Goal: Task Accomplishment & Management: Complete application form

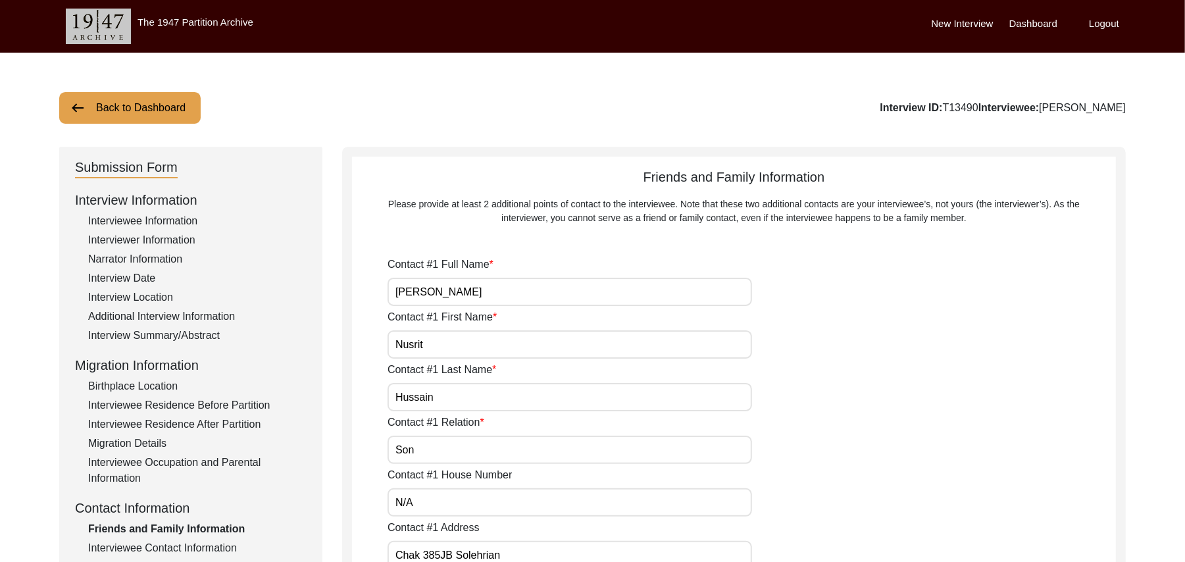
click at [201, 332] on div "Interview Summary/Abstract" at bounding box center [197, 336] width 219 height 16
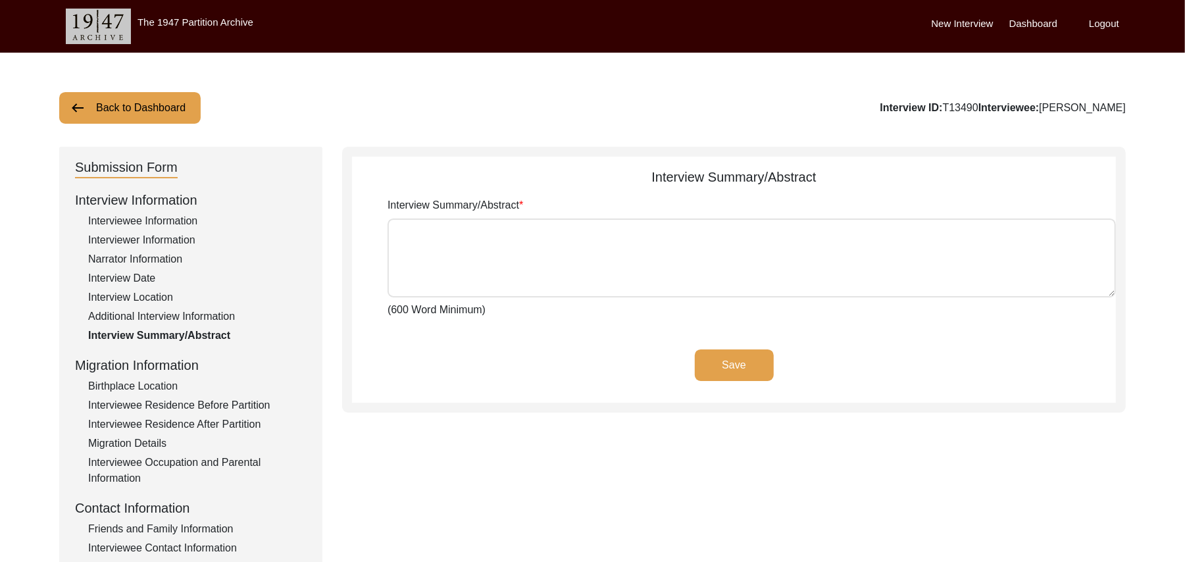
click at [435, 245] on textarea "Interview Summary/Abstract" at bounding box center [752, 258] width 729 height 79
paste textarea "[PERSON_NAME] [PERSON_NAME] [PERSON_NAME] son of [PERSON_NAME] was born at the …"
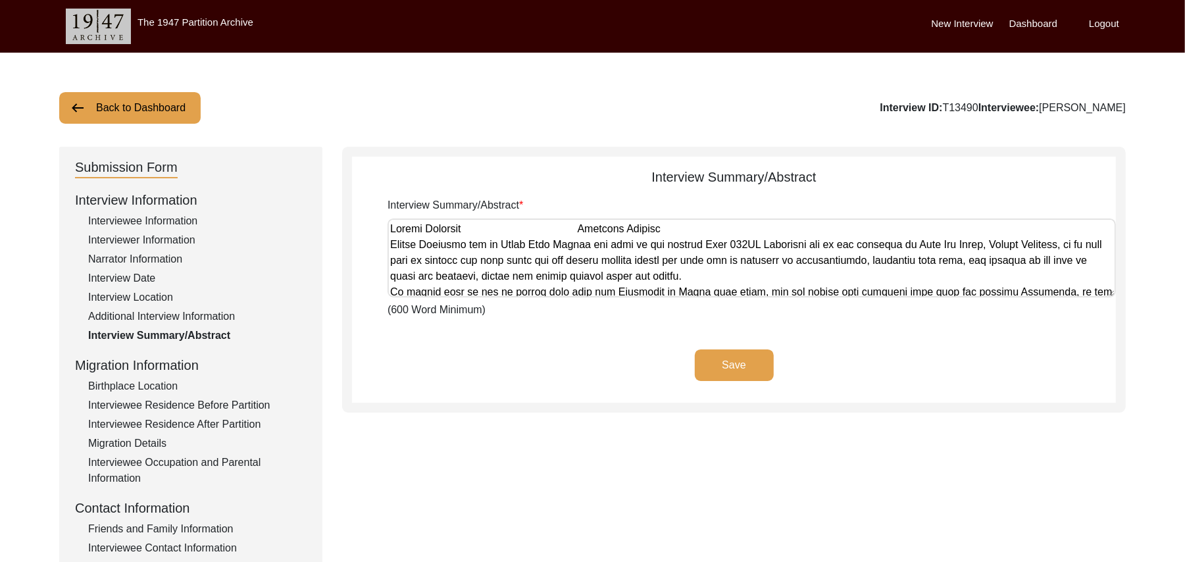
scroll to position [712, 0]
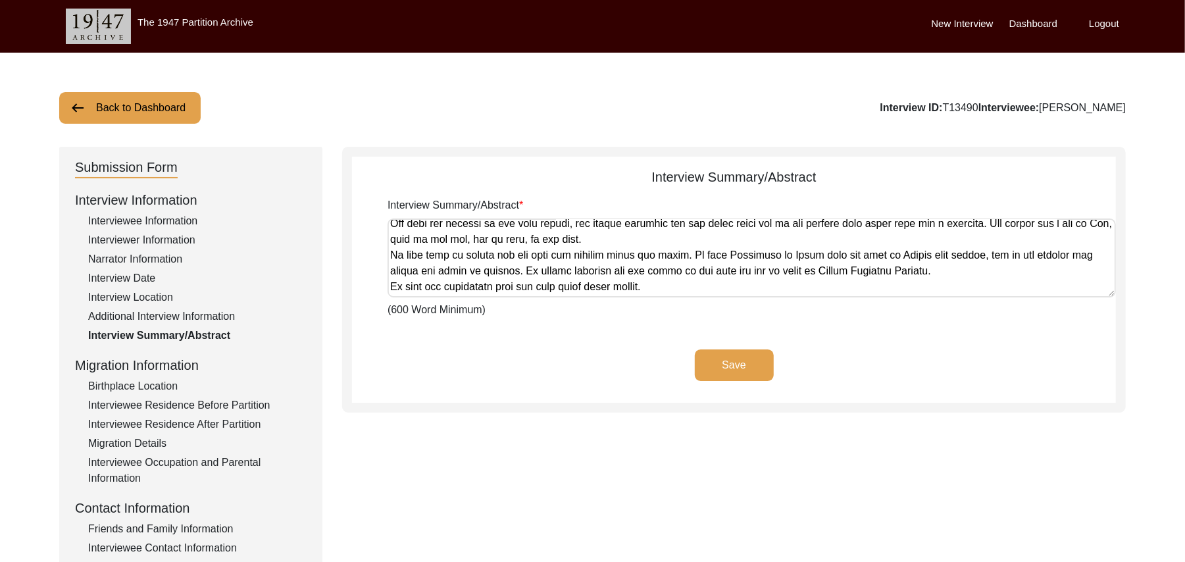
type textarea "Hassan Muhammad Muhammad Sarfraz Hassan Muhammad son of Ahmed Deen Araien was b…"
click at [729, 359] on button "Save" at bounding box center [734, 366] width 79 height 32
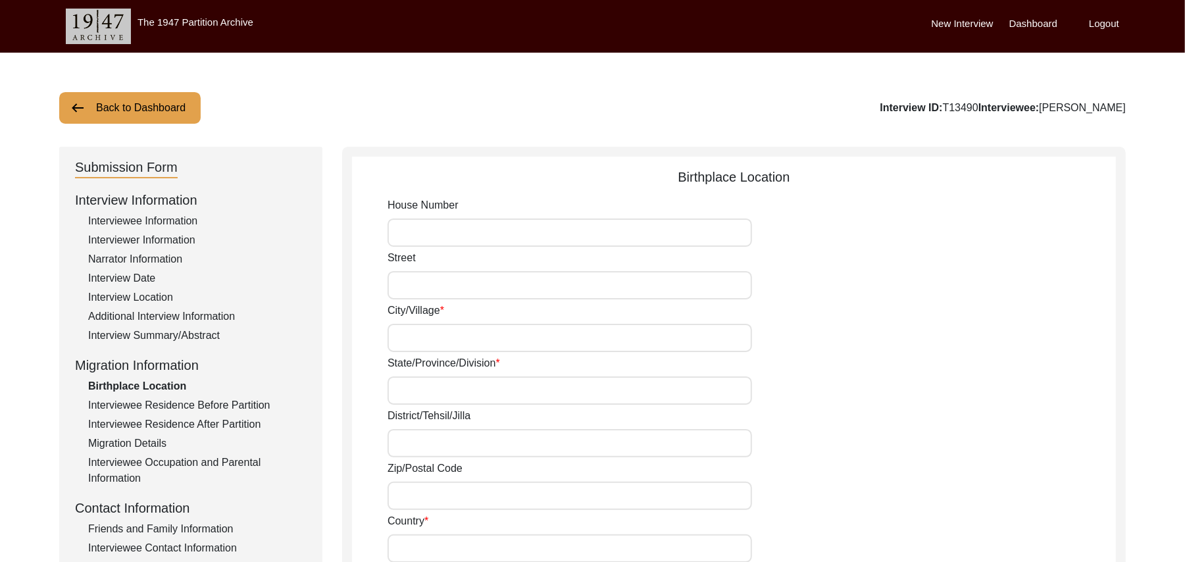
type input "N/A"
type input "Chak 385JB Solehrian"
type input "Punjab"
type input "Toba Tek Singh/ Toba Tek Singh"
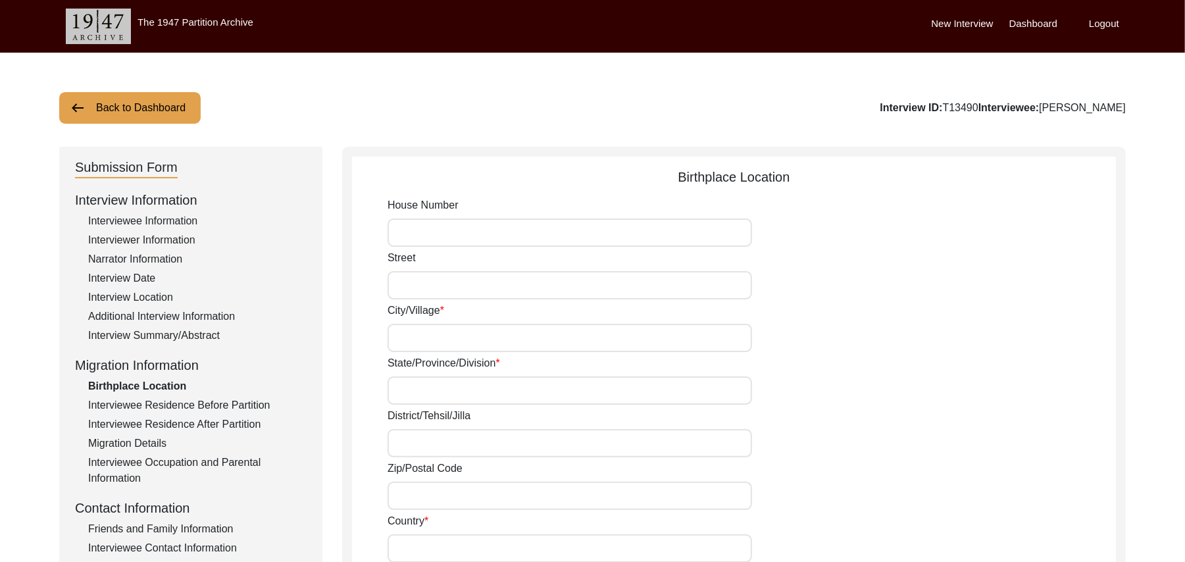
type input "36070"
type input "Pakistan"
type input "Chak 385JB Solehrian"
type input "Chak 385JB Solehrian, Punjab, Pakistan"
type input "N/A"
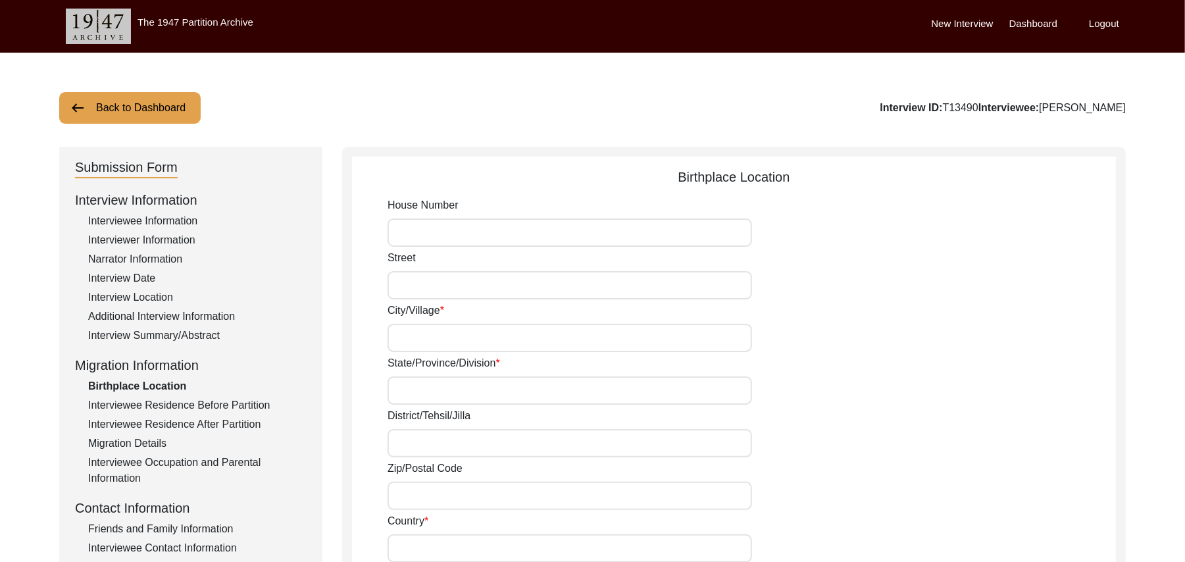
type input "N/A"
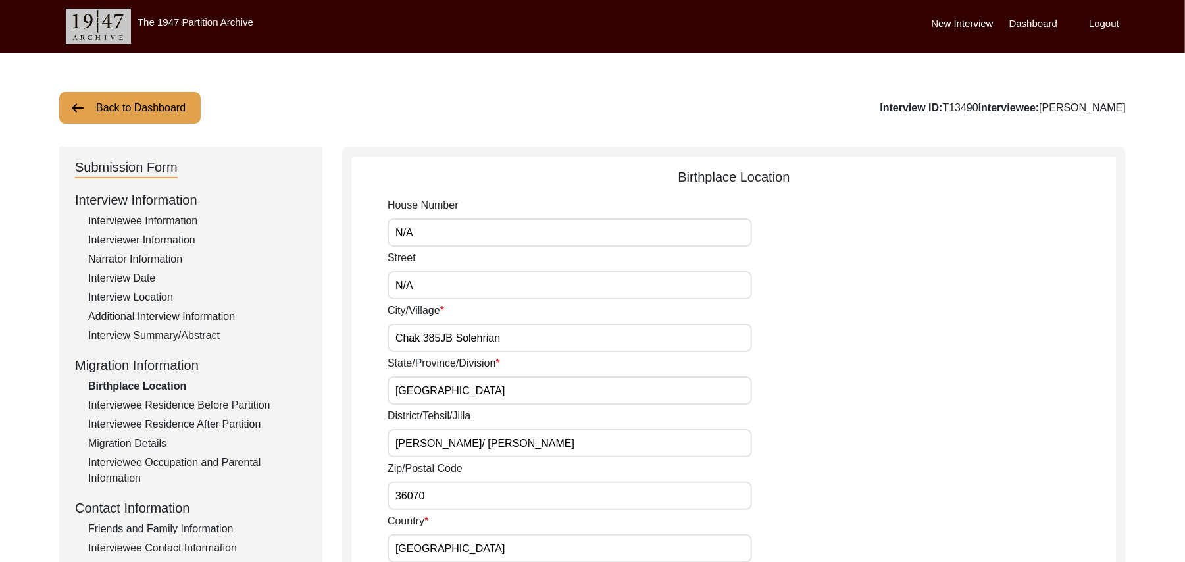
click at [154, 103] on button "Back to Dashboard" at bounding box center [130, 108] width 142 height 32
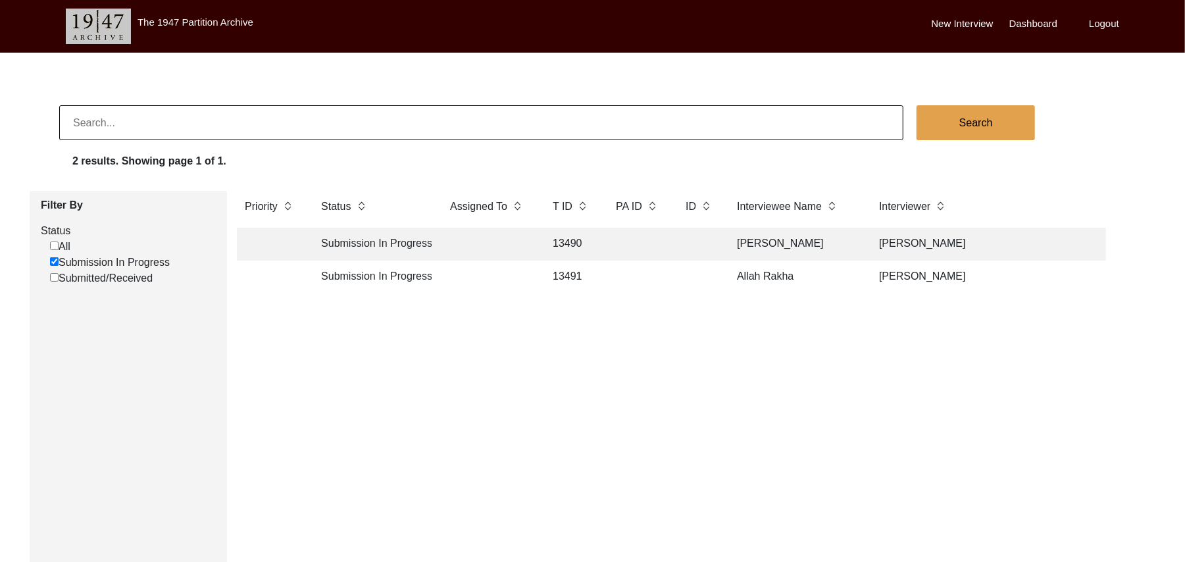
click at [572, 238] on td "13490" at bounding box center [571, 244] width 53 height 33
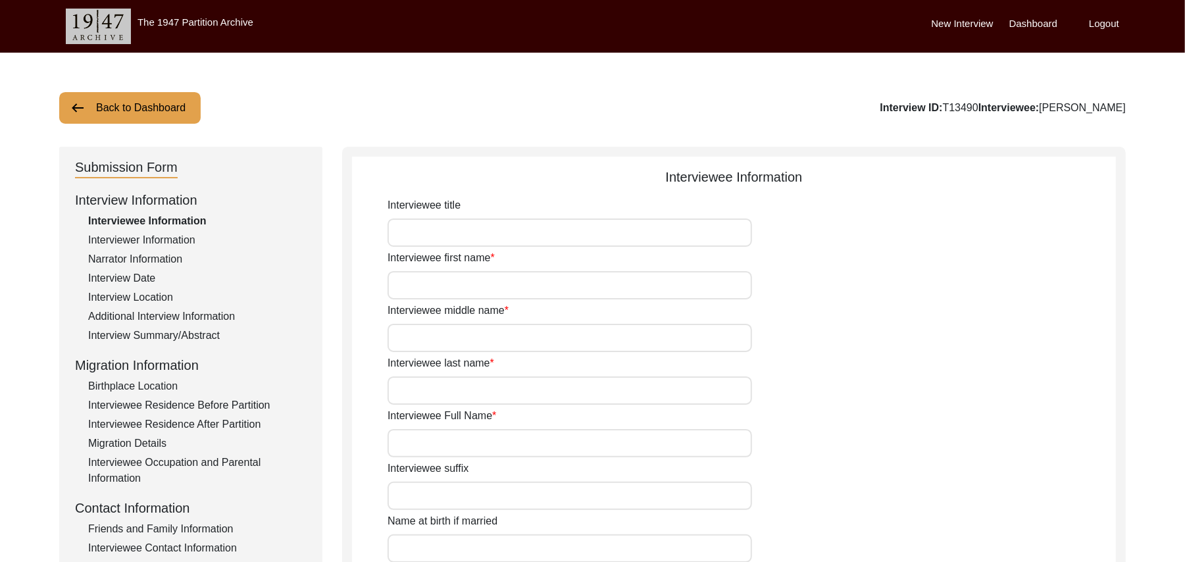
type input "Mr"
type input "Hassan"
type input "[DEMOGRAPHIC_DATA]"
type input "N/A"
type input "[PERSON_NAME]"
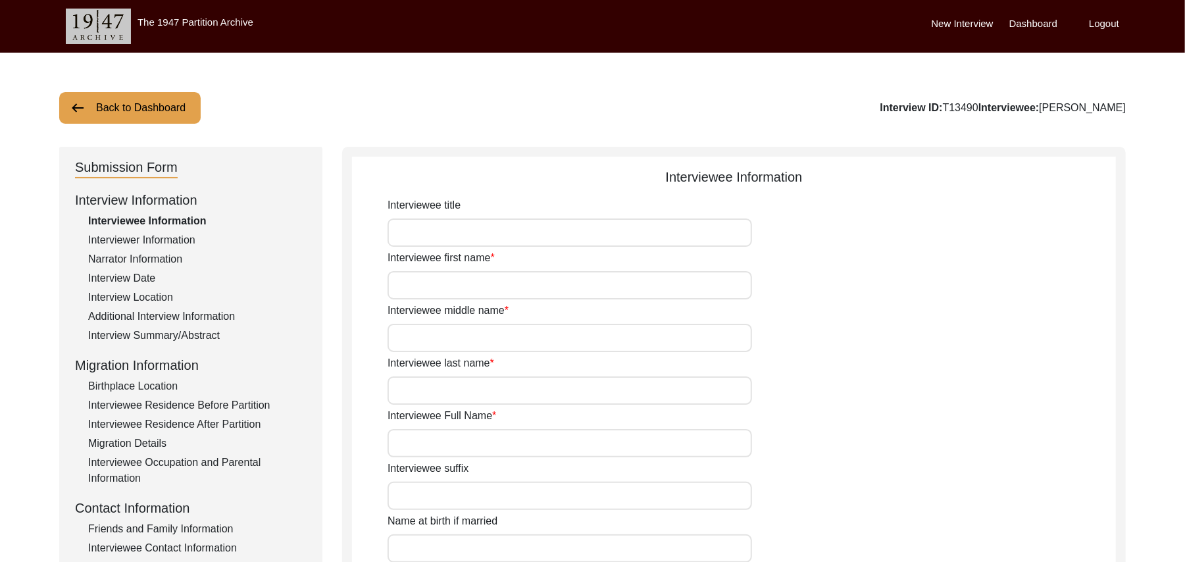
type input "N/A"
type input "[PERSON_NAME]"
type input "1923"
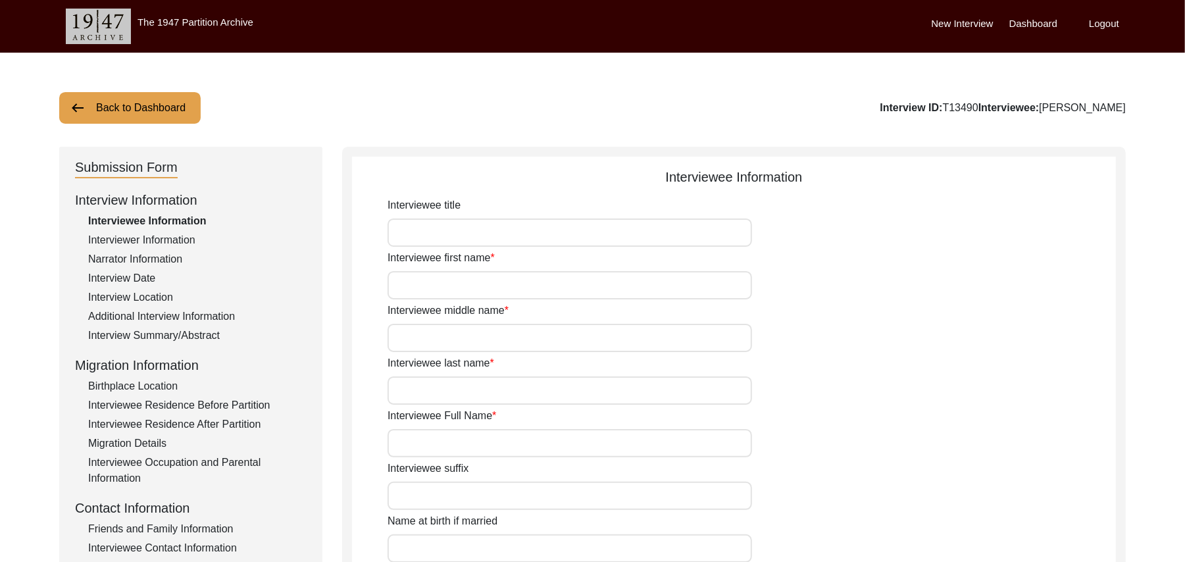
type input "102 Years"
type input "[DEMOGRAPHIC_DATA]"
type input "N/A"
type textarea "N/A"
type input "Punjabi"
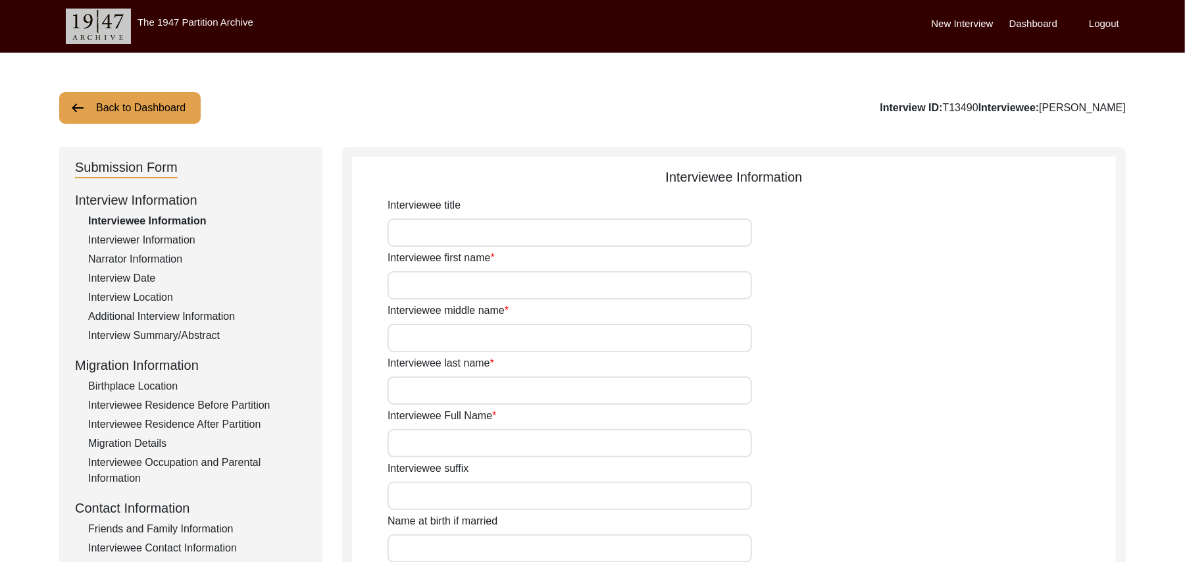
type input "Majha"
type input "[DEMOGRAPHIC_DATA]"
type input "Araein"
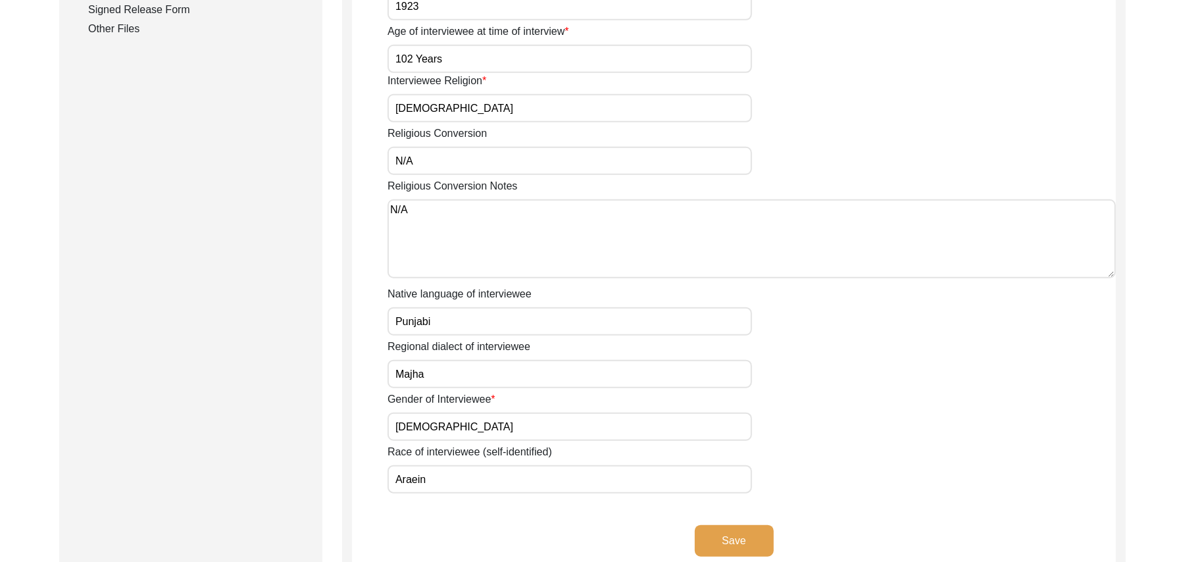
scroll to position [748, 0]
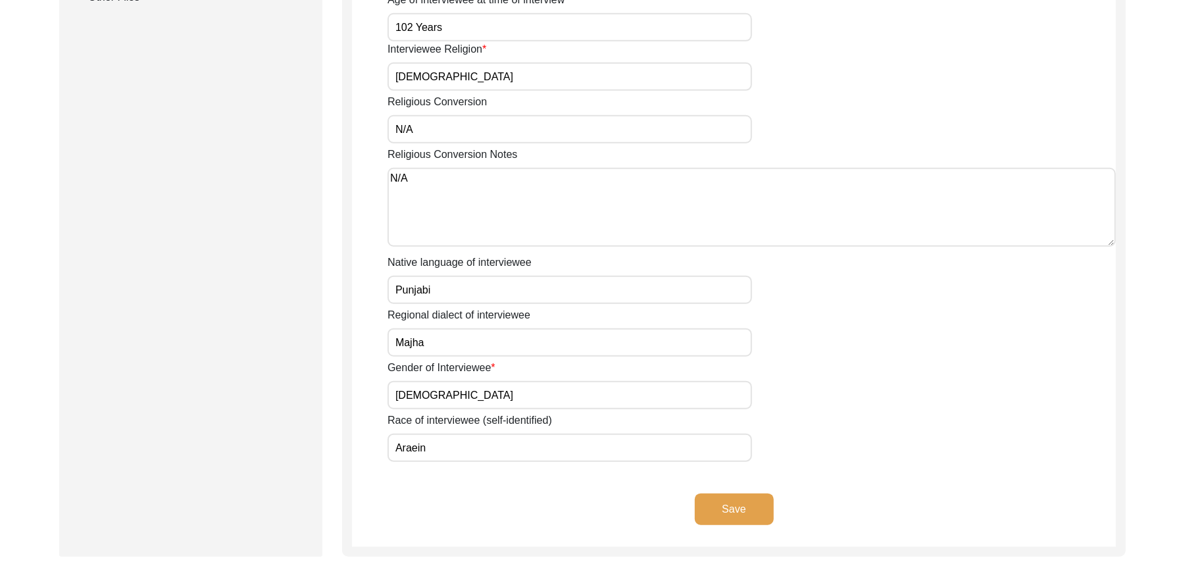
click at [752, 494] on button "Save" at bounding box center [734, 510] width 79 height 32
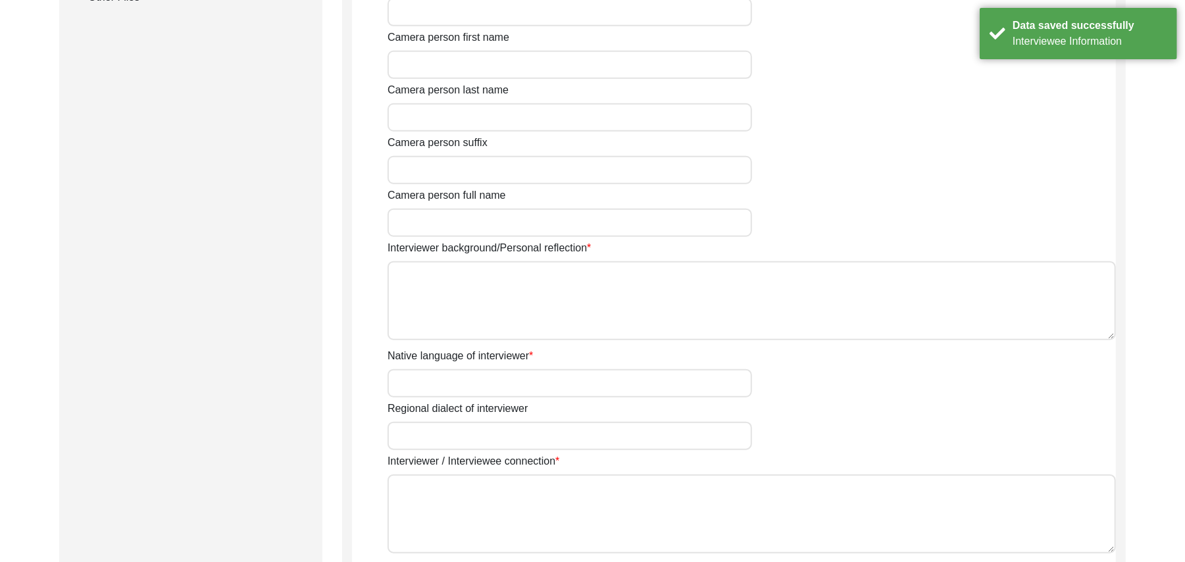
type input "Mr"
type input "[DEMOGRAPHIC_DATA]"
type input "[PERSON_NAME]"
type input "N/A"
type input "[PERSON_NAME]"
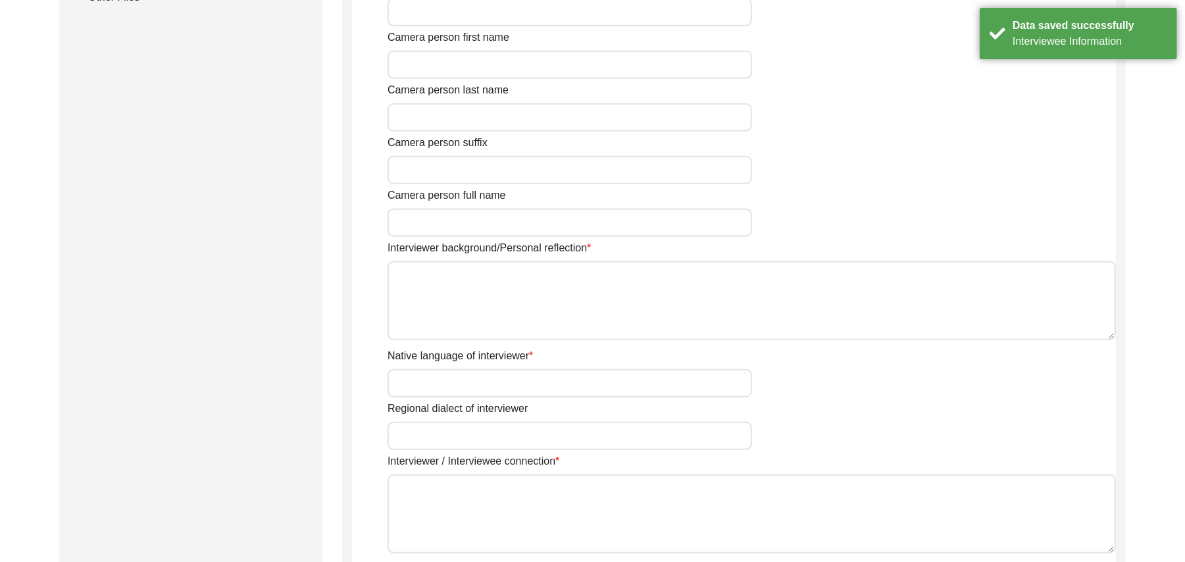
type input "[DEMOGRAPHIC_DATA]"
type input "[DATE]"
type input "[GEOGRAPHIC_DATA], [GEOGRAPHIC_DATA], [GEOGRAPHIC_DATA]"
type input "Retired Govt Servant"
type input "Mr"
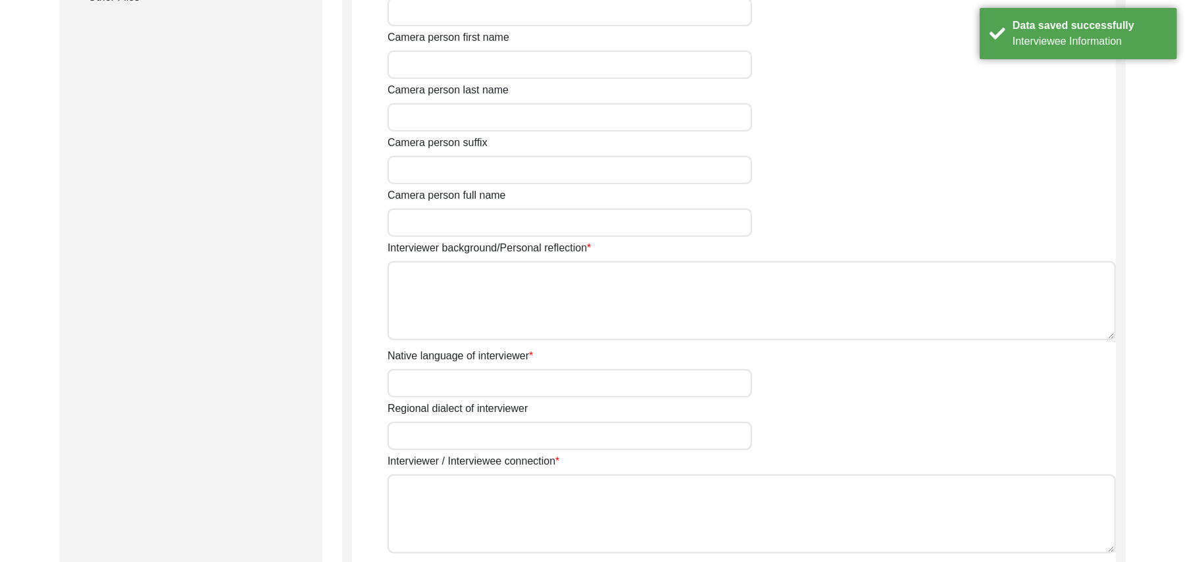
type input "[DEMOGRAPHIC_DATA]"
type input "[PERSON_NAME]"
type input "M/A"
type input "[PERSON_NAME]"
type textarea "A graduate in the subjects of education and [DEMOGRAPHIC_DATA] history."
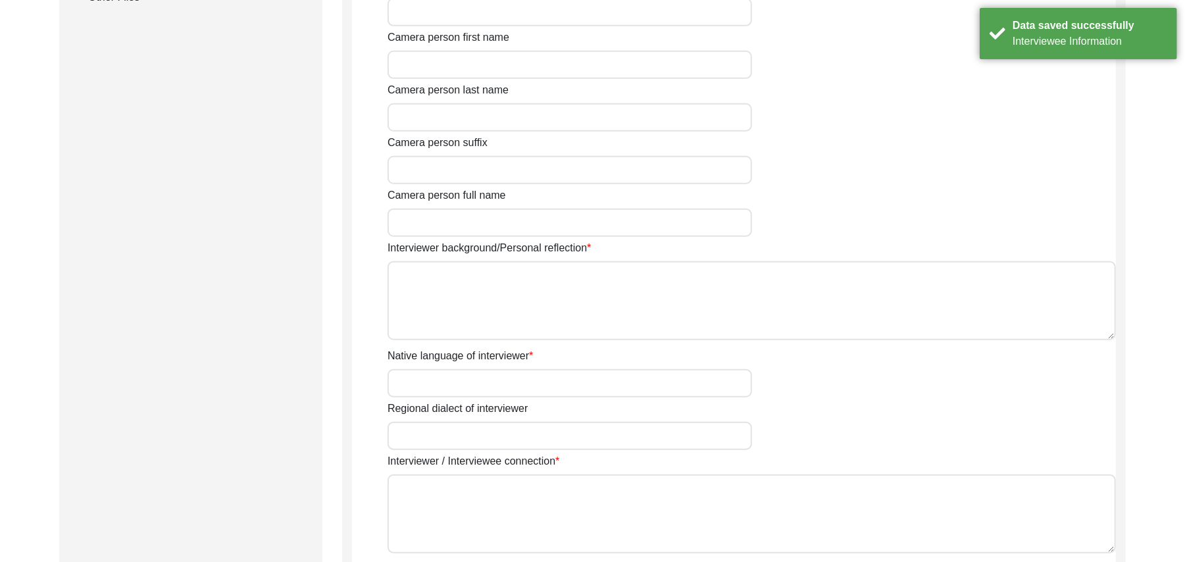
type input "Punjabi"
type input "Malwai"
type textarea "N/A"
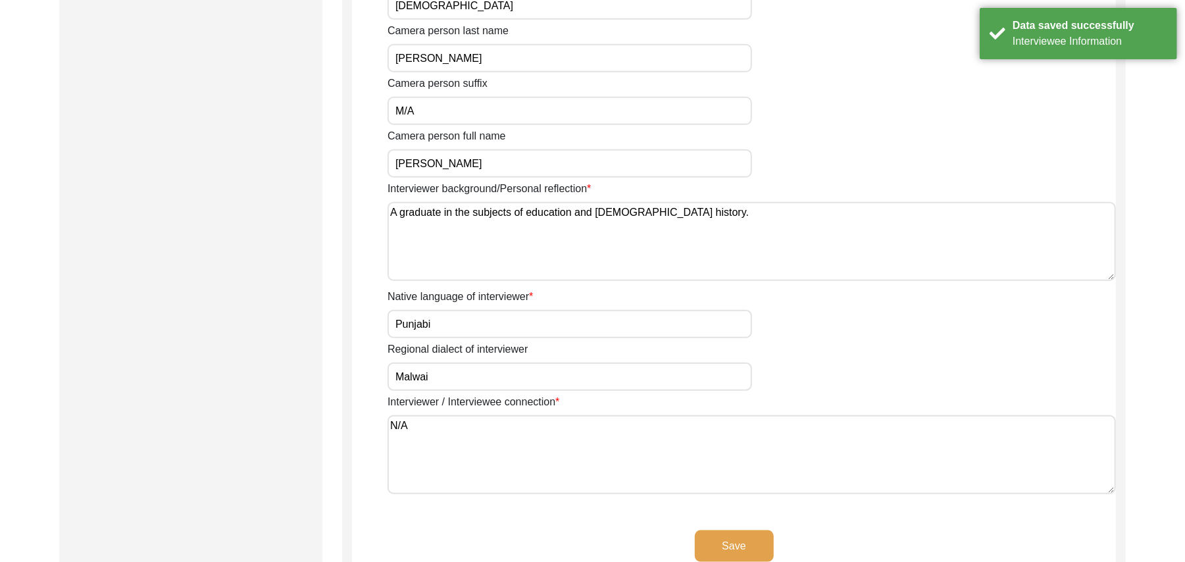
scroll to position [1020, 0]
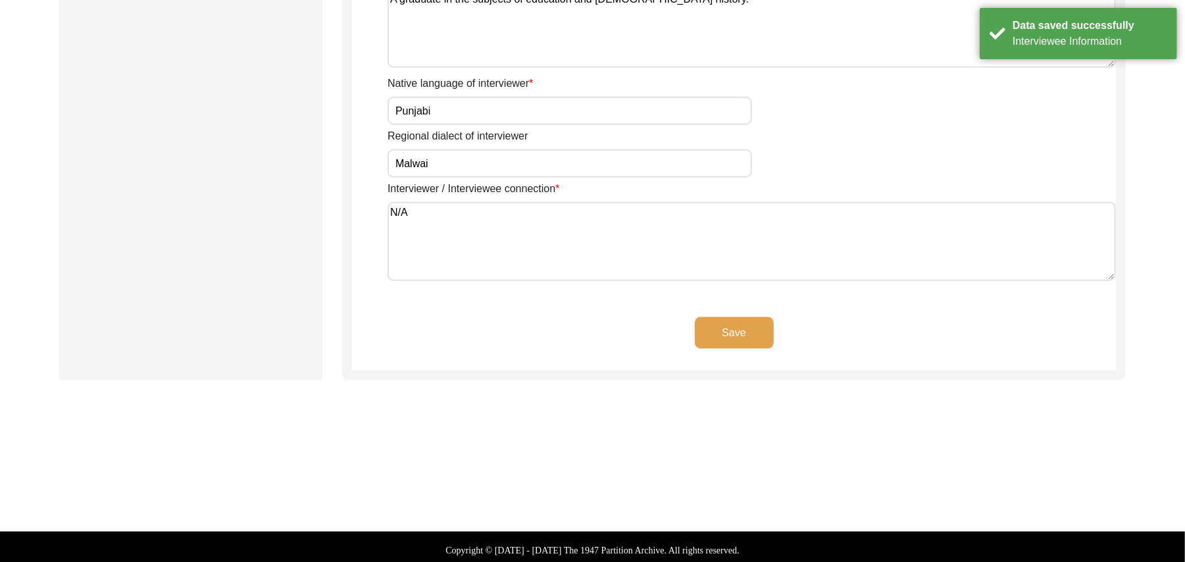
click at [735, 322] on button "Save" at bounding box center [734, 333] width 79 height 32
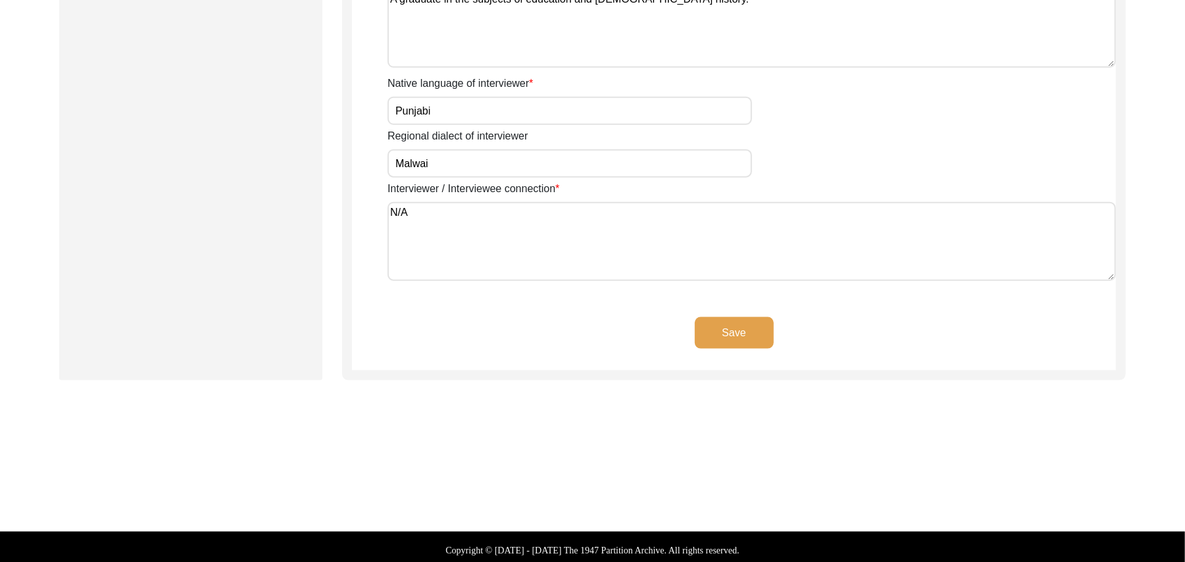
scroll to position [388, 0]
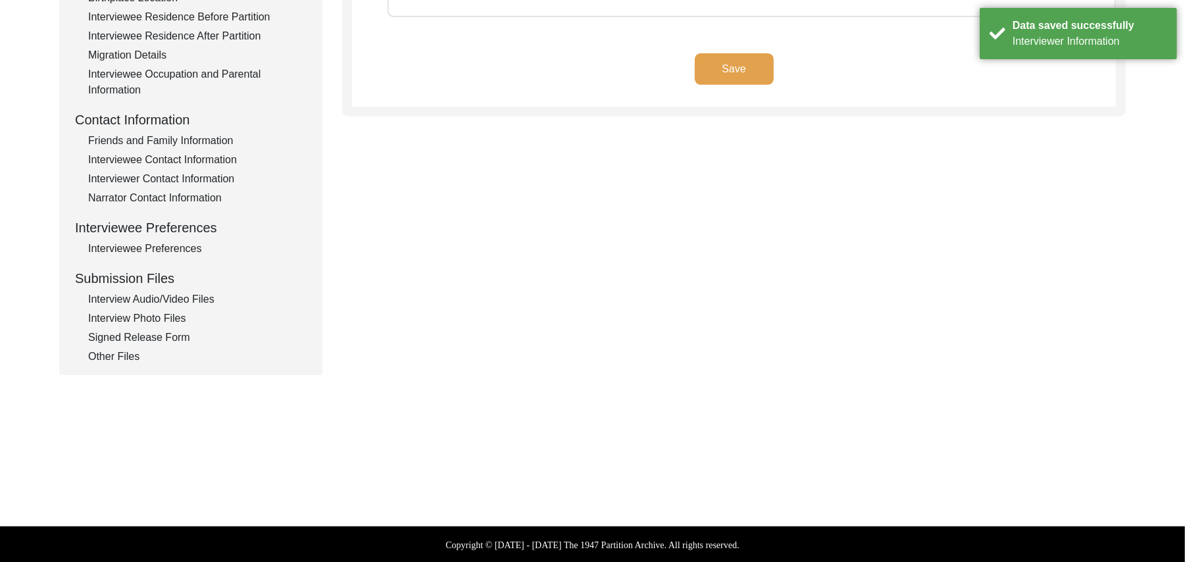
type textarea "Nauman Nusrit"
type textarea "N/A"
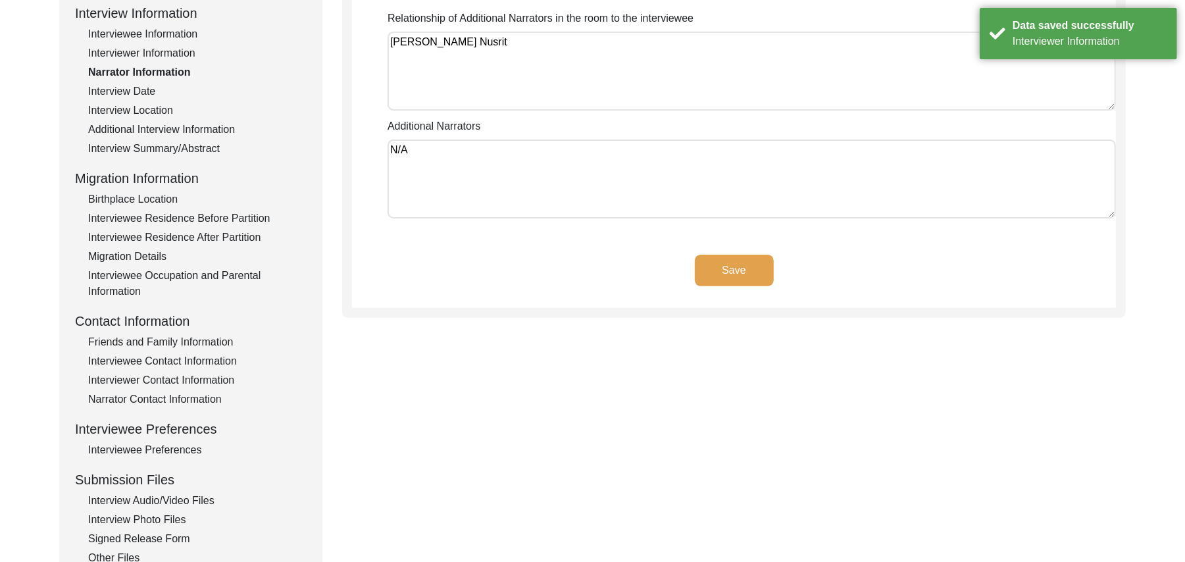
scroll to position [133, 0]
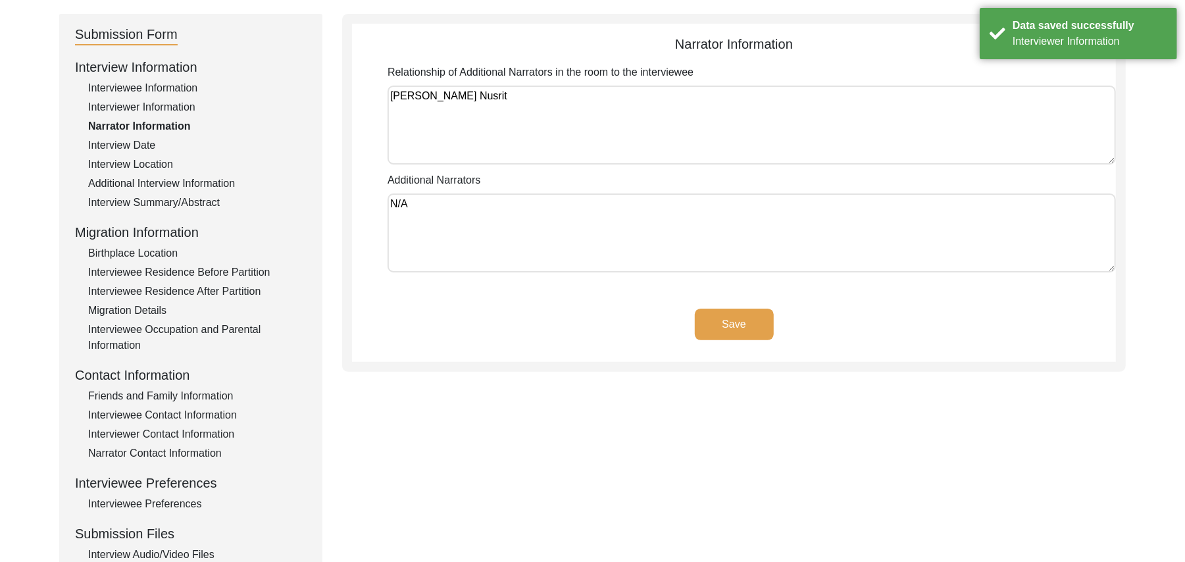
click at [751, 319] on button "Save" at bounding box center [734, 325] width 79 height 32
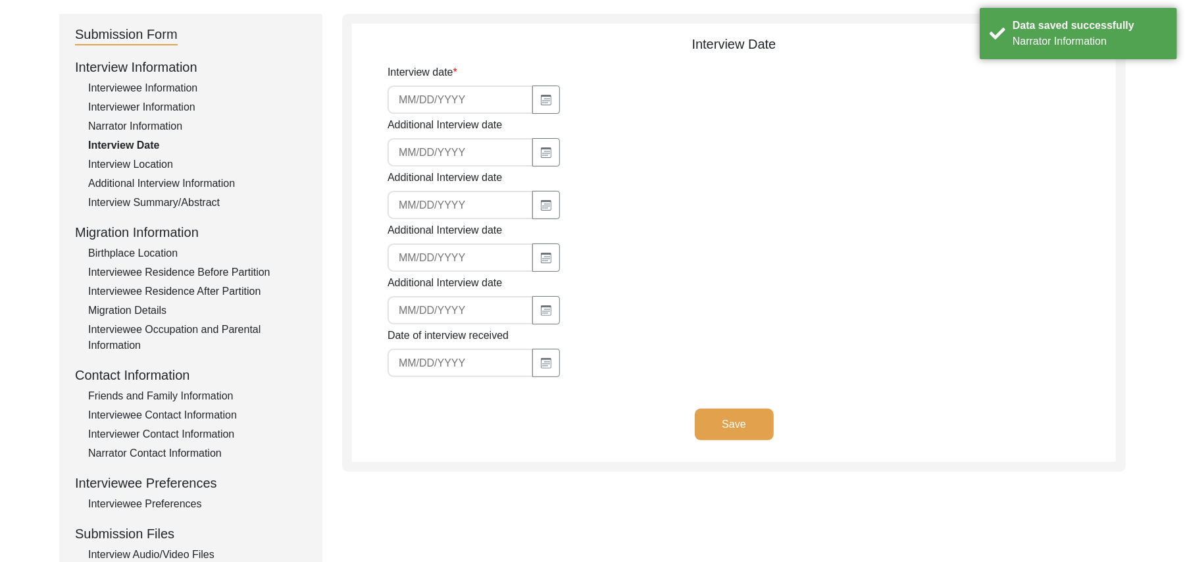
type input "[DATE]"
click at [737, 419] on button "Save" at bounding box center [734, 425] width 79 height 32
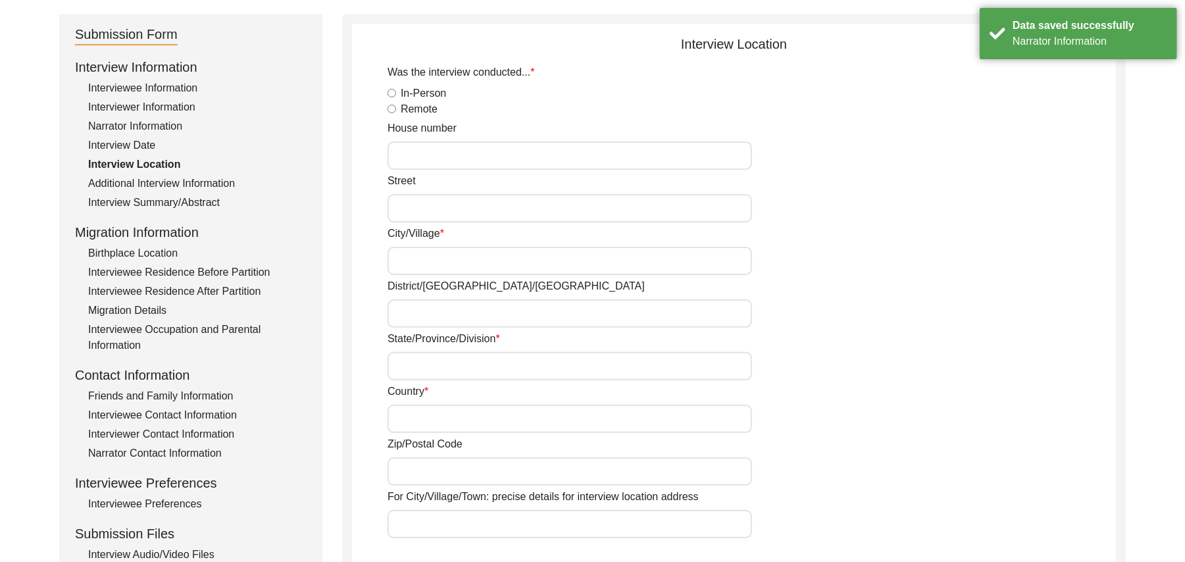
radio input "true"
type input "N/A"
type input "Chak 385JB Solehrian"
type input "Toba Tek Singh/ Toba Tek Singh"
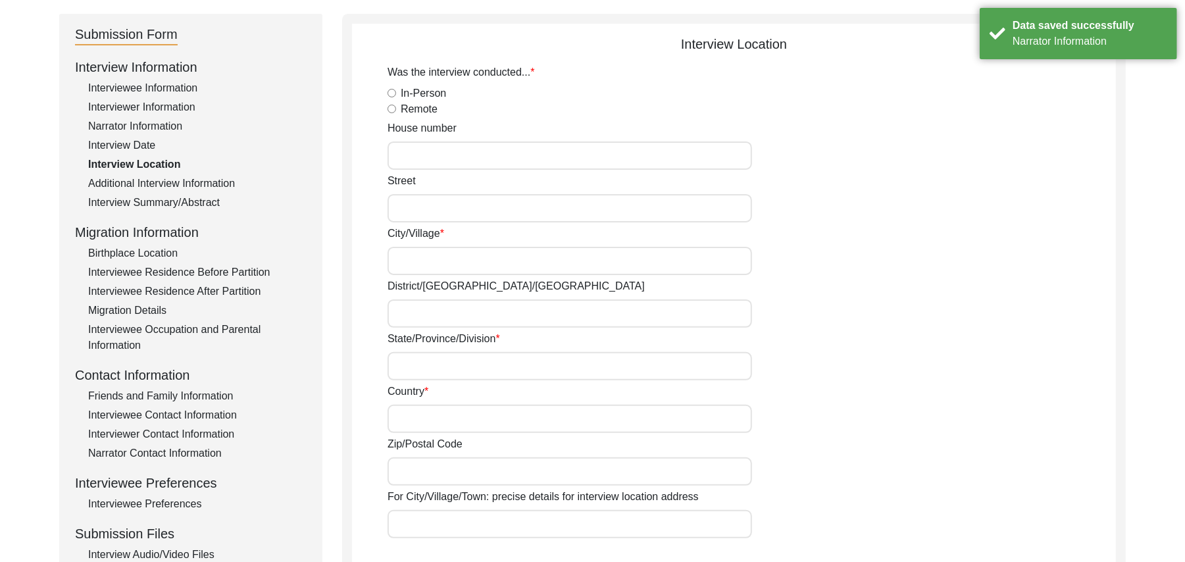
type input "[GEOGRAPHIC_DATA]"
type input "36070"
type input "Chak 385JB Solehrian"
type input "Chak 385JB Solehrian, Punjab, Pakistan"
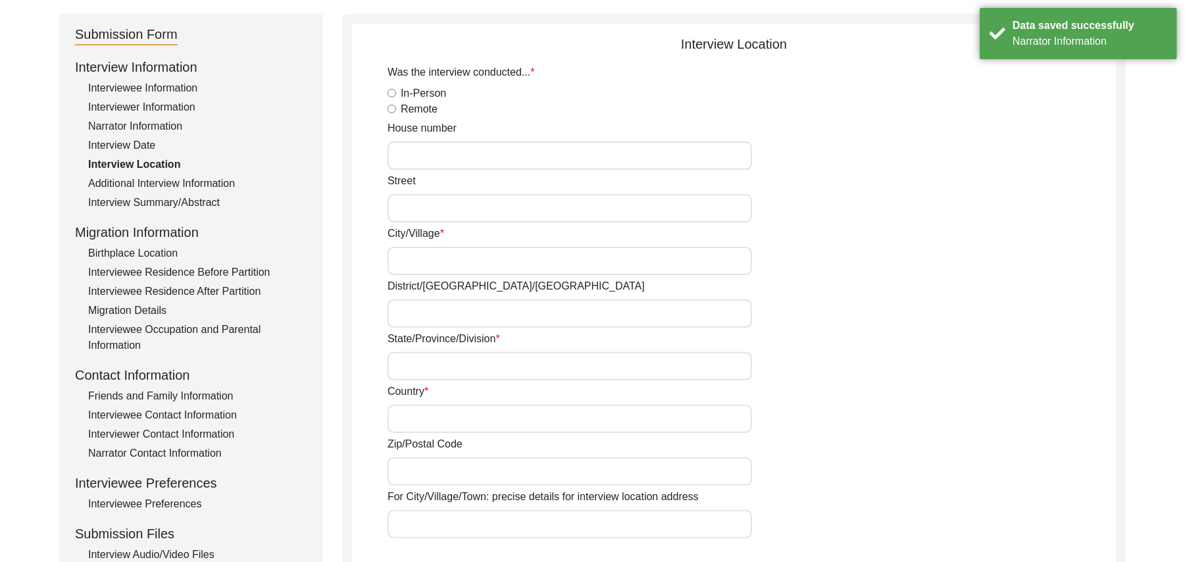
type input "N/A"
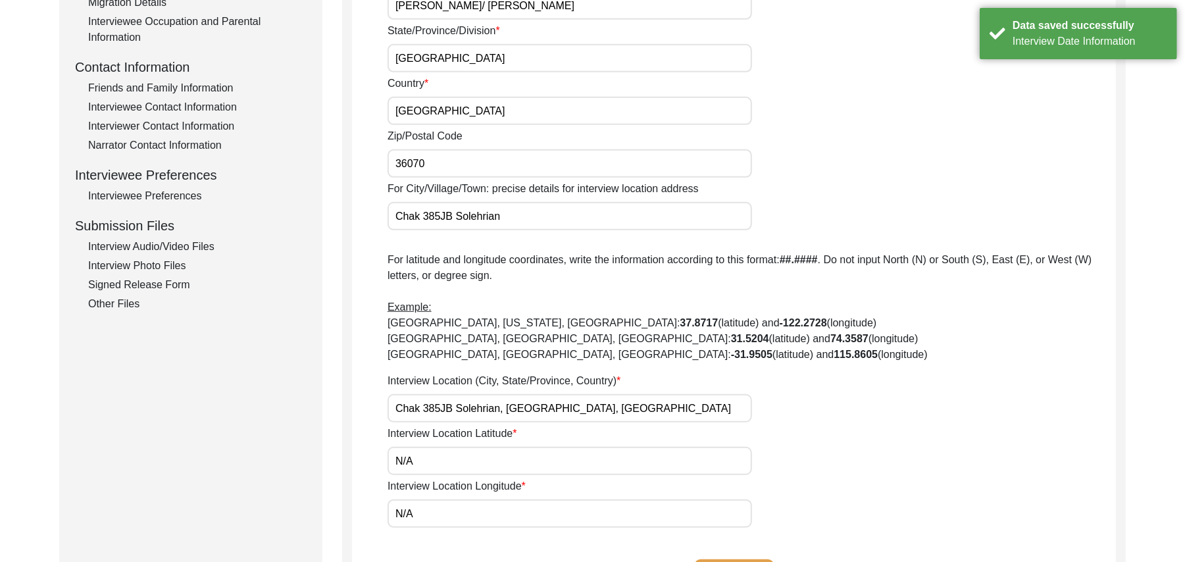
scroll to position [514, 0]
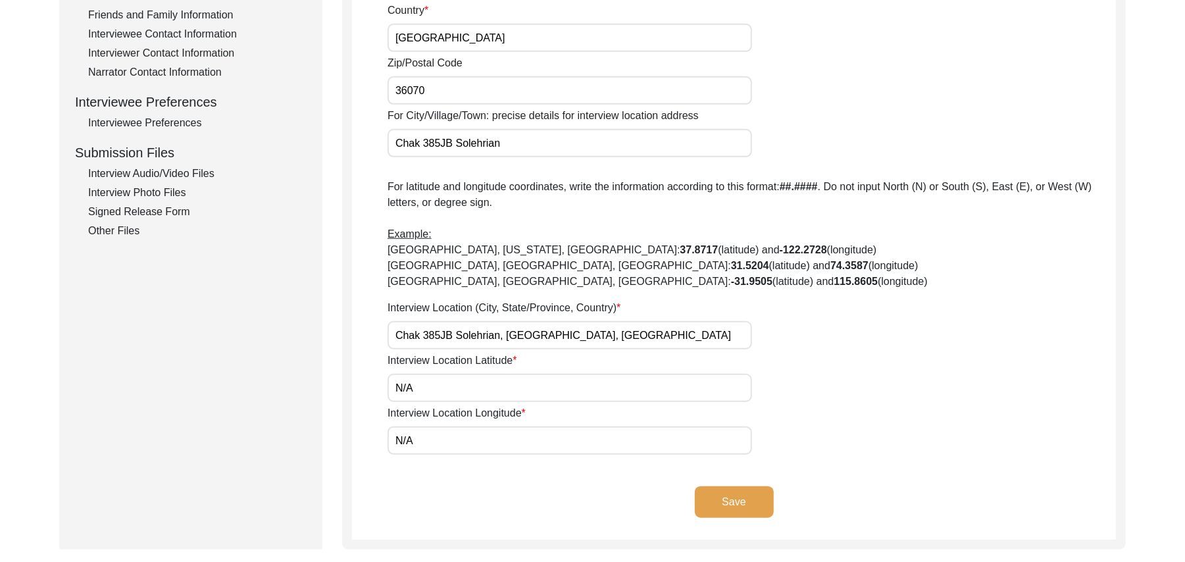
click at [742, 491] on button "Save" at bounding box center [734, 502] width 79 height 32
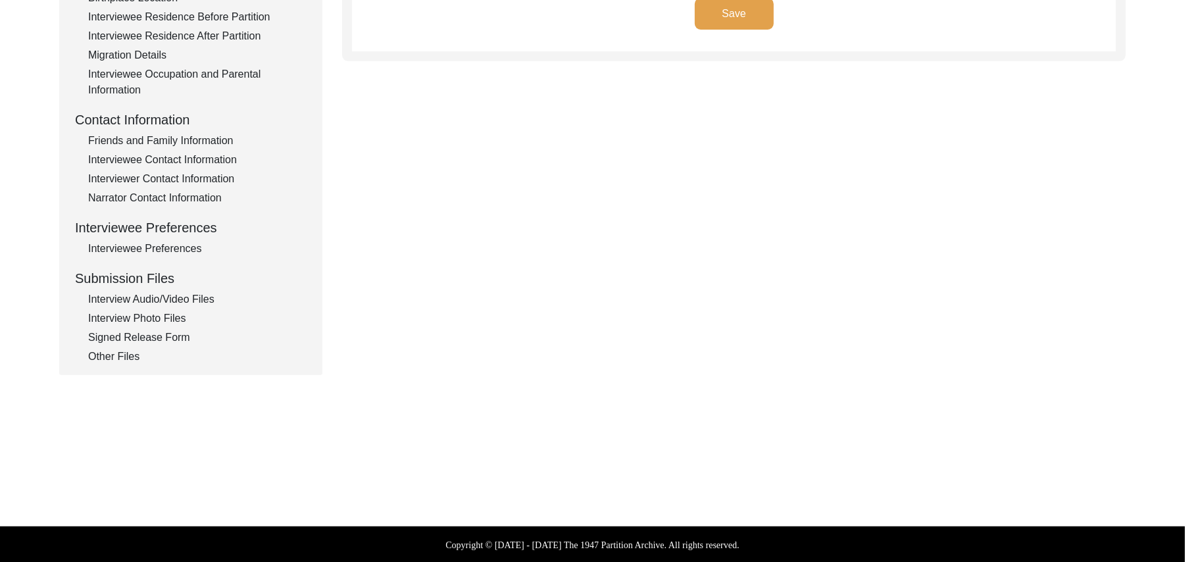
type input "Punjabi"
type textarea "N/A"
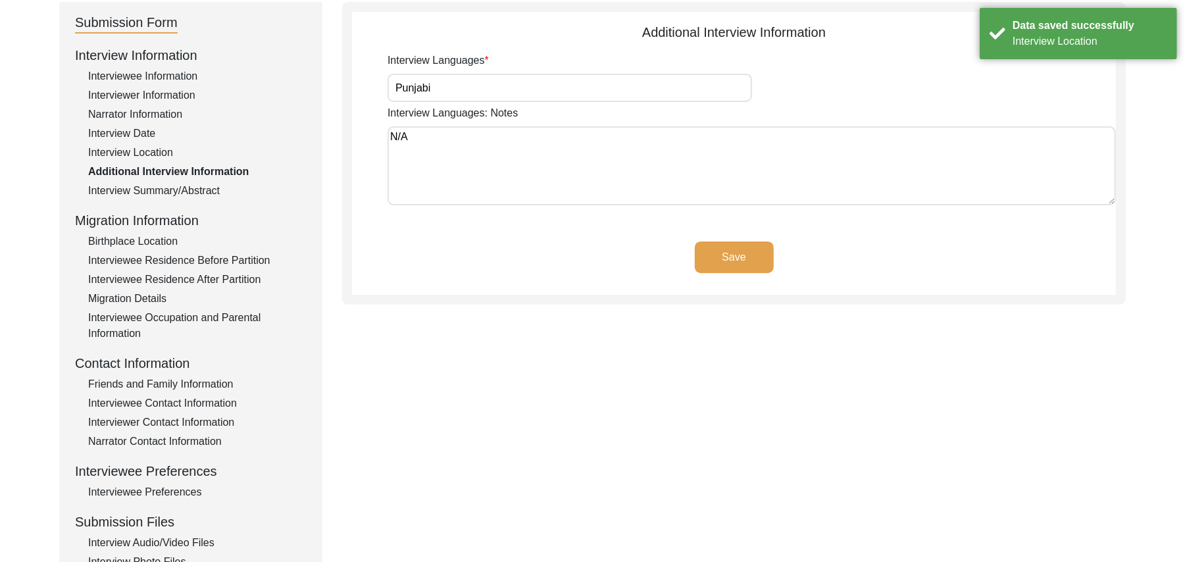
scroll to position [93, 0]
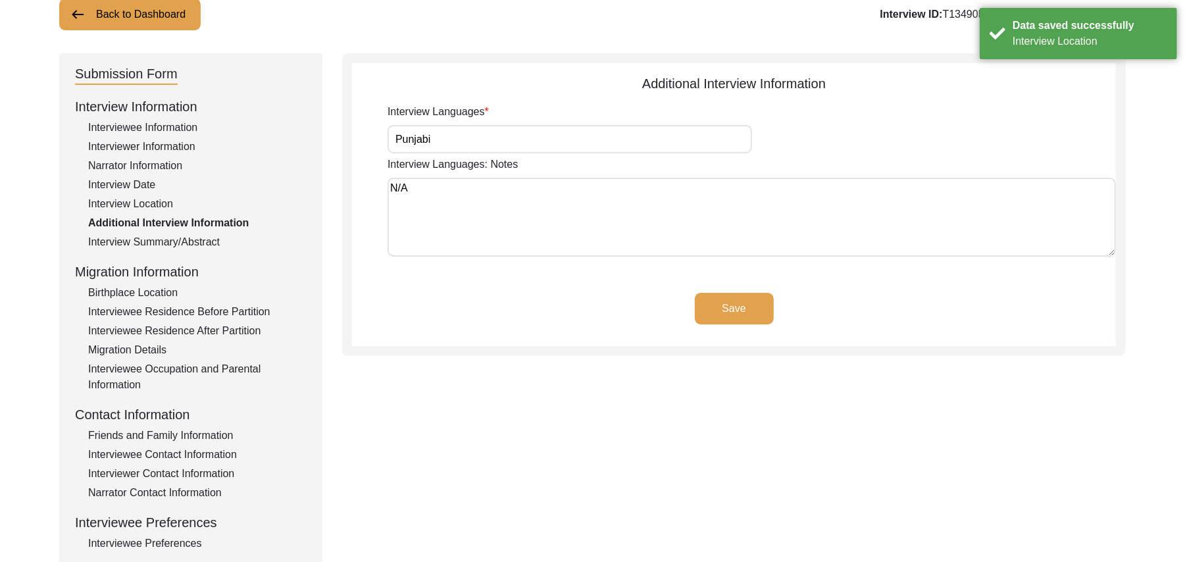
click at [756, 303] on button "Save" at bounding box center [734, 309] width 79 height 32
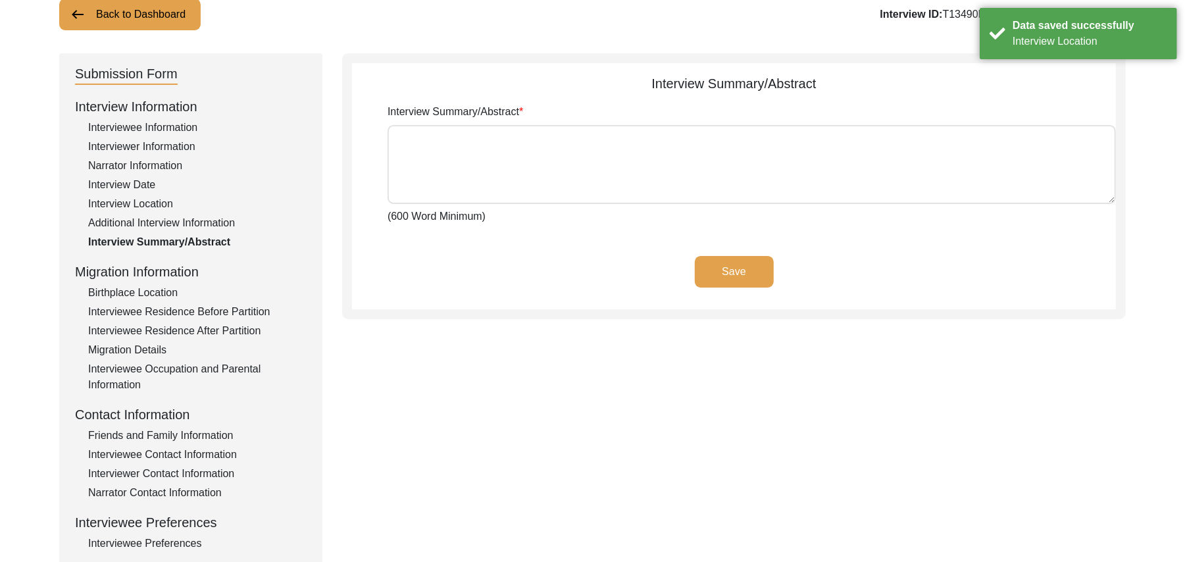
type textarea "Hassan Muhammad Muhammad Sarfraz Hassan Muhammad son of Ahmed Deen Araien was b…"
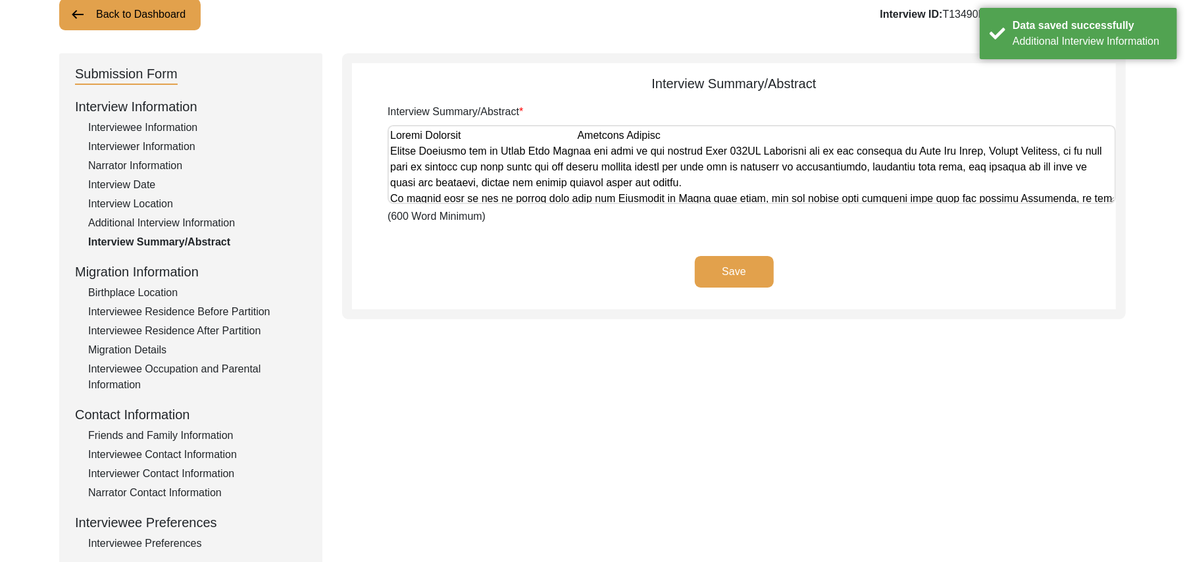
click at [738, 269] on button "Save" at bounding box center [734, 272] width 79 height 32
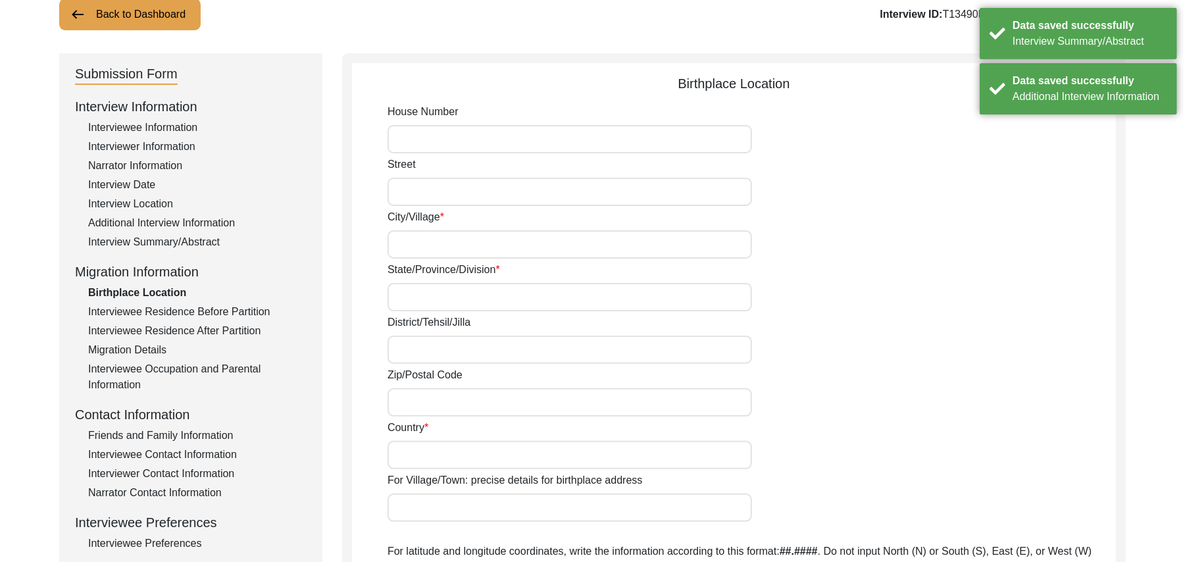
type input "N/A"
type input "Chak 385JB Solehrian"
type input "[GEOGRAPHIC_DATA]"
type input "Toba Tek Singh/ Toba Tek Singh"
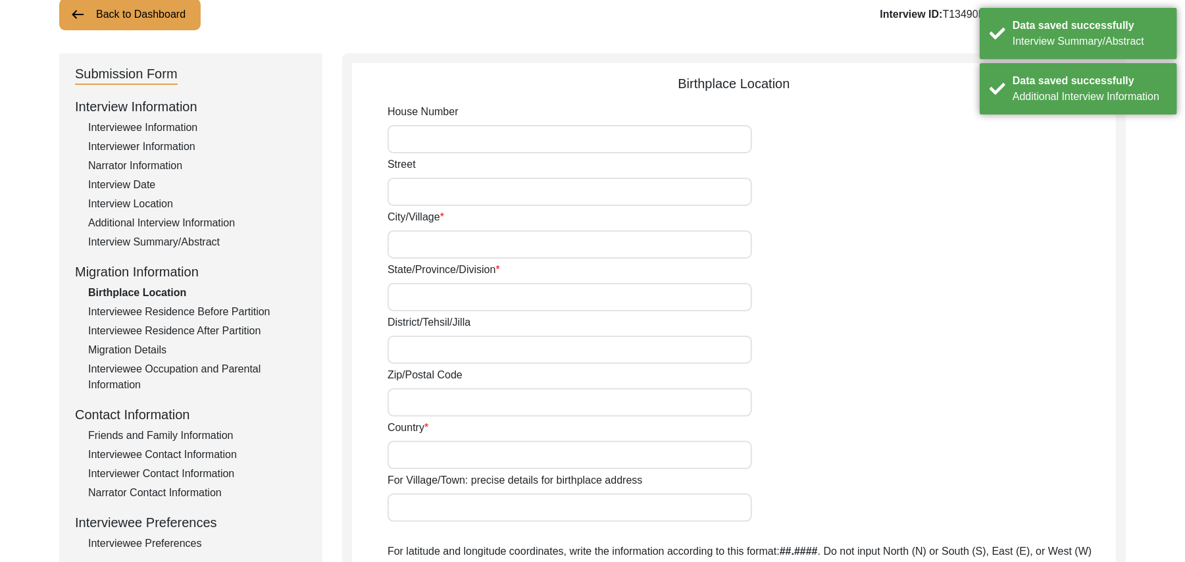
type input "36070"
type input "[GEOGRAPHIC_DATA]"
type input "Chak 385JB Solehrian"
type input "Chak 385JB Solehrian, Punjab, Pakistan"
type input "N/A"
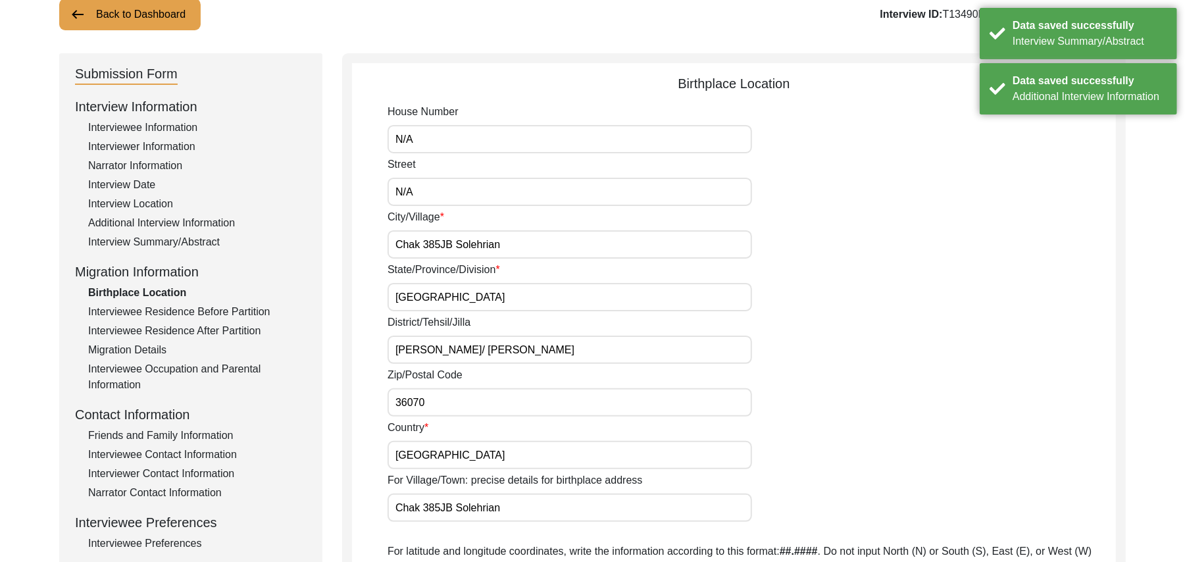
type input "N/A"
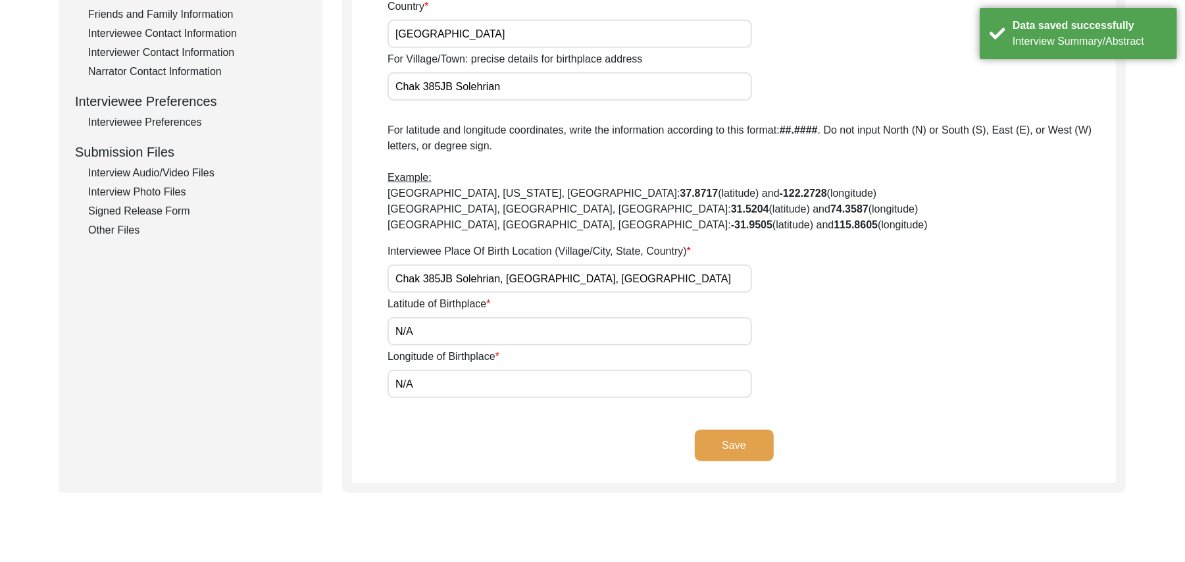
scroll to position [519, 0]
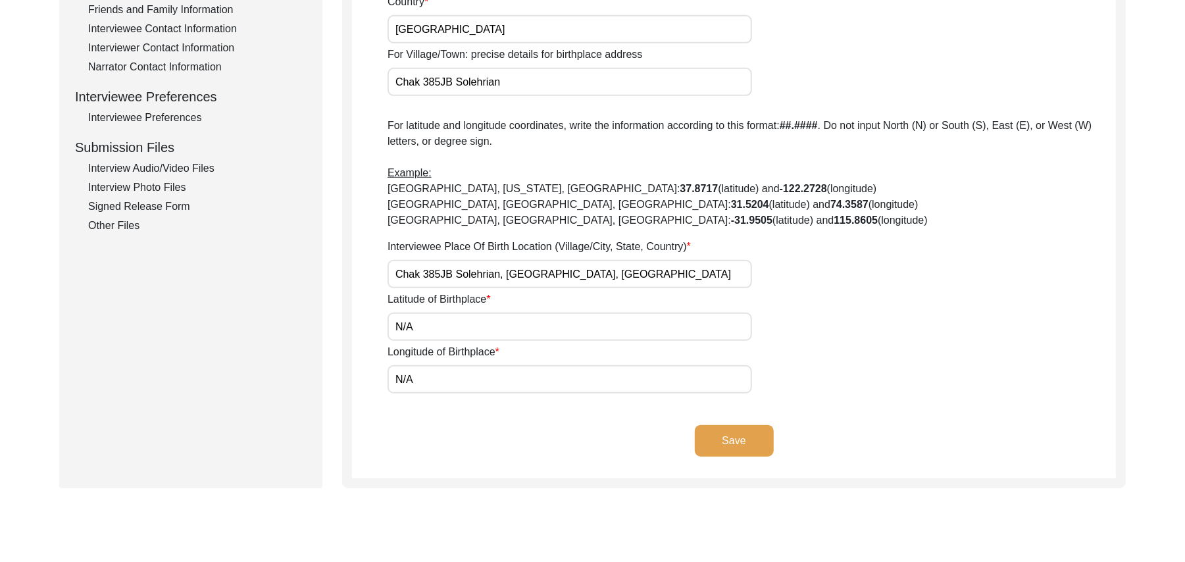
click at [745, 446] on button "Save" at bounding box center [734, 441] width 79 height 32
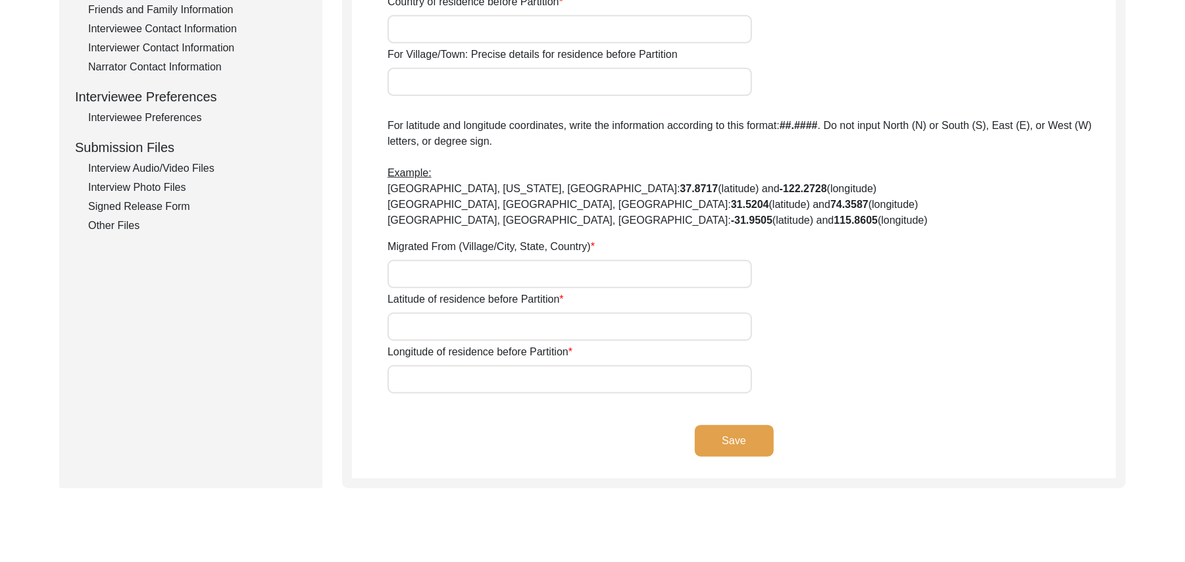
type input "N/A"
type input "Chak 385JB Solehrian"
type input "[GEOGRAPHIC_DATA]"
type input "Toba Tek Singh/ Toba Tek Singh"
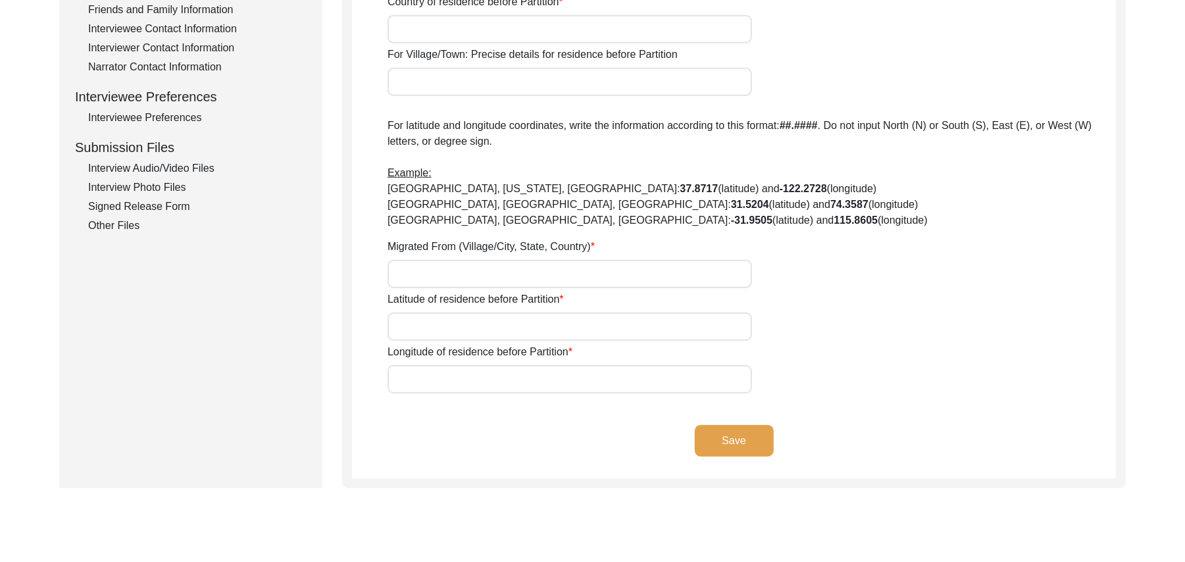
type input "36070"
type input "[GEOGRAPHIC_DATA]"
type input "Chak 385JB Solehrian"
type input "Did Not Migrate"
type input "N/A"
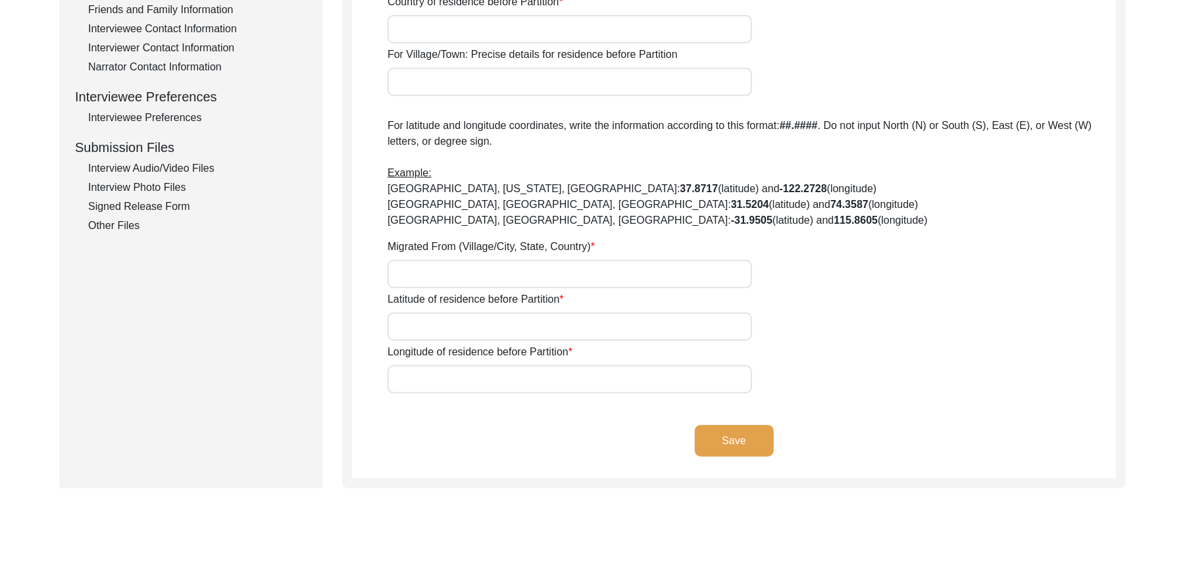
type input "N/A"
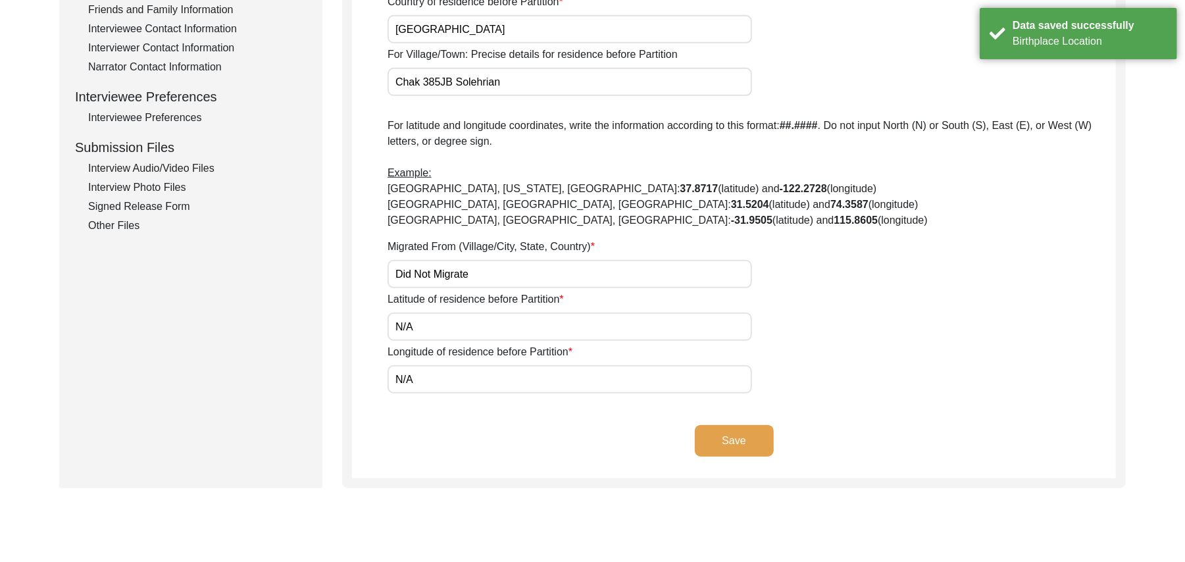
click at [745, 433] on button "Save" at bounding box center [734, 441] width 79 height 32
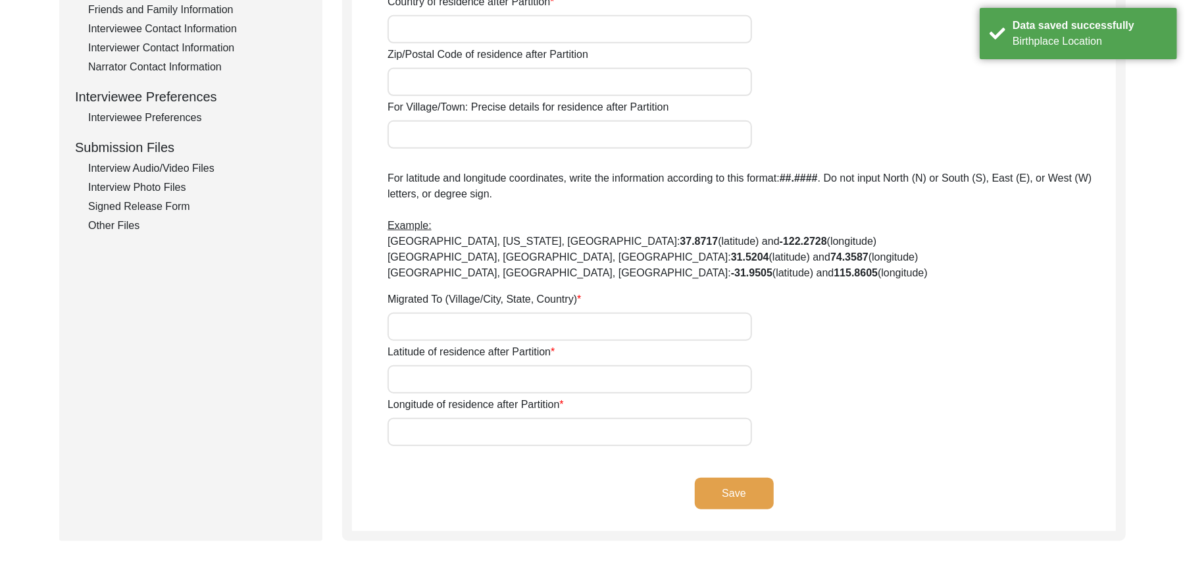
type input "No"
type input "N/A"
type input "Chak 385JB Solehrian"
type input "Toba Tek Singh/ Toba Tek Singh"
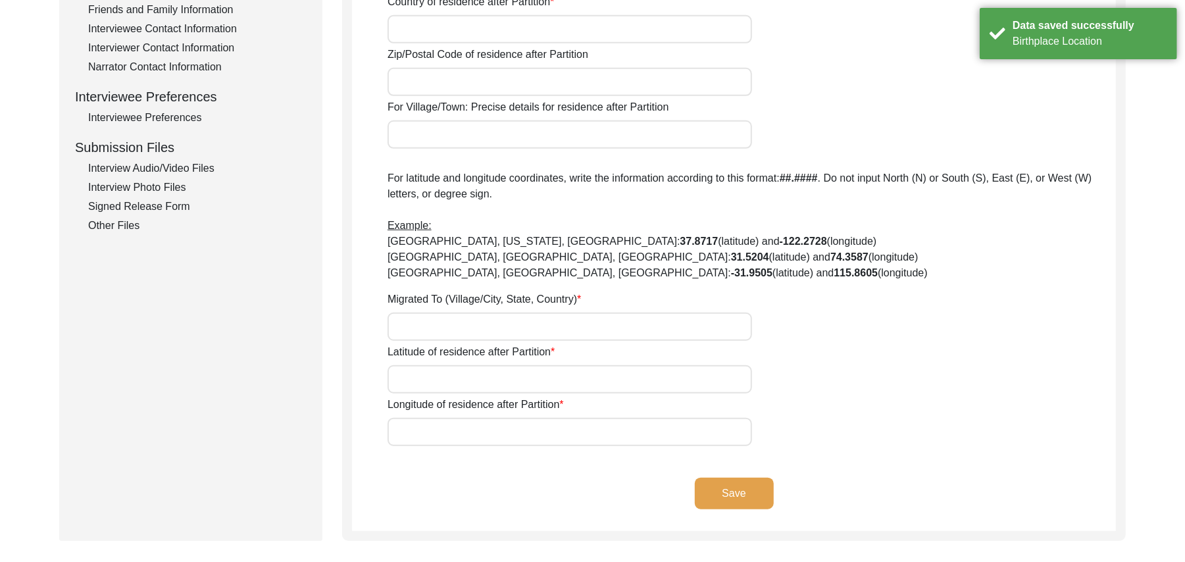
type input "[GEOGRAPHIC_DATA]"
type input "36070"
type input "Chak 385JB Solehrian"
type input "Did Not Migrate"
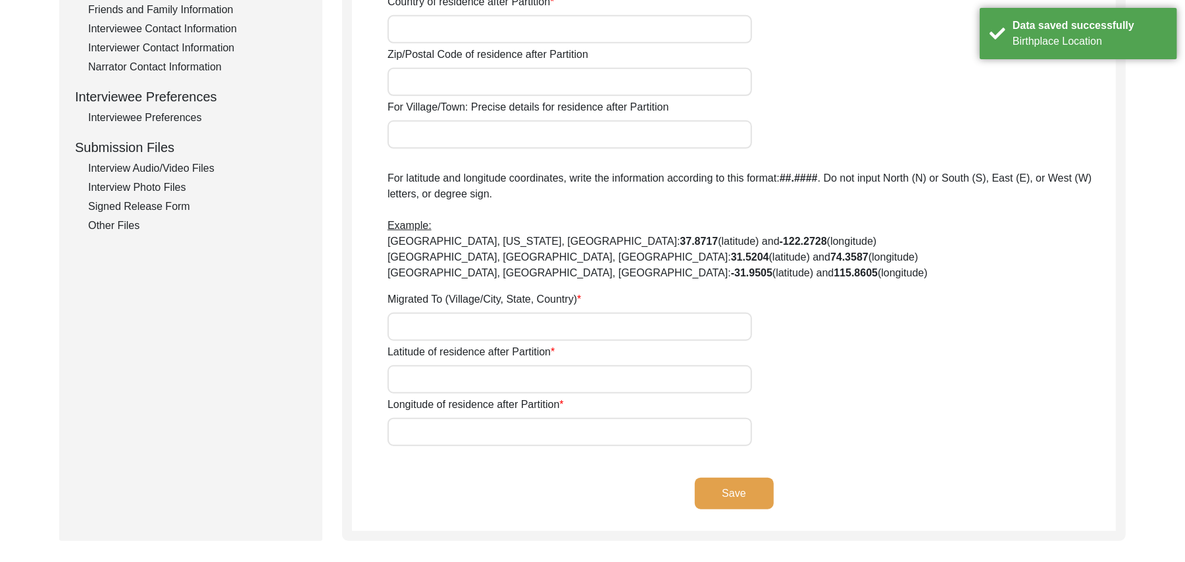
type input "N/A"
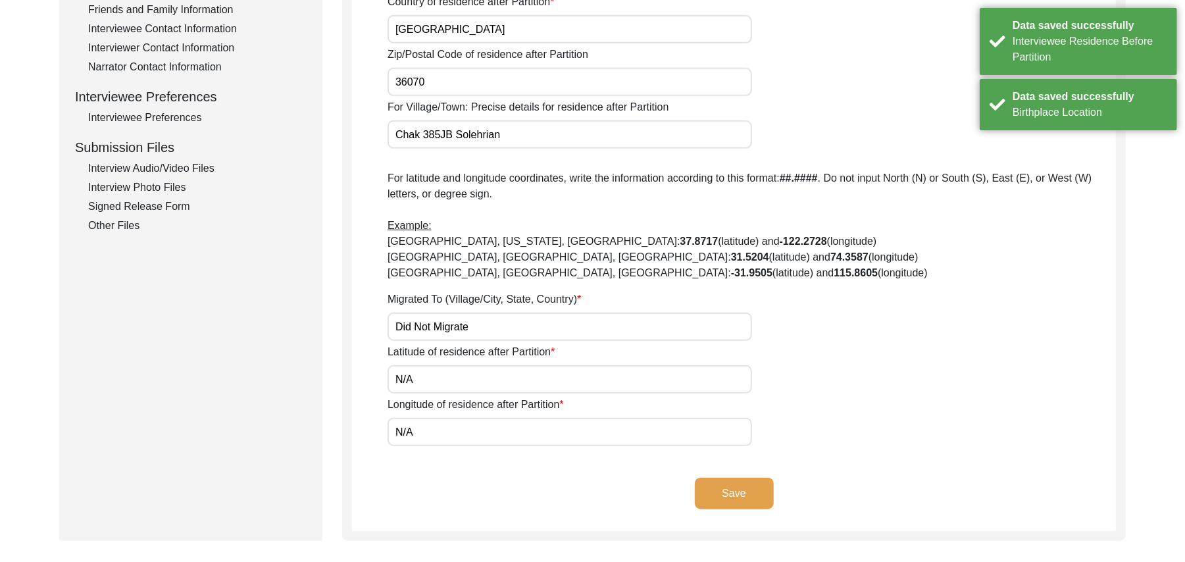
click at [740, 490] on button "Save" at bounding box center [734, 494] width 79 height 32
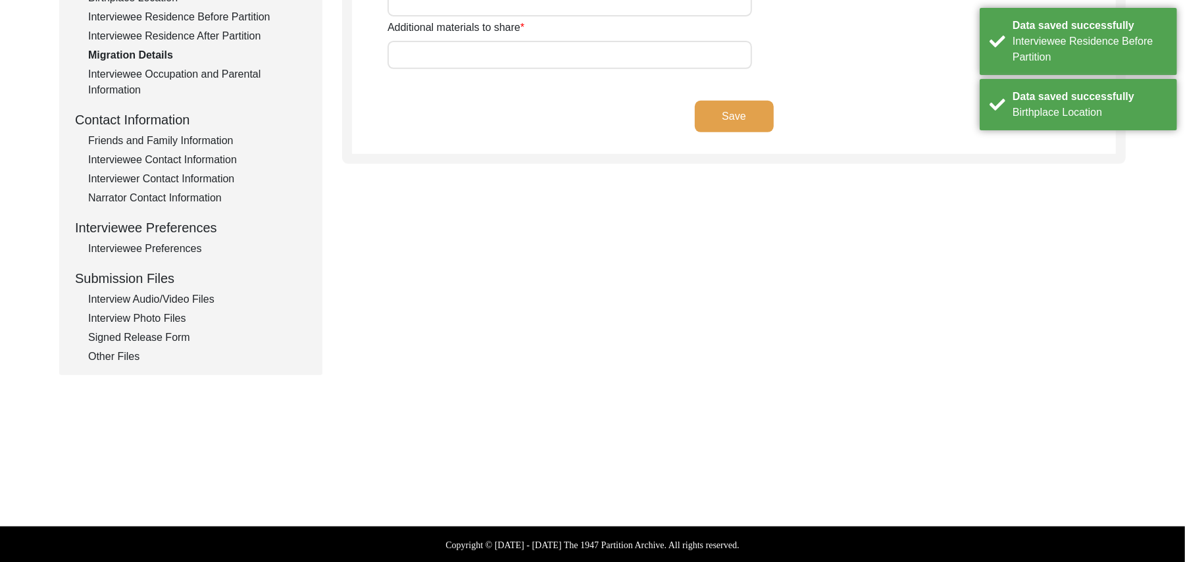
type input "N/A"
type input "Did Not Travel"
type input "N/A"
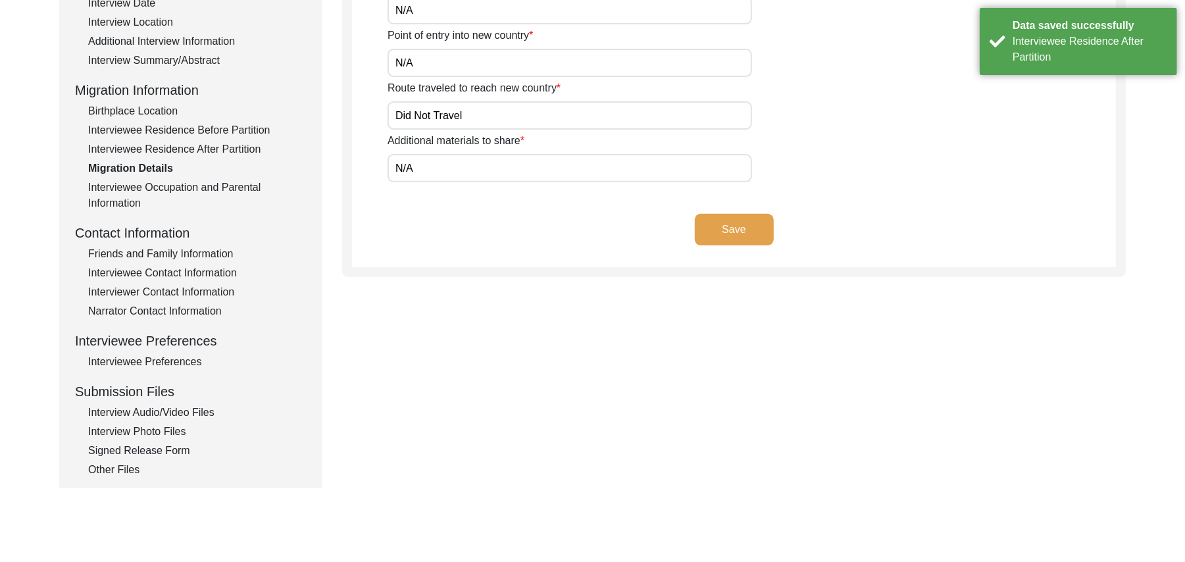
scroll to position [165, 0]
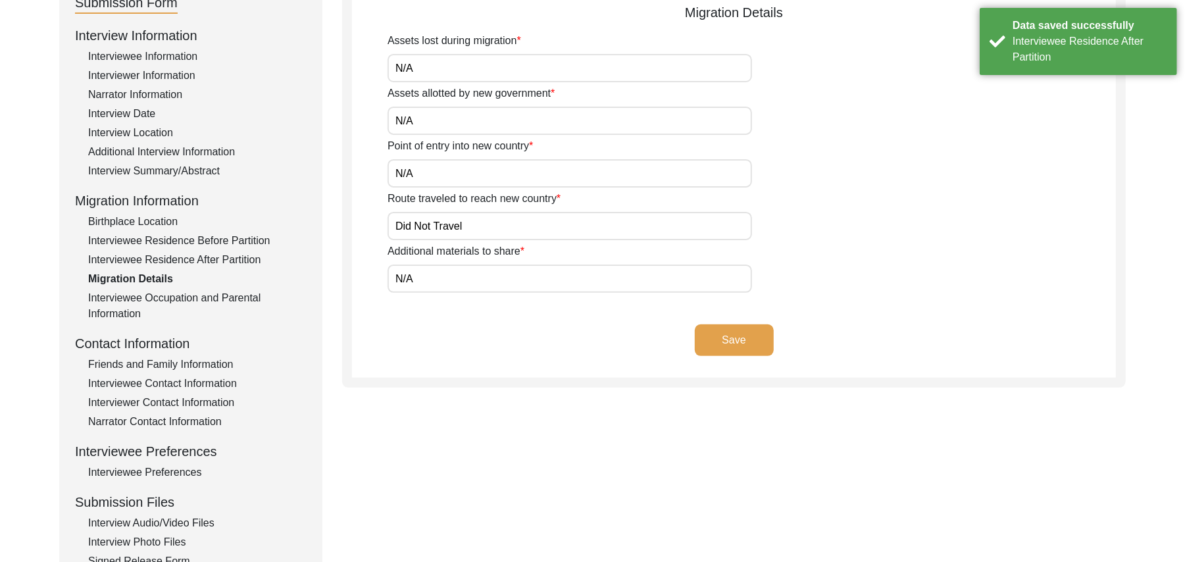
click at [759, 338] on button "Save" at bounding box center [734, 341] width 79 height 32
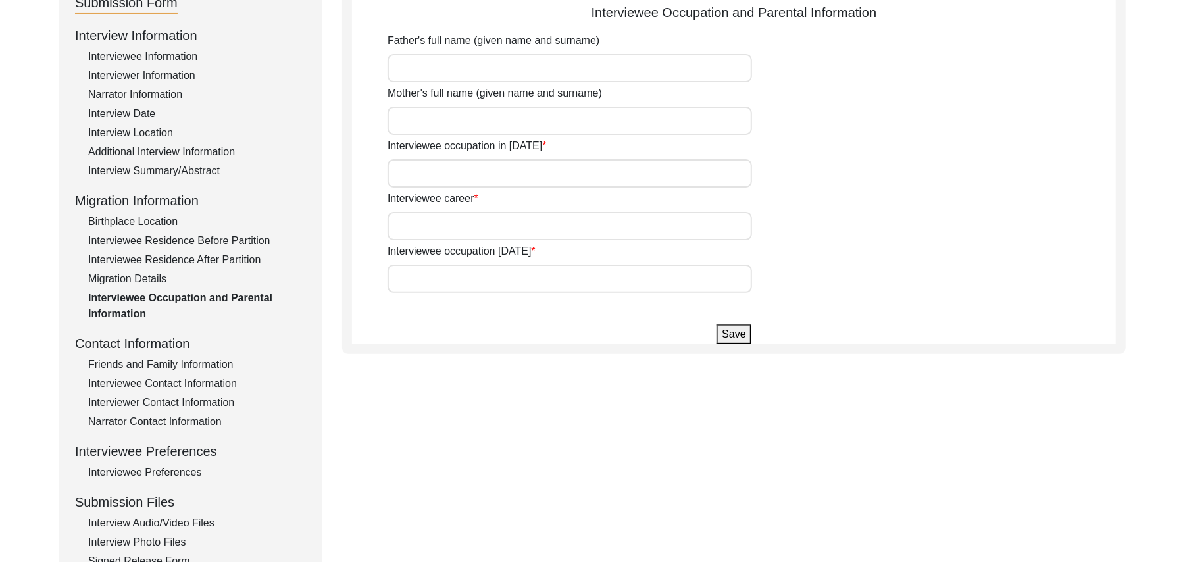
type input "Ahmed Deen"
type input "Maryam"
type input "Farmer"
type input "Don't work anymore"
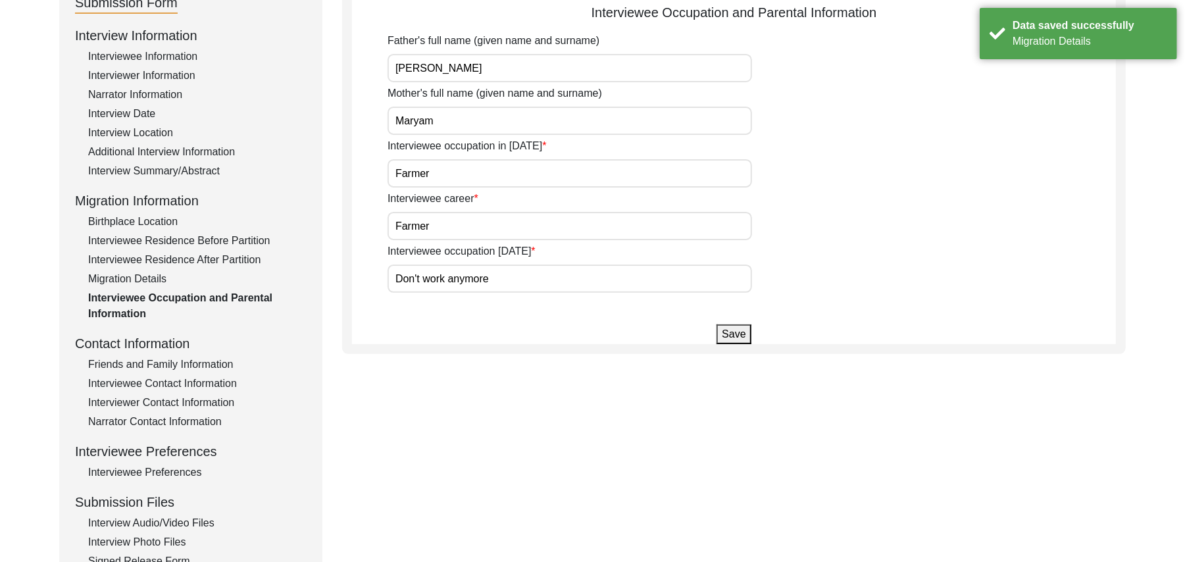
click at [739, 334] on button "Save" at bounding box center [734, 335] width 34 height 20
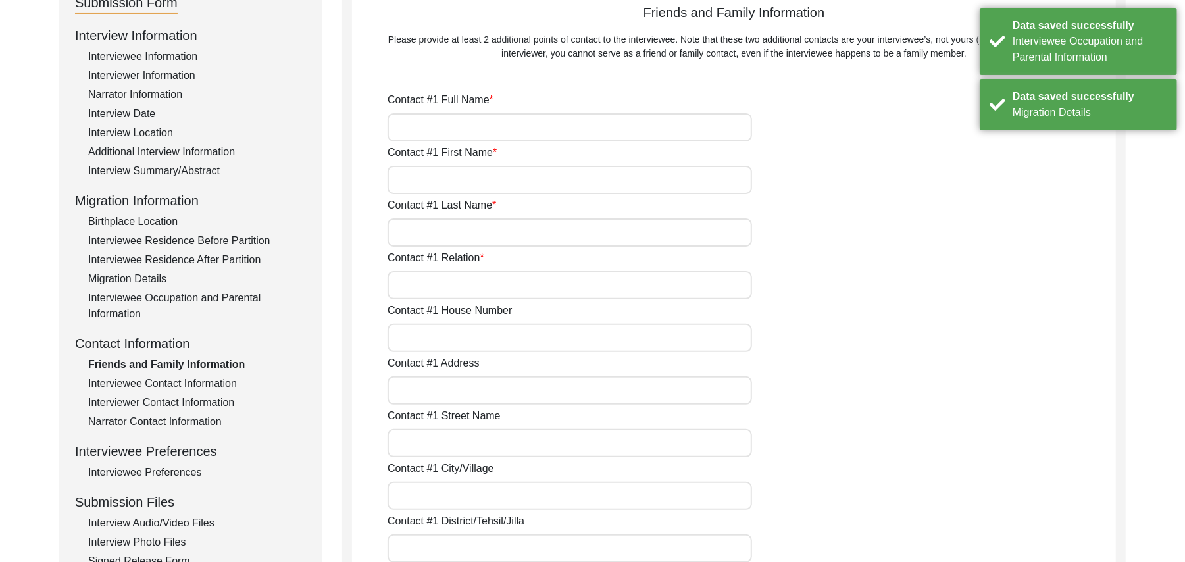
type input "Nusrit Hussain"
type input "Nusrit"
type input "Hussain"
type input "Son"
type input "N/A"
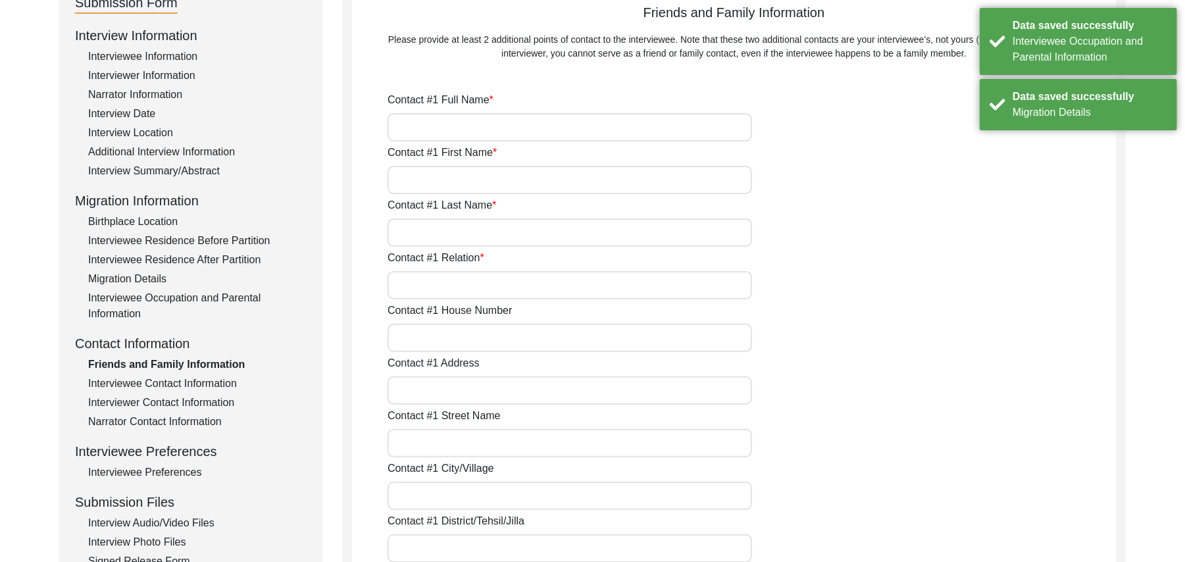
type input "Chak 385JB Solehrian"
type input "N/A"
type input "Chak 385JB Solehrian"
type input "Toba Tek Singh/ Toba Tek Singh"
type input "[GEOGRAPHIC_DATA]"
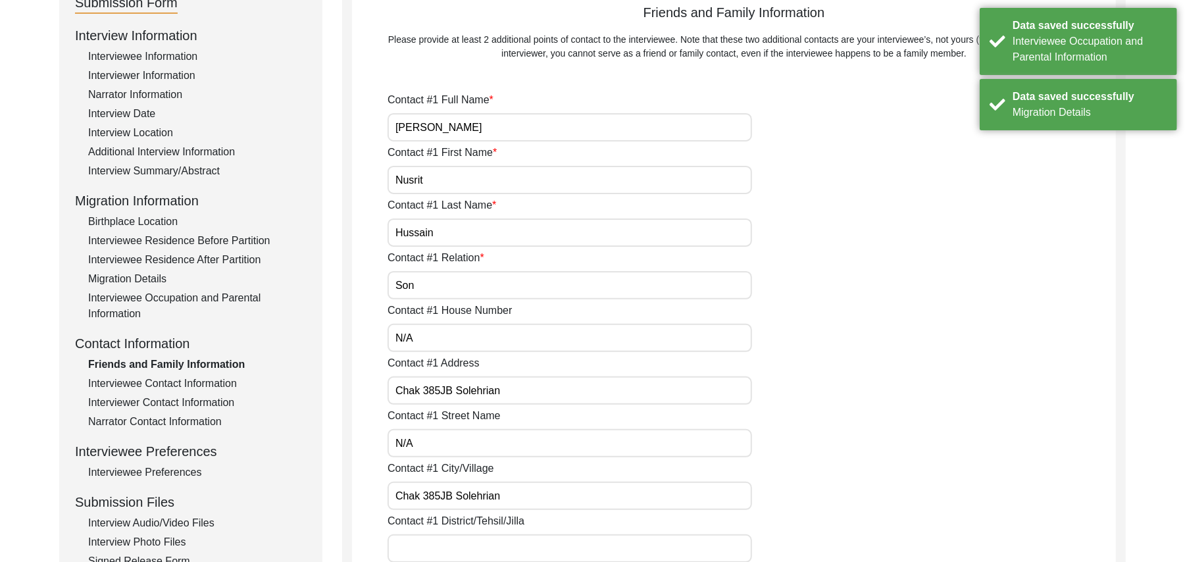
type input "add"
type input "[GEOGRAPHIC_DATA]"
type input "Chak 385JB"
type input "03407882591"
type input "N/A"
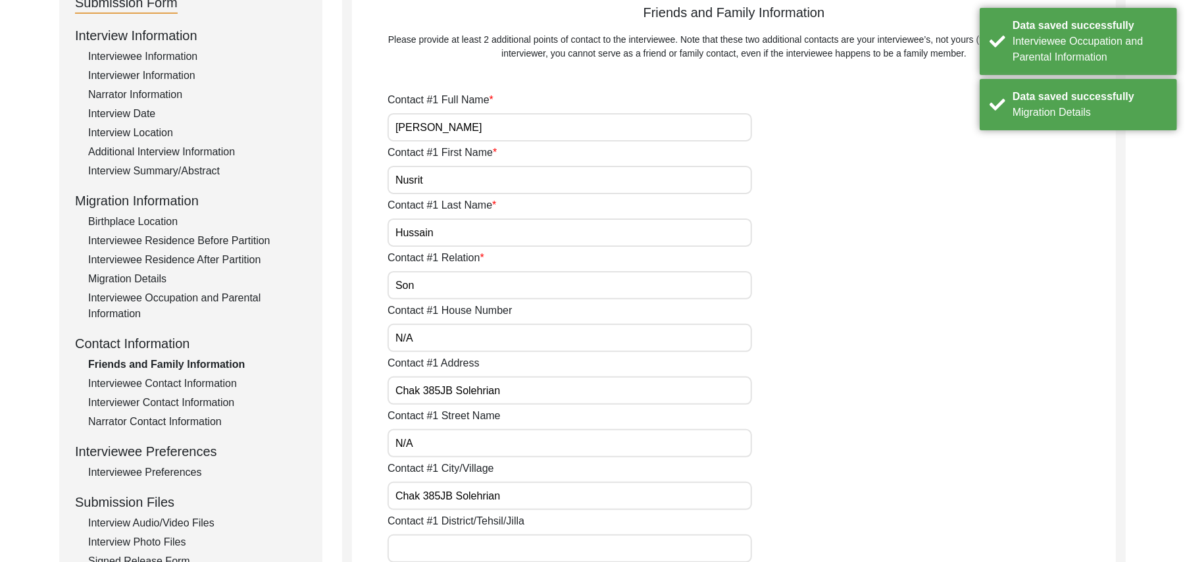
type input "N/A"
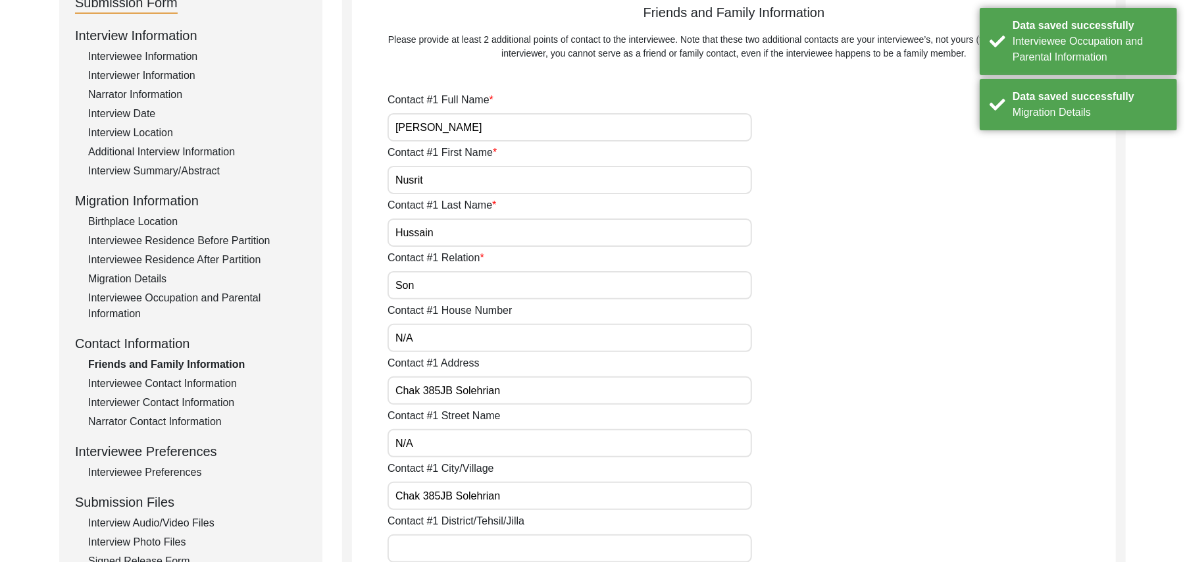
type input "Akhtar Ali"
type input "Akhtar"
type input "Ali"
type input "Son"
type input "N/A"
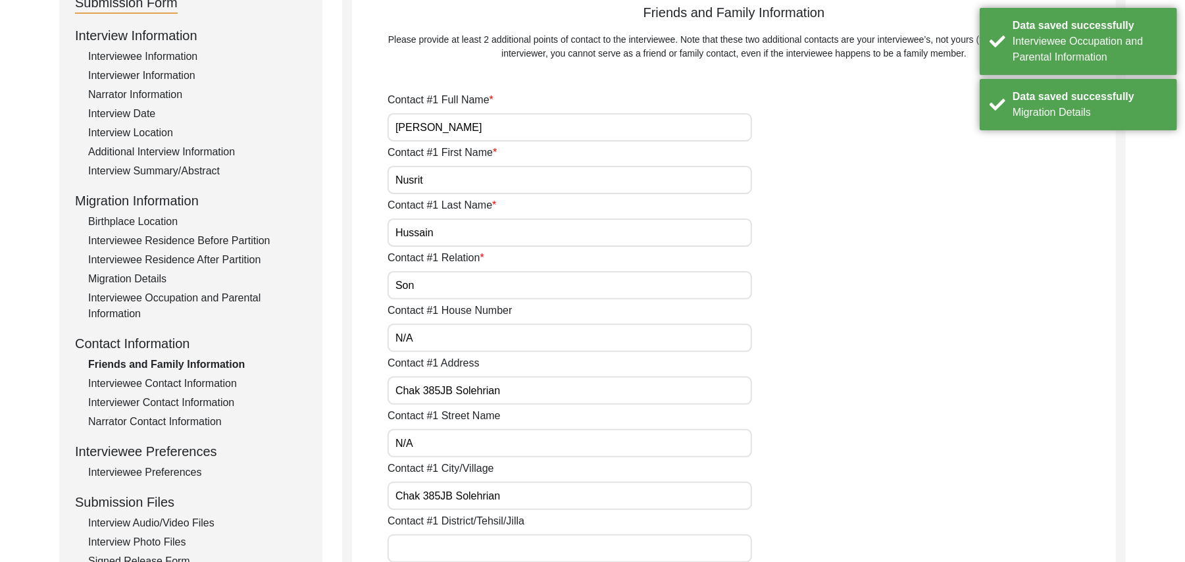
type input "Chak 385Jb"
type input "N/A"
type input "Chak 385JB"
type input "Toba Tek Singh/ Toba Tek Singh"
type input "[GEOGRAPHIC_DATA]"
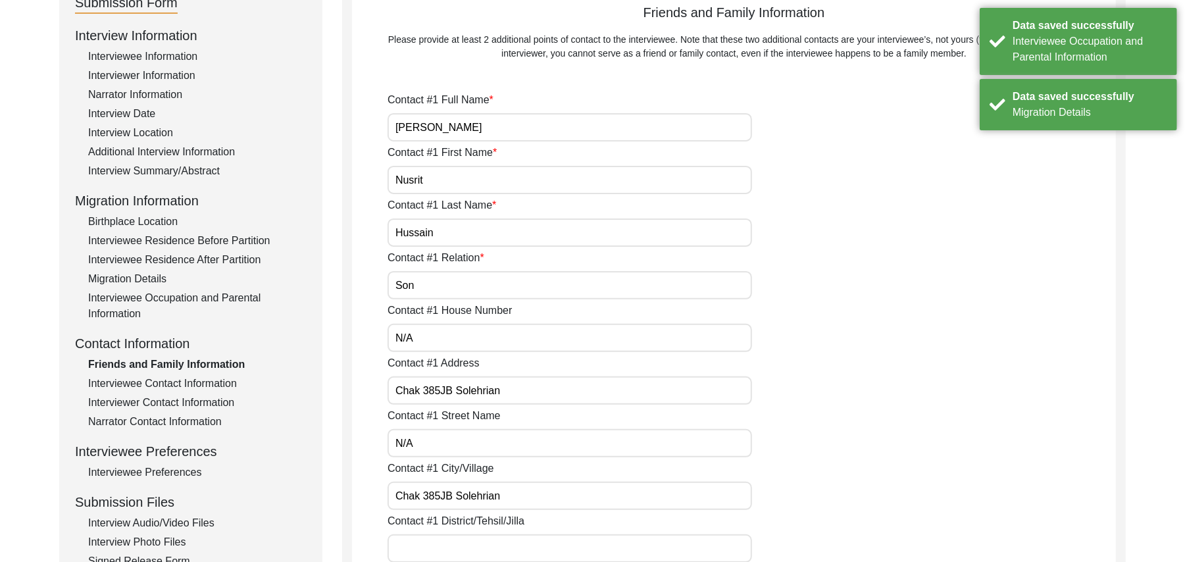
type input "36070"
type input "[GEOGRAPHIC_DATA]"
type input "Chak 385JB"
type input "0306-3269889"
type input "N/A"
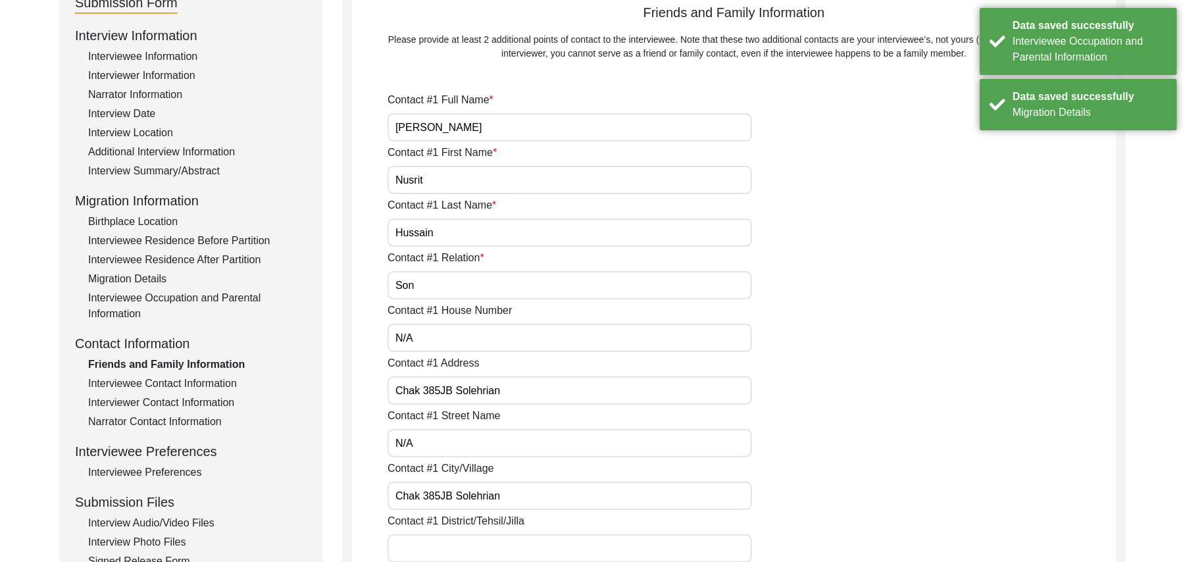
type input "N/A"
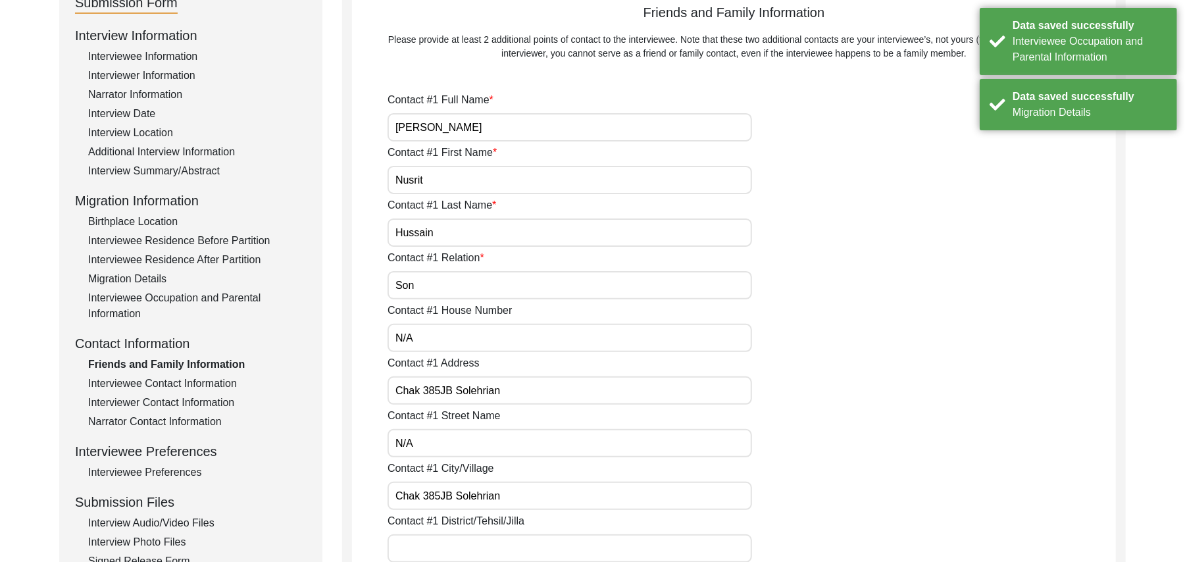
type input "N/A"
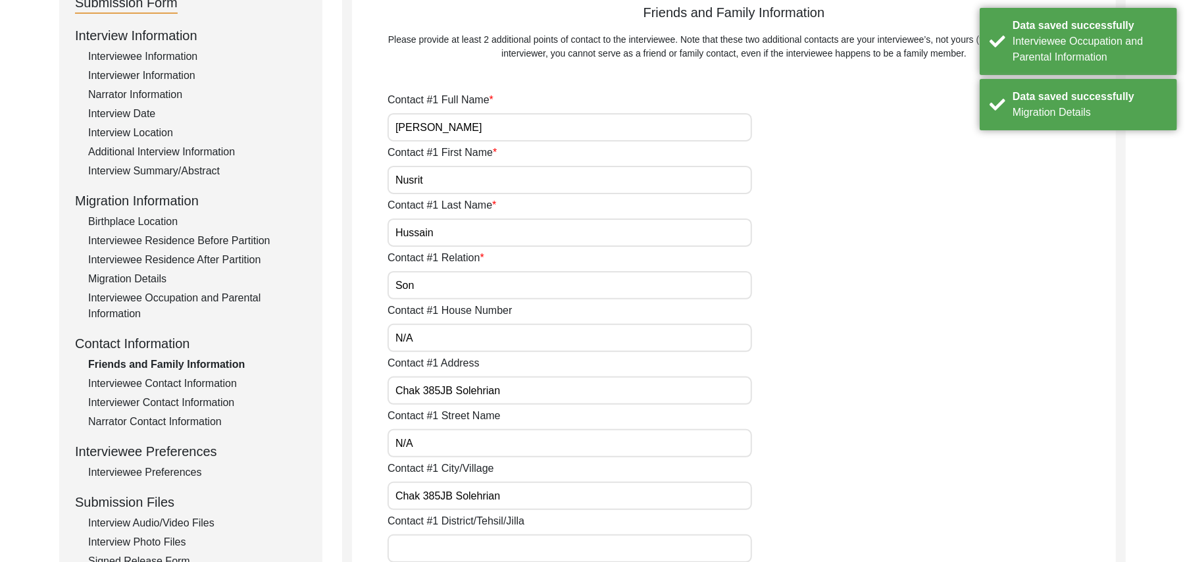
type input "N/A"
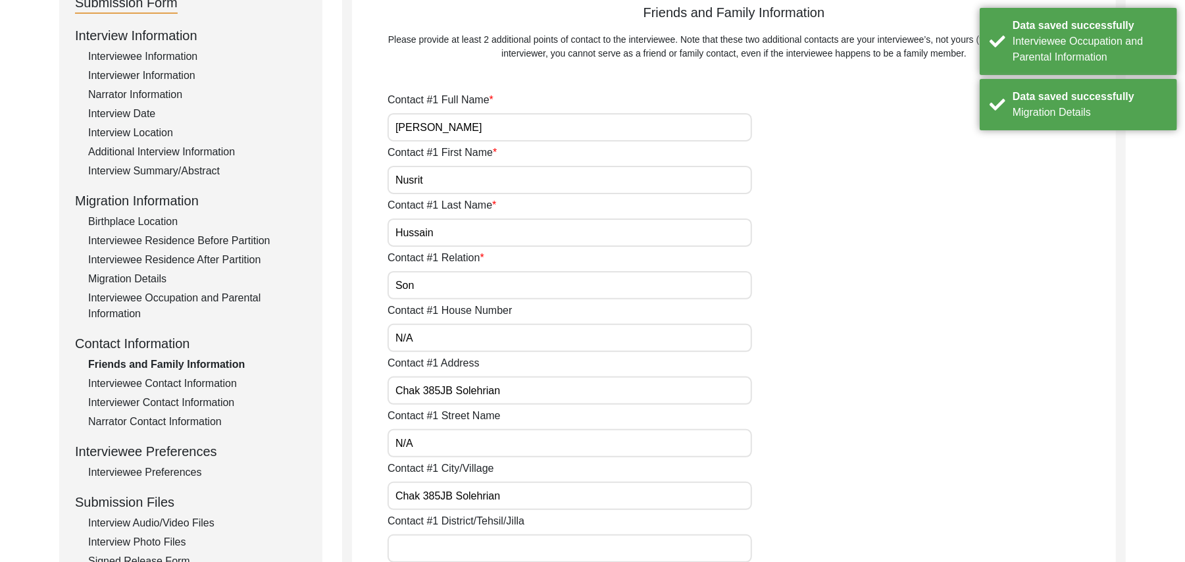
type input "N/A"
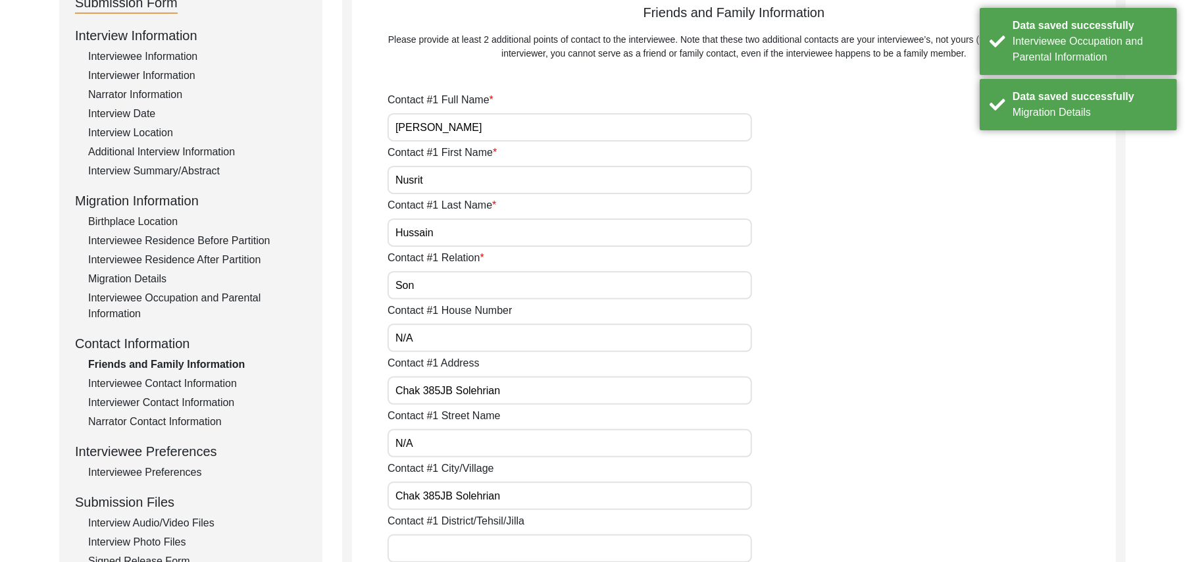
type input "N/A"
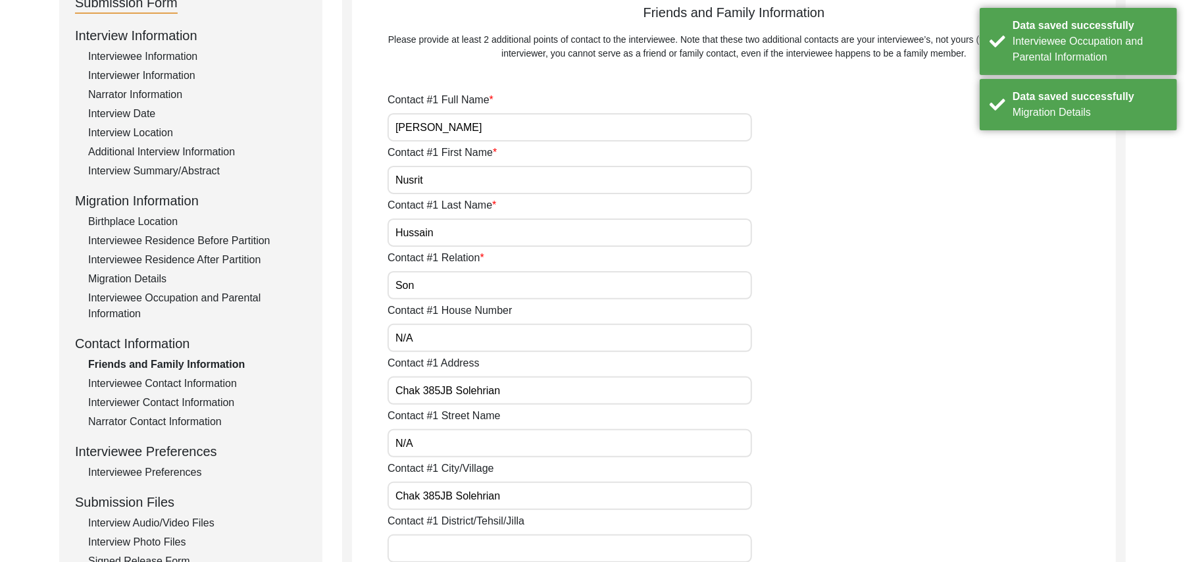
type input "N/A"
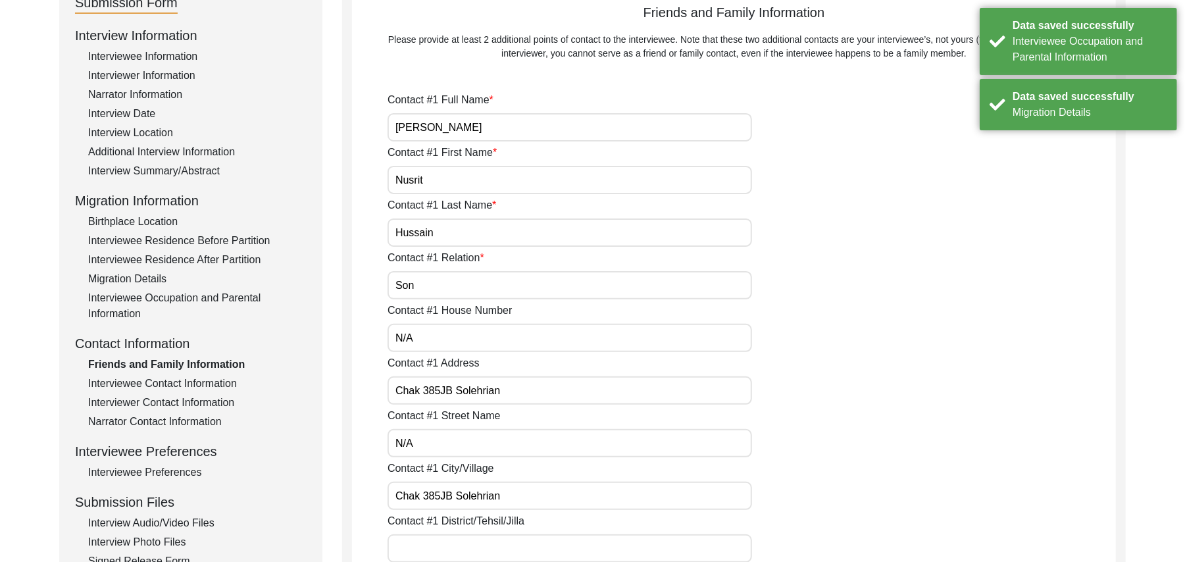
type input "N/A"
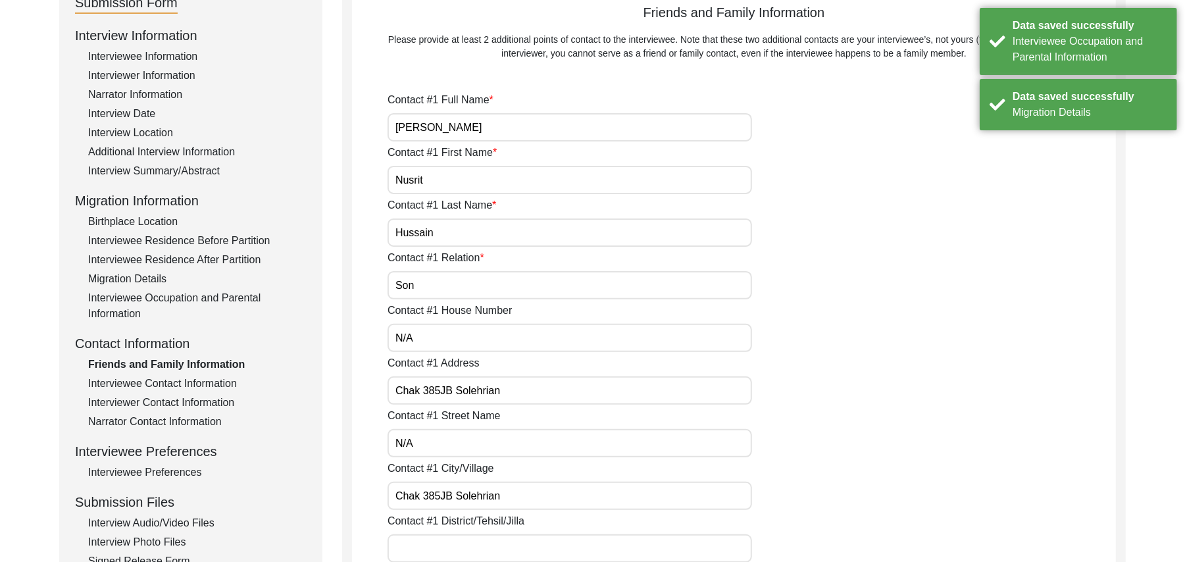
type input "N/A"
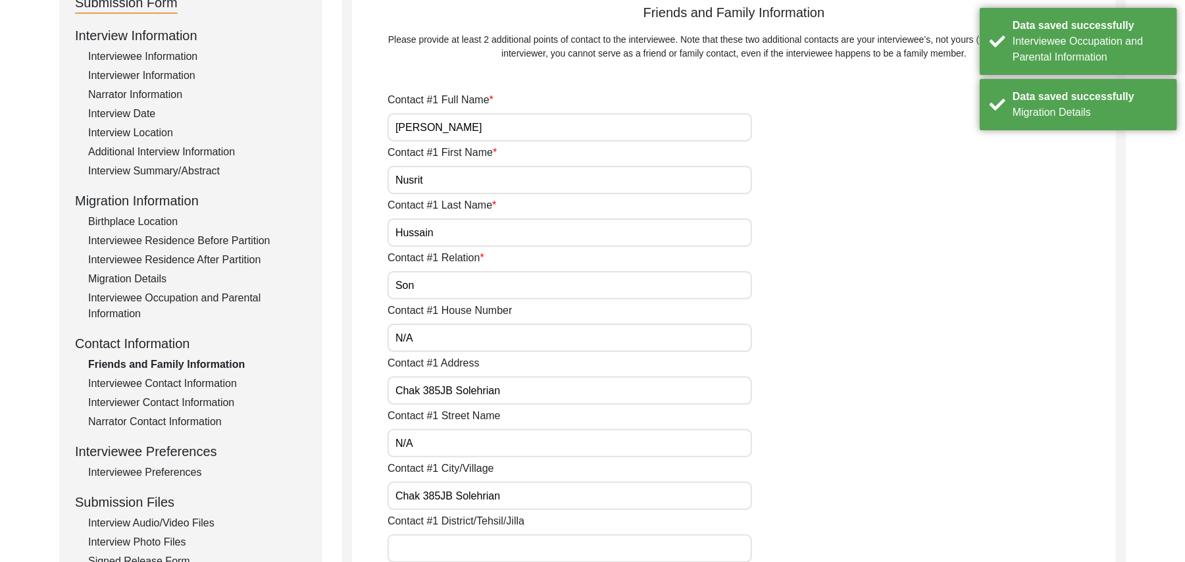
type input "N/A"
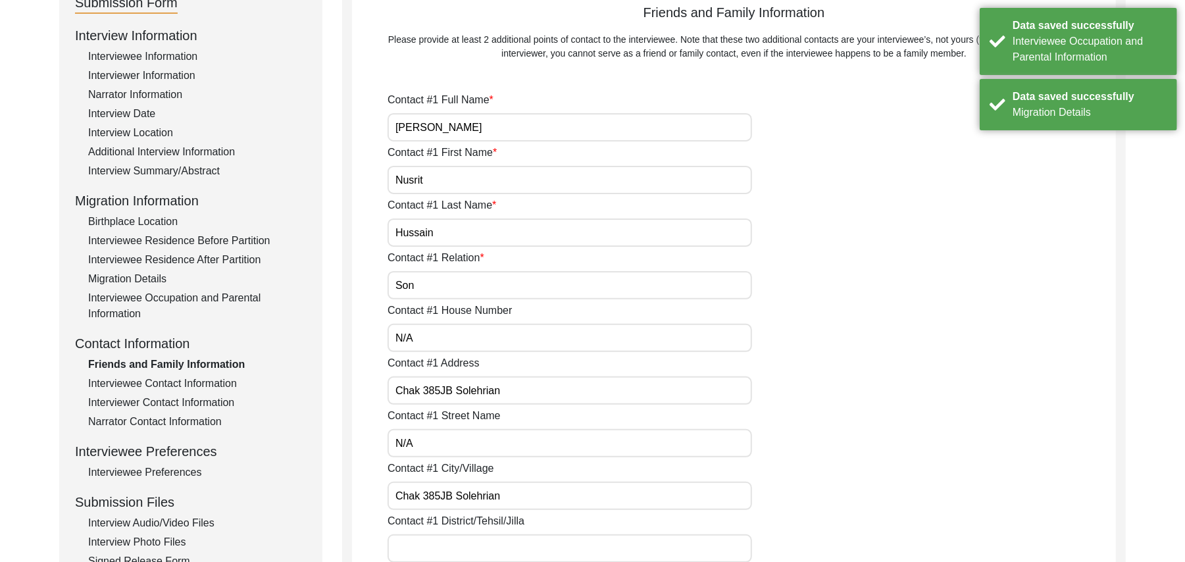
type input "N/A"
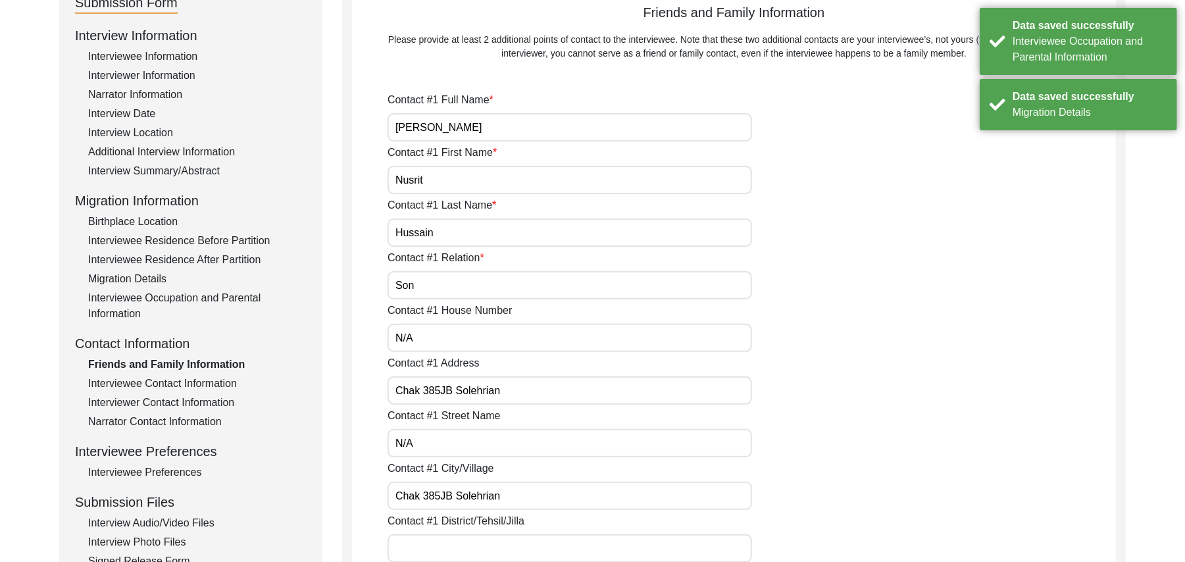
type input "N/A"
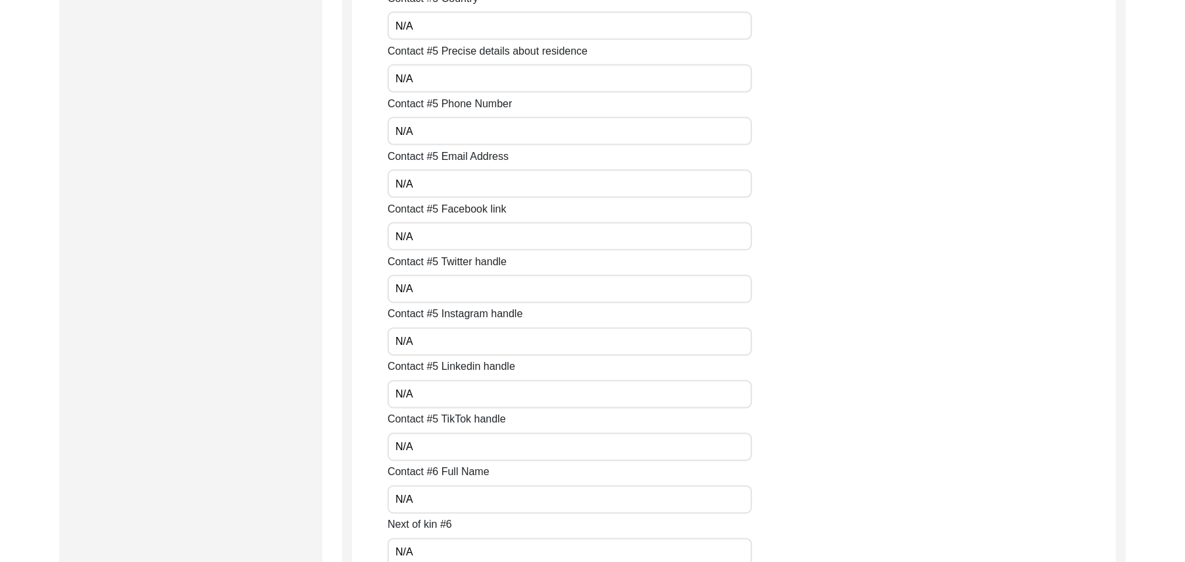
scroll to position [5813, 0]
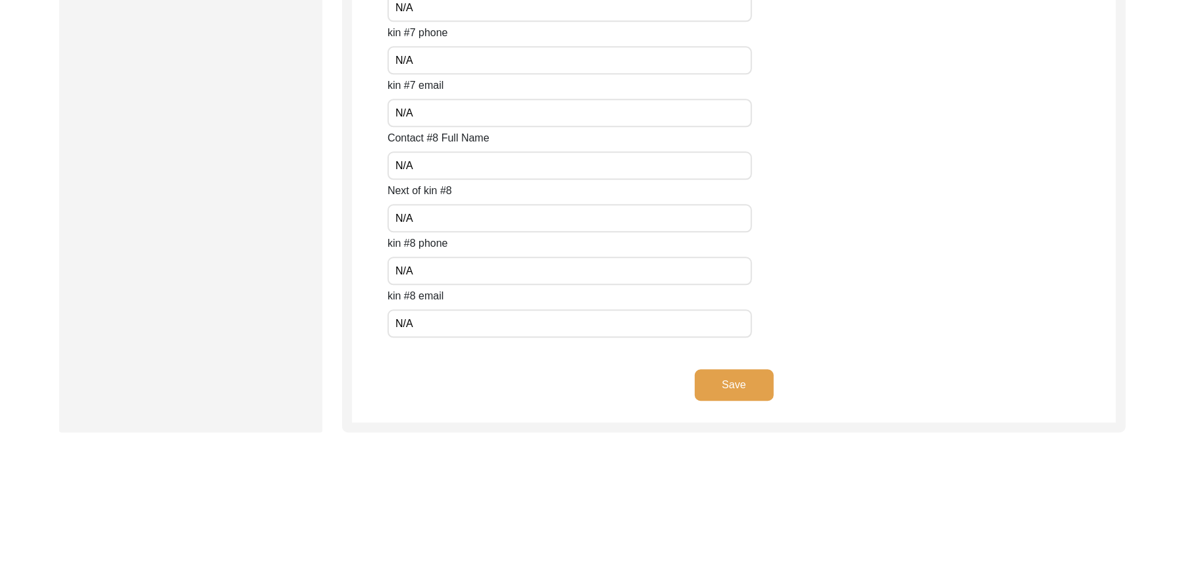
click at [748, 386] on button "Save" at bounding box center [734, 385] width 79 height 32
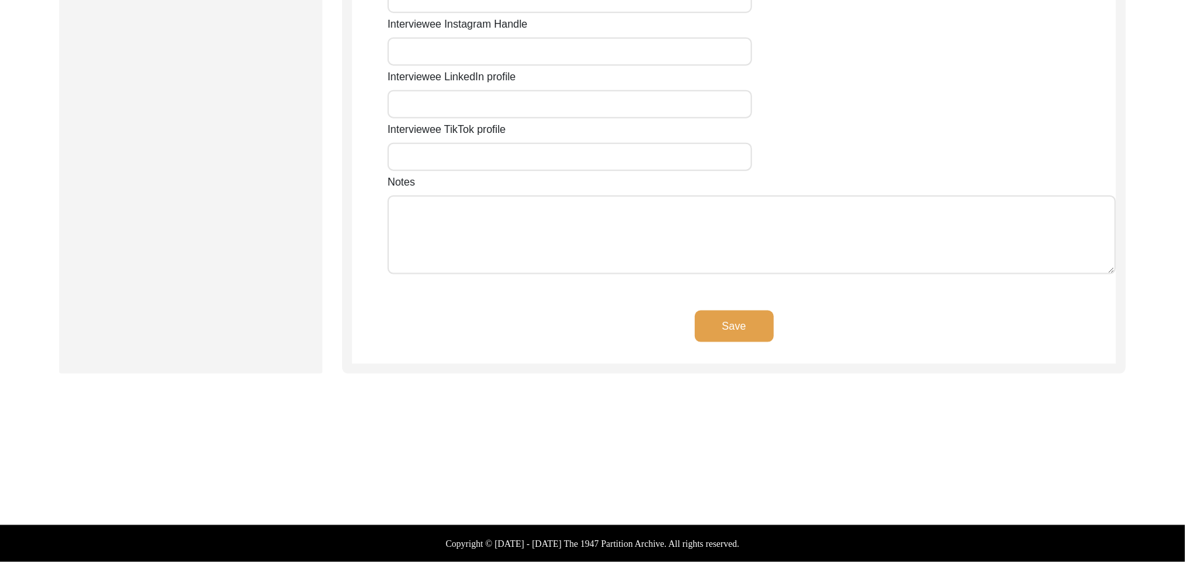
scroll to position [1109, 0]
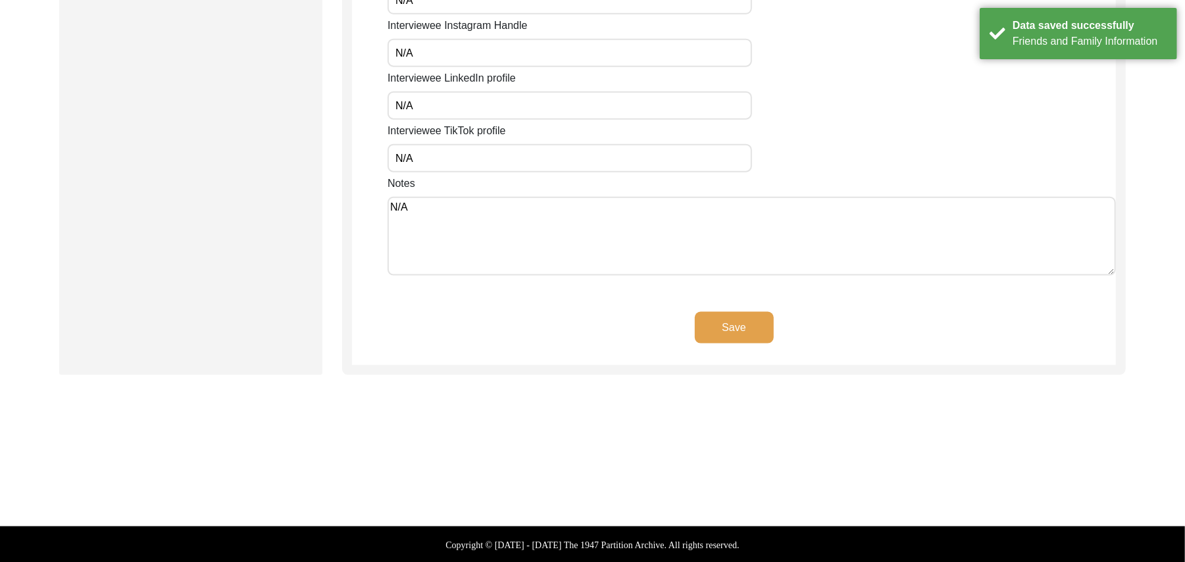
click at [733, 328] on button "Save" at bounding box center [734, 328] width 79 height 32
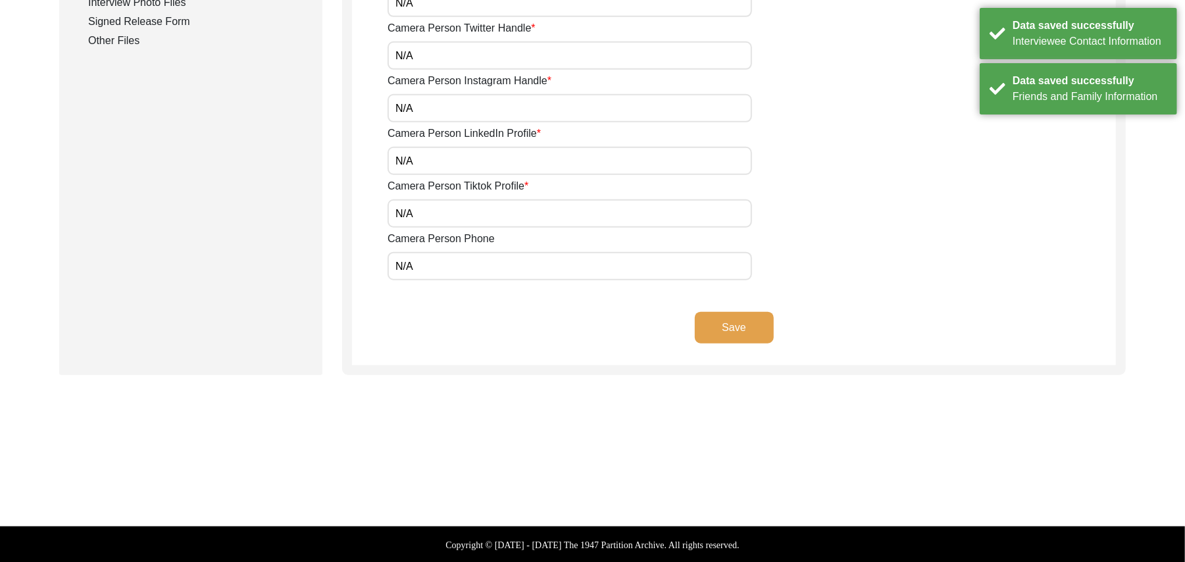
click at [733, 328] on button "Save" at bounding box center [734, 328] width 79 height 32
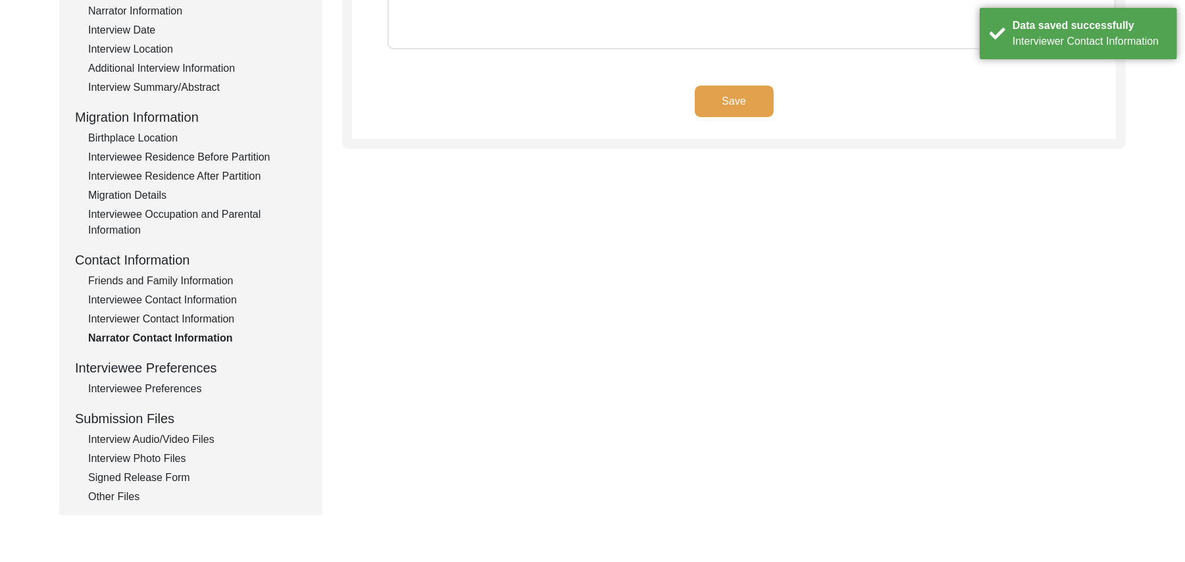
scroll to position [153, 0]
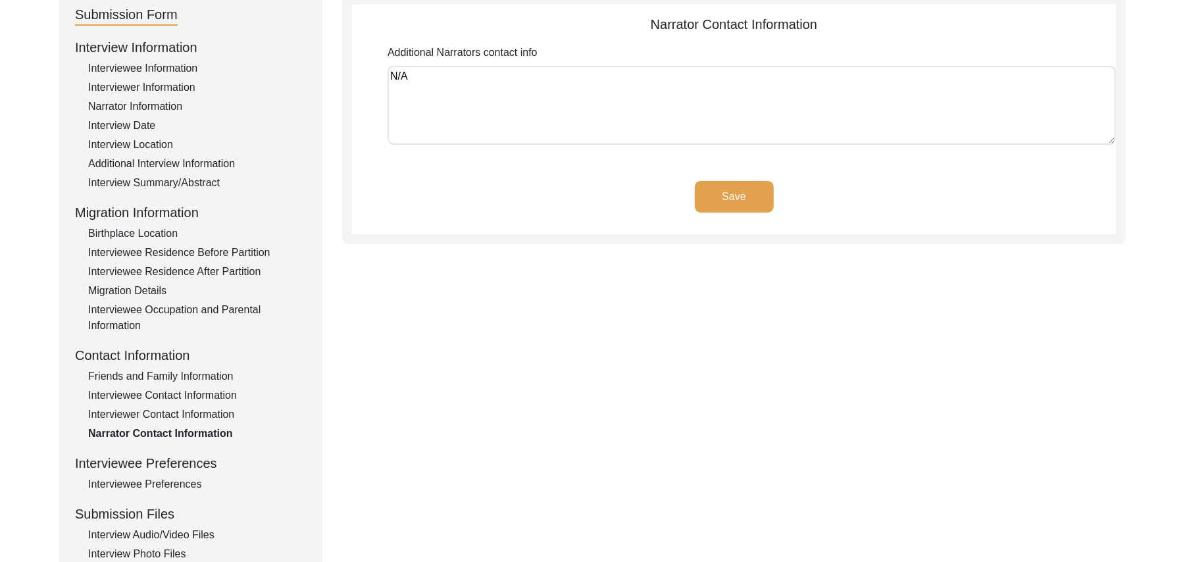
click at [752, 192] on button "Save" at bounding box center [734, 197] width 79 height 32
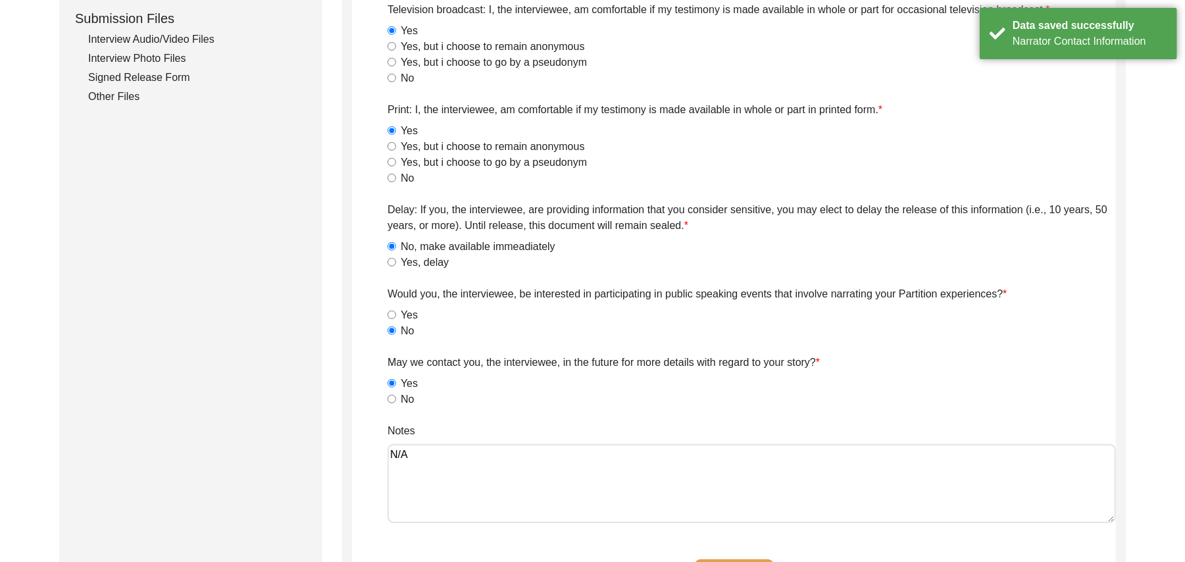
scroll to position [788, 0]
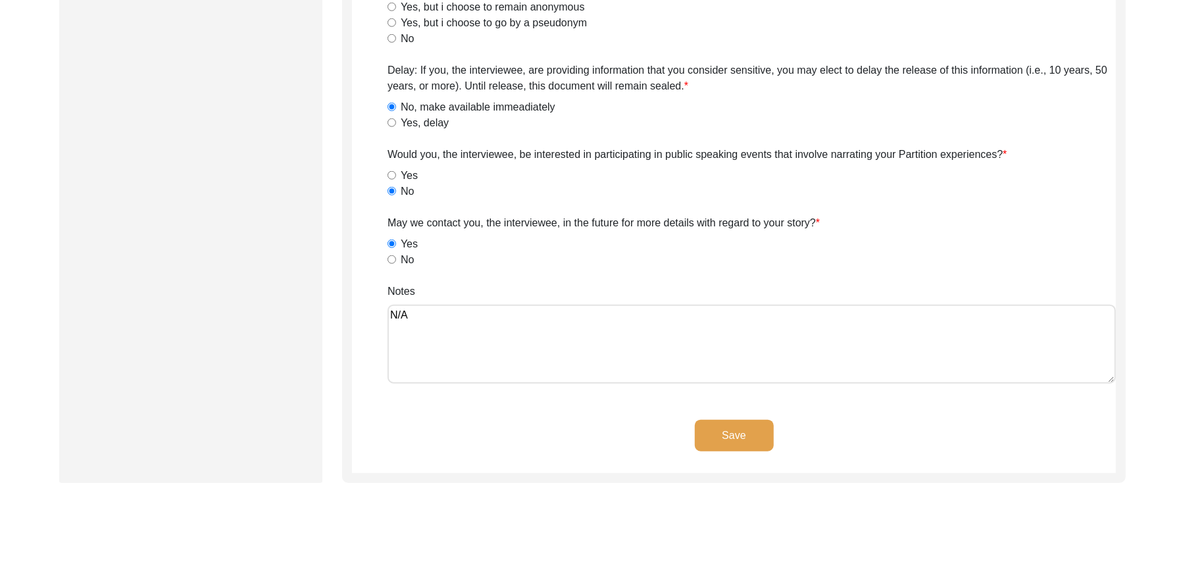
click at [742, 427] on button "Save" at bounding box center [734, 436] width 79 height 32
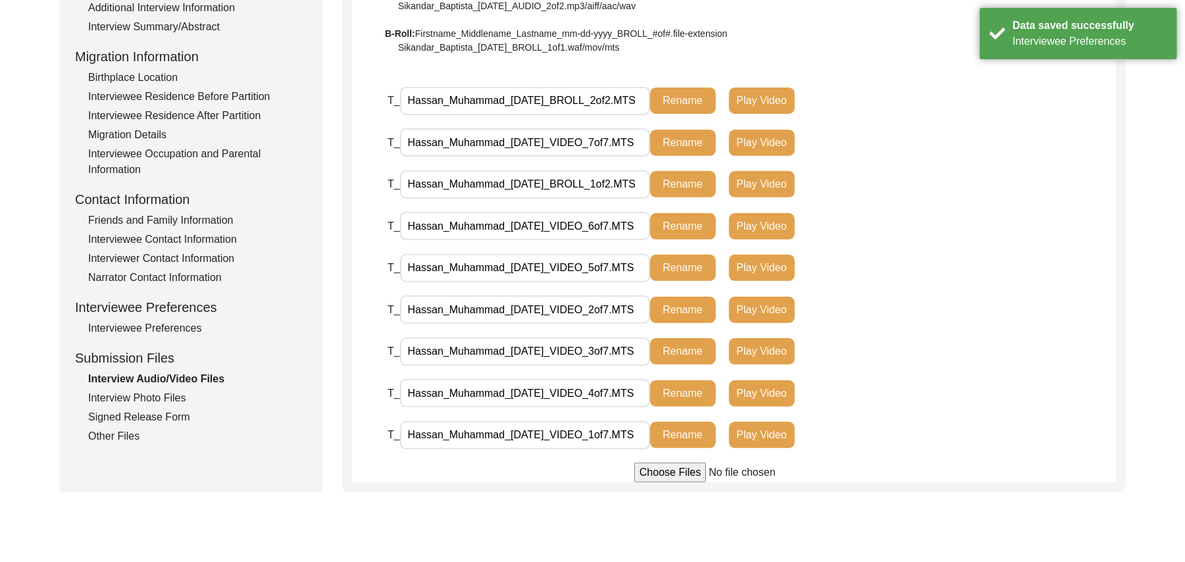
scroll to position [294, 0]
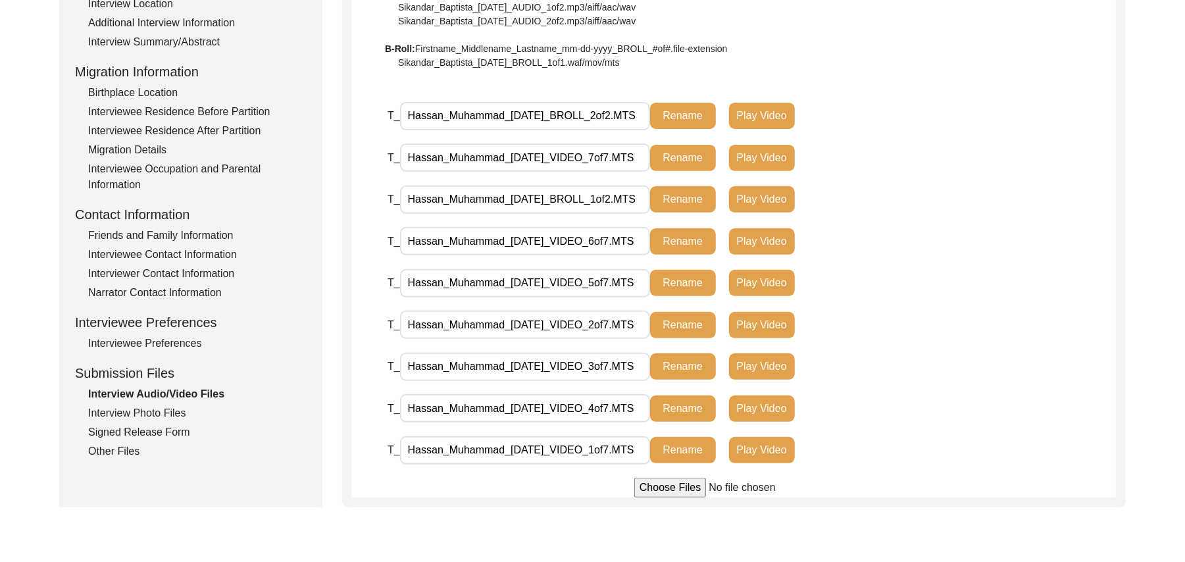
click at [138, 409] on div "Interview Photo Files" at bounding box center [197, 413] width 219 height 16
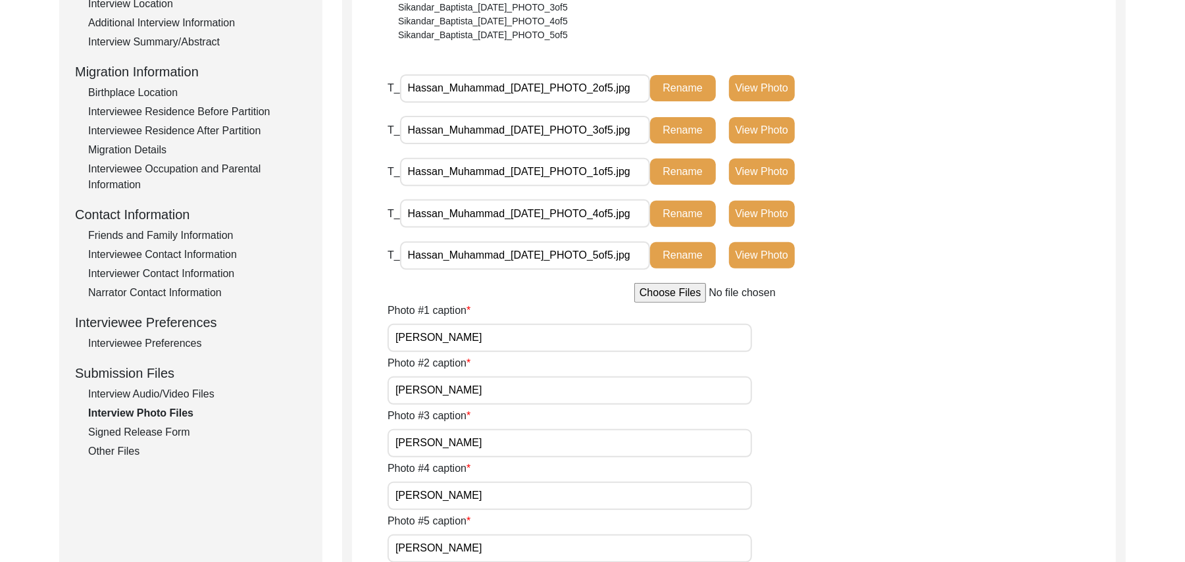
click at [504, 544] on input "[PERSON_NAME]" at bounding box center [570, 548] width 365 height 28
click at [504, 495] on input "[PERSON_NAME]" at bounding box center [570, 496] width 365 height 28
click at [606, 551] on input "Hassan Muhammad with Nauman Nusirt" at bounding box center [570, 548] width 365 height 28
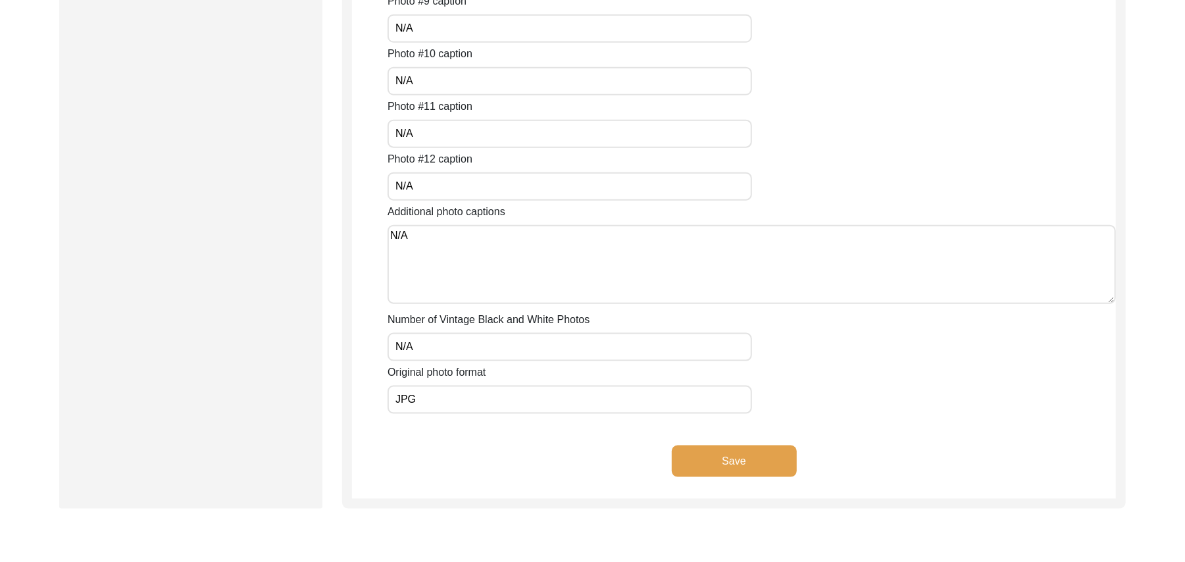
scroll to position [1156, 0]
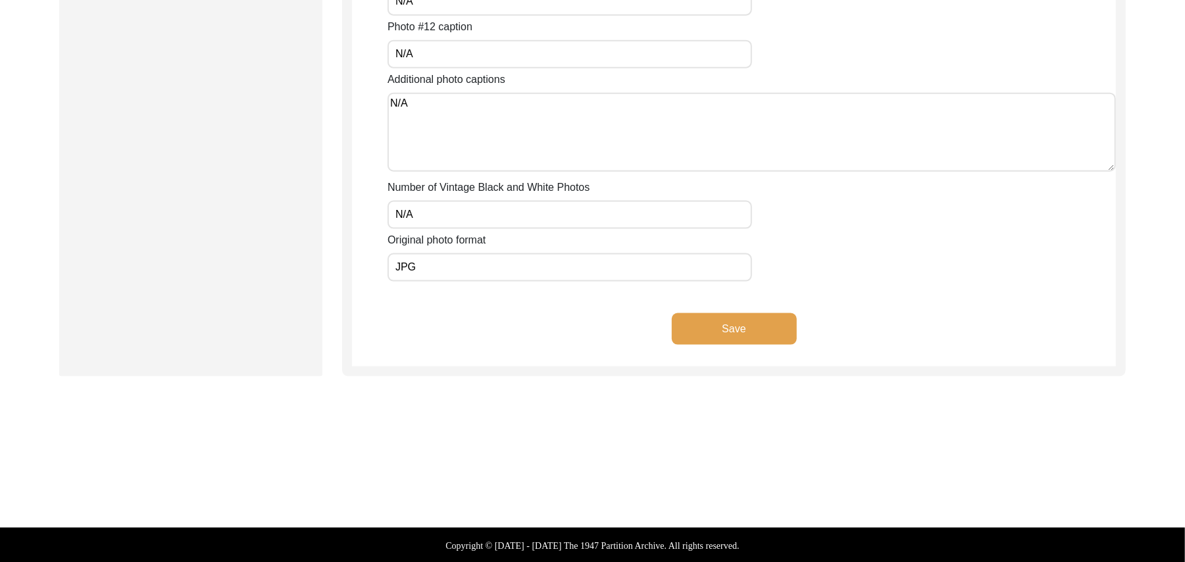
click at [757, 321] on button "Save" at bounding box center [734, 329] width 125 height 32
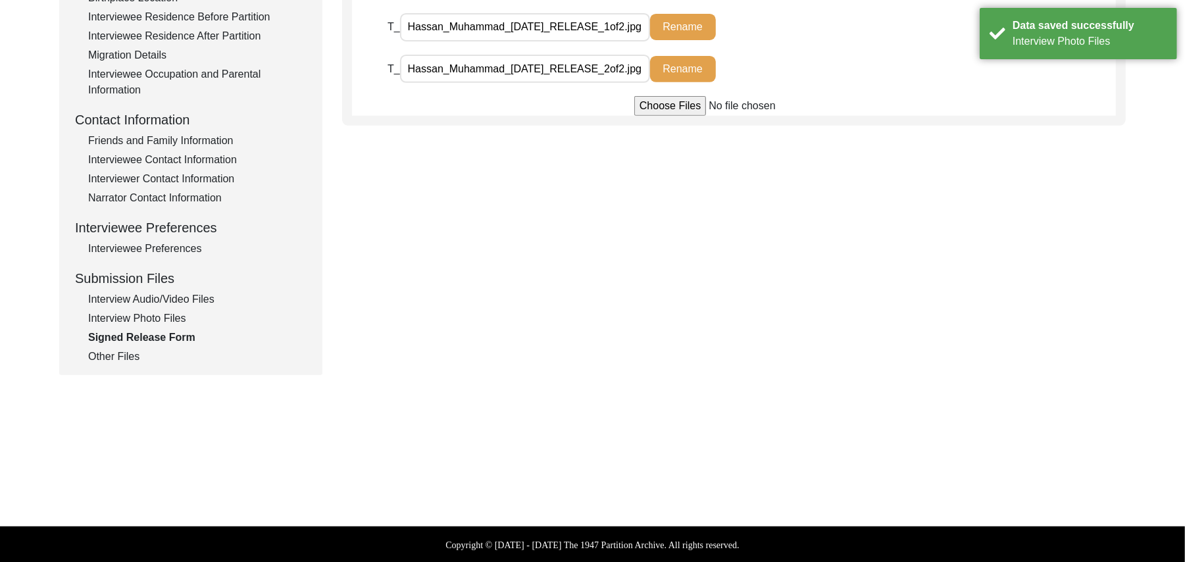
click at [129, 359] on div "Other Files" at bounding box center [197, 357] width 219 height 16
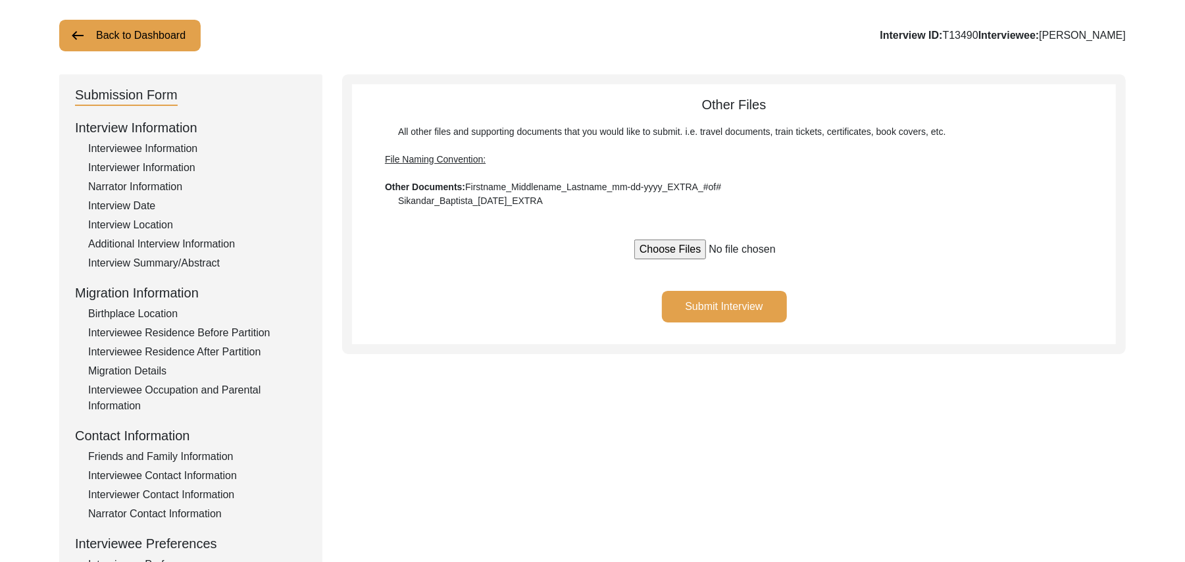
scroll to position [75, 0]
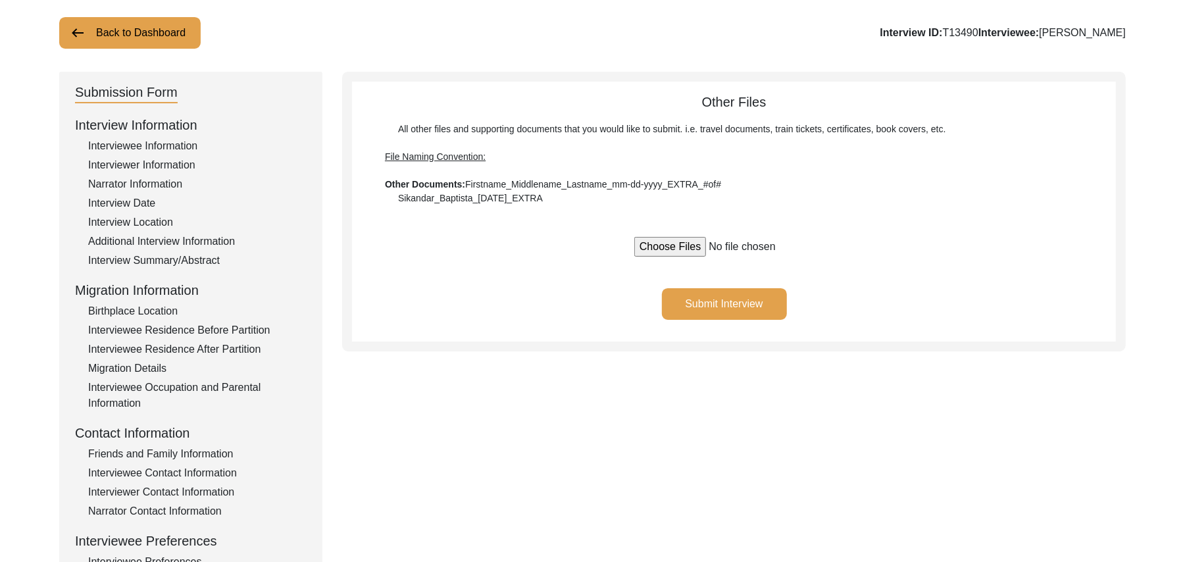
click at [754, 303] on button "Submit Interview" at bounding box center [724, 304] width 125 height 32
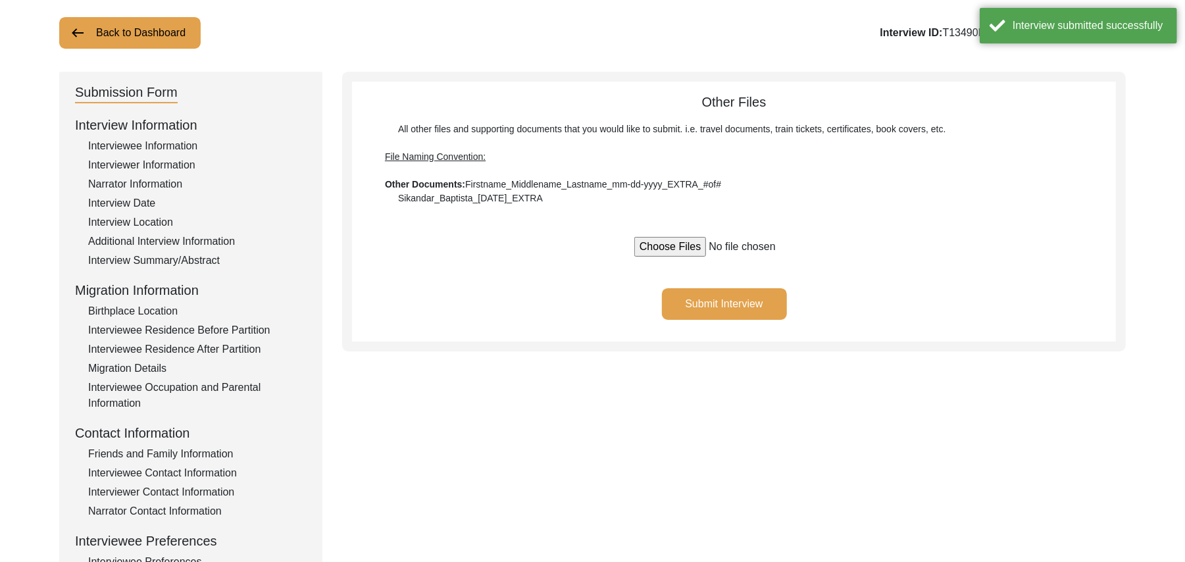
click at [127, 32] on button "Back to Dashboard" at bounding box center [130, 33] width 142 height 32
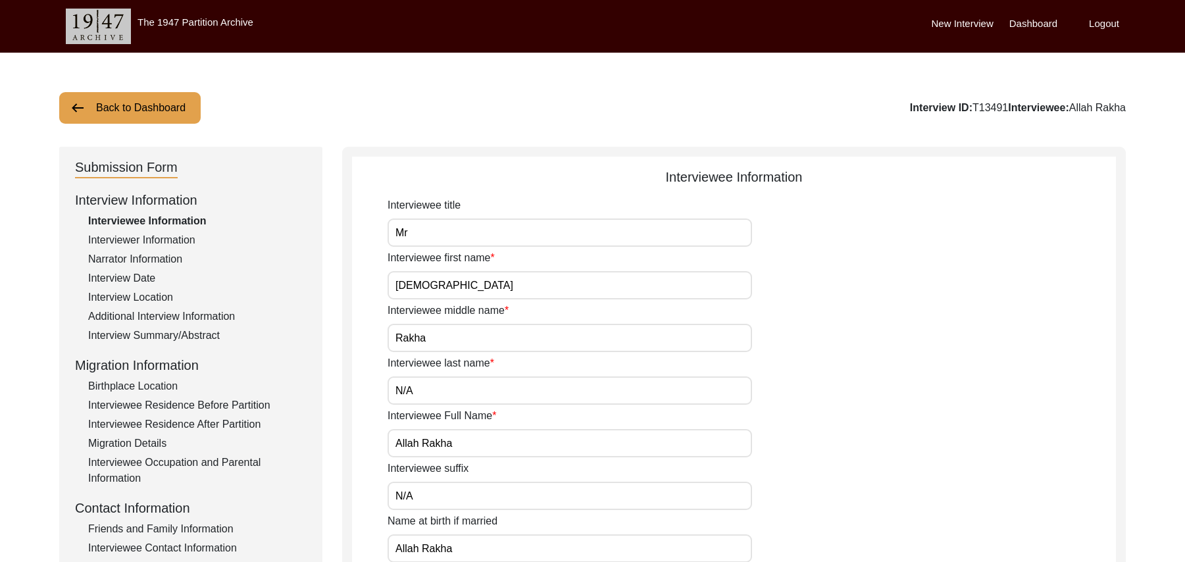
scroll to position [348, 0]
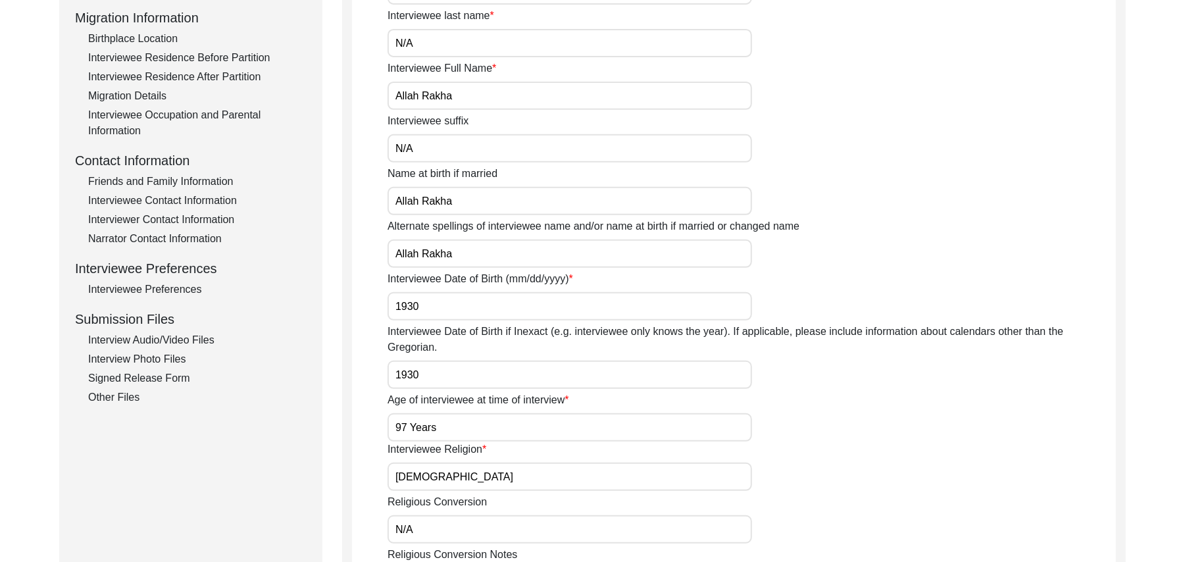
click at [194, 336] on div "Interview Audio/Video Files" at bounding box center [197, 340] width 219 height 16
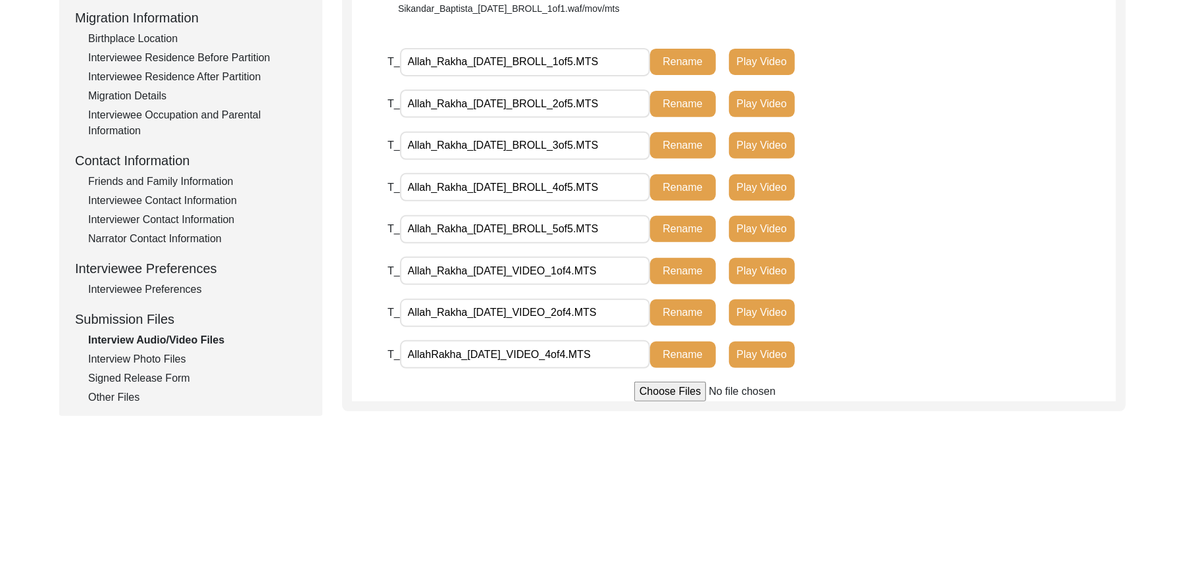
click at [649, 388] on input "file" at bounding box center [734, 392] width 199 height 20
type input "C:\fakepath\Allah_Rakha_[DATE]_VIDEO_3of4.MTS"
click at [430, 354] on input "AllahRakha_[DATE]_VIDEO_4of4.MTS" at bounding box center [525, 354] width 250 height 28
type input "Allah_Rakha_[DATE]_VIDEO_4of4.MTS"
click at [674, 355] on button "Rename" at bounding box center [683, 355] width 66 height 26
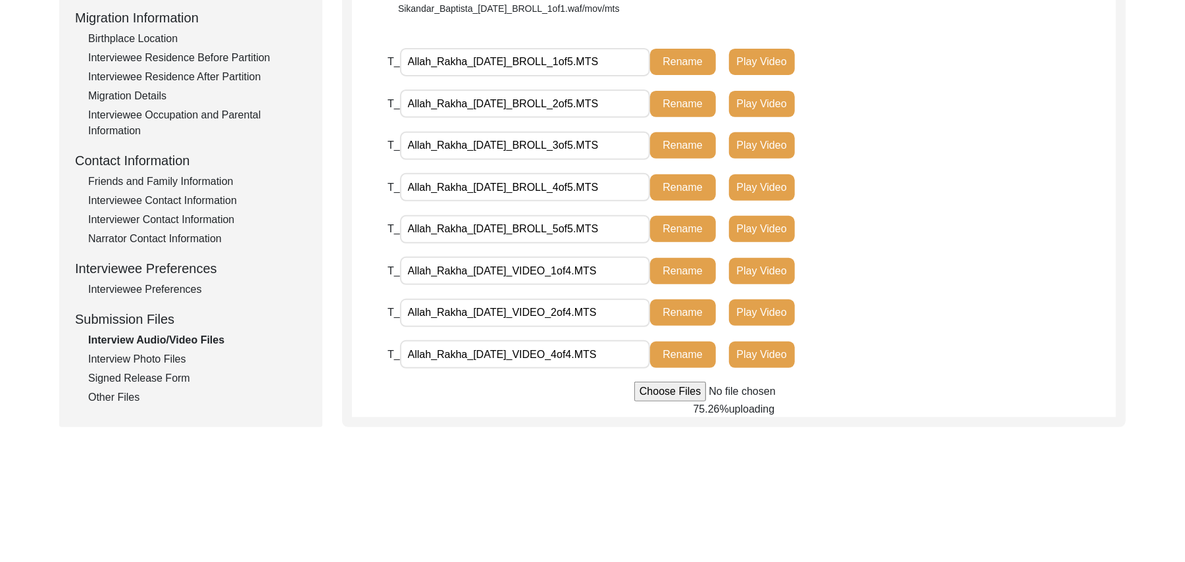
click at [678, 346] on button "Rename" at bounding box center [683, 355] width 66 height 26
click at [683, 350] on button "Rename" at bounding box center [683, 355] width 66 height 26
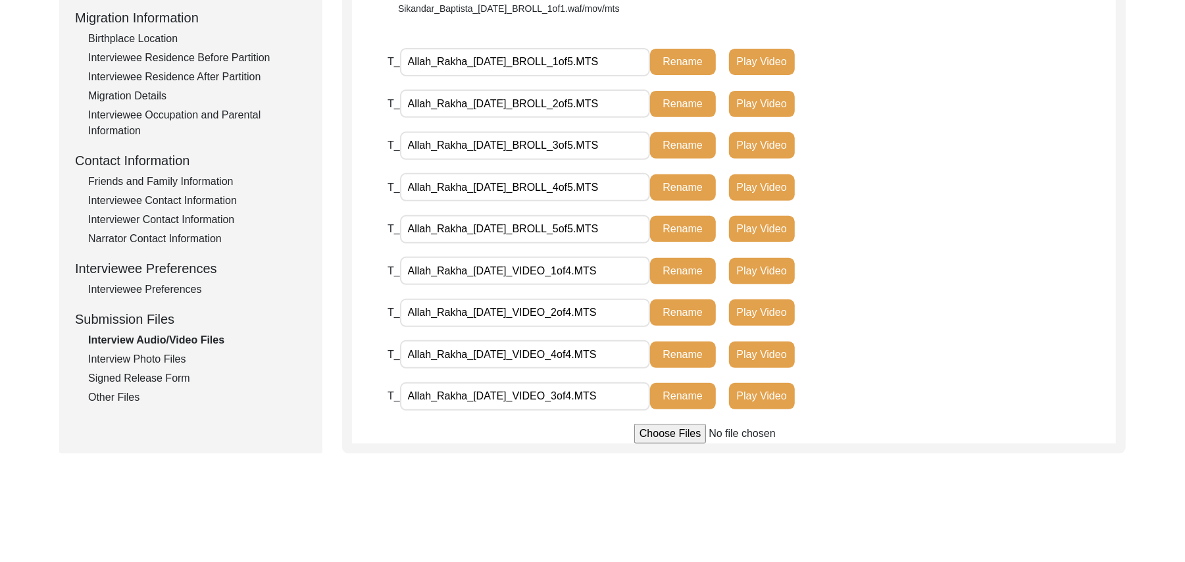
click at [178, 363] on div "Interview Photo Files" at bounding box center [197, 359] width 219 height 16
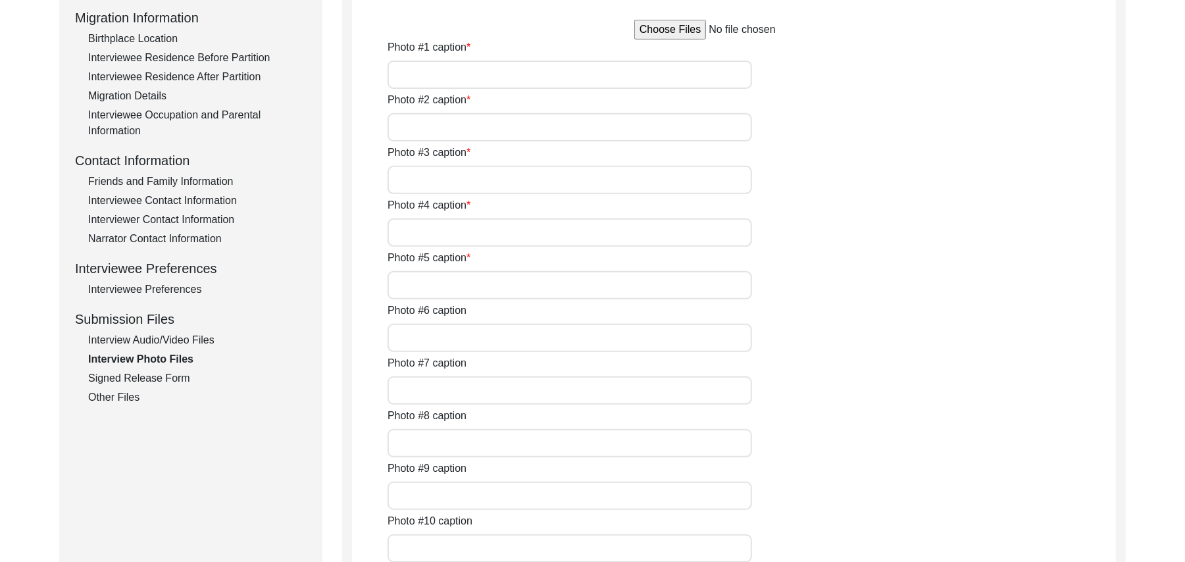
type input "Allah Rakha"
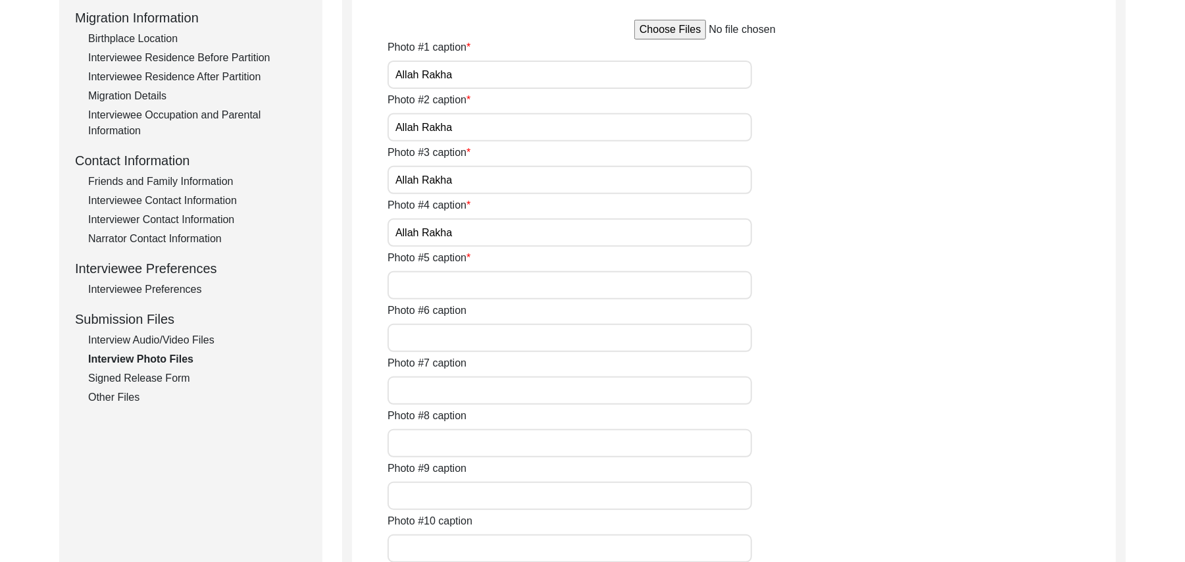
type input "N/A"
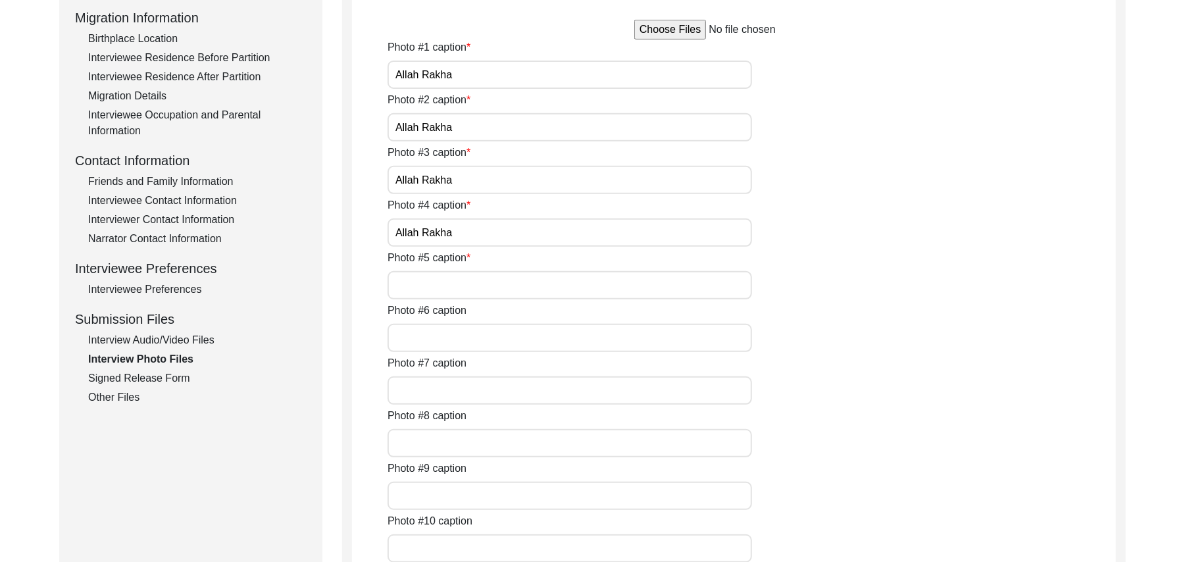
type input "N/A"
type textarea "N/A"
type input "N/A"
type input "JPG"
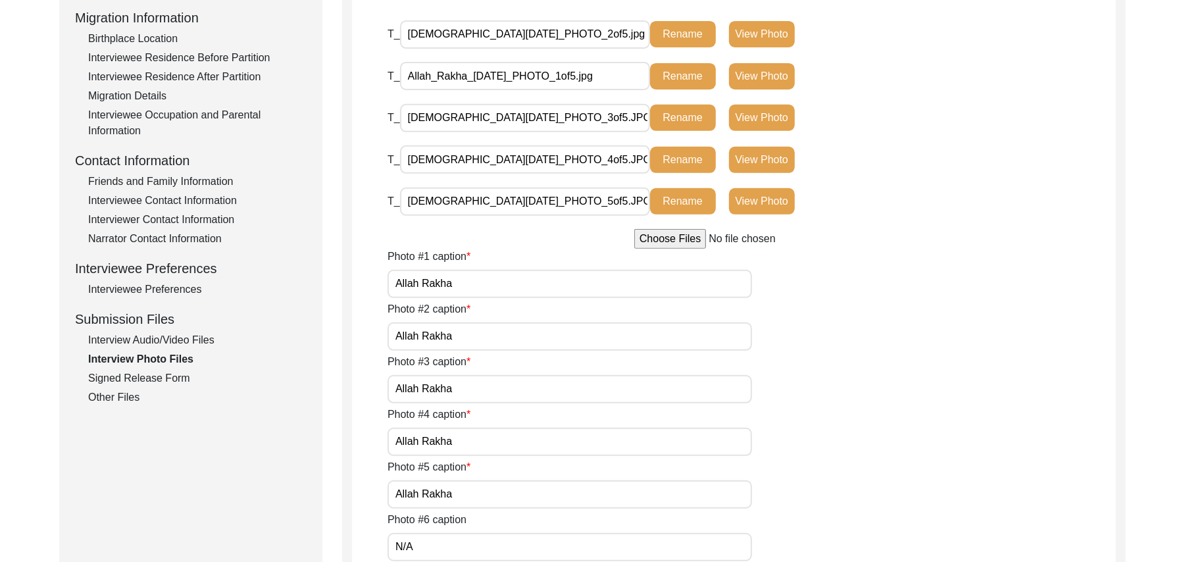
click at [161, 375] on div "Signed Release Form" at bounding box center [197, 379] width 219 height 16
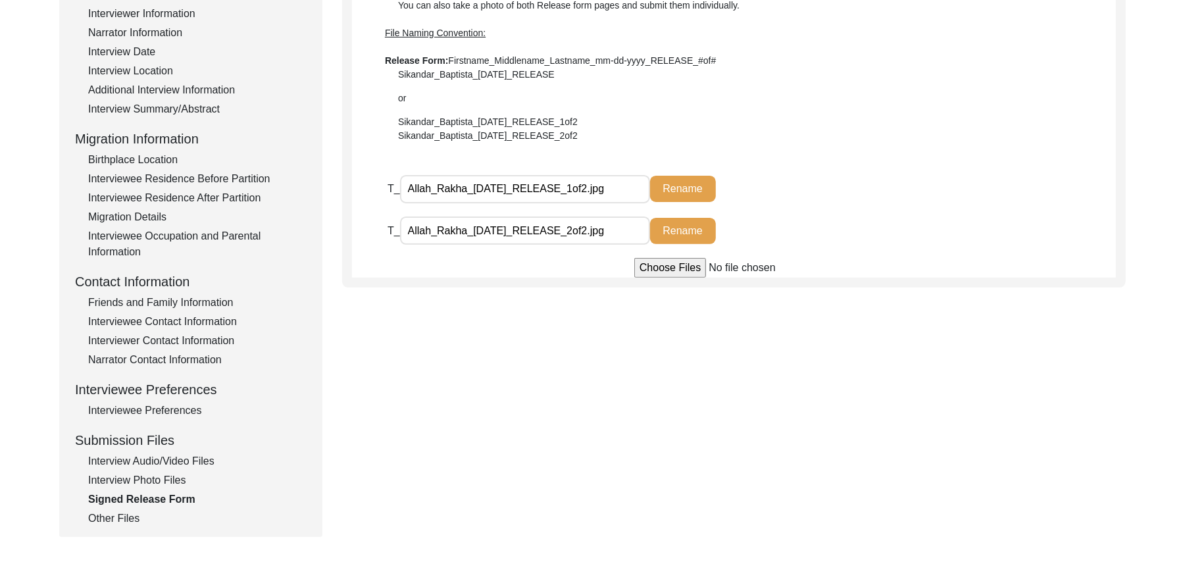
scroll to position [153, 0]
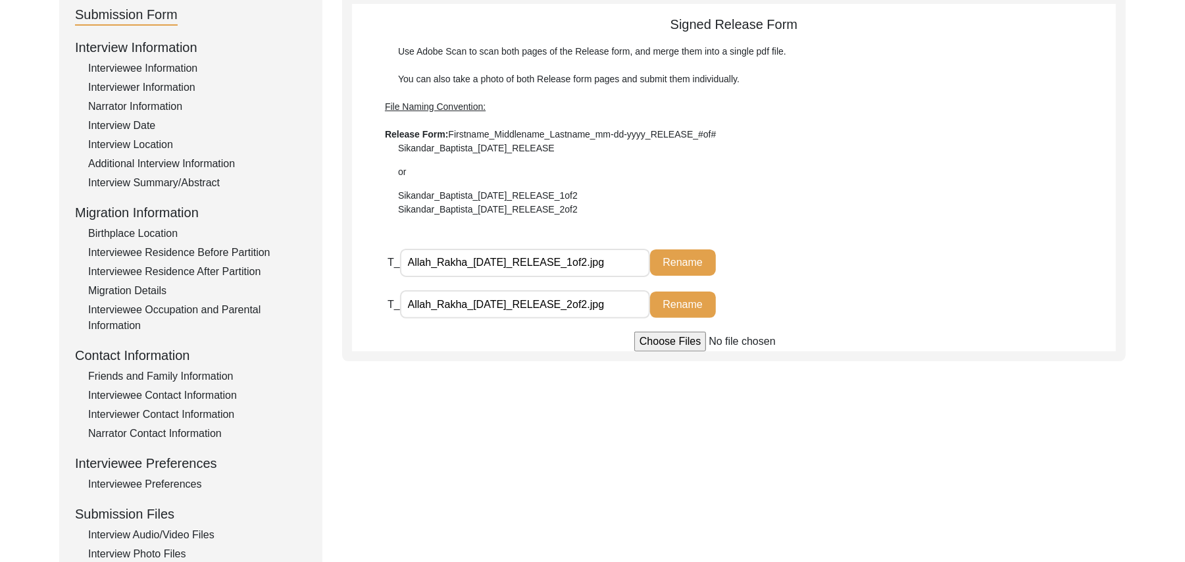
click at [169, 229] on div "Birthplace Location" at bounding box center [197, 234] width 219 height 16
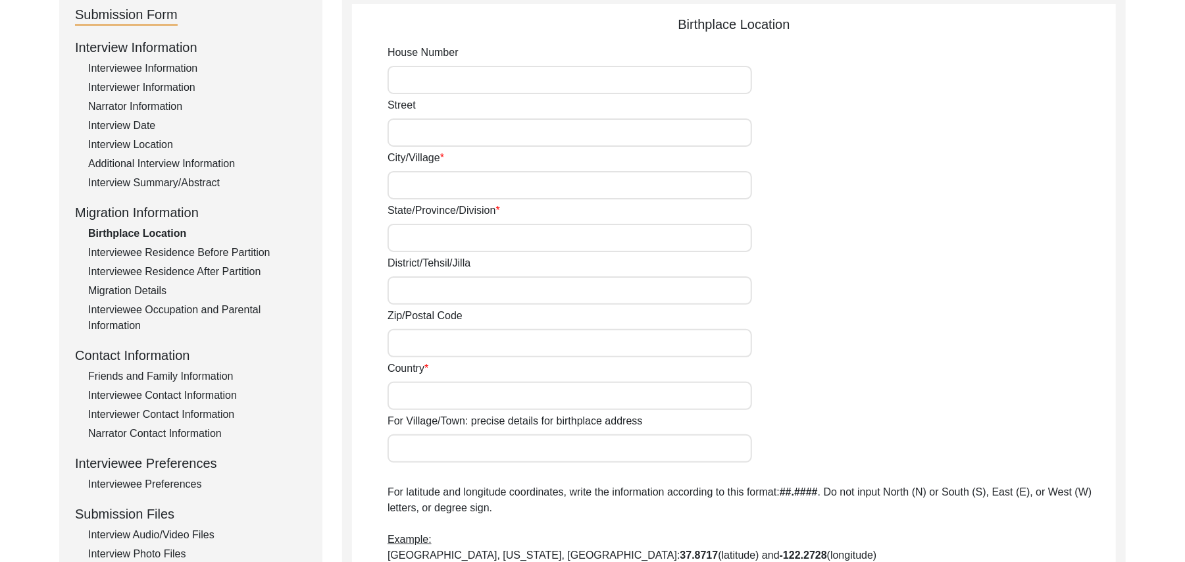
type input "N/A"
type input "Chak 438JB Bhoana"
type input "[GEOGRAPHIC_DATA]"
type input "[PERSON_NAME]/ Gojraadd"
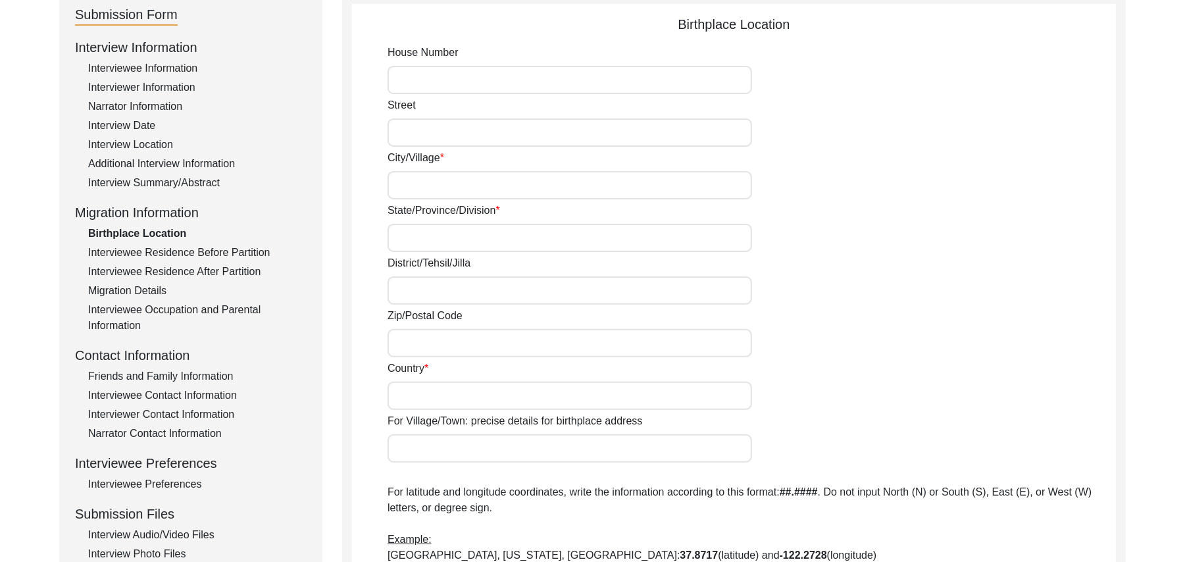
type input "add"
type input "[GEOGRAPHIC_DATA]"
type input "Chak 438JB Bhoana"
type input "Chak 438JB Bhoana, [GEOGRAPHIC_DATA], [GEOGRAPHIC_DATA]"
type input "N/A"
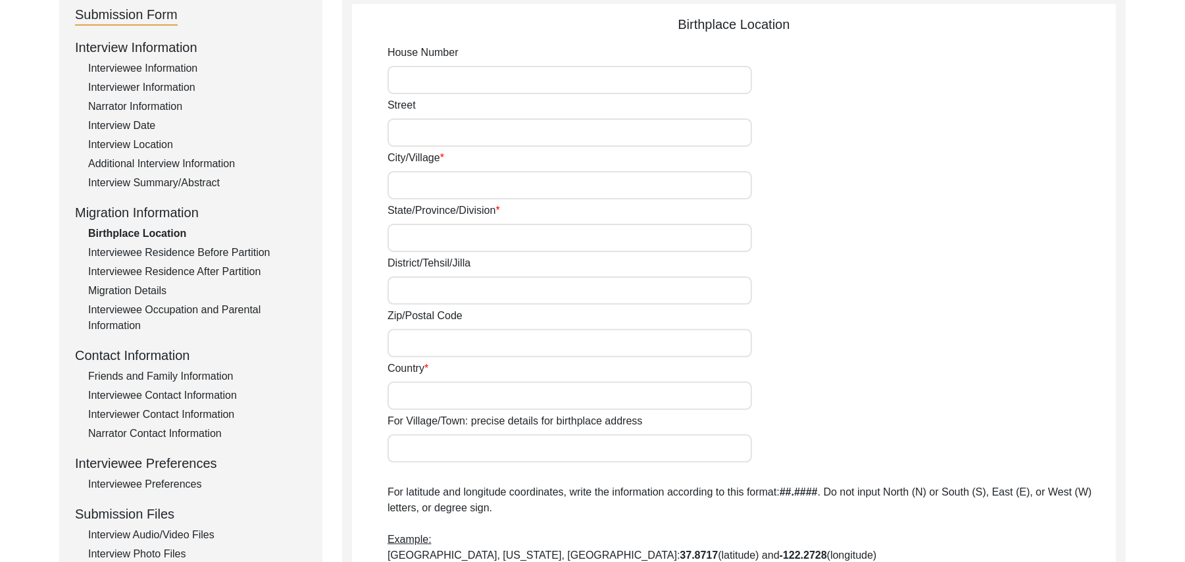
type input "N/A"
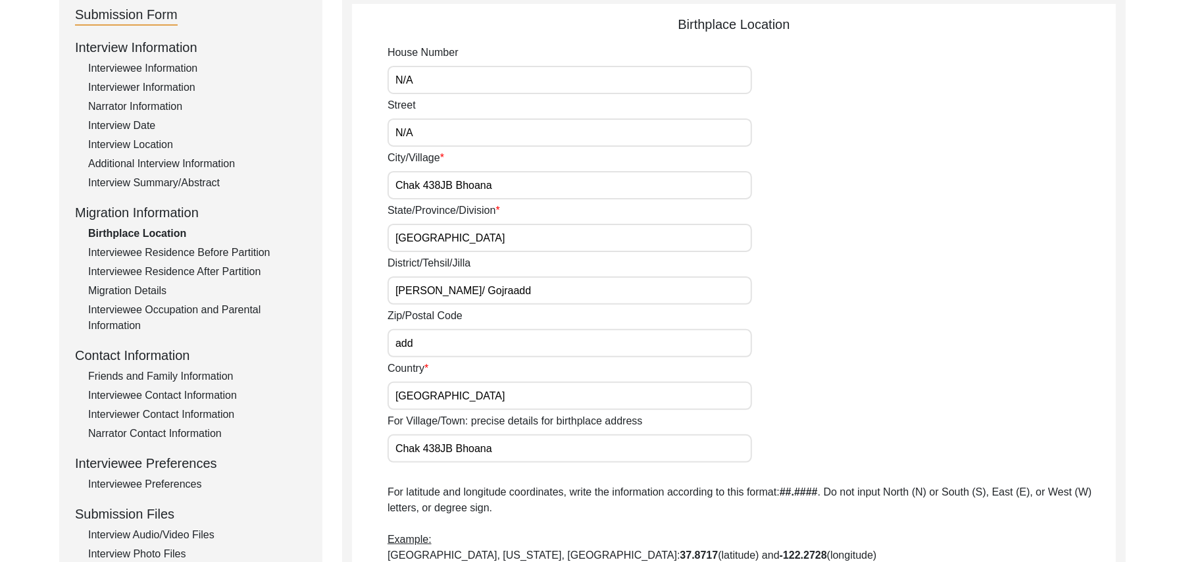
click at [161, 66] on div "Interviewee Information" at bounding box center [197, 69] width 219 height 16
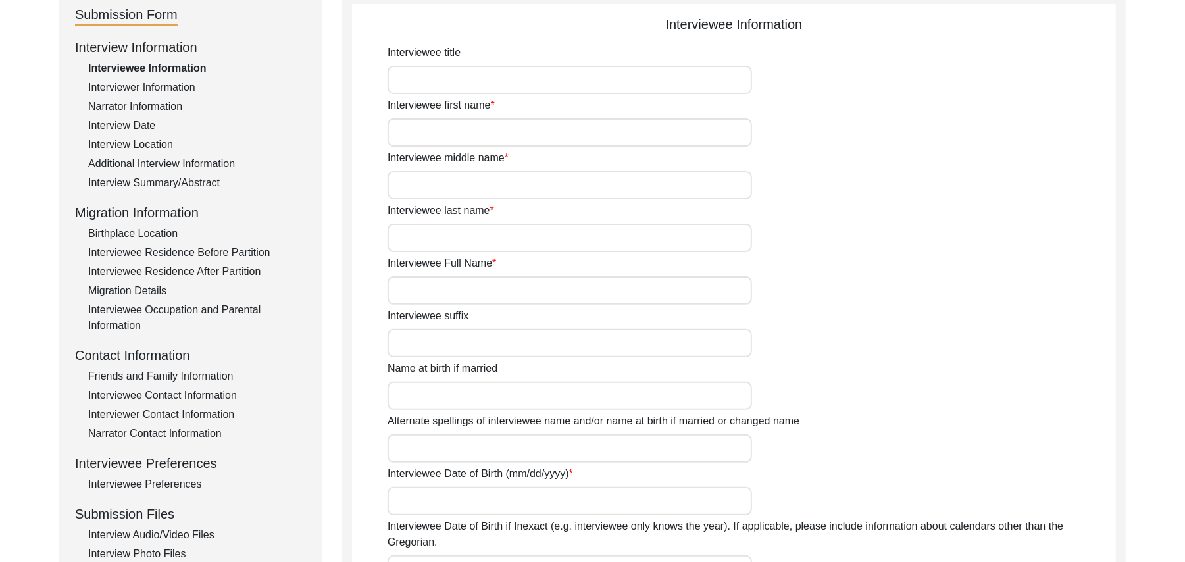
type input "Mr"
type input "[DEMOGRAPHIC_DATA]"
type input "Rakha"
type input "N/A"
type input "Allah Rakha"
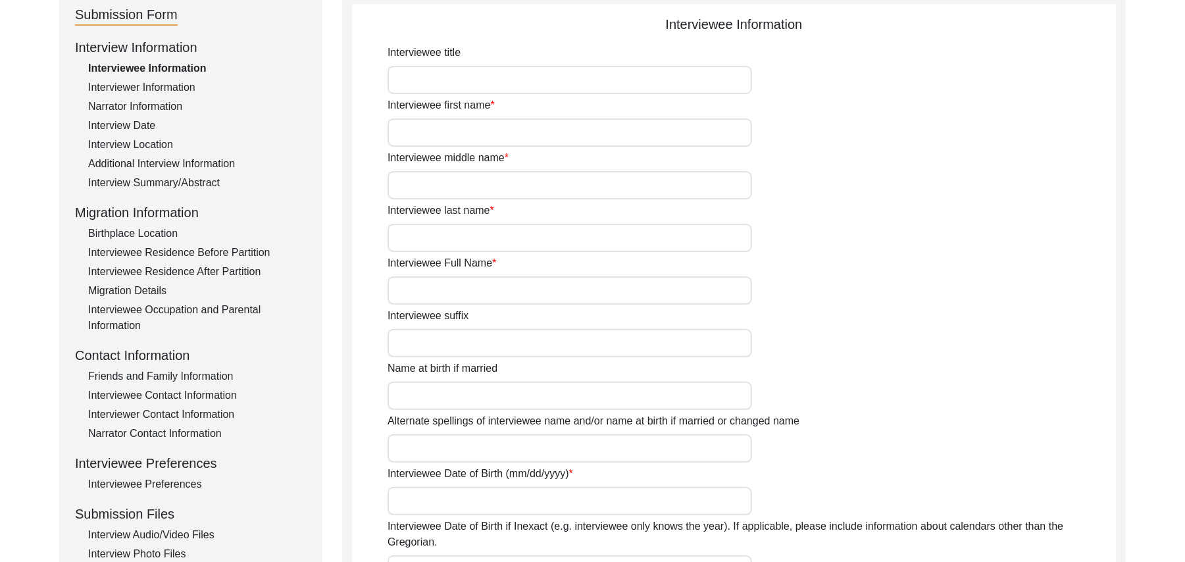
type input "N/A"
type input "Allah Rakha"
type input "1930"
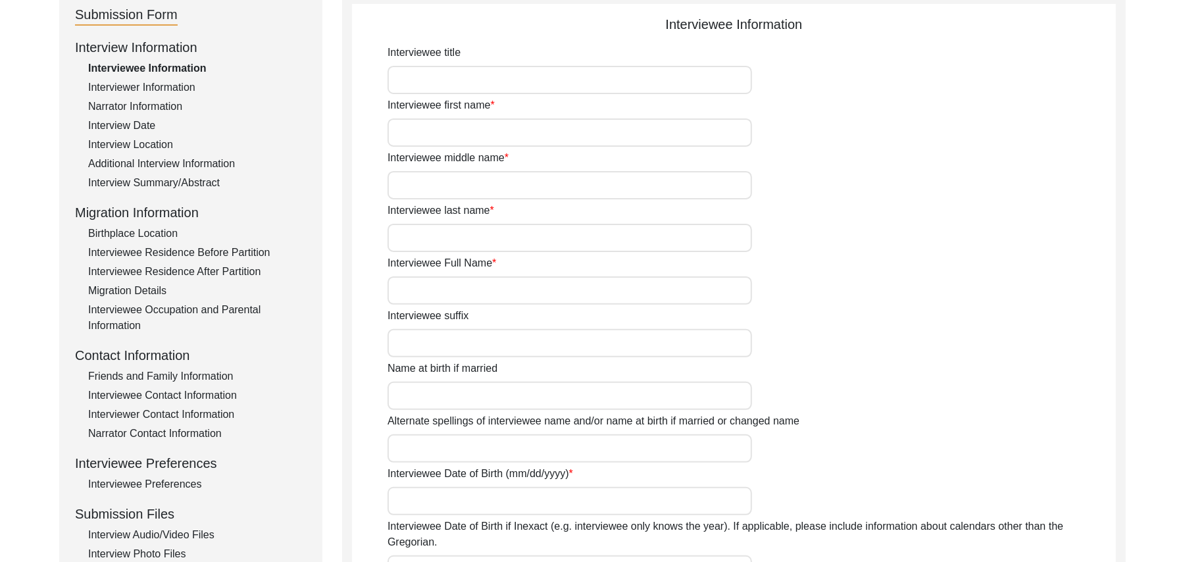
type input "97 Years"
type input "[DEMOGRAPHIC_DATA]"
type input "N/A"
type textarea "N/A"
type input "Punjabi"
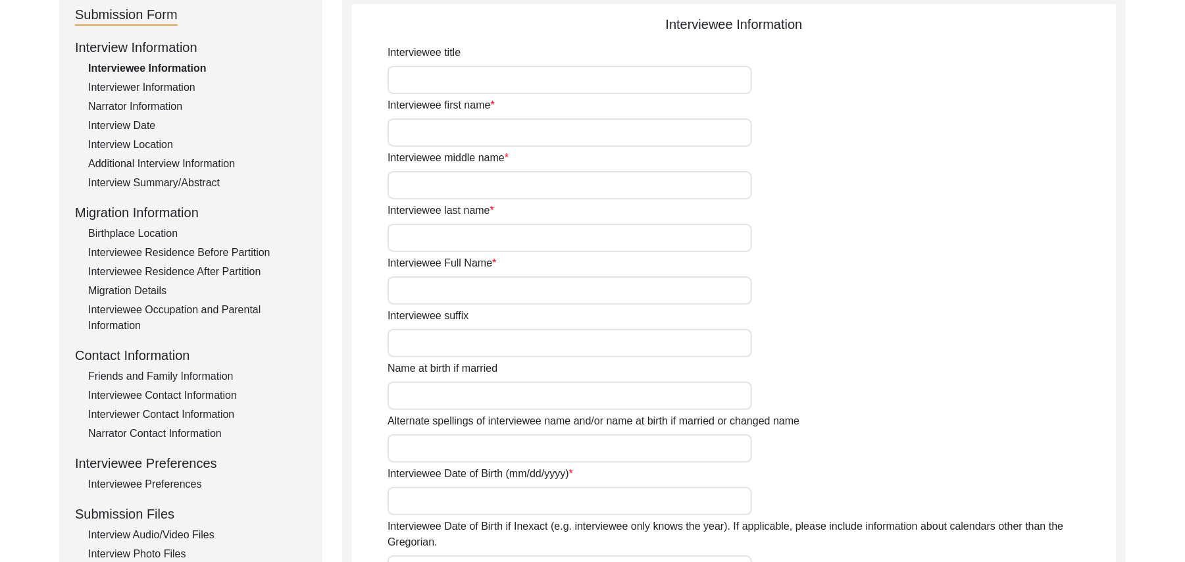
type input "Majha"
type input "[DEMOGRAPHIC_DATA]"
type input "Jut"
click at [182, 87] on div "Interviewer Information" at bounding box center [197, 88] width 219 height 16
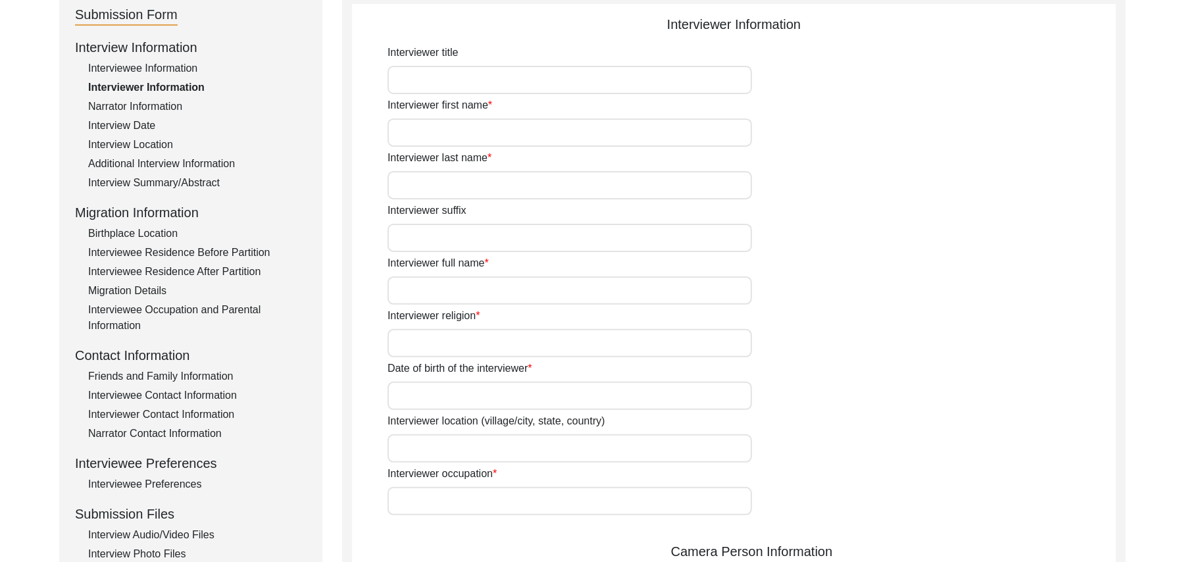
type input "Mr"
type input "[DEMOGRAPHIC_DATA]"
type input "[PERSON_NAME]"
type input "N/A"
type input "[PERSON_NAME]"
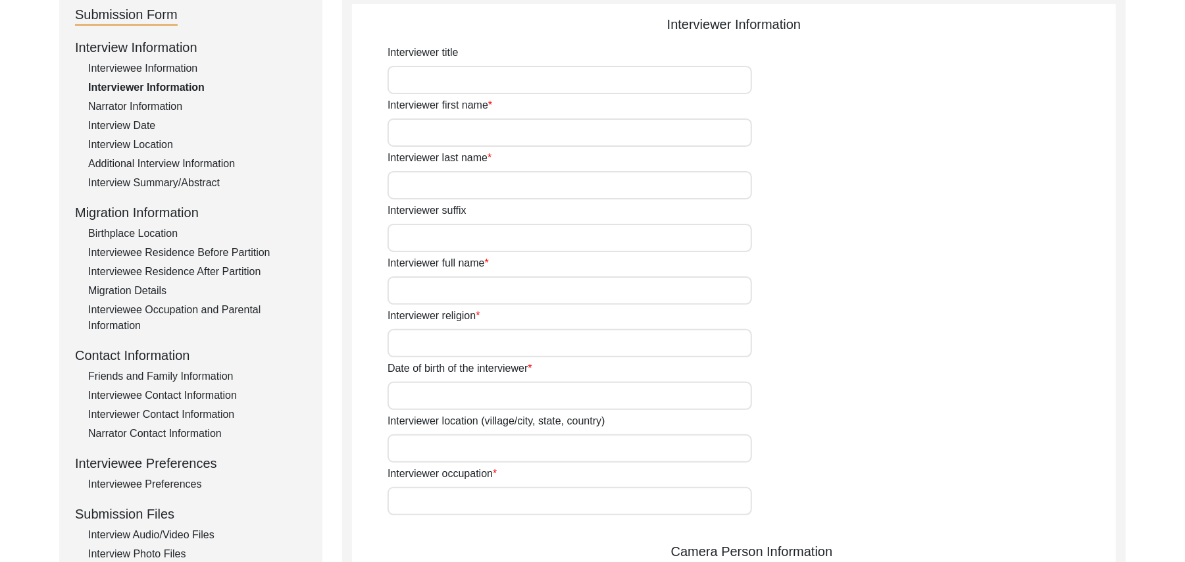
type input "[DEMOGRAPHIC_DATA]"
type input "[DATE]"
type input "[GEOGRAPHIC_DATA], [GEOGRAPHIC_DATA], [GEOGRAPHIC_DATA]"
type input "Retired Govt Servant"
type input "Mr"
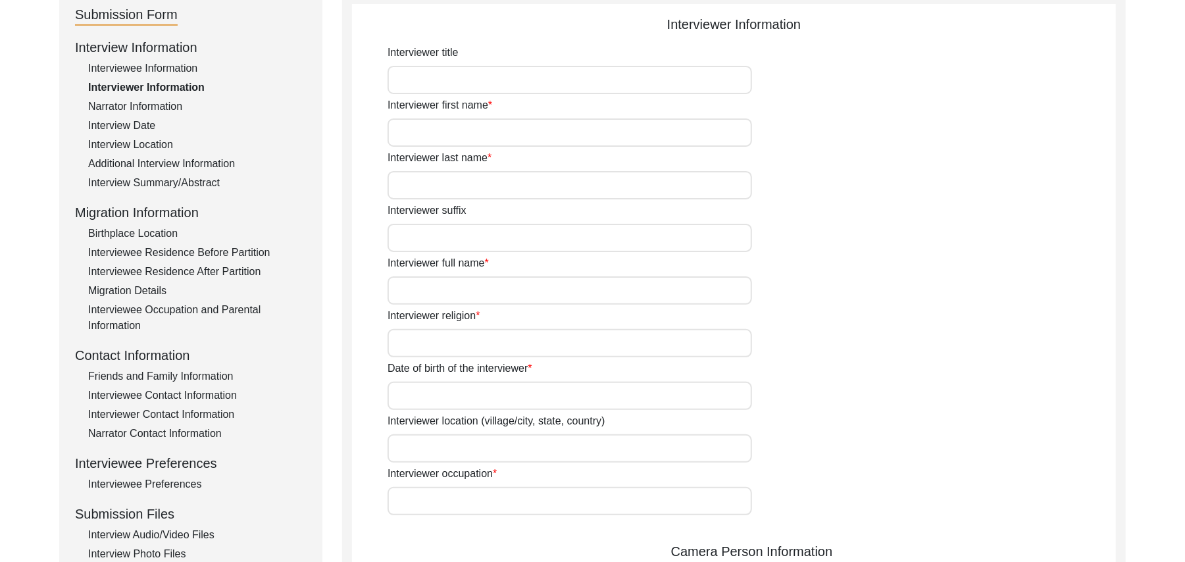
type input "[DEMOGRAPHIC_DATA]"
type input "[PERSON_NAME]"
type input "N/A"
type input "[PERSON_NAME]"
type textarea "A graduate in the subjects of education and [DEMOGRAPHIC_DATA] history."
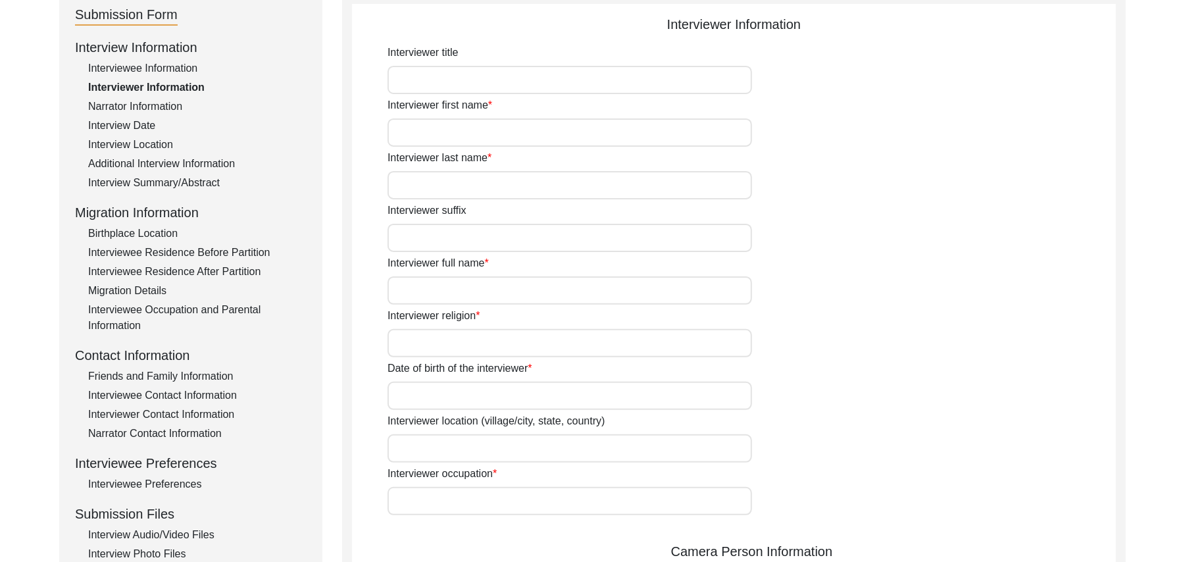
type input "Punjabi"
type input "Malwai"
type textarea "N/A"
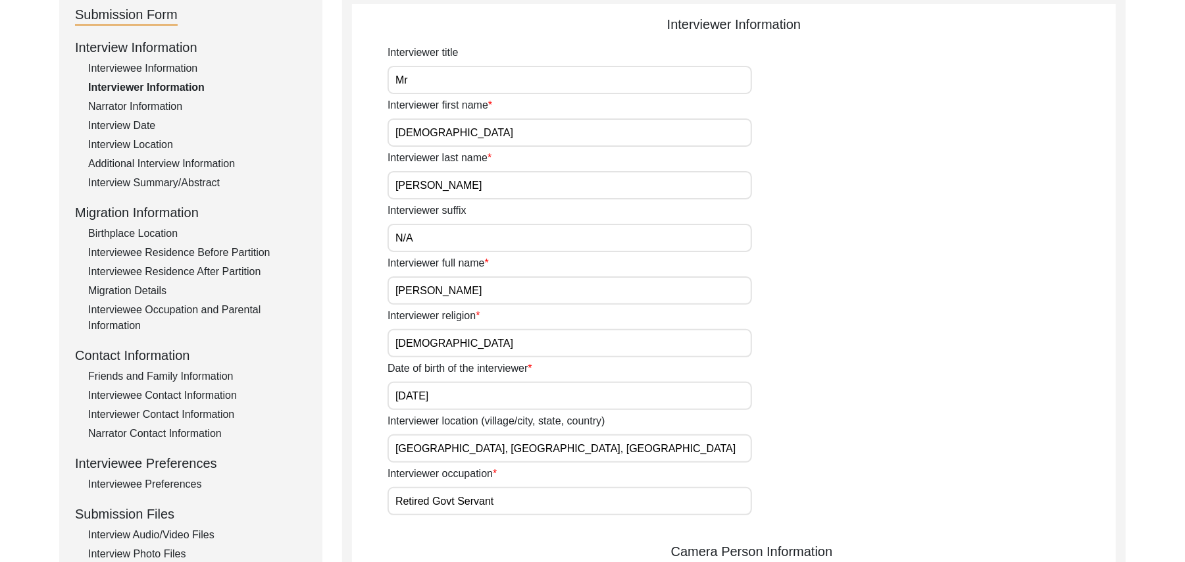
click at [172, 103] on div "Narrator Information" at bounding box center [197, 107] width 219 height 16
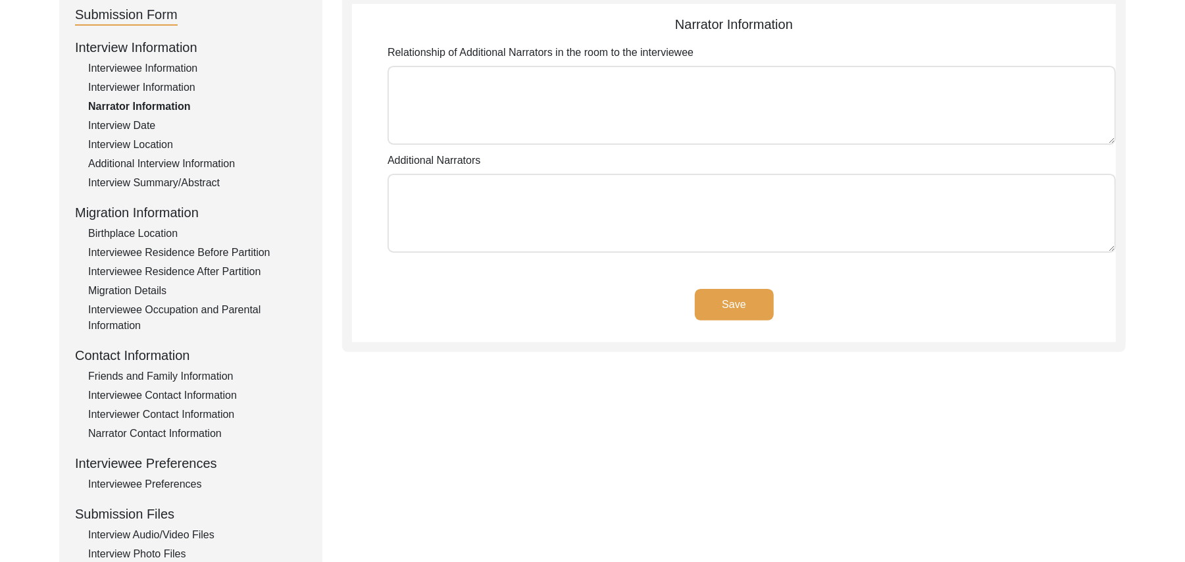
type textarea "N/A"
click at [136, 122] on div "Interview Date" at bounding box center [197, 126] width 219 height 16
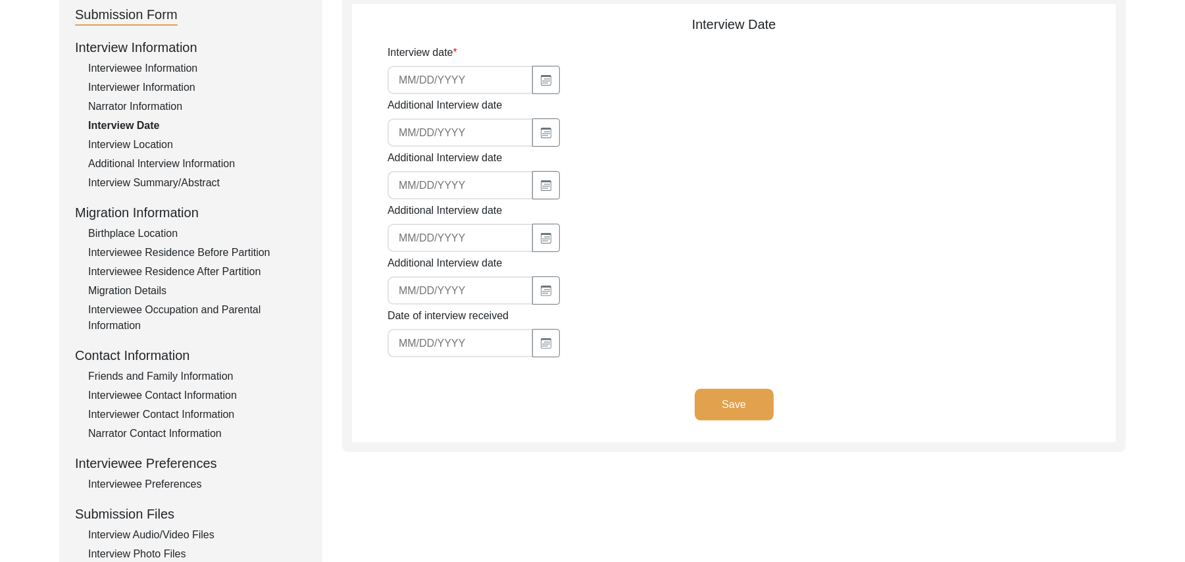
type input "[DATE]"
click at [148, 138] on div "Interview Location" at bounding box center [197, 145] width 219 height 16
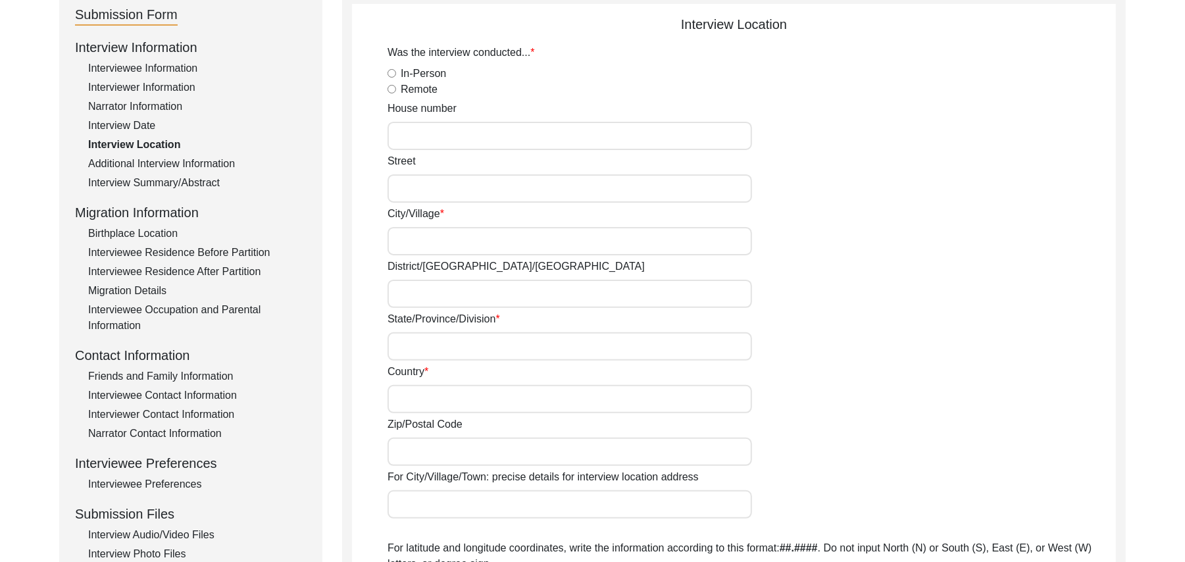
radio input "true"
type input "N/A"
type input "Chak 438JB Bhoana"
type input "[PERSON_NAME]/ Gojra"
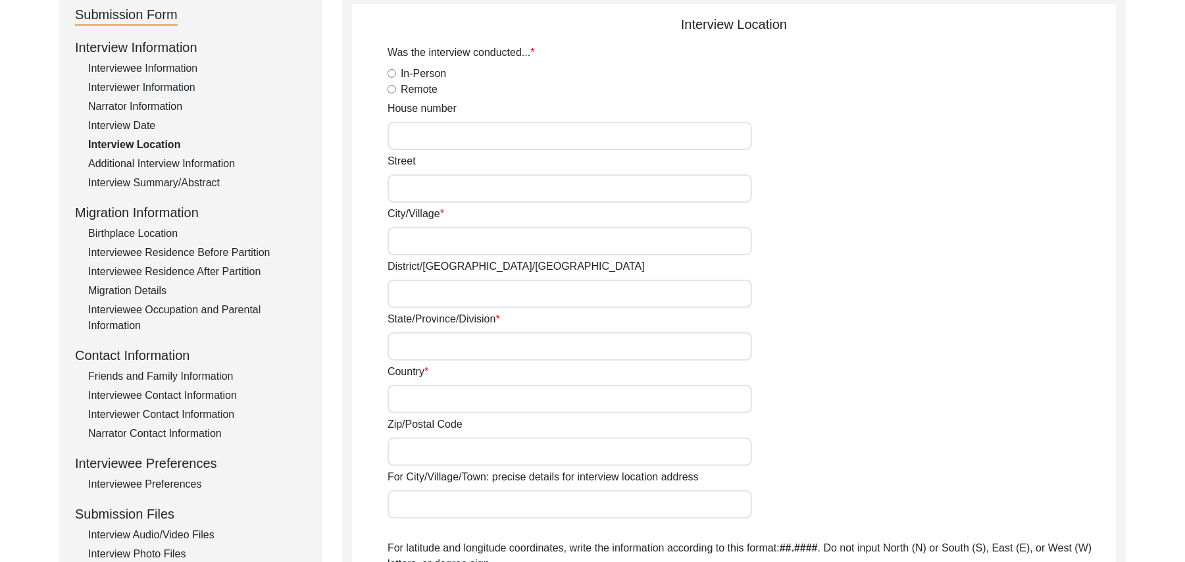
type input "[GEOGRAPHIC_DATA]"
type input "add"
type input "Chak 438JB Bhoana"
type input "Chak 438JB Bhoana, [GEOGRAPHIC_DATA], [GEOGRAPHIC_DATA]"
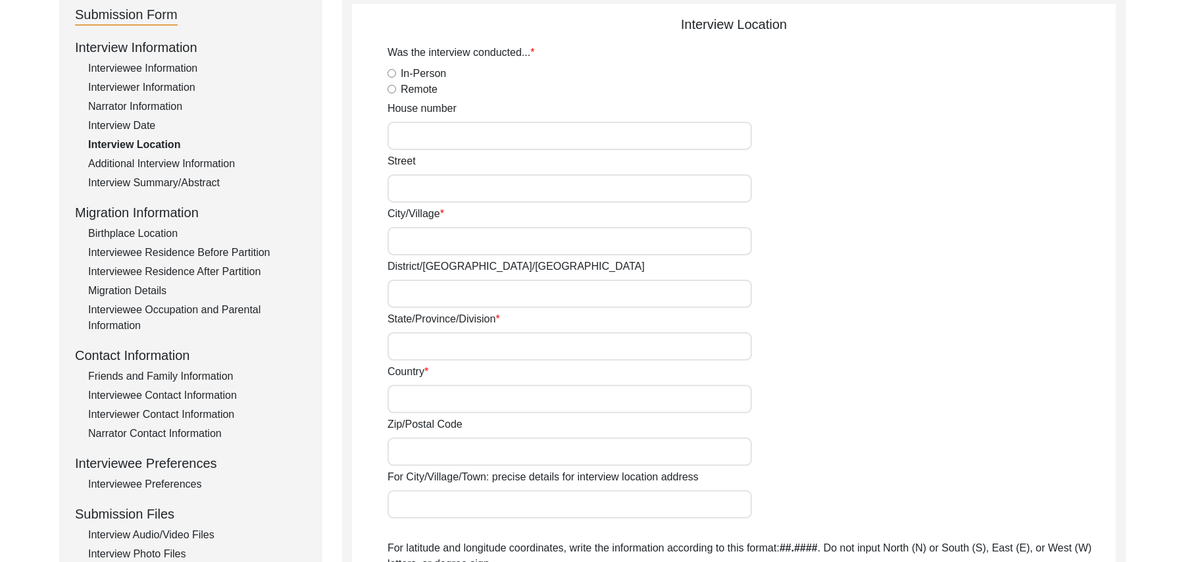
type input "N/A"
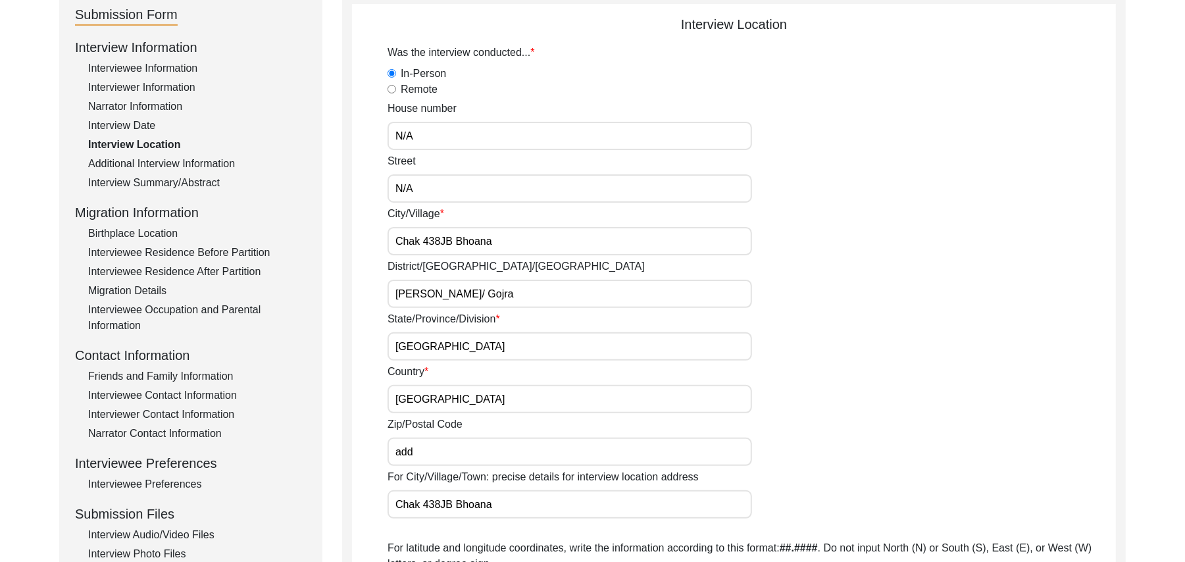
click at [422, 451] on input "add" at bounding box center [570, 452] width 365 height 28
type input "a"
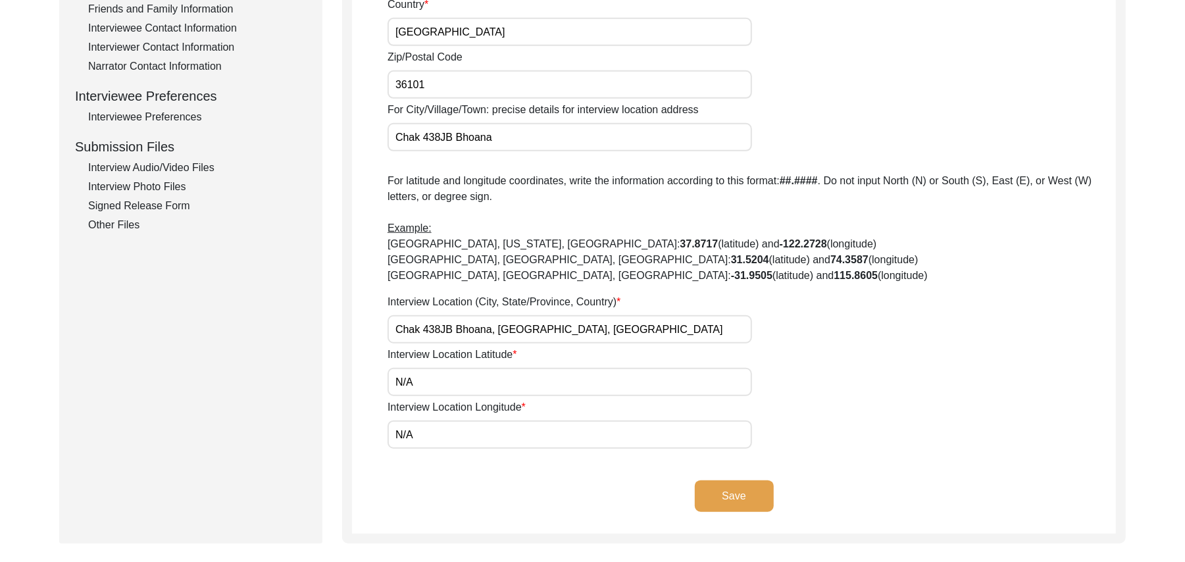
scroll to position [516, 0]
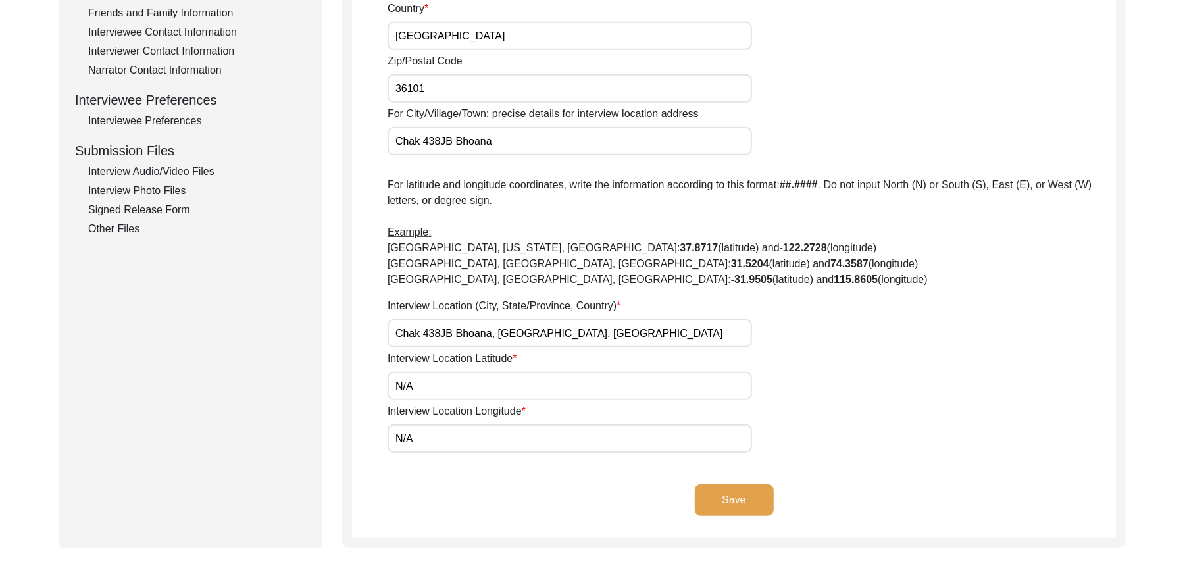
type input "36101"
click at [752, 492] on button "Save" at bounding box center [734, 500] width 79 height 32
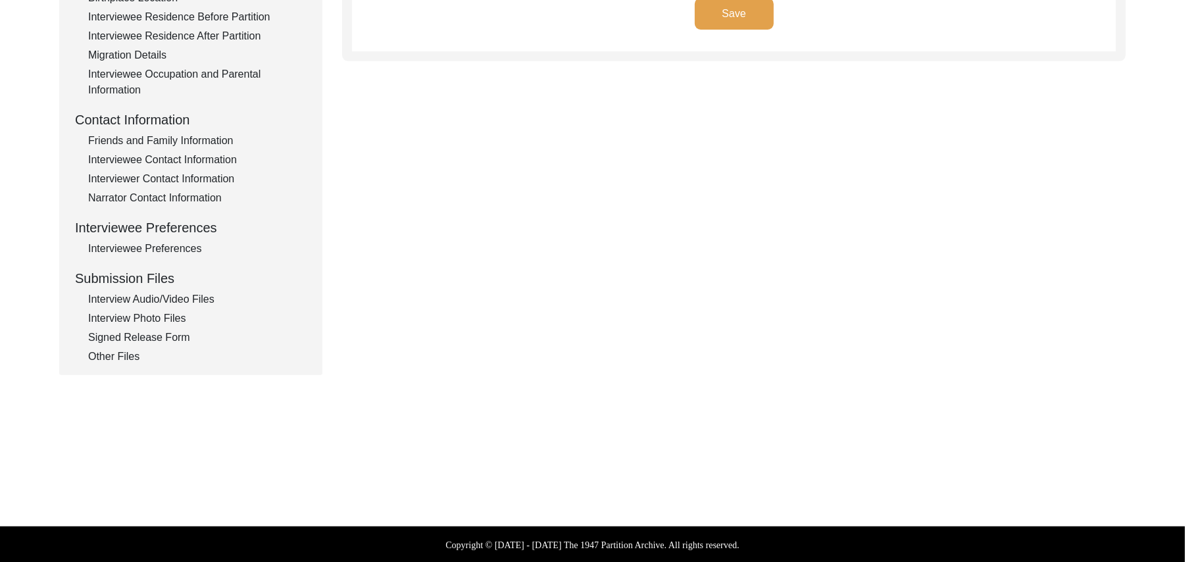
type input "Punjabi"
type textarea "N/A"
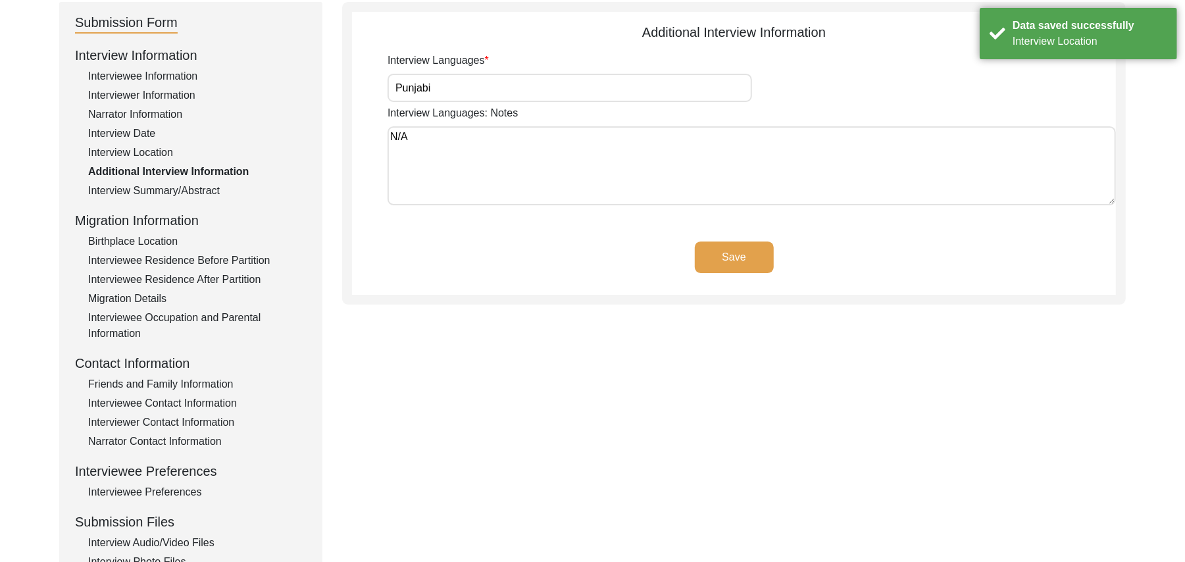
scroll to position [121, 0]
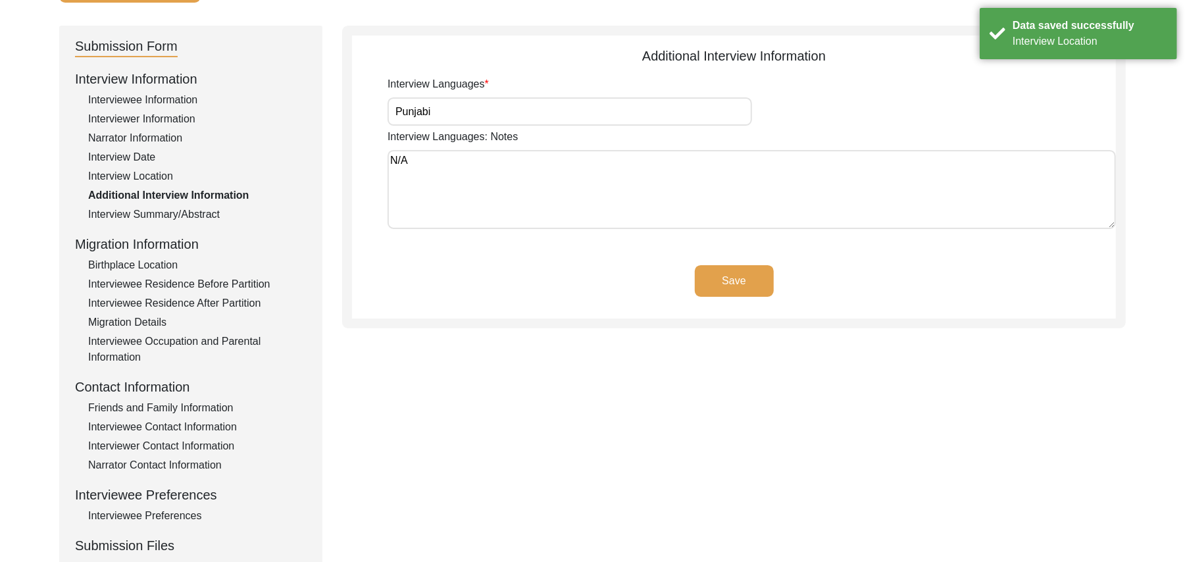
click at [748, 278] on button "Save" at bounding box center [734, 281] width 79 height 32
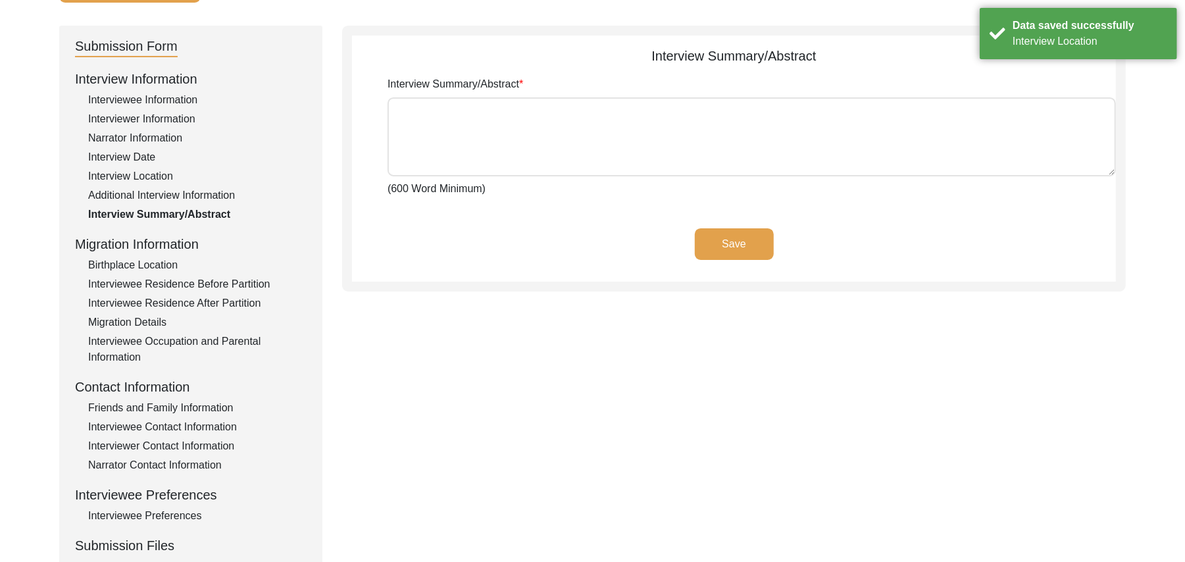
type textarea "[DEMOGRAPHIC_DATA][PERSON_NAME] son of [PERSON_NAME], was born at the village […"
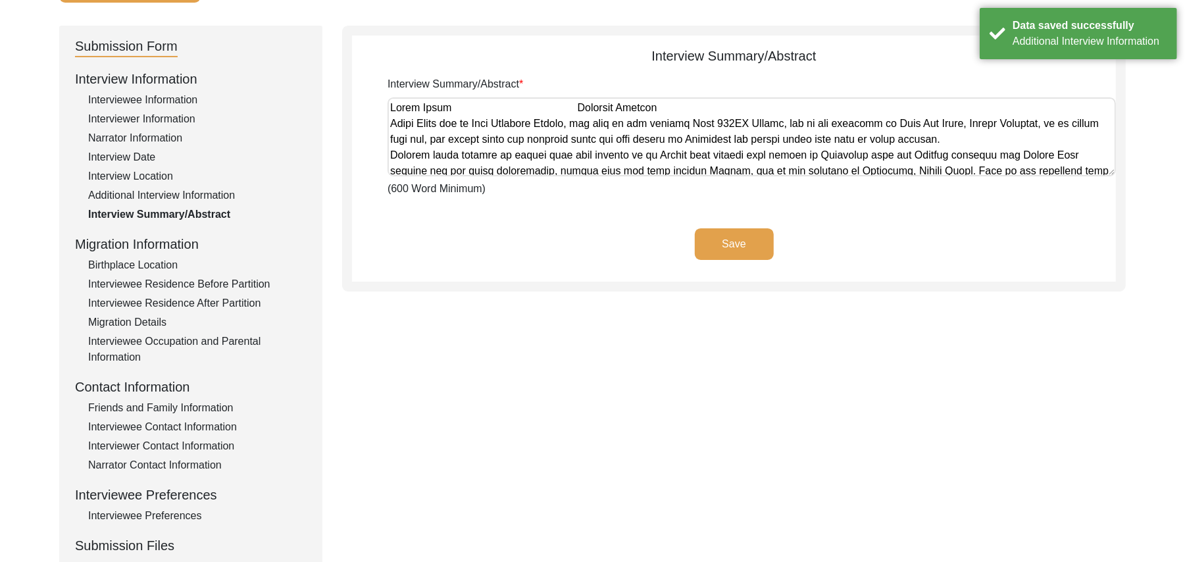
click at [736, 242] on button "Save" at bounding box center [734, 244] width 79 height 32
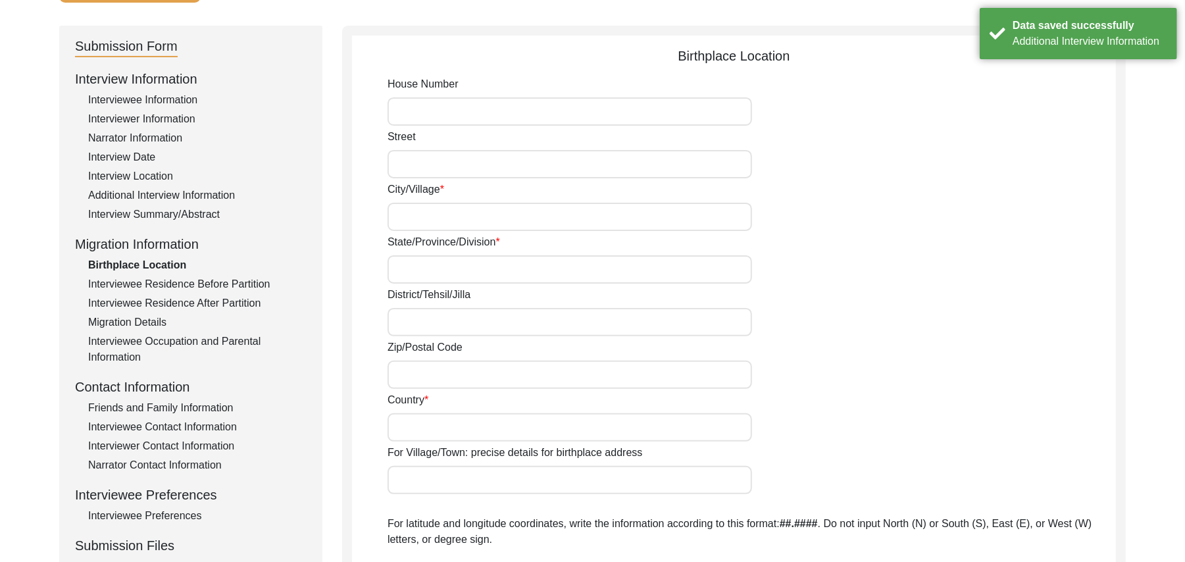
type input "N/A"
type input "Chak 438JB Bhoana"
type input "[GEOGRAPHIC_DATA]"
type input "[PERSON_NAME]/ Gojraadd"
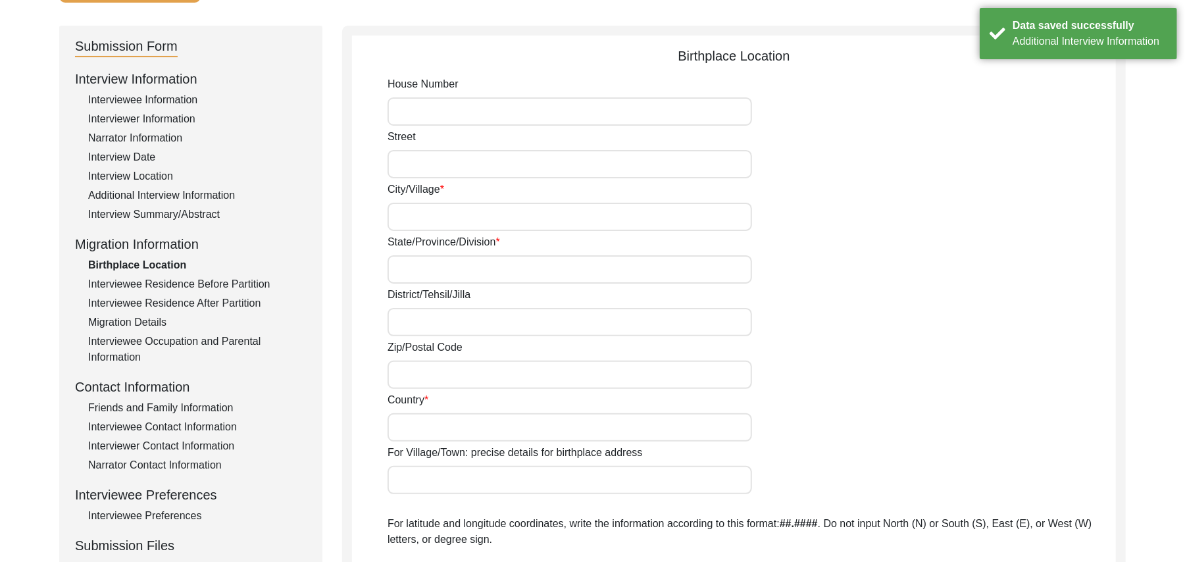
type input "add"
type input "[GEOGRAPHIC_DATA]"
type input "Chak 438JB Bhoana"
type input "Chak 438JB Bhoana, [GEOGRAPHIC_DATA], [GEOGRAPHIC_DATA]"
type input "N/A"
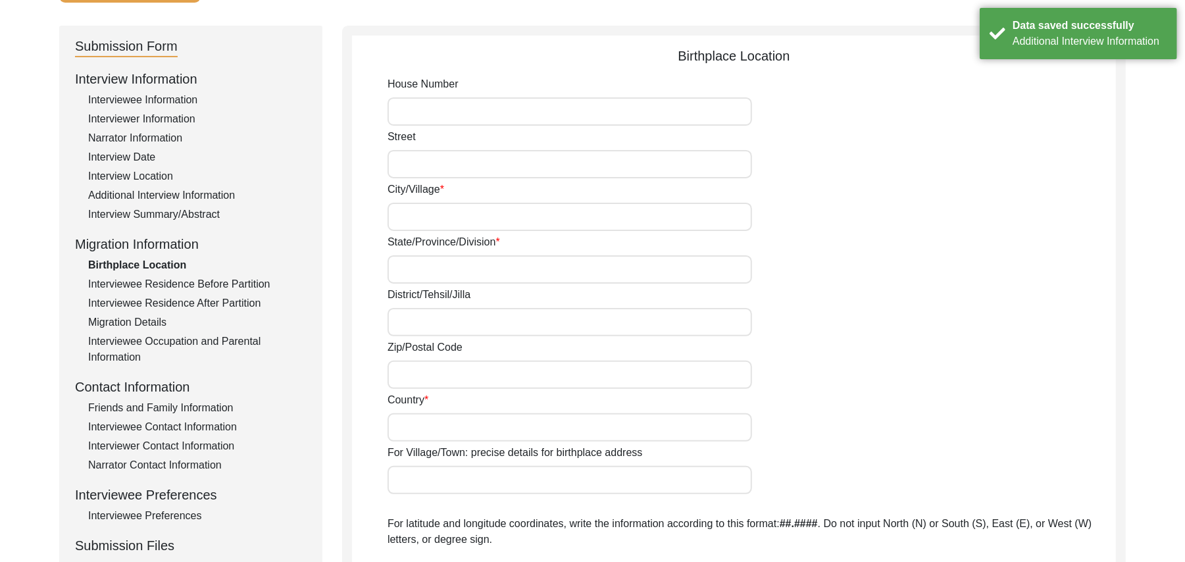
type input "N/A"
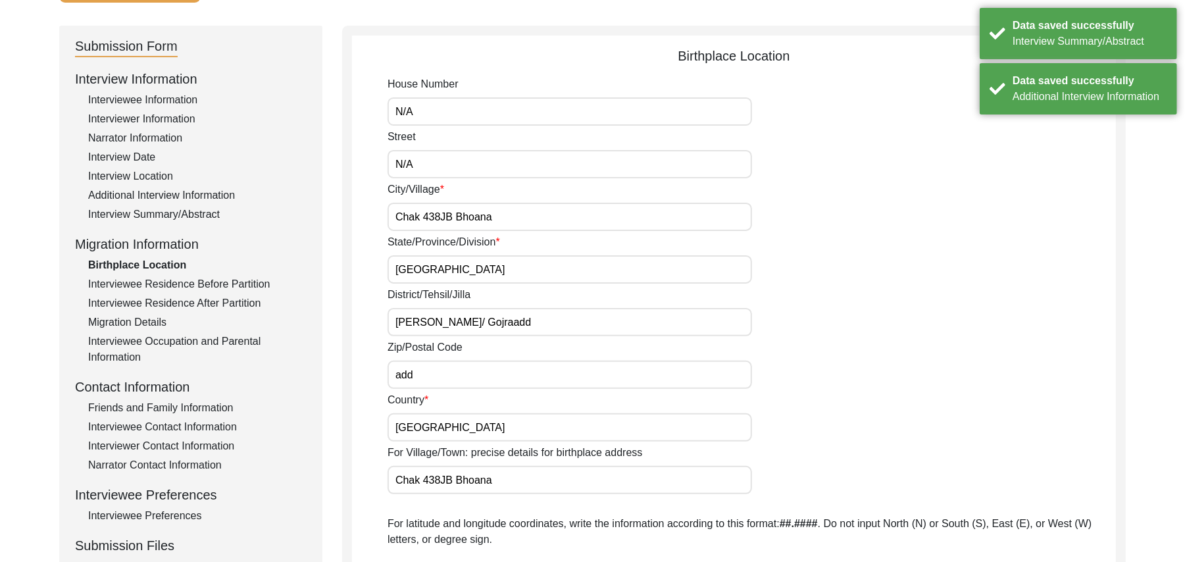
click at [446, 375] on input "add" at bounding box center [570, 375] width 365 height 28
type input "a"
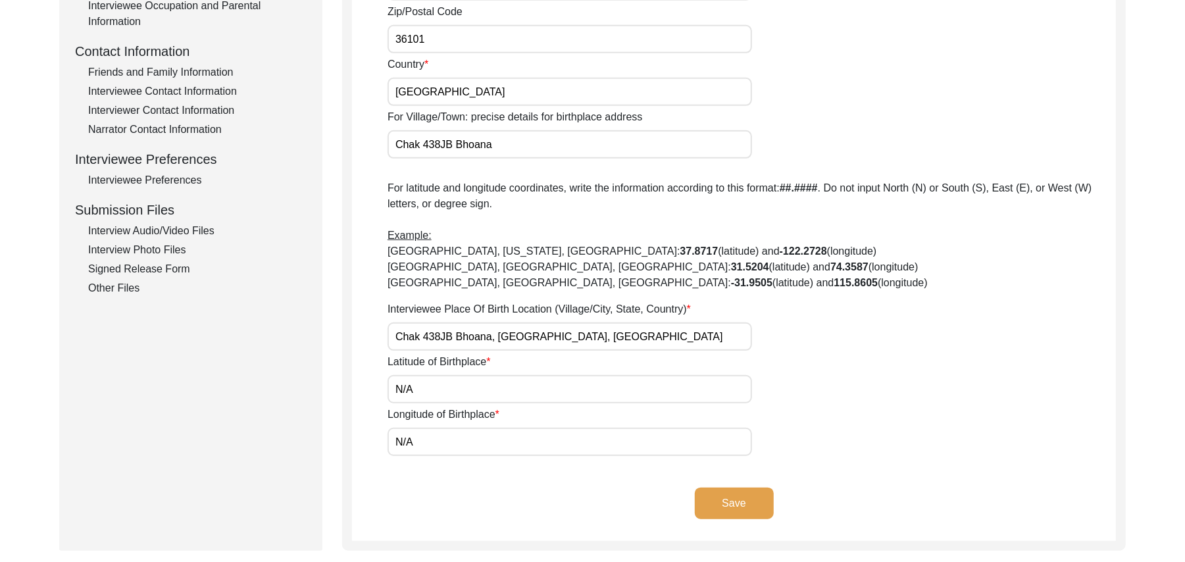
scroll to position [544, 0]
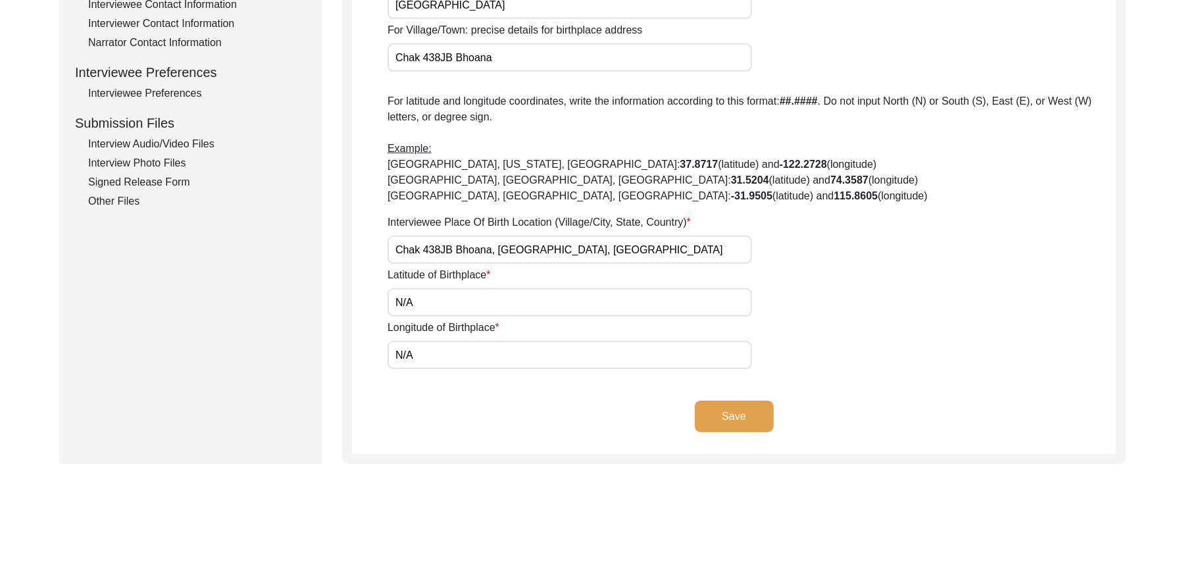
type input "36101"
click at [743, 411] on button "Save" at bounding box center [734, 417] width 79 height 32
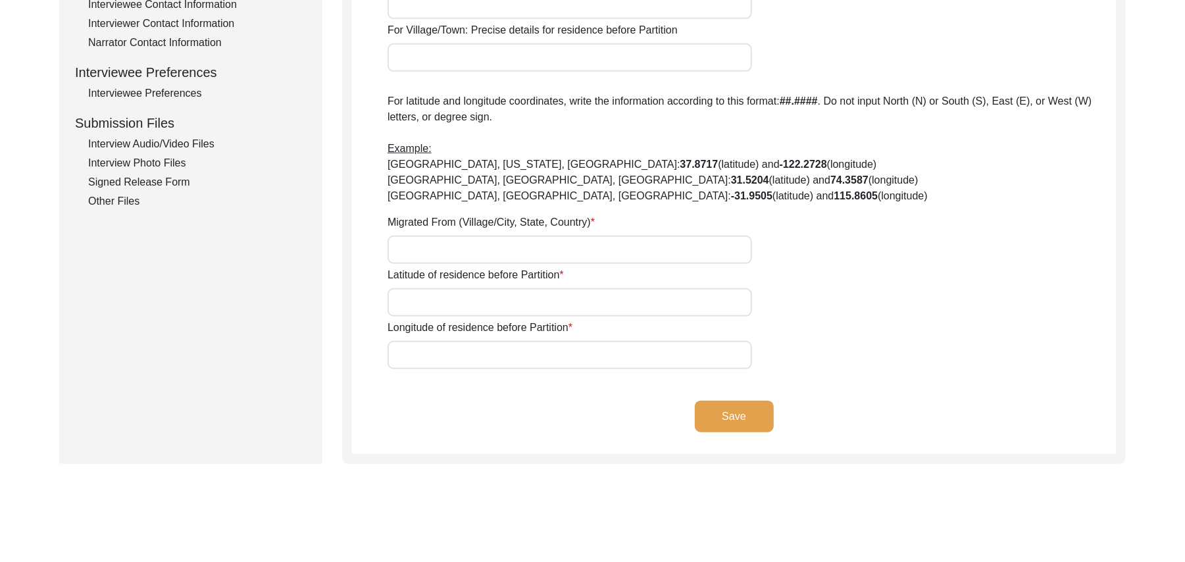
type input "N/A"
type input "Chak 438JB Bhoana"
type input "[GEOGRAPHIC_DATA]"
type input "[PERSON_NAME]/ Gojra"
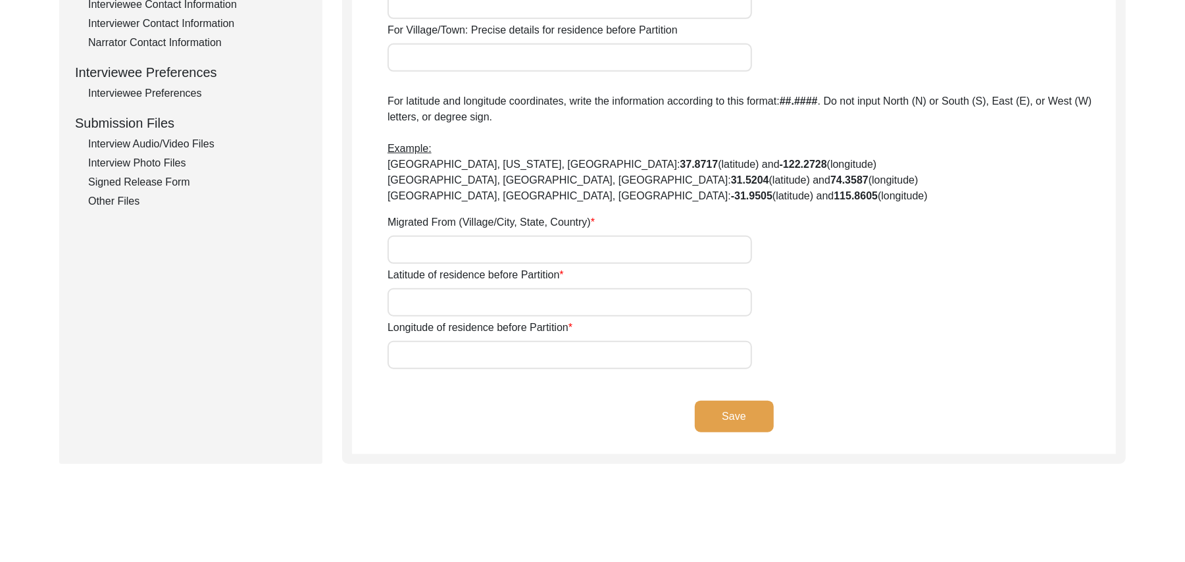
type input "add"
type input "[GEOGRAPHIC_DATA]"
type input "Chak 438JB Bhoana"
type input "Chak 438JB Bhoana, [GEOGRAPHIC_DATA], [GEOGRAPHIC_DATA]"
type input "N/A"
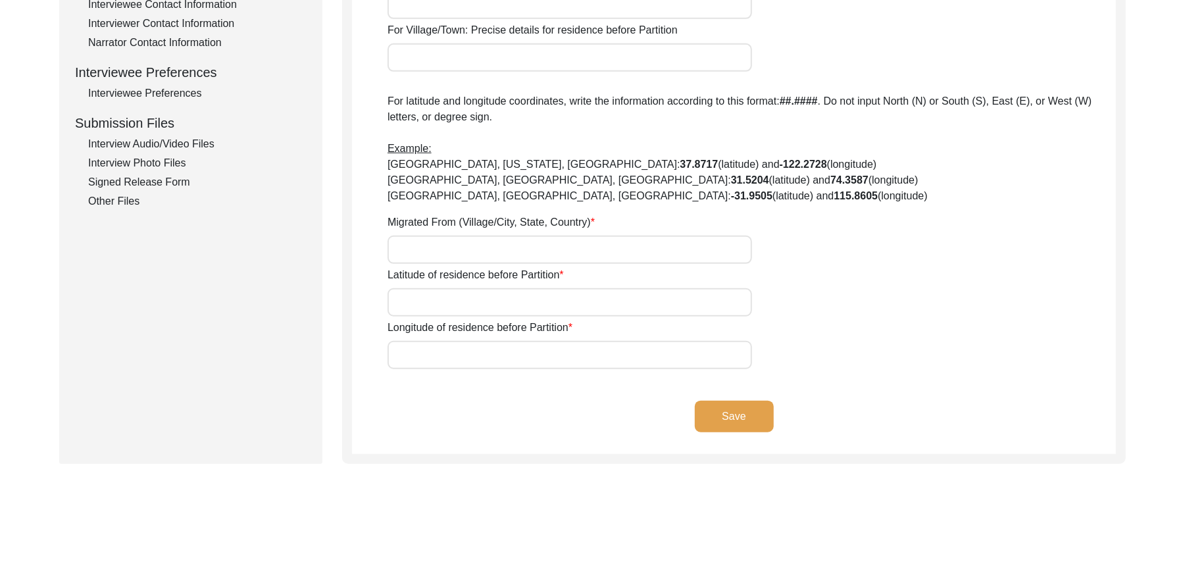
type input "N/A"
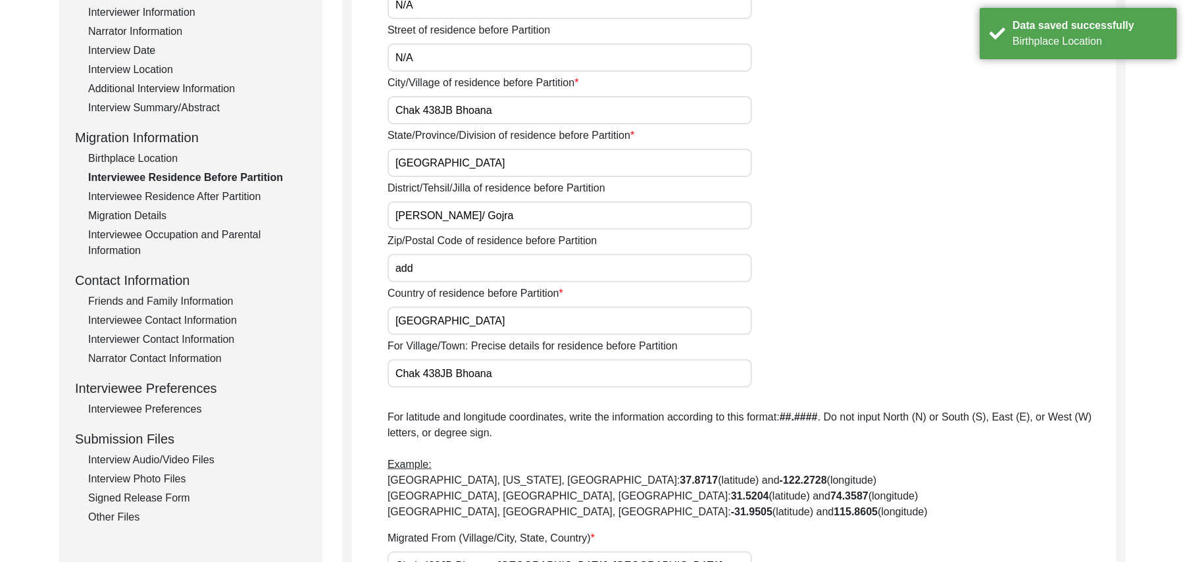
scroll to position [219, 0]
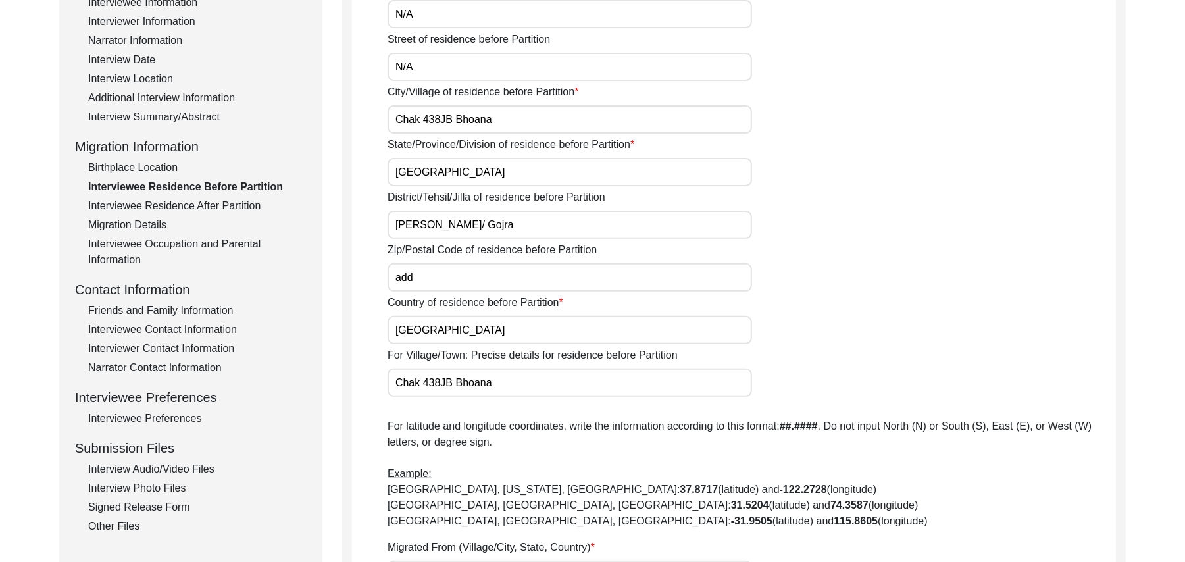
click at [436, 279] on input "add" at bounding box center [570, 277] width 365 height 28
type input "a"
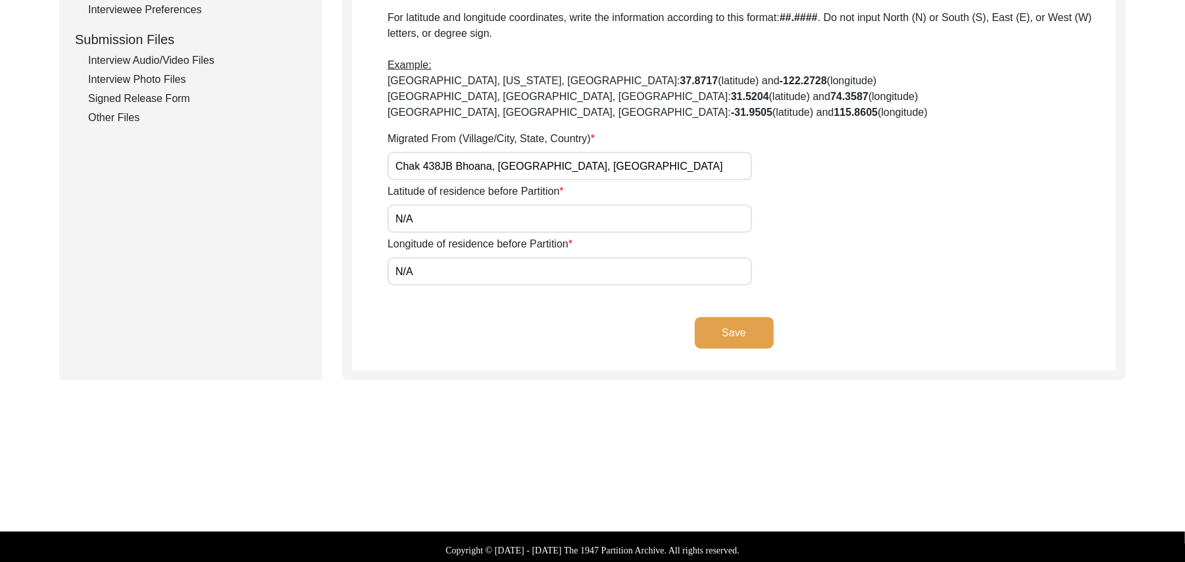
type input "36101"
click at [717, 330] on button "Save" at bounding box center [734, 333] width 79 height 32
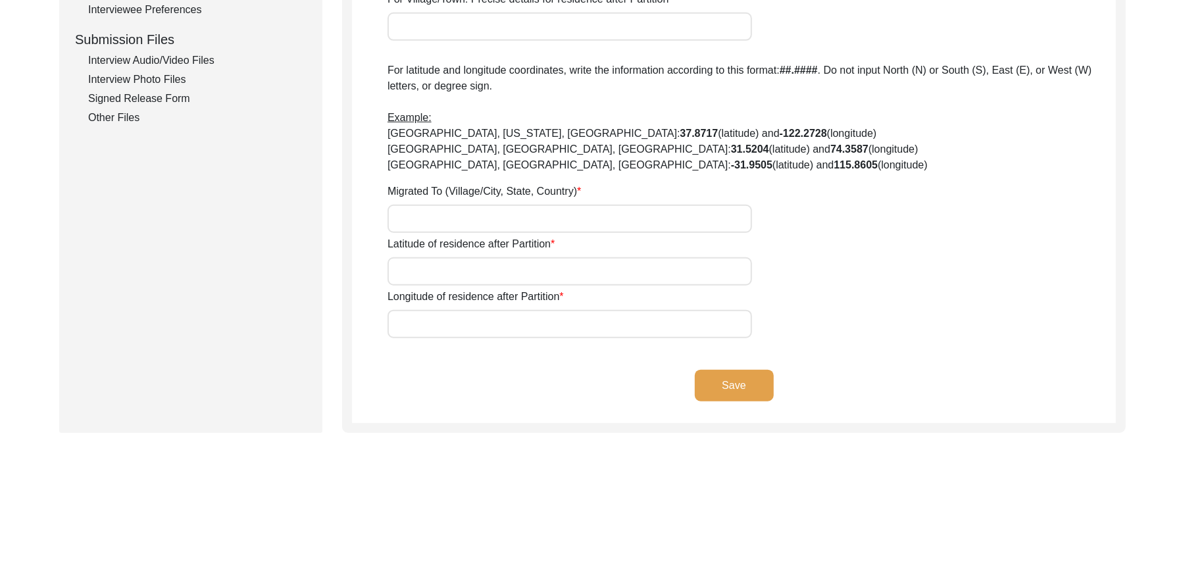
type input "No"
type input "N/A"
type input "Chak 438JB Bhoana"
type input "[PERSON_NAME]/ Gojra"
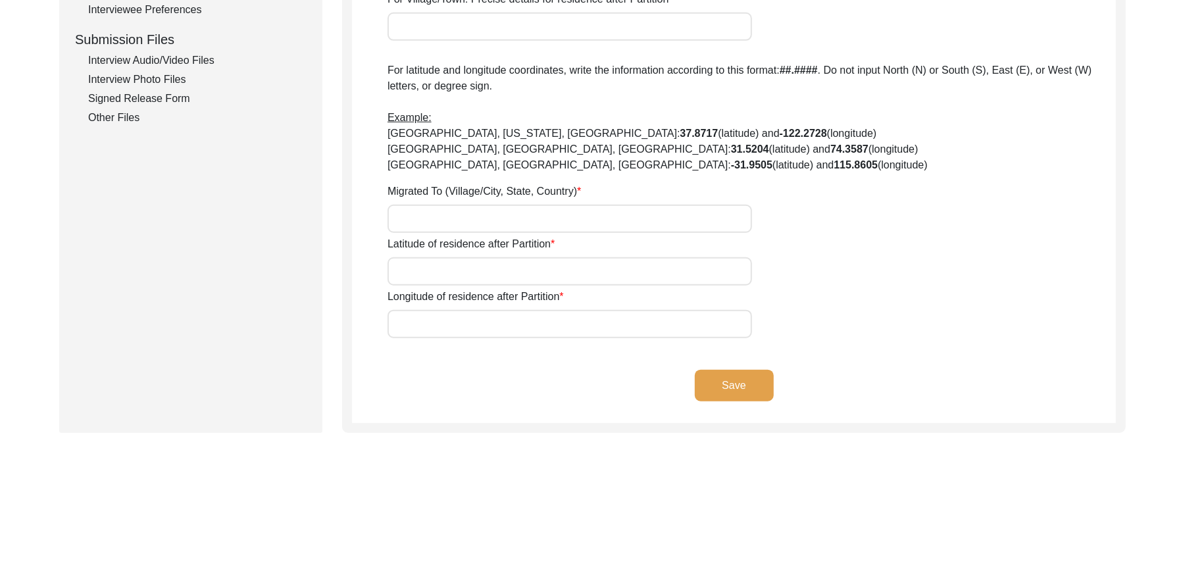
type input "[GEOGRAPHIC_DATA]"
type input "ass"
type input "Chak 438JB Bhoana"
type input "Did Not Migrate"
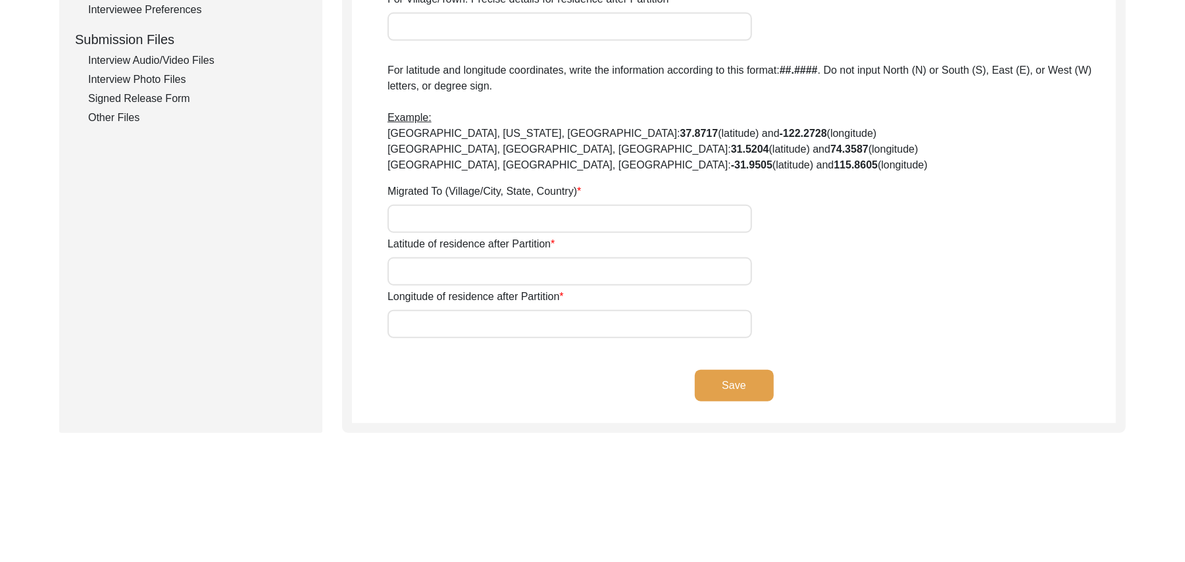
type input "N/A"
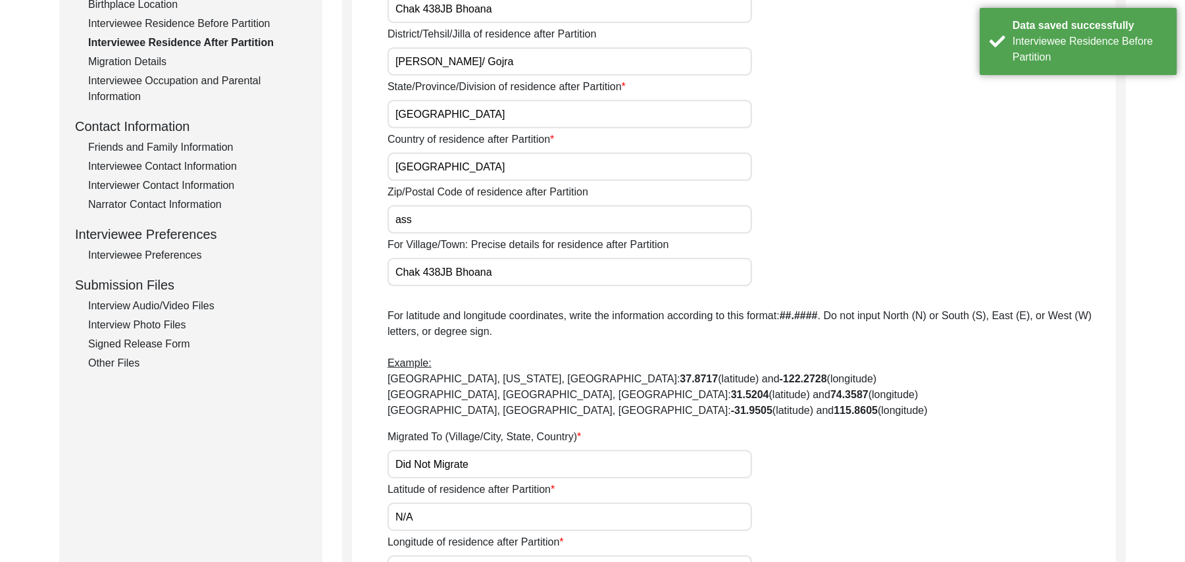
scroll to position [365, 0]
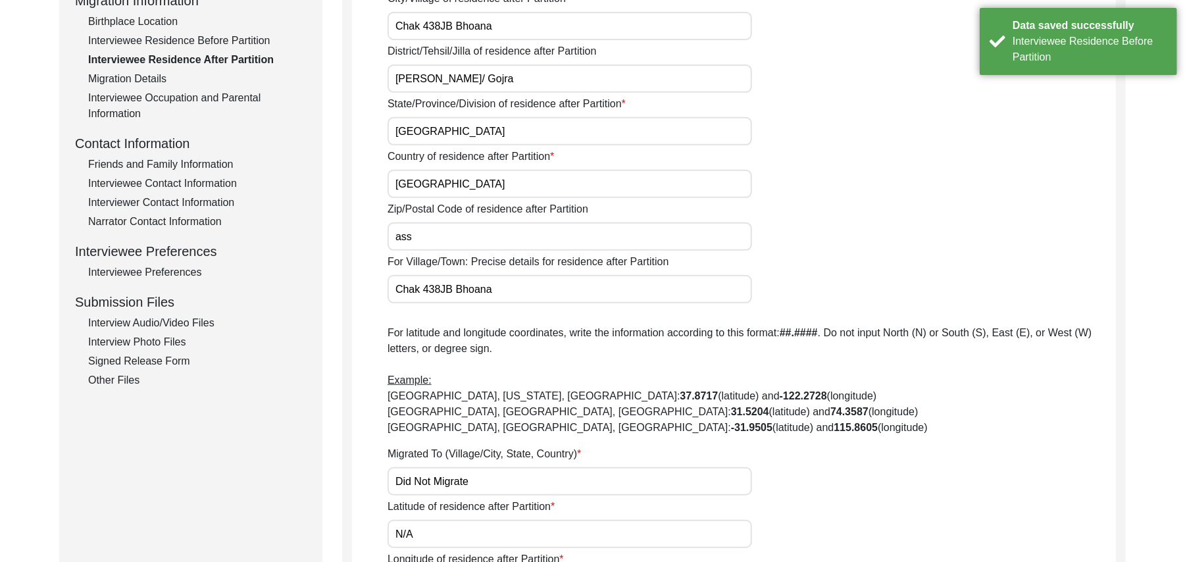
click at [432, 246] on input "ass" at bounding box center [570, 236] width 365 height 28
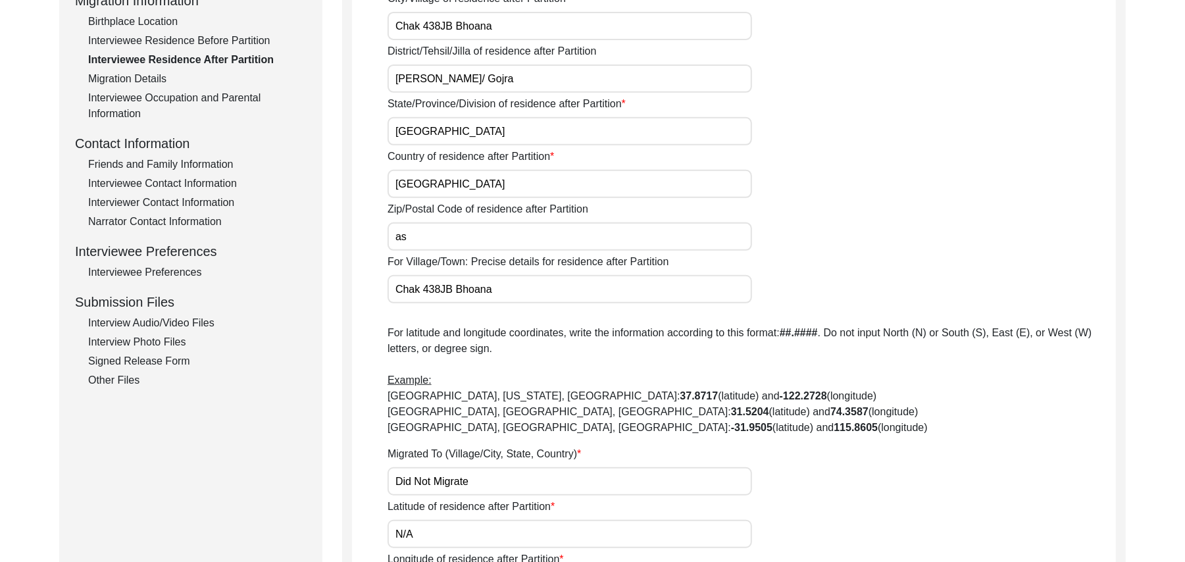
type input "a"
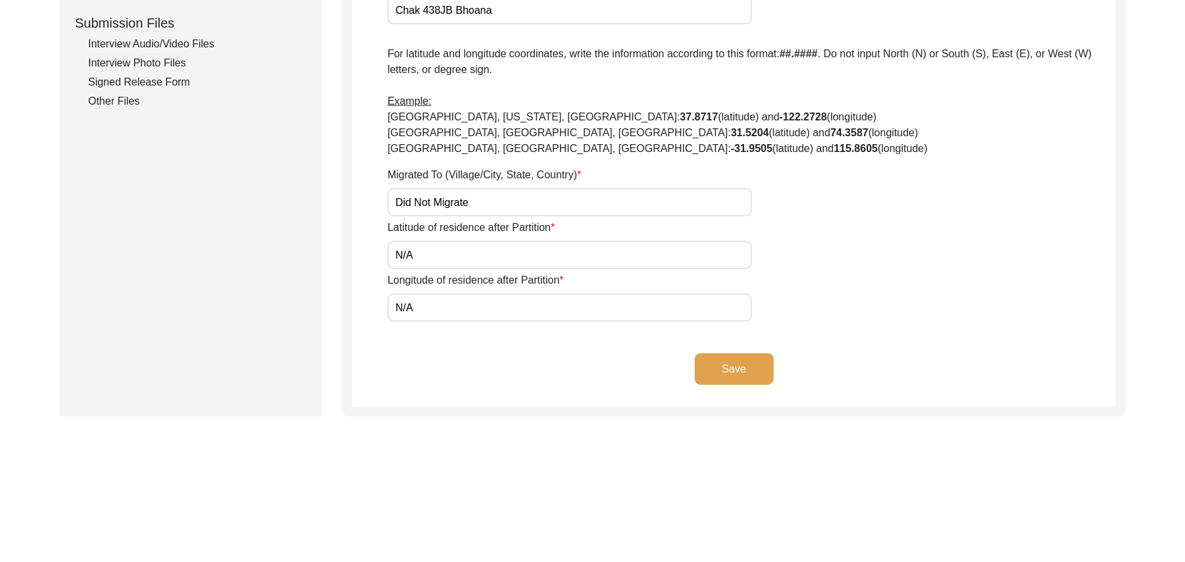
scroll to position [685, 0]
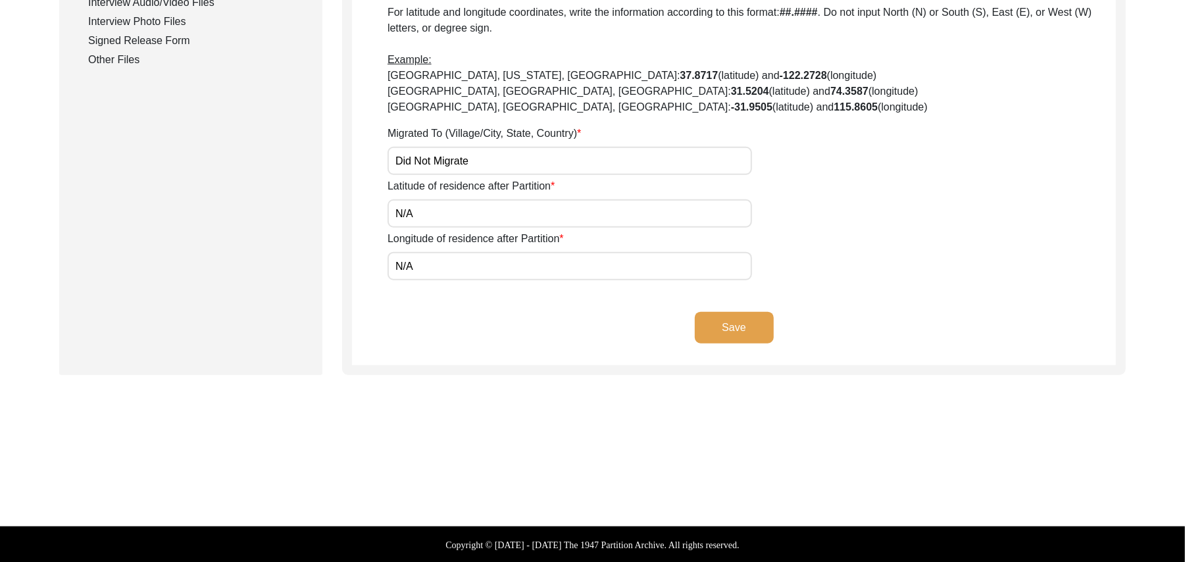
type input "36101"
click at [750, 315] on button "Save" at bounding box center [734, 328] width 79 height 32
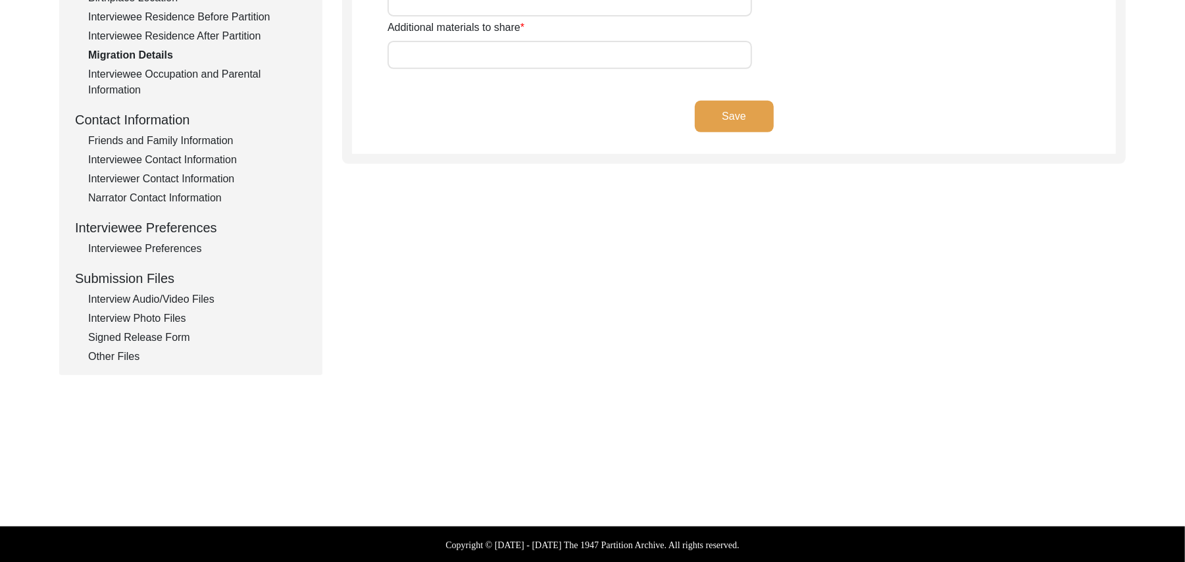
type input "N/A"
type input "Did Not Travel"
type input "N/A"
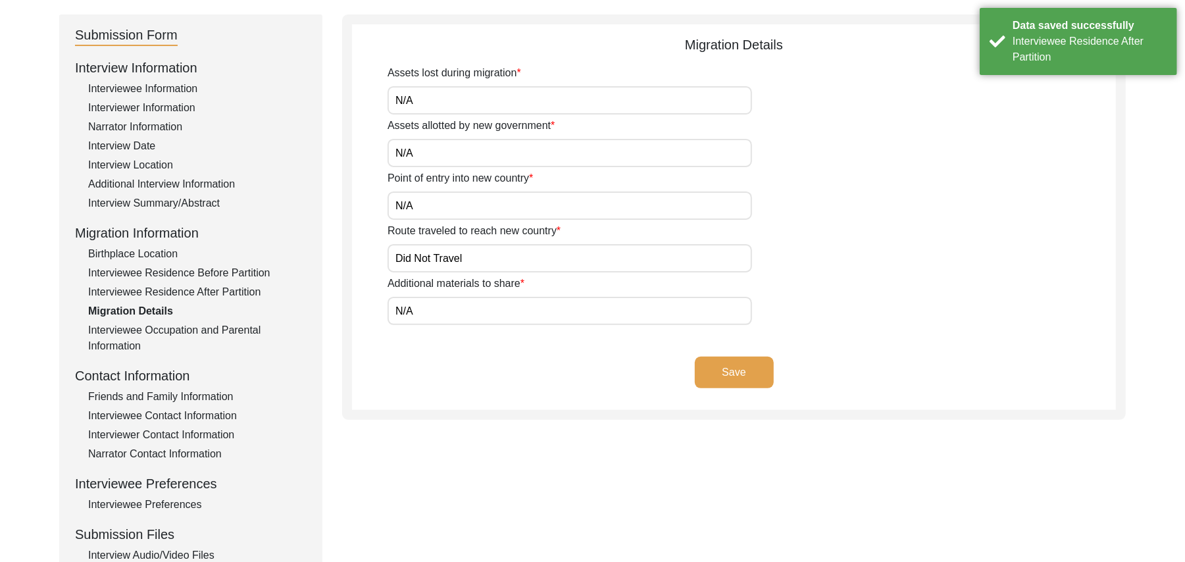
scroll to position [118, 0]
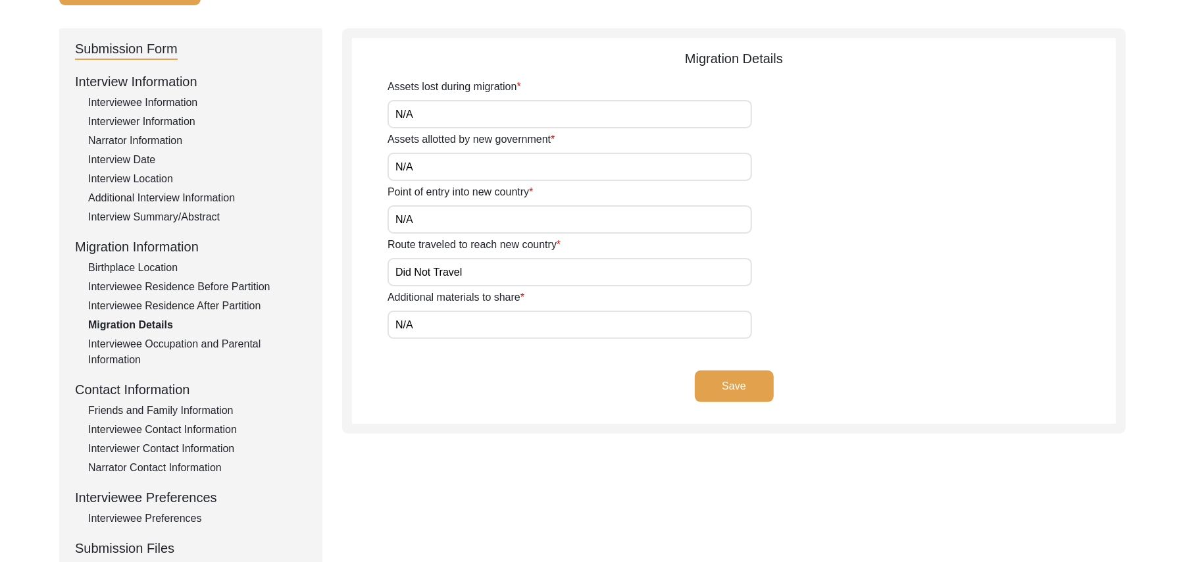
click at [746, 378] on button "Save" at bounding box center [734, 387] width 79 height 32
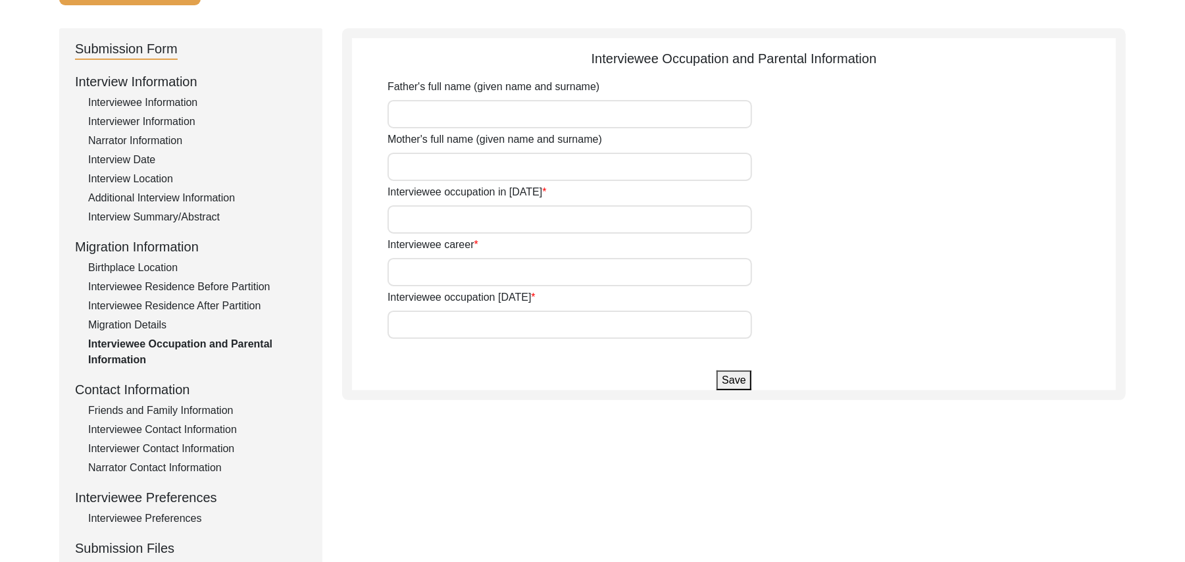
type input "[PERSON_NAME]"
type input "Farmer"
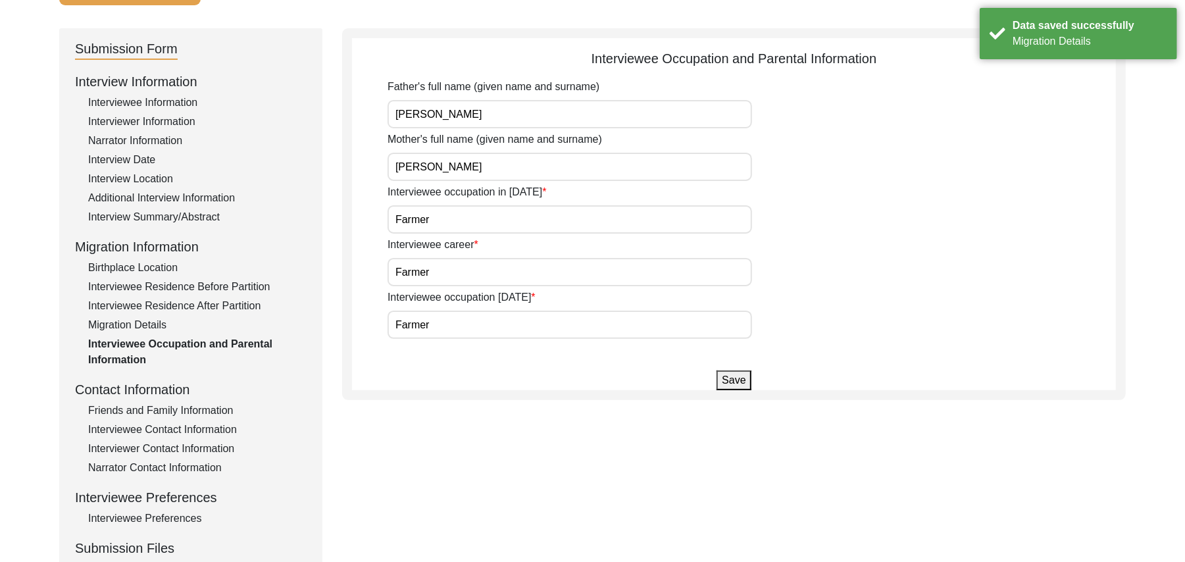
click at [744, 378] on button "Save" at bounding box center [734, 381] width 34 height 20
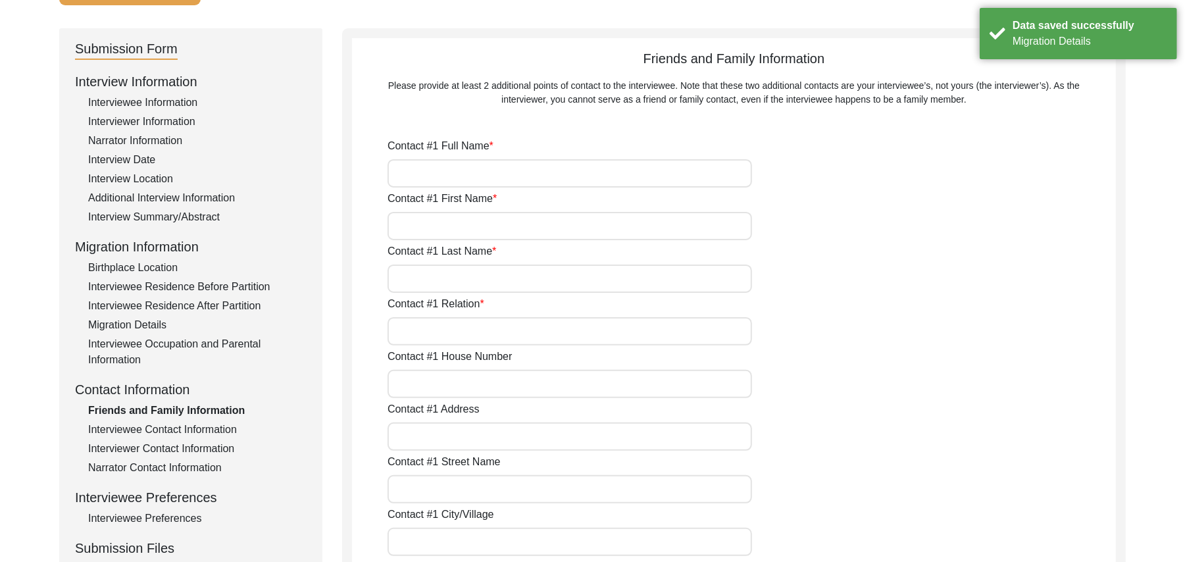
type input "[PERSON_NAME]"
type input "Javed"
type input "Iqbal"
type input "Son"
type input "N/A"
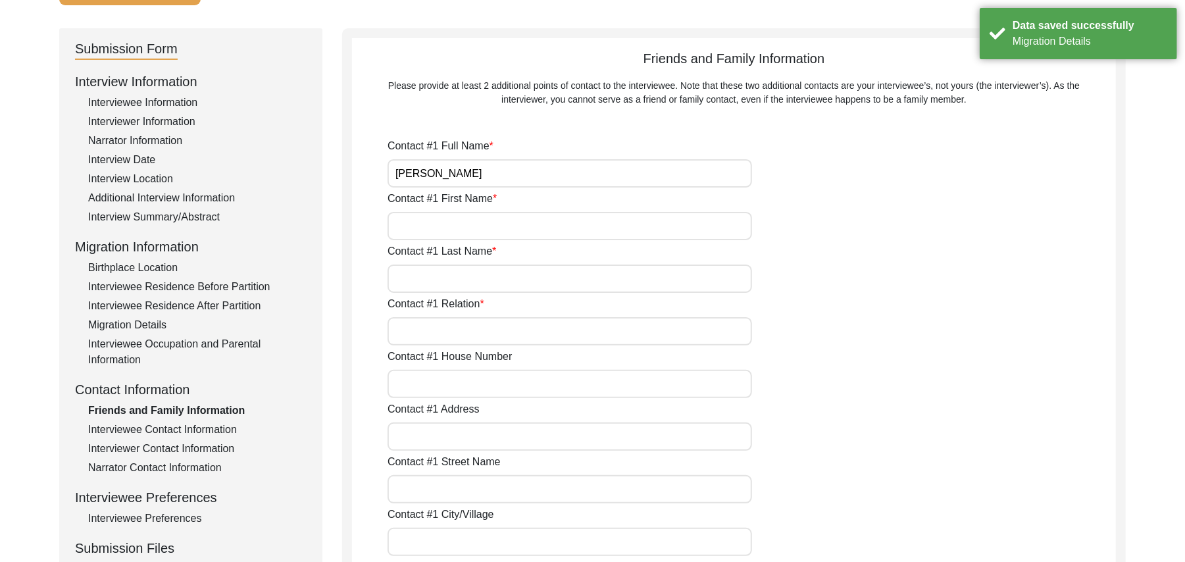
type input "Chak 438JB"
type input "N/A"
type input "Chak 438JB"
type input "[PERSON_NAME]/ Gojra"
type input "[GEOGRAPHIC_DATA]"
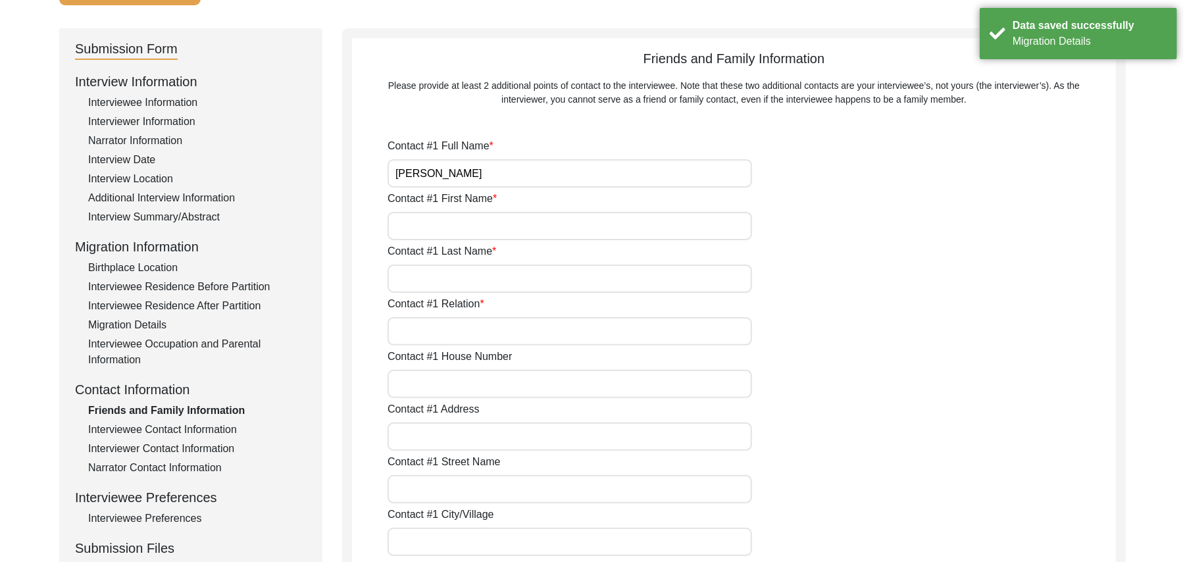
type input "36101"
type input "[GEOGRAPHIC_DATA]"
type input "Chak 438JB"
type input "03026060838"
type input "N/A"
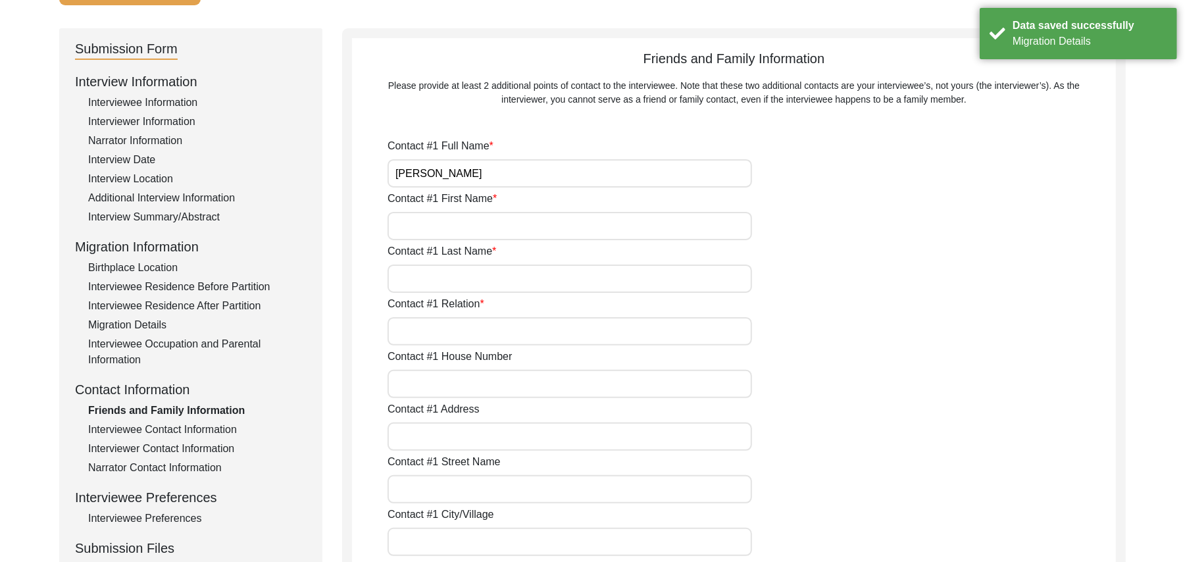
type input "N/A"
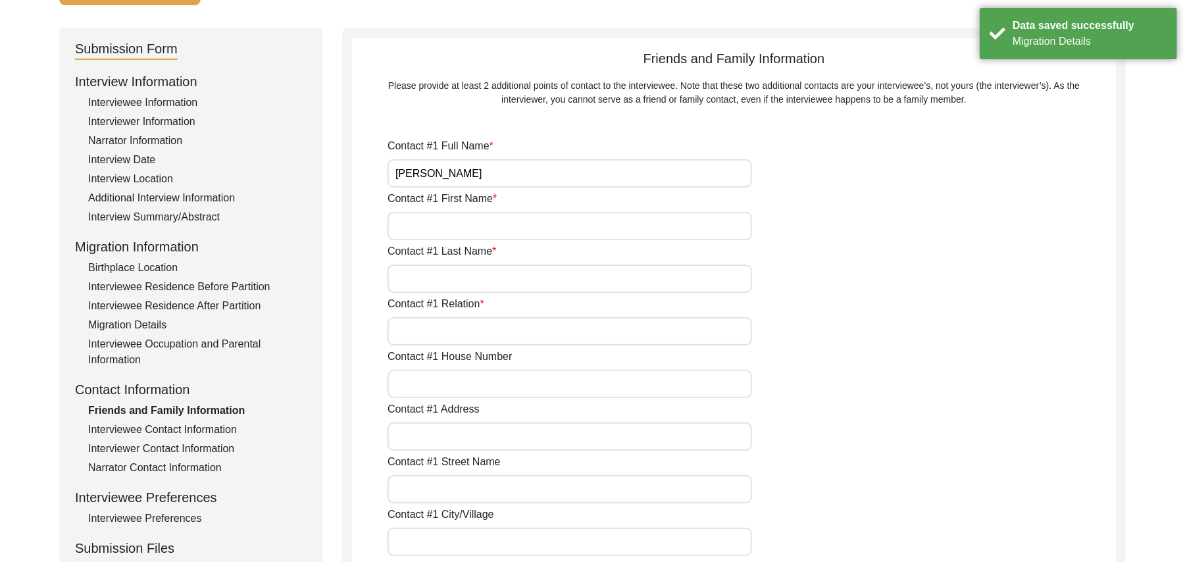
type input "[PERSON_NAME]"
type input "Ghulam"
type input "[DEMOGRAPHIC_DATA]"
type input "Family Friend"
type input "N/A"
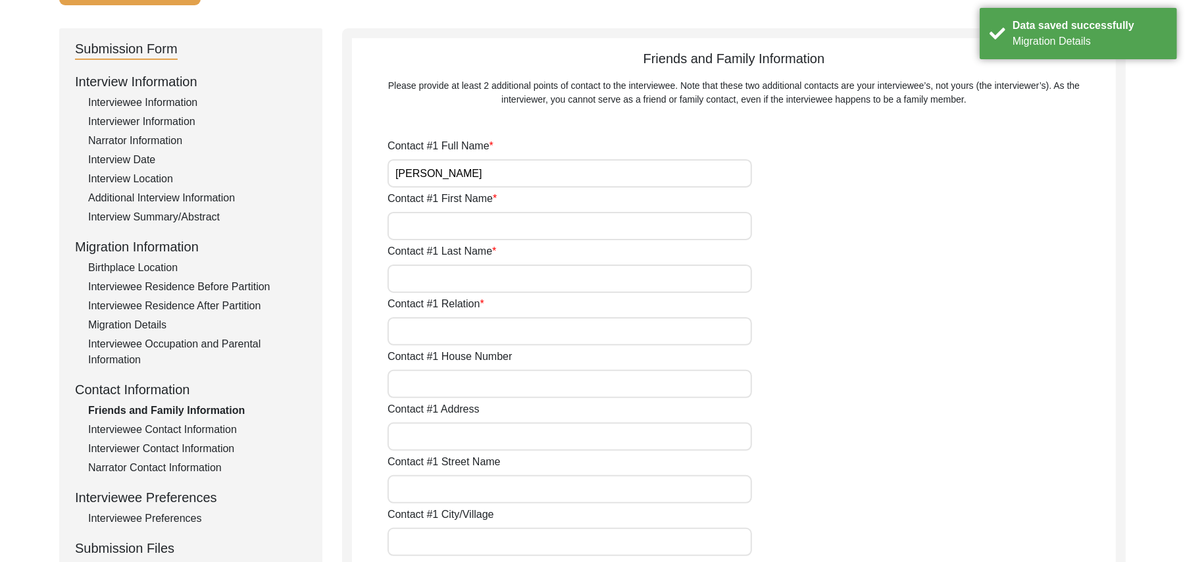
type input "Chak 438JB"
type input "N/A"
type input "Chak 438JB"
type input "[PERSON_NAME]/ Gojra"
type input "[GEOGRAPHIC_DATA]"
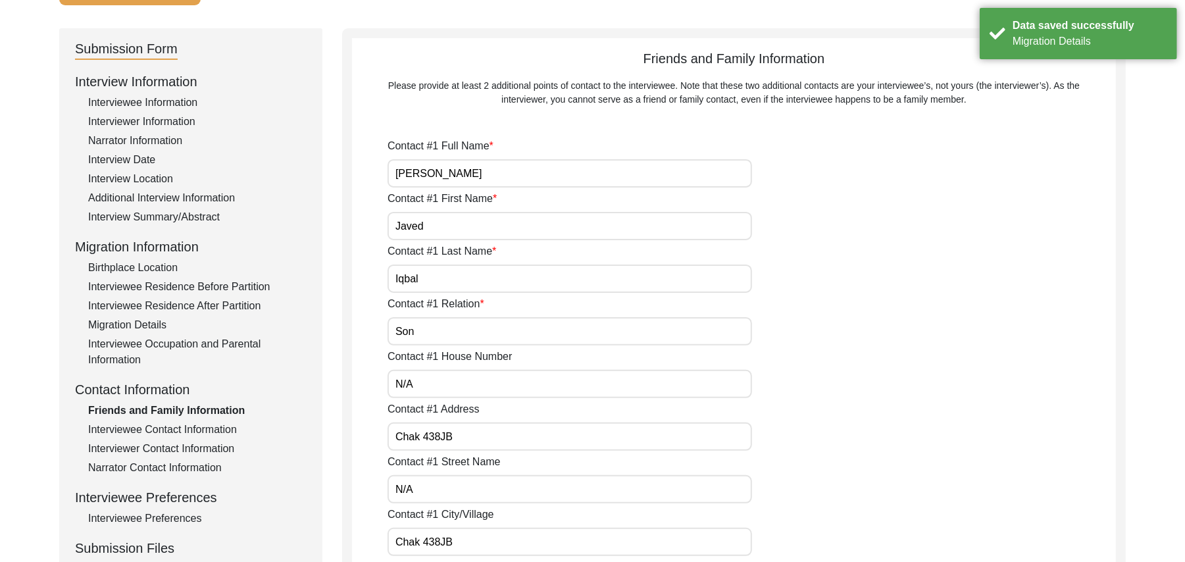
type input "36101"
type input "[GEOGRAPHIC_DATA]"
type input "Chak 438JB"
type input "0304-5296438"
type input "N/A"
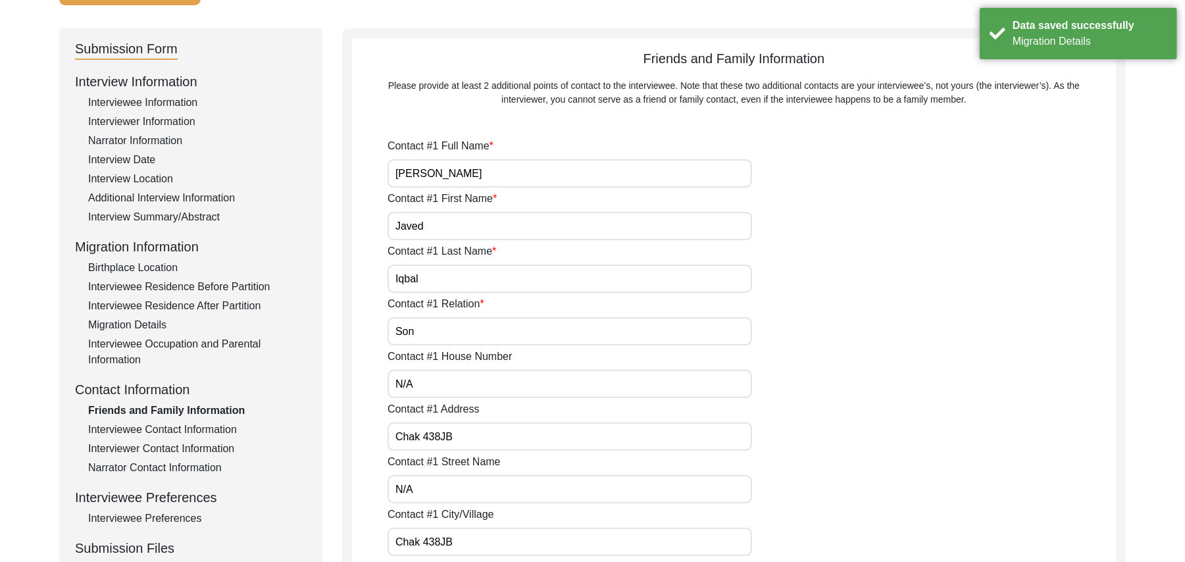
type input "N/A"
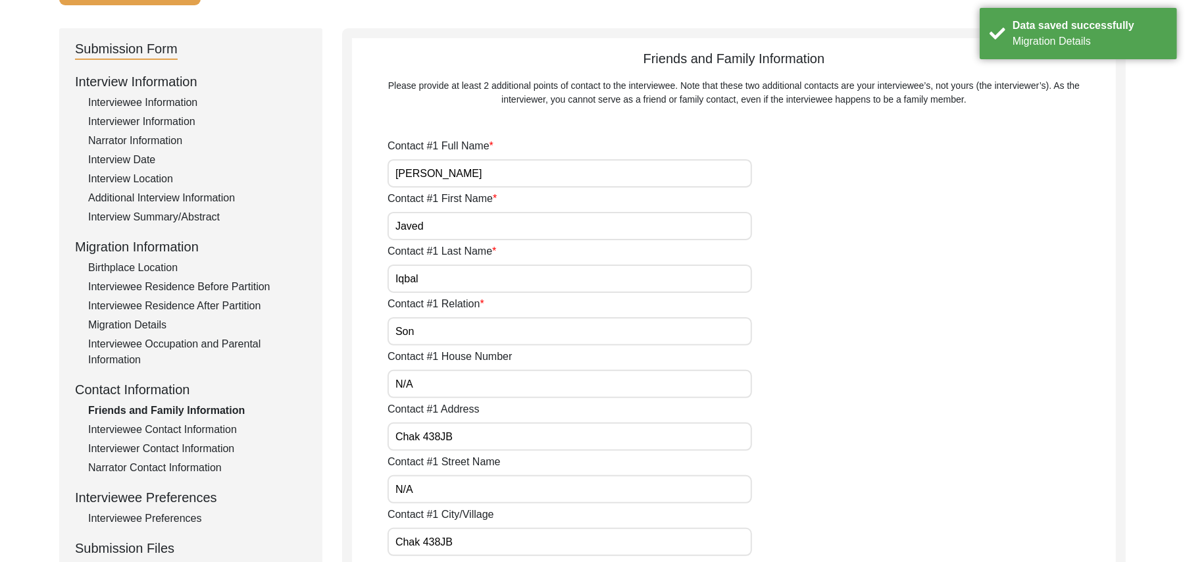
type input "N/A"
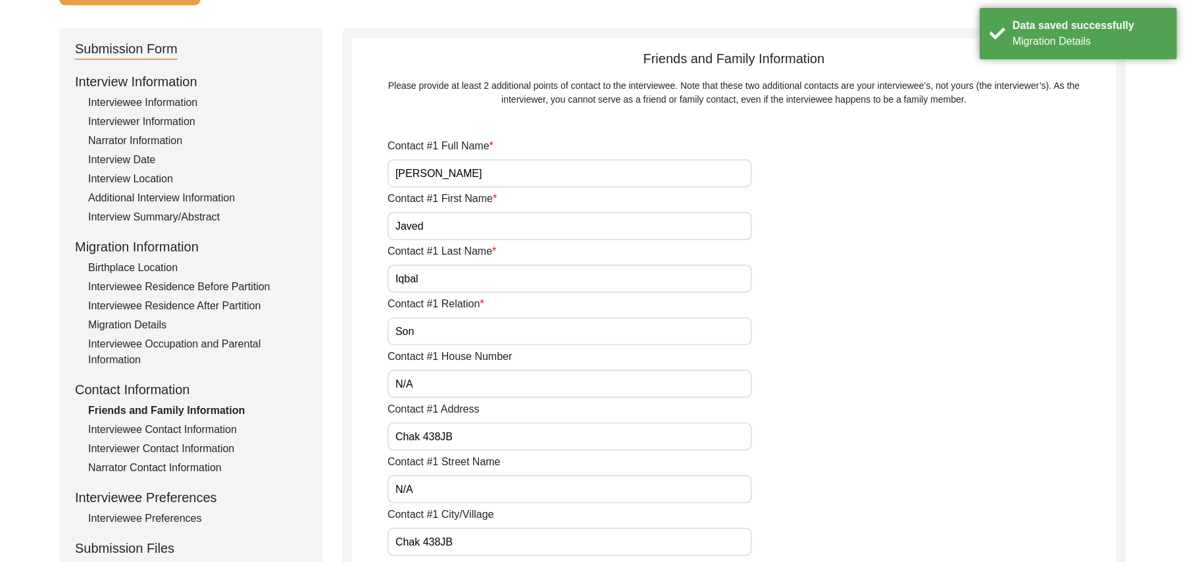
type input "N/A"
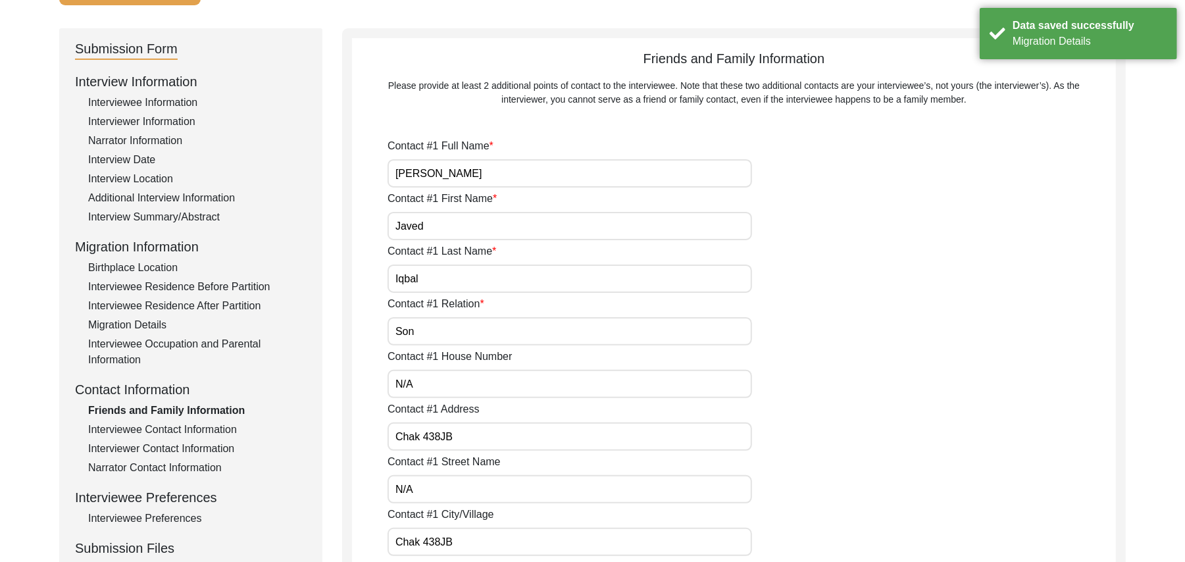
type input "N/A"
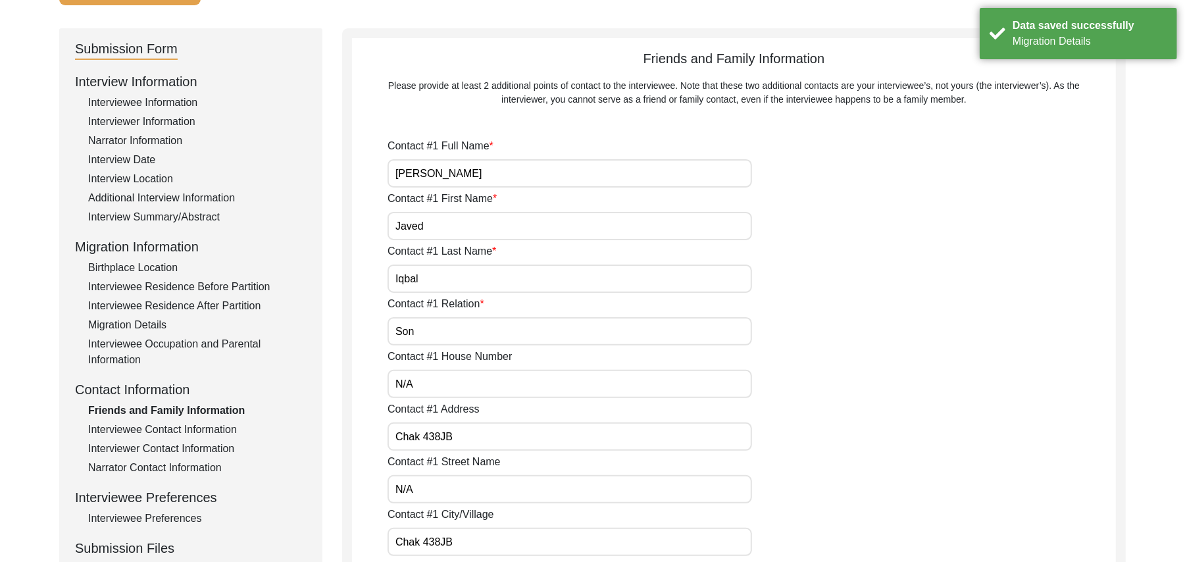
type input "N/A"
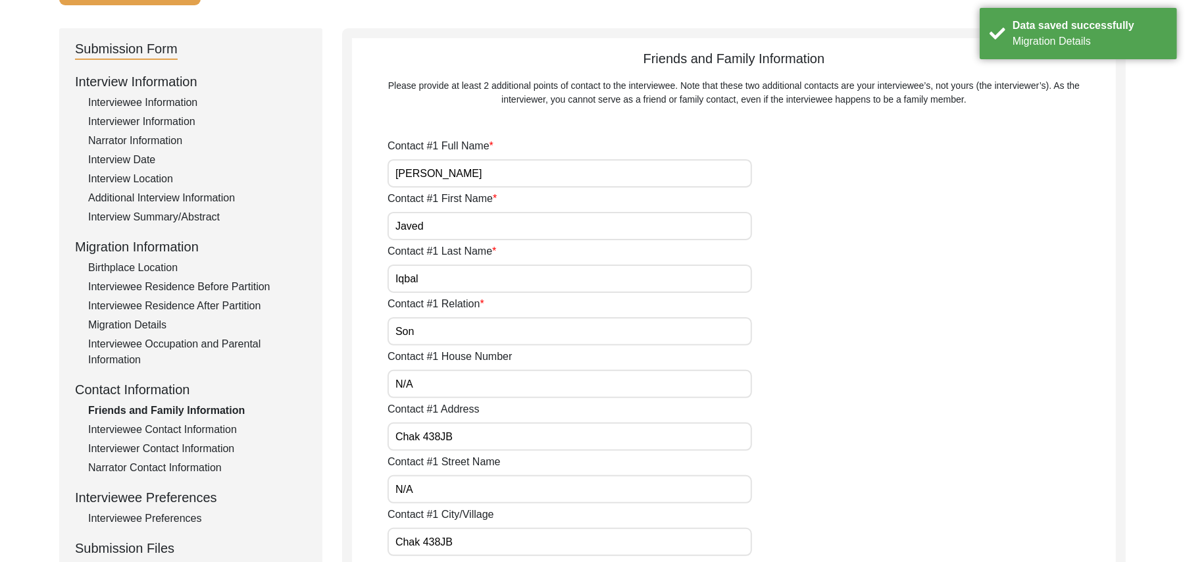
type input "N/A"
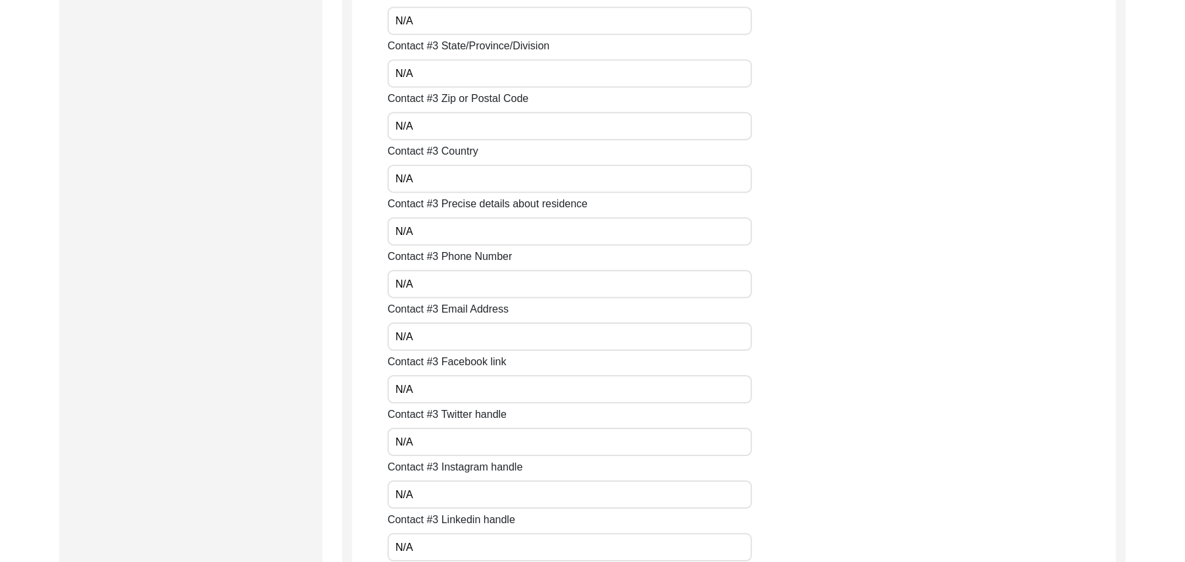
scroll to position [5871, 0]
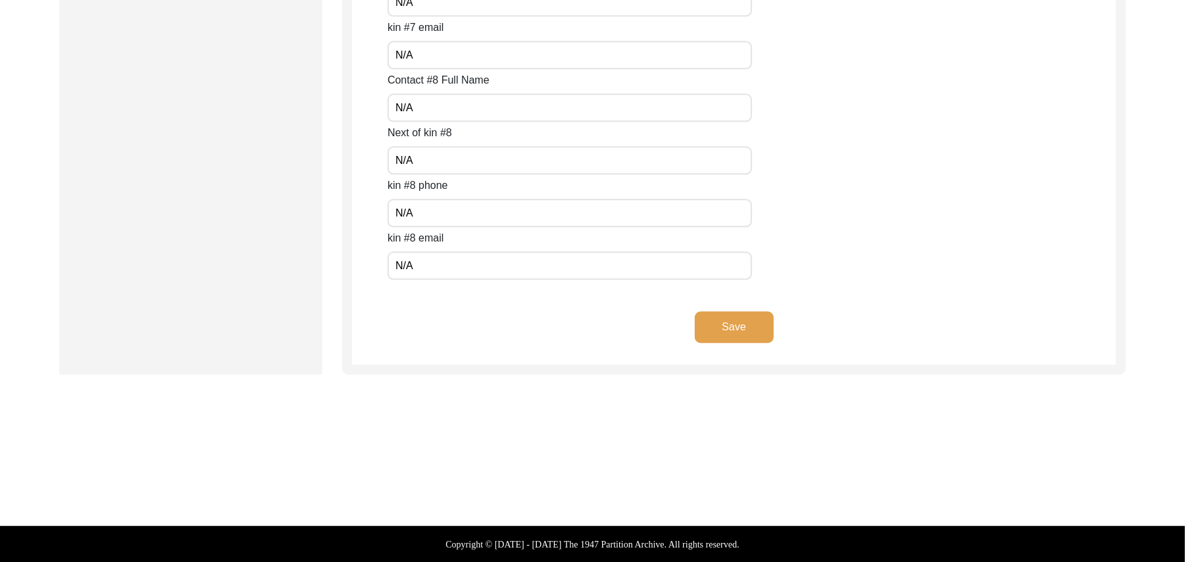
click at [749, 329] on button "Save" at bounding box center [734, 327] width 79 height 32
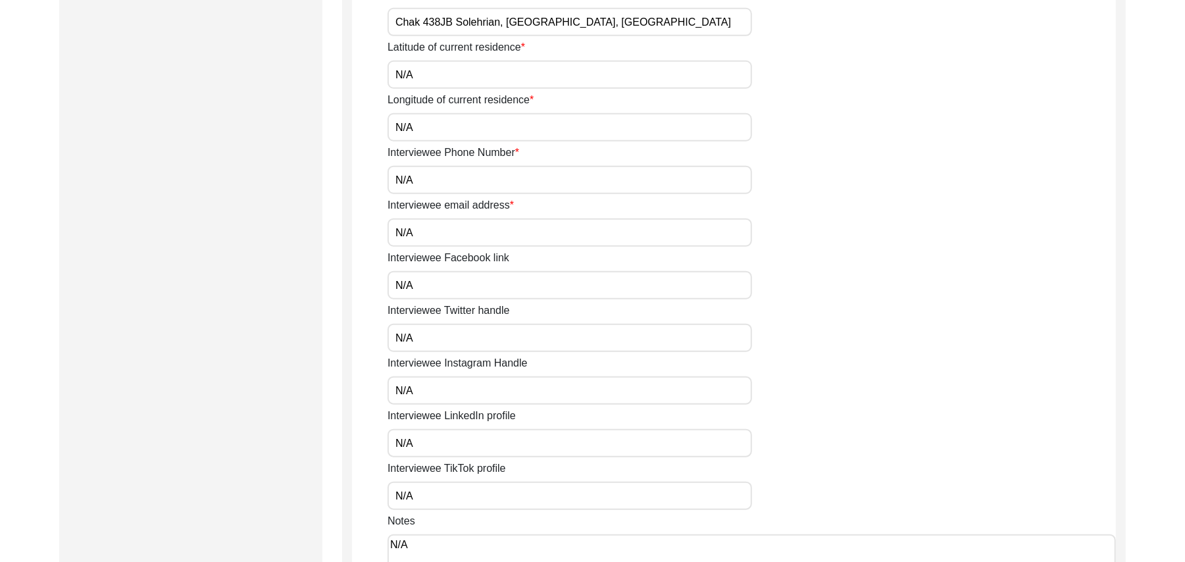
scroll to position [1015, 0]
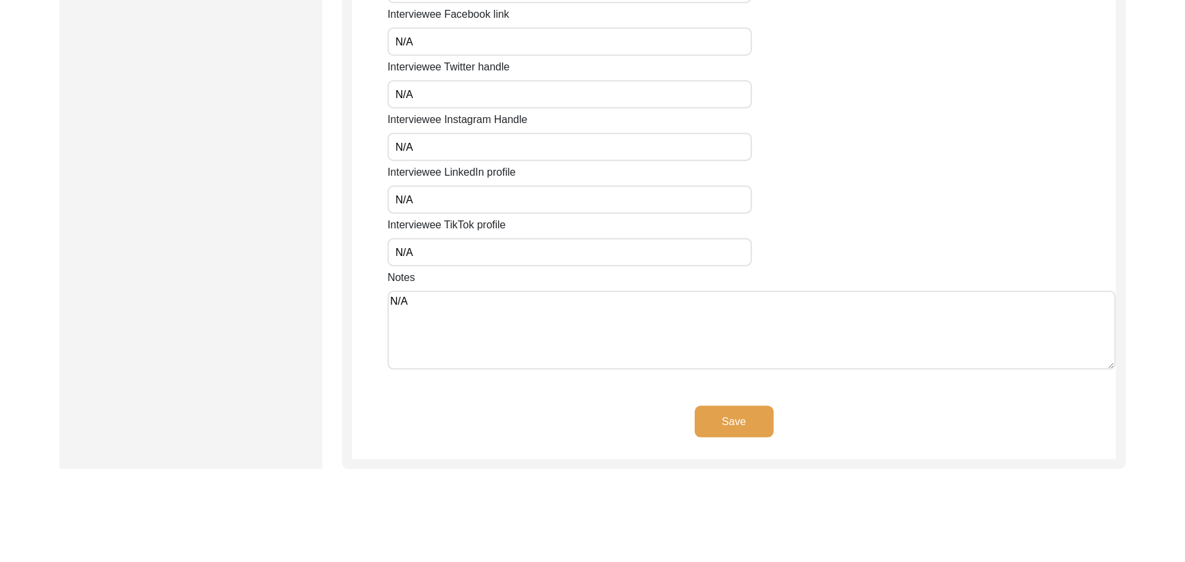
click at [758, 407] on button "Save" at bounding box center [734, 422] width 79 height 32
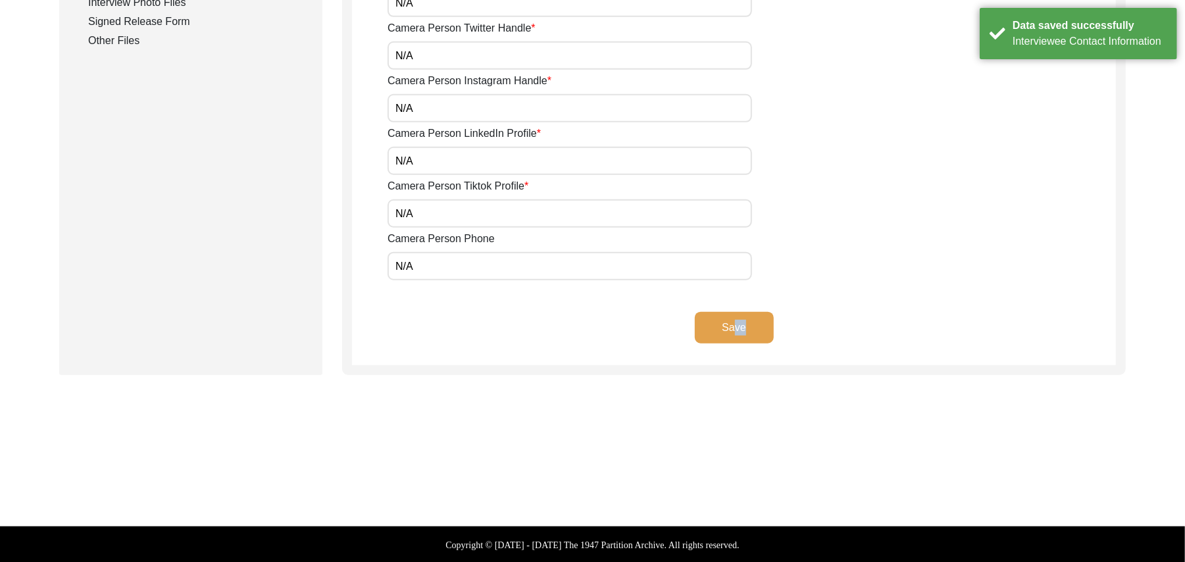
drag, startPoint x: 758, startPoint y: 407, endPoint x: 733, endPoint y: 332, distance: 78.5
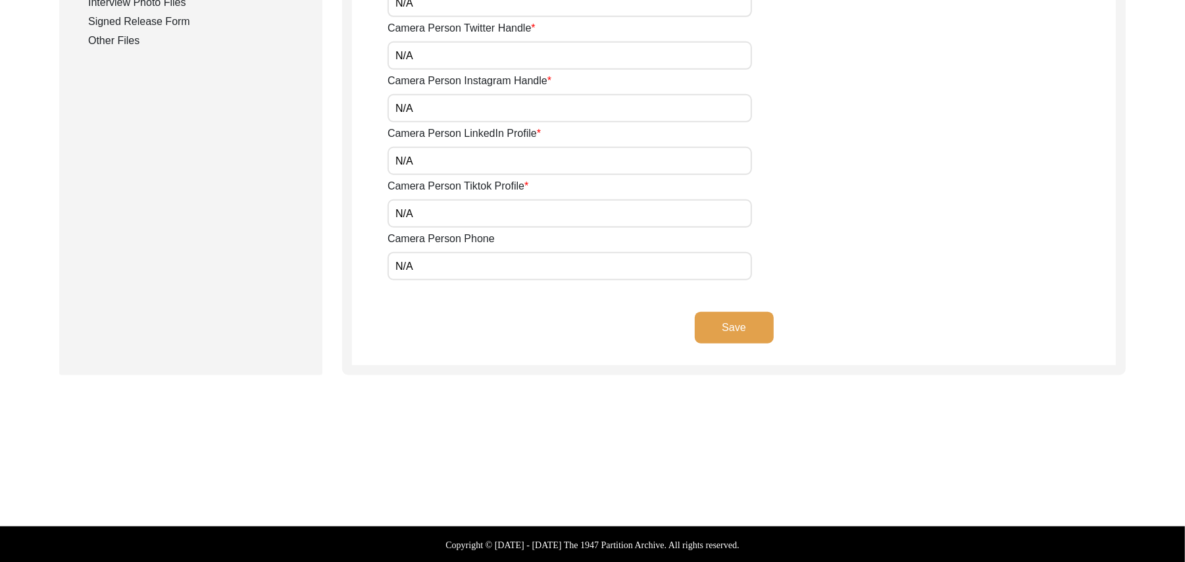
click at [721, 328] on button "Save" at bounding box center [734, 328] width 79 height 32
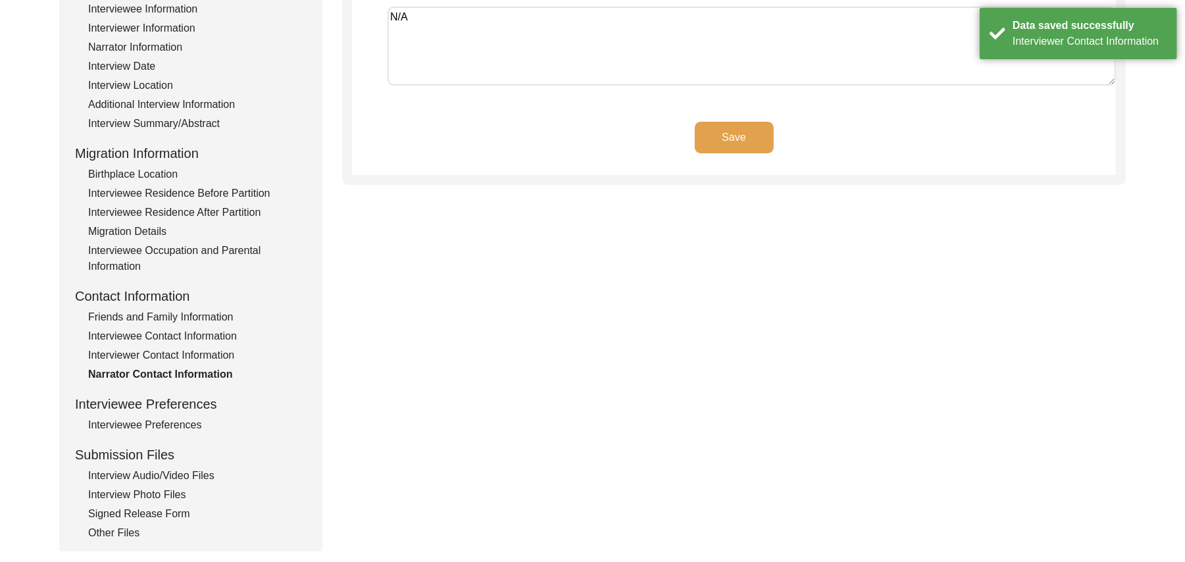
scroll to position [162, 0]
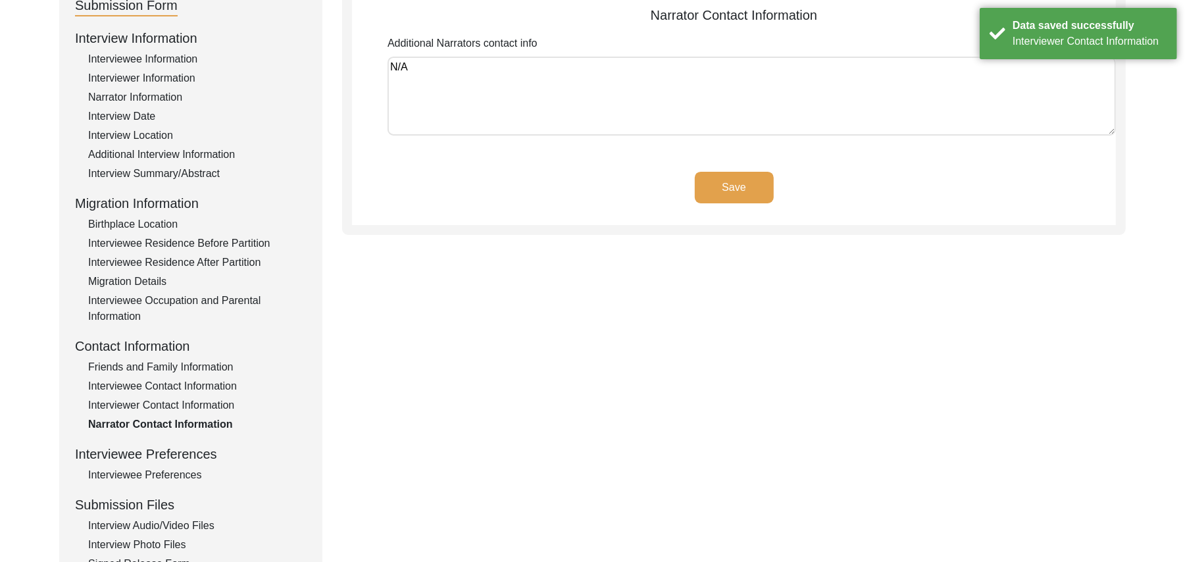
click at [746, 188] on button "Save" at bounding box center [734, 188] width 79 height 32
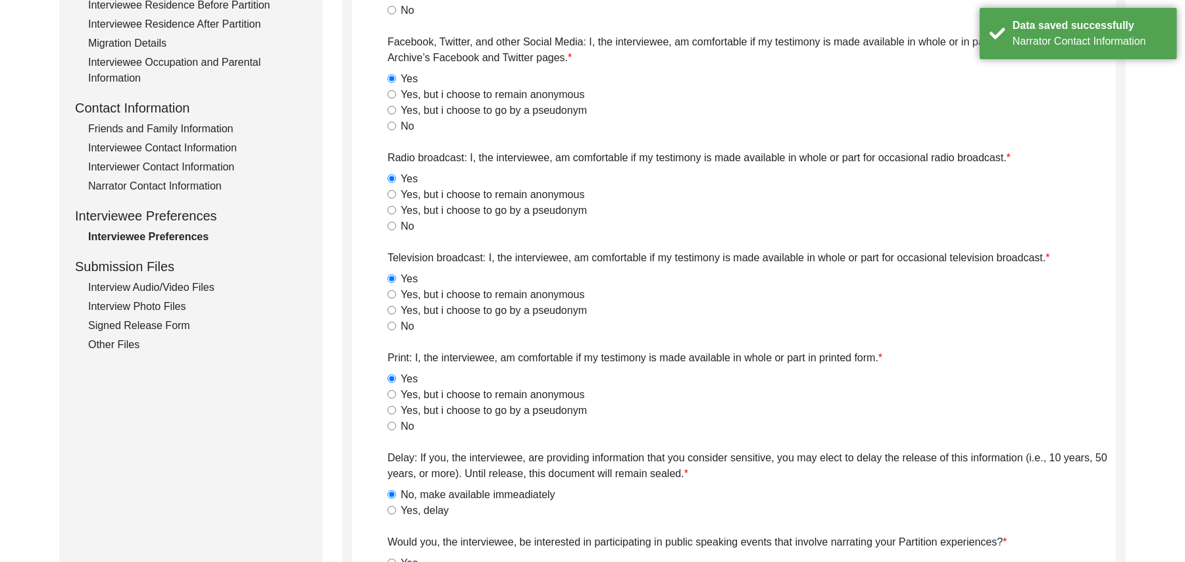
scroll to position [896, 0]
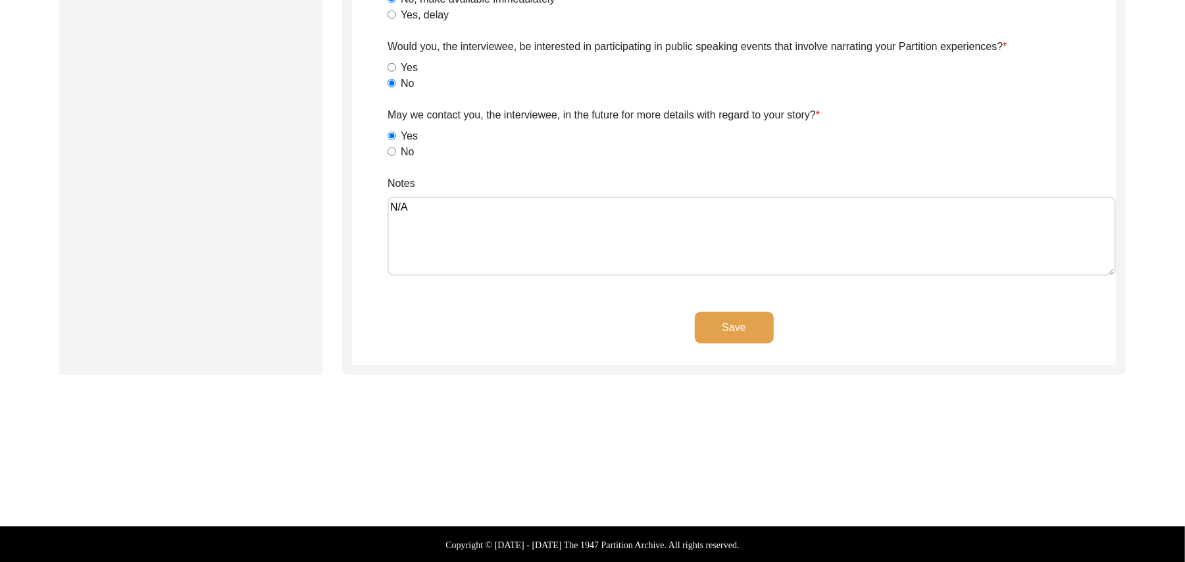
click at [724, 321] on button "Save" at bounding box center [734, 328] width 79 height 32
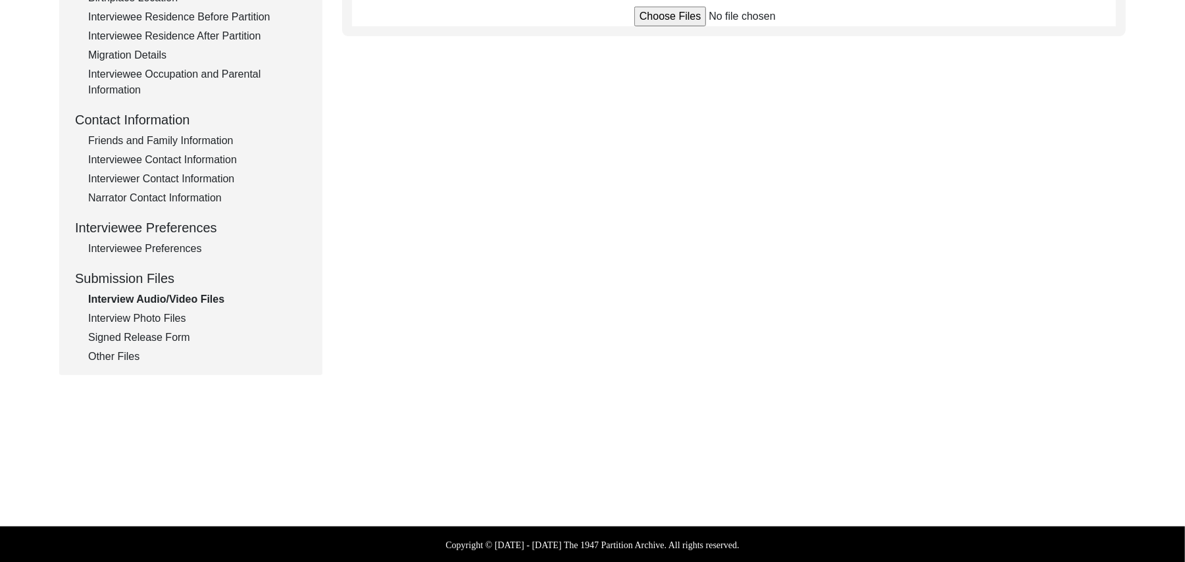
scroll to position [425, 0]
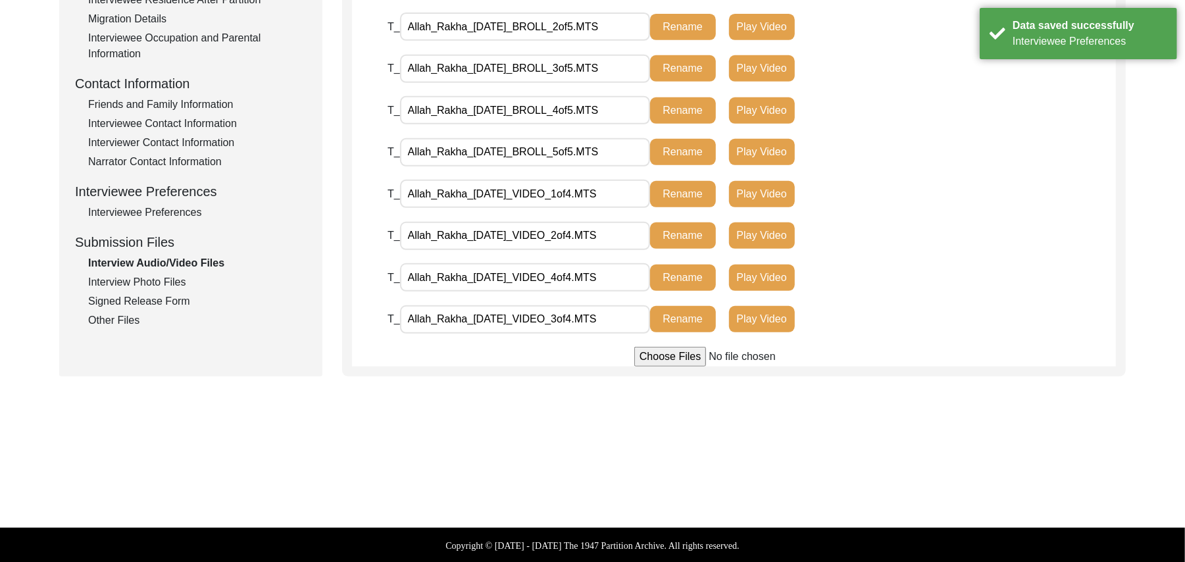
click at [179, 276] on div "Interview Photo Files" at bounding box center [197, 282] width 219 height 16
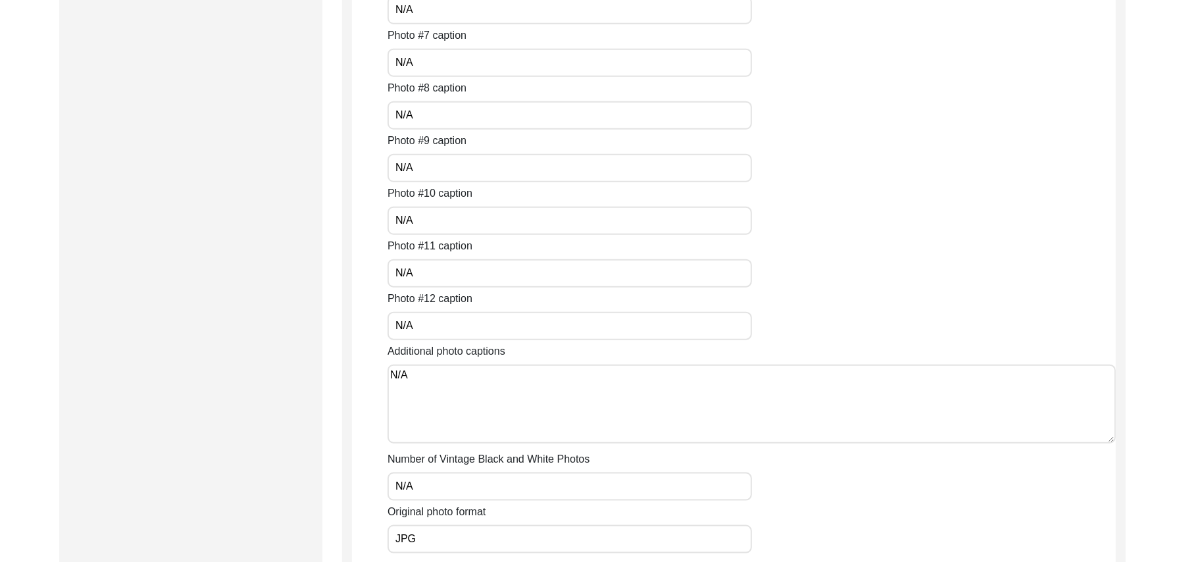
scroll to position [999, 0]
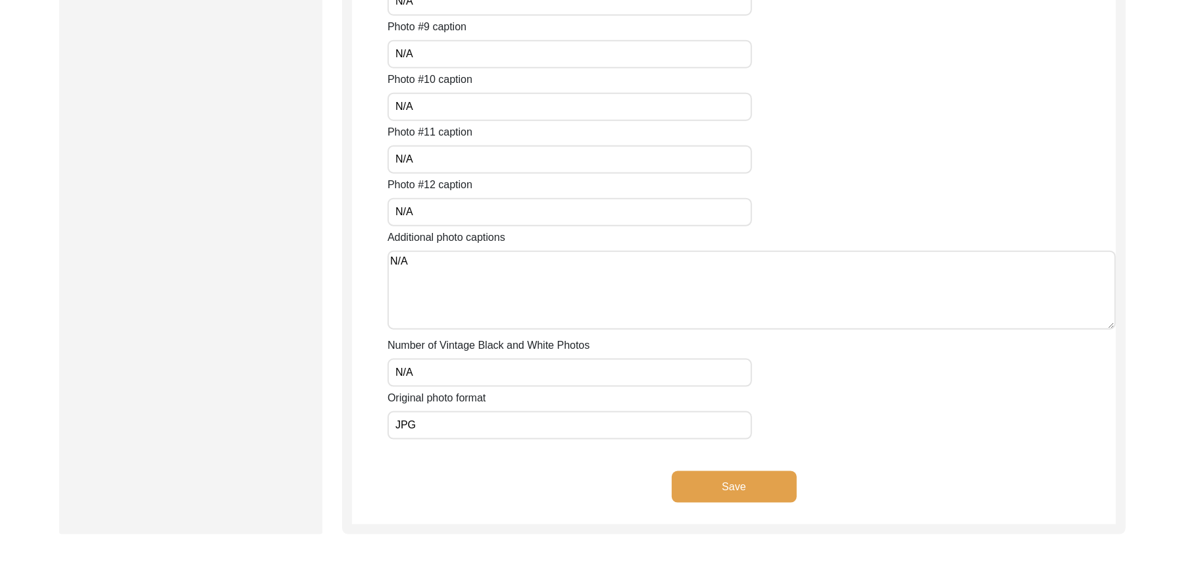
click at [731, 482] on button "Save" at bounding box center [734, 487] width 125 height 32
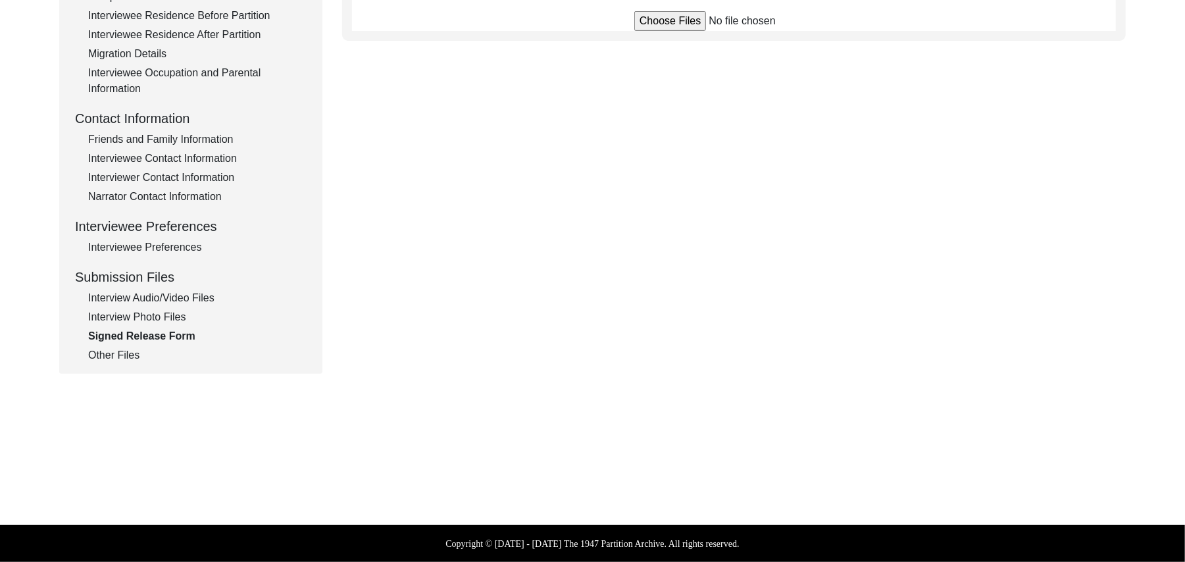
scroll to position [388, 0]
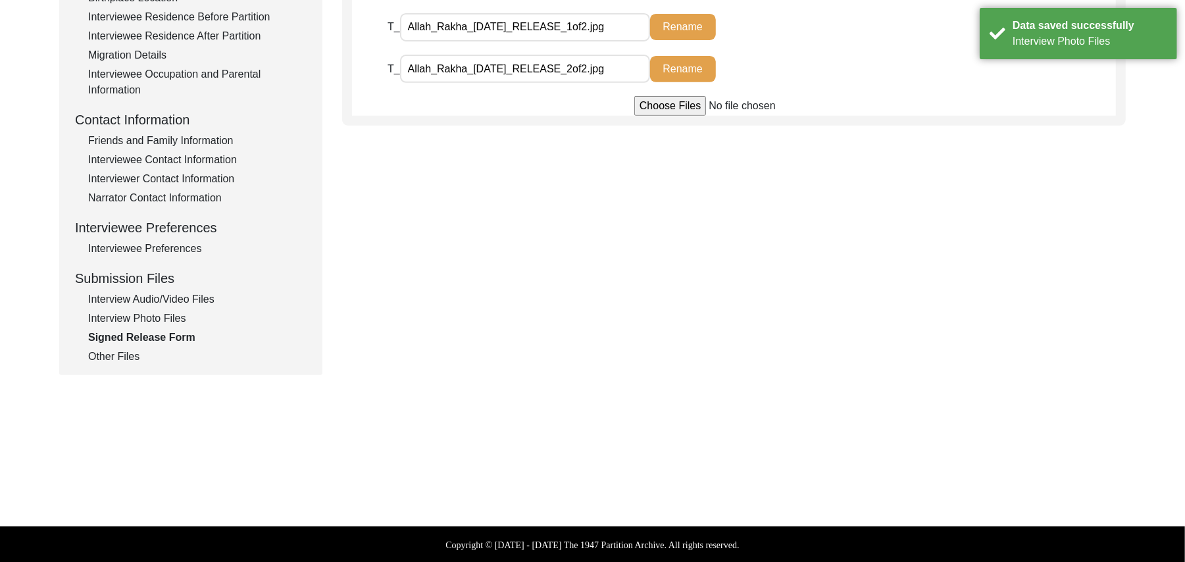
click at [120, 355] on div "Other Files" at bounding box center [197, 357] width 219 height 16
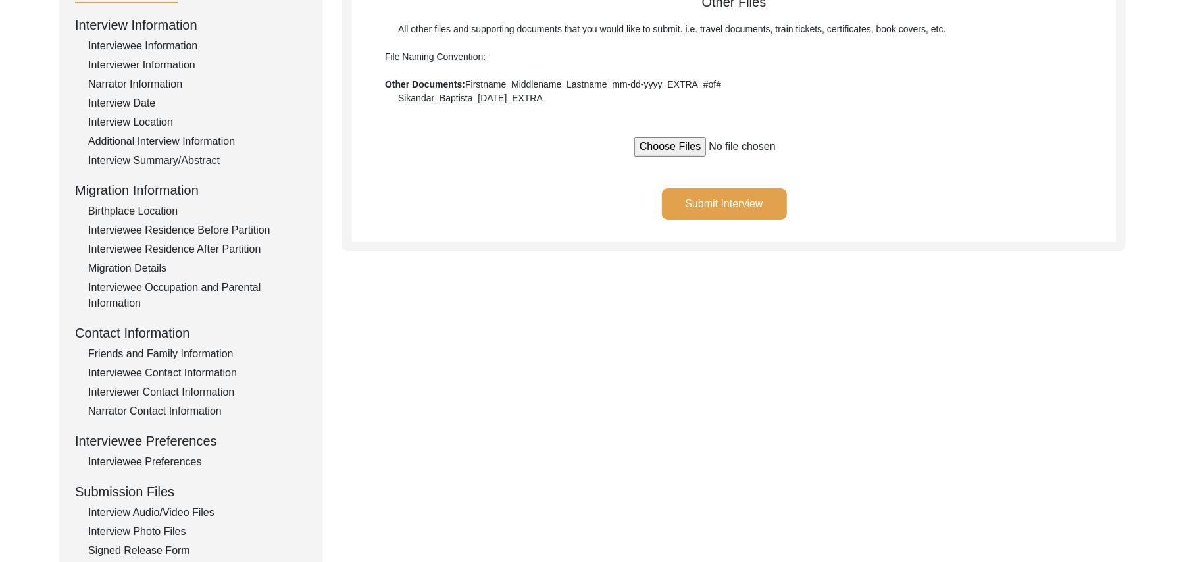
scroll to position [115, 0]
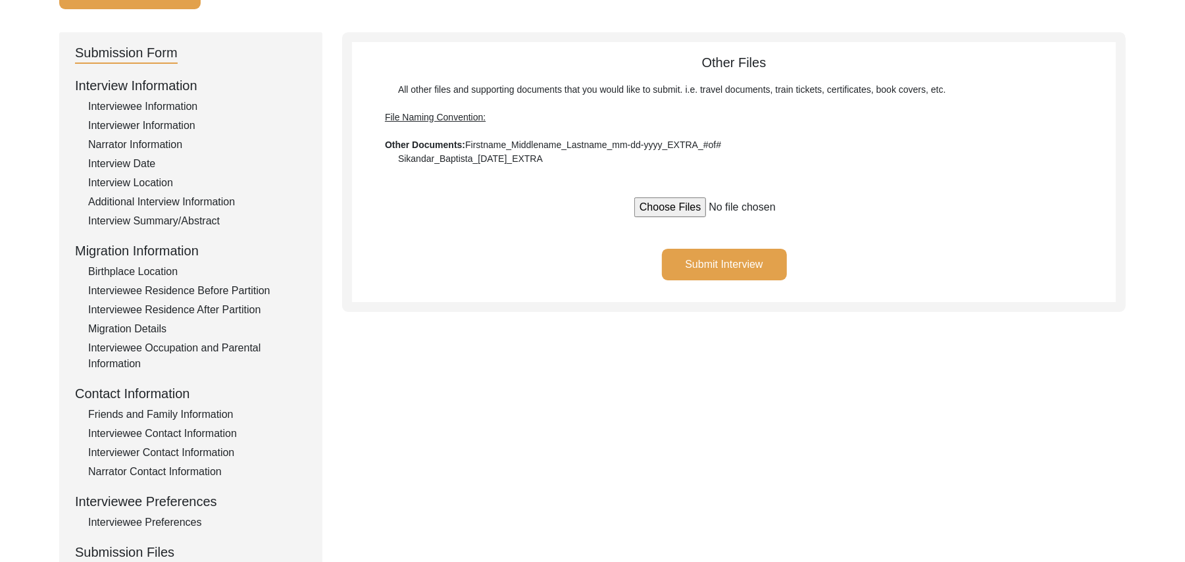
click at [764, 262] on button "Submit Interview" at bounding box center [724, 265] width 125 height 32
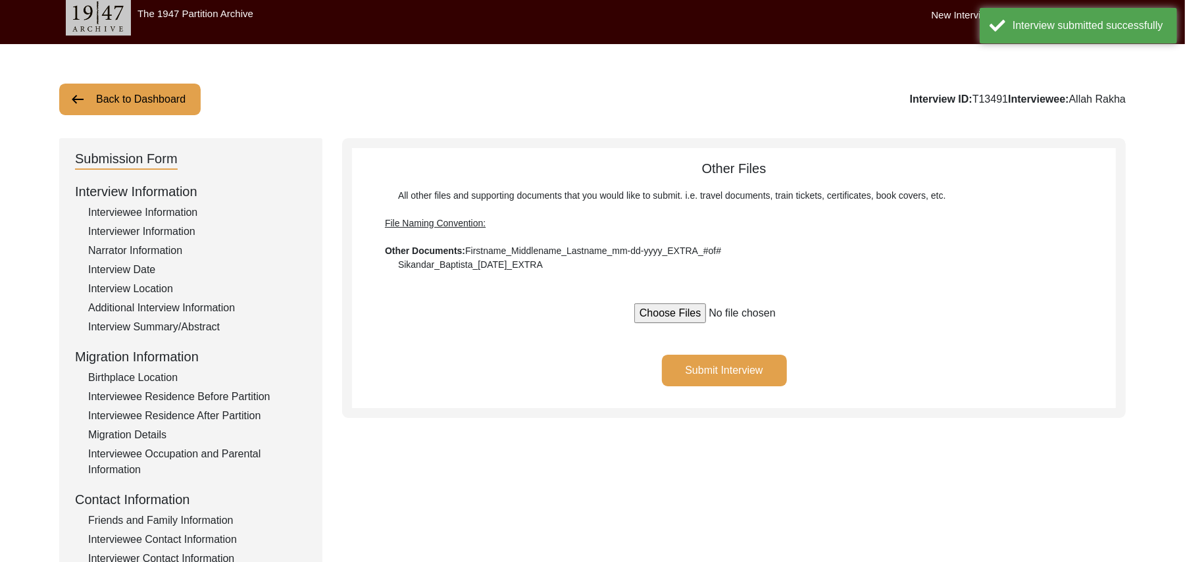
scroll to position [0, 0]
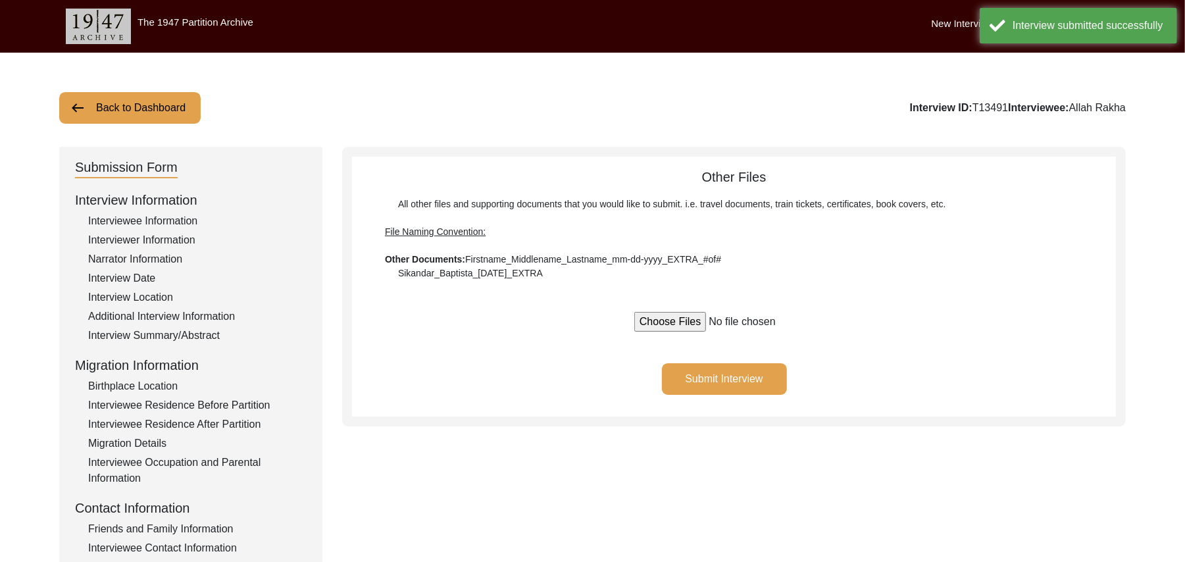
click at [137, 106] on button "Back to Dashboard" at bounding box center [130, 108] width 142 height 32
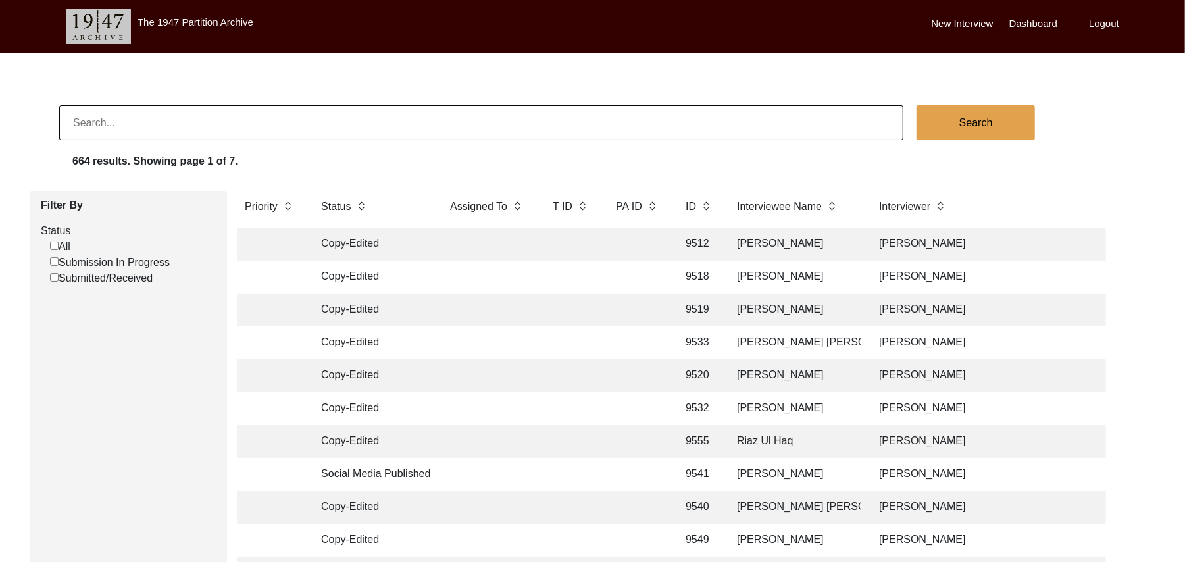
click at [53, 224] on label "Status" at bounding box center [129, 231] width 176 height 16
click at [54, 262] on input "Submission In Progress" at bounding box center [54, 261] width 9 height 9
checkbox input "false"
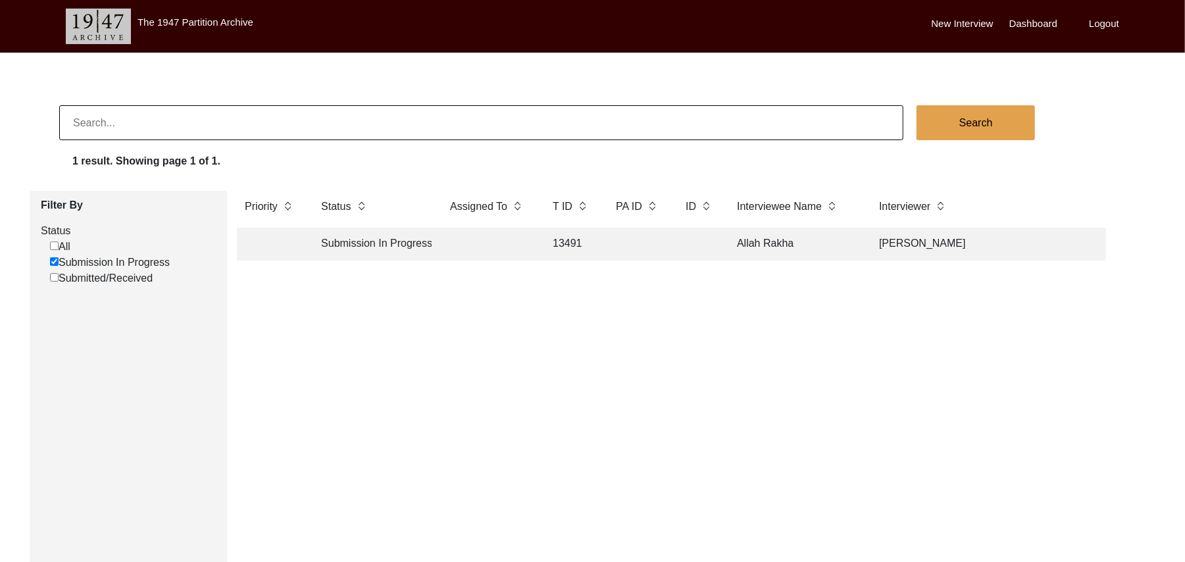
click at [756, 242] on td "Allah Rakha" at bounding box center [795, 244] width 132 height 33
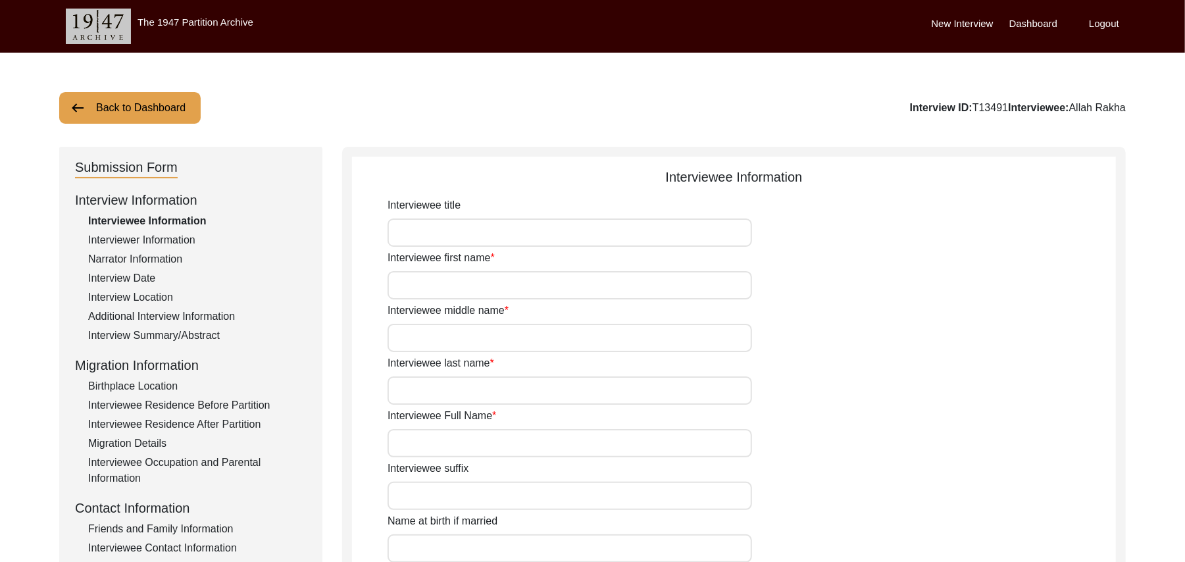
type input "Mr"
type input "[DEMOGRAPHIC_DATA]"
type input "Rakha"
type input "N/A"
type input "Allah Rakha"
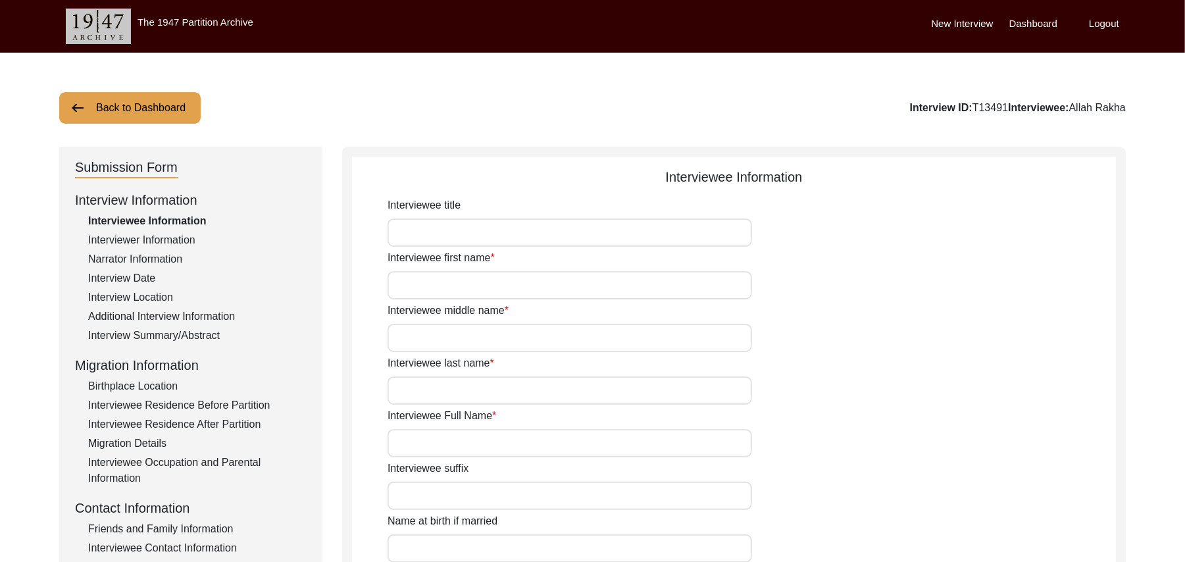
type input "N/A"
type input "Allah Rakha"
type input "1930"
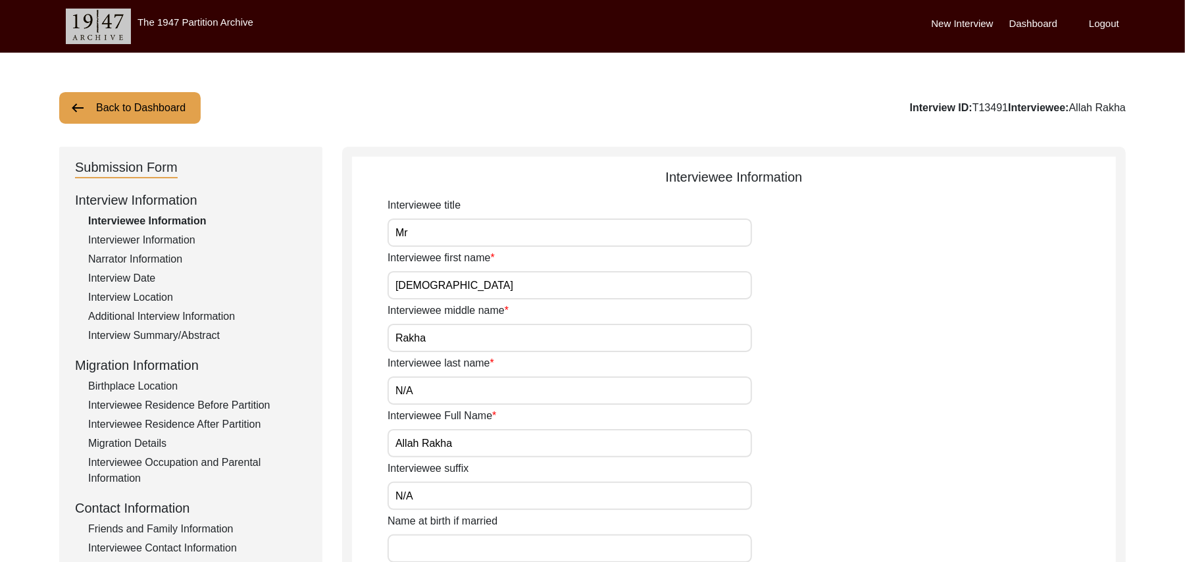
type input "97 Years"
type input "[DEMOGRAPHIC_DATA]"
type input "N/A"
type textarea "N/A"
type input "Punjabi"
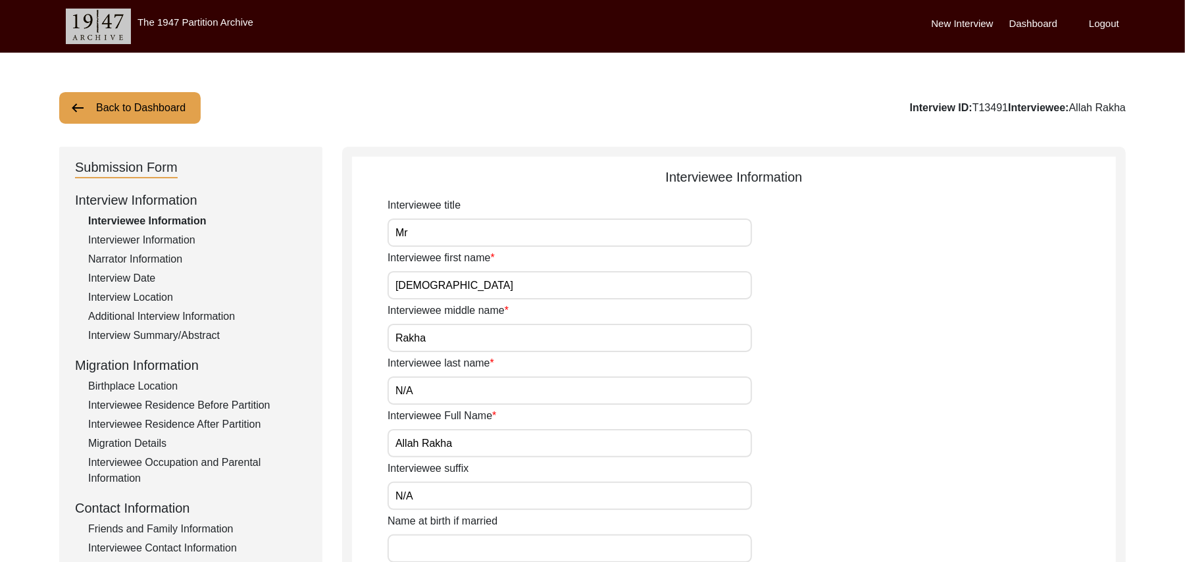
type input "Majha"
type input "[DEMOGRAPHIC_DATA]"
type input "Jut"
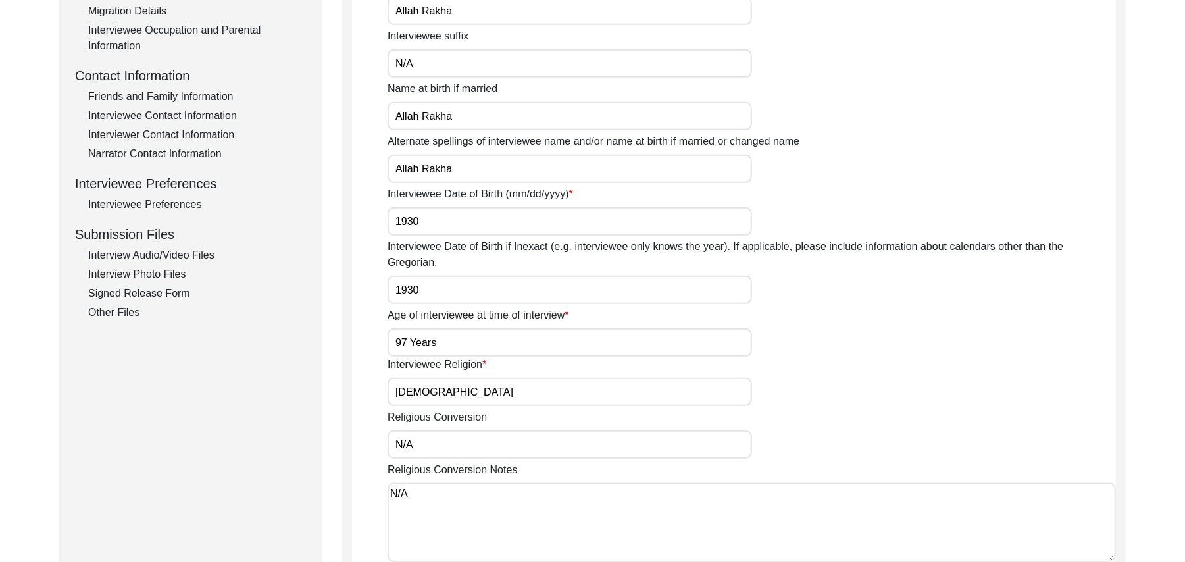
scroll to position [434, 0]
click at [128, 306] on div "Other Files" at bounding box center [197, 311] width 219 height 16
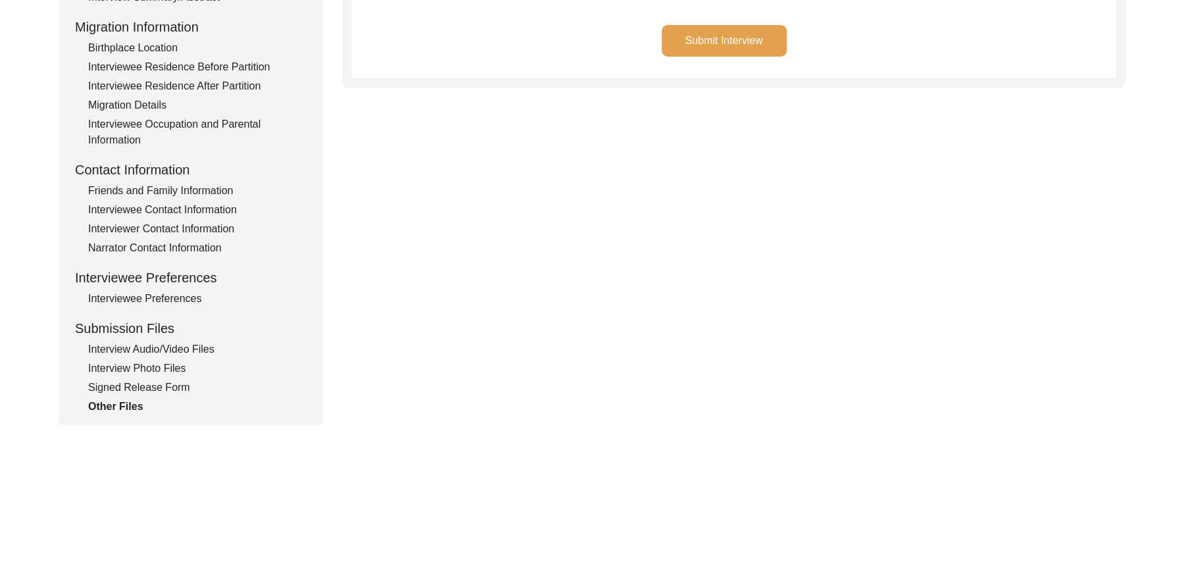
scroll to position [234, 0]
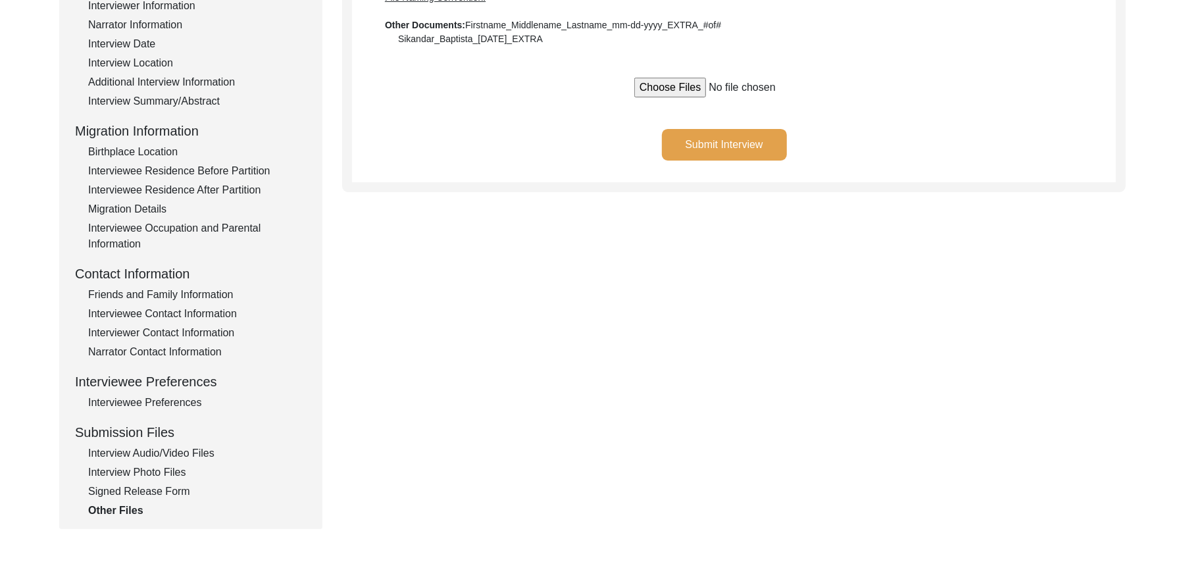
click at [176, 492] on div "Signed Release Form" at bounding box center [197, 492] width 219 height 16
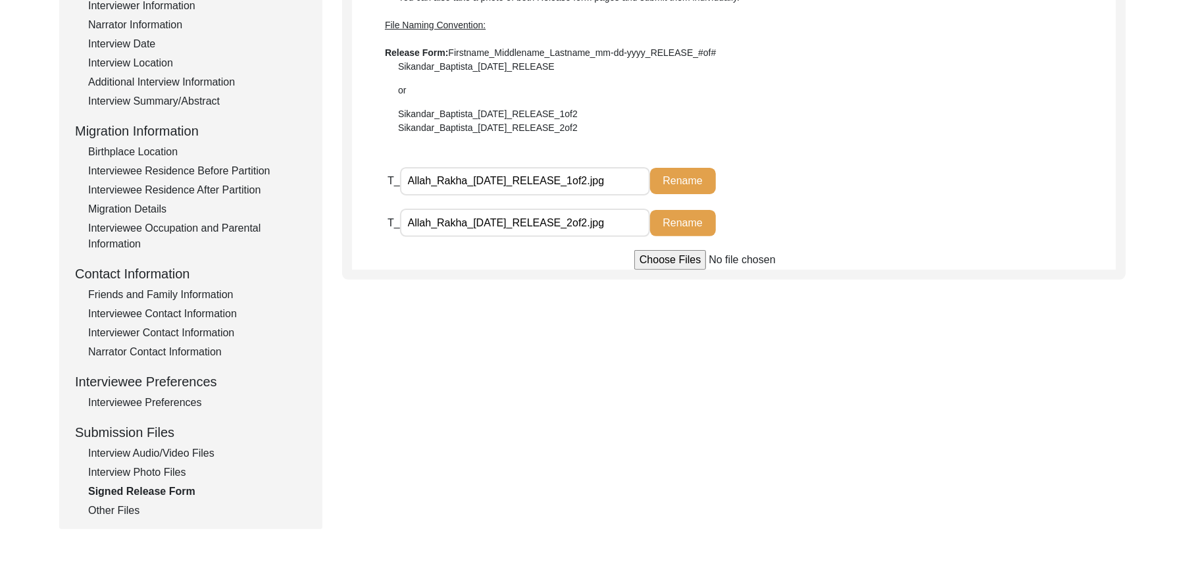
click at [174, 472] on div "Interview Photo Files" at bounding box center [197, 473] width 219 height 16
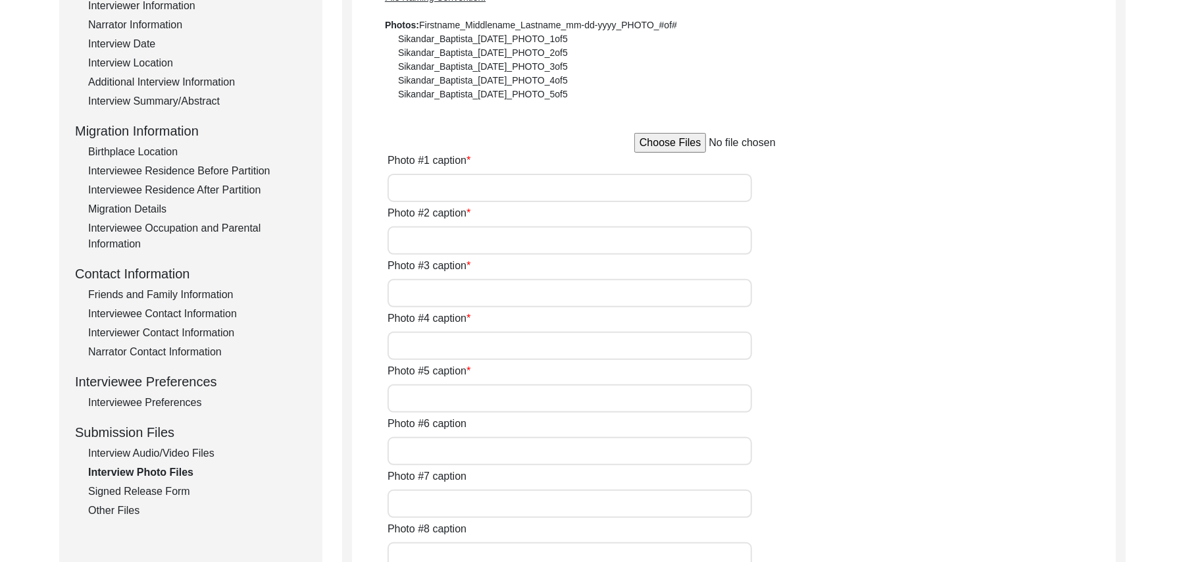
type input "Allah Rakha"
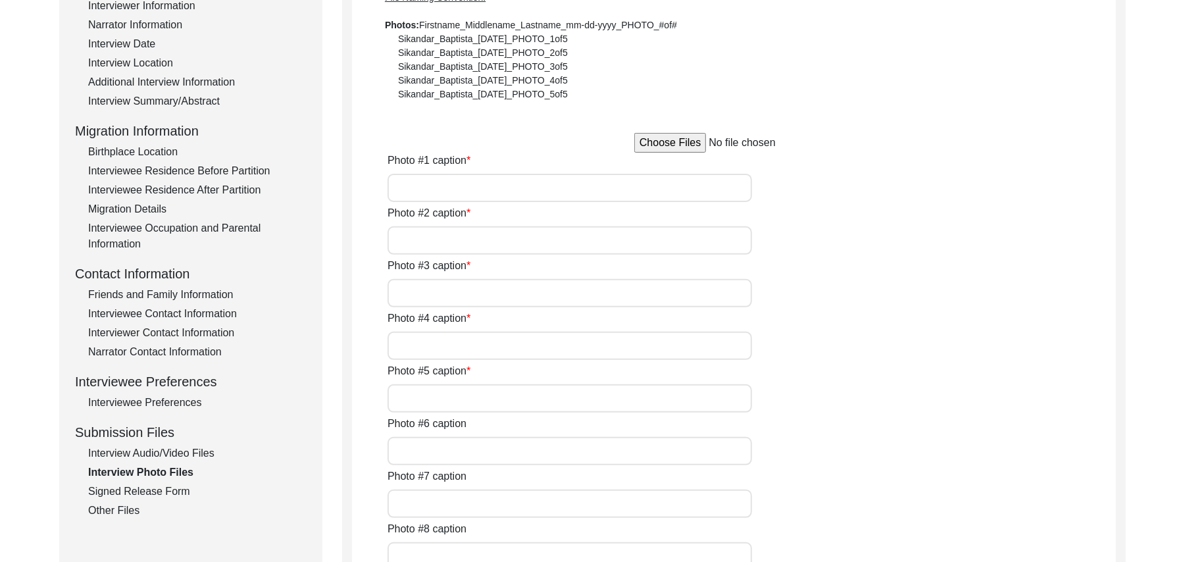
type input "N/A"
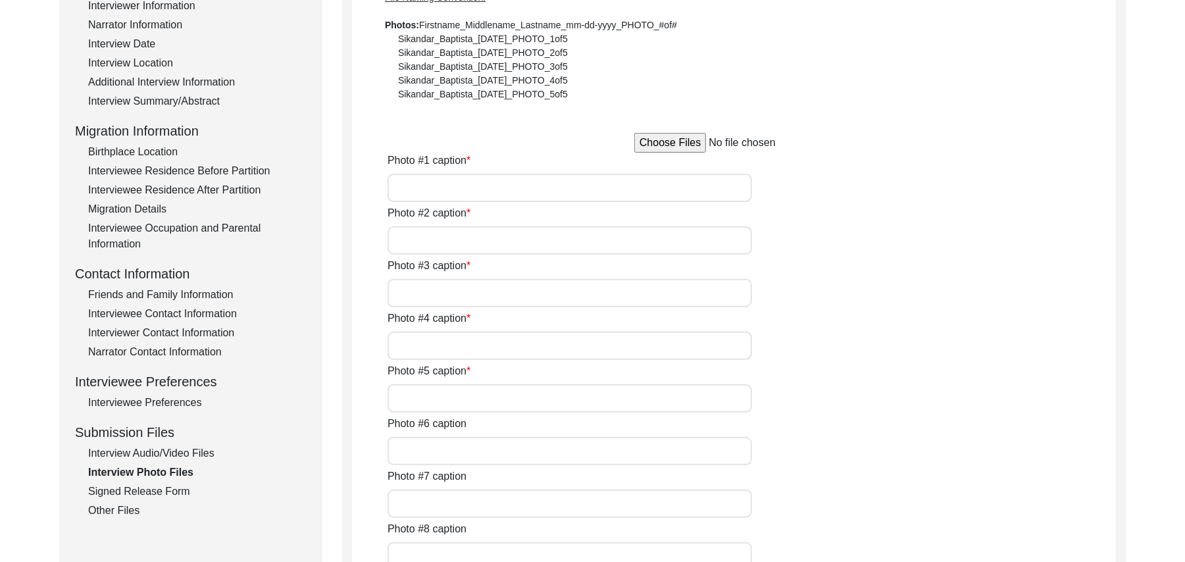
type input "N/A"
type textarea "N/A"
type input "N/A"
type input "JPG"
